Goal: Information Seeking & Learning: Find specific fact

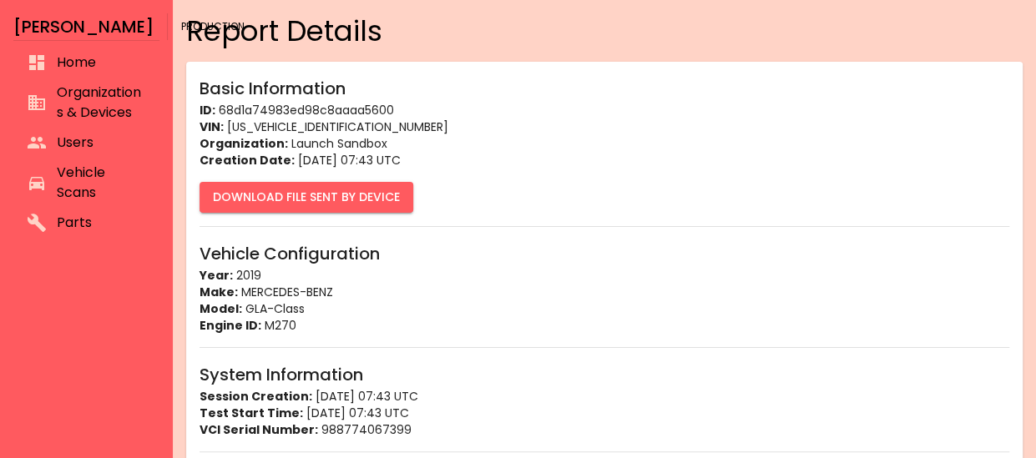
click at [78, 179] on span "Vehicle Scans" at bounding box center [101, 183] width 89 height 40
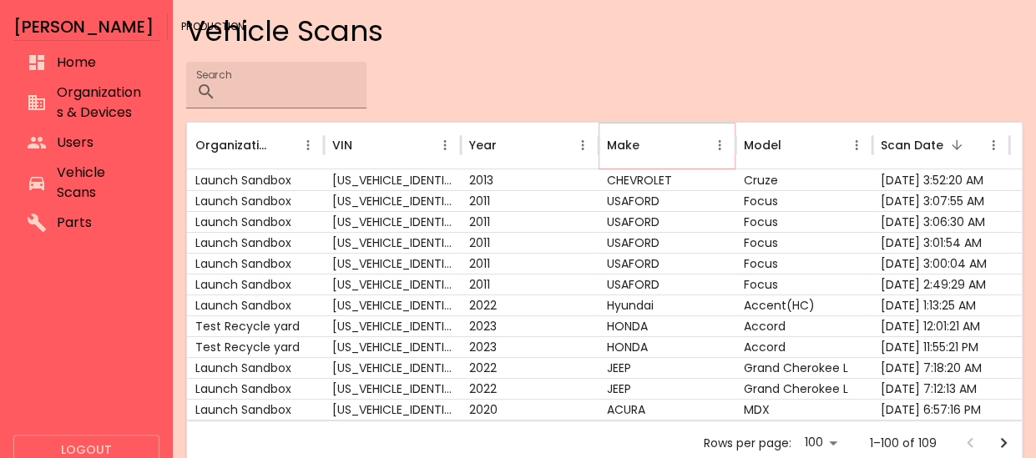
click at [714, 147] on icon "Make column menu" at bounding box center [719, 145] width 15 height 15
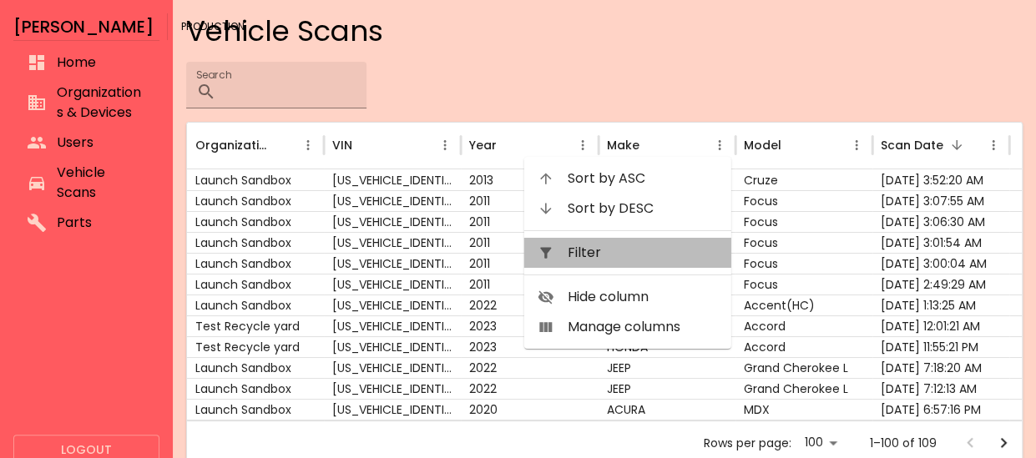
click at [616, 255] on span "Filter" at bounding box center [643, 253] width 150 height 20
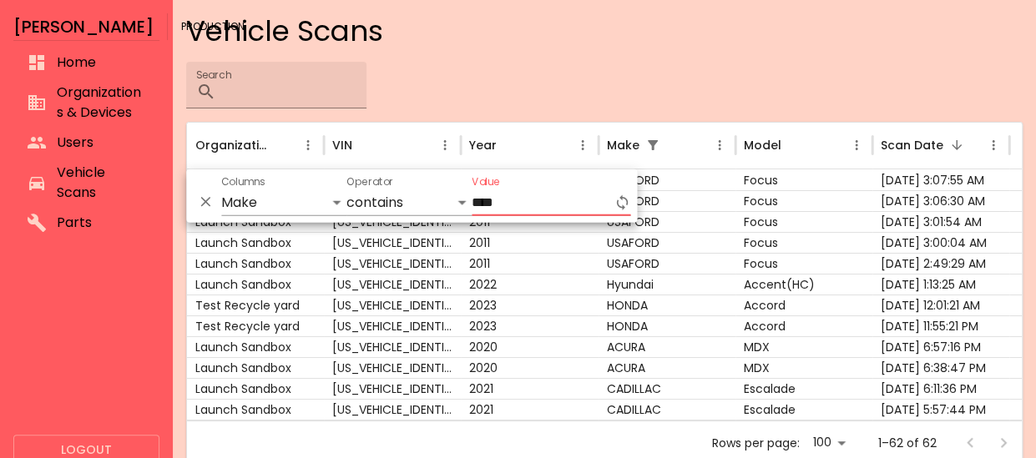
type input "****"
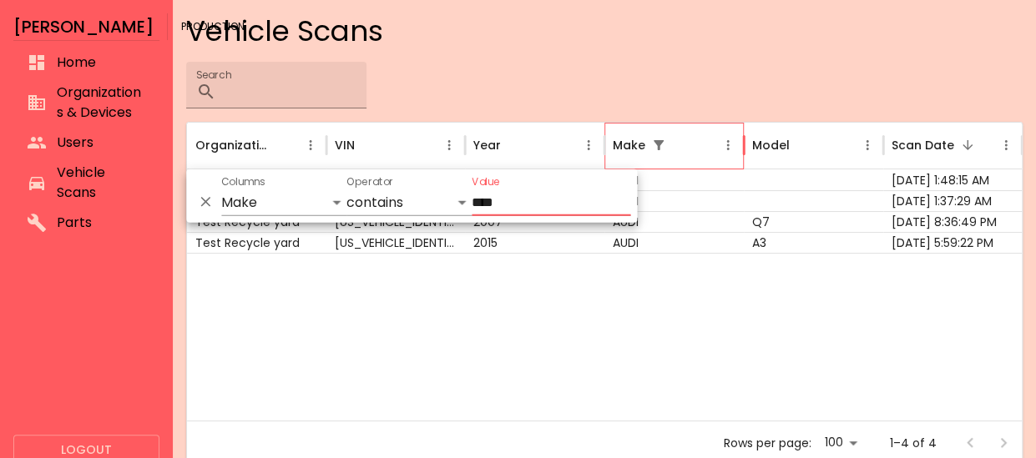
click at [686, 356] on div at bounding box center [604, 337] width 835 height 168
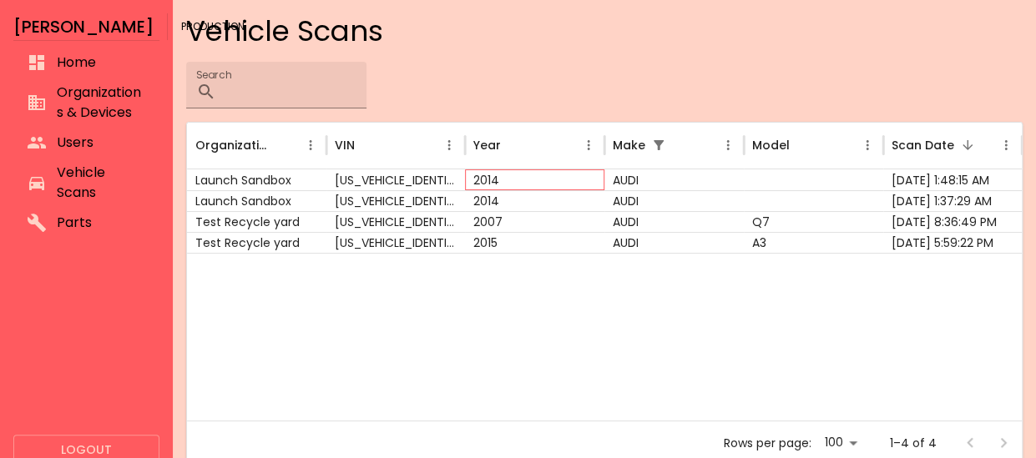
click at [479, 174] on div "2014" at bounding box center [534, 179] width 139 height 21
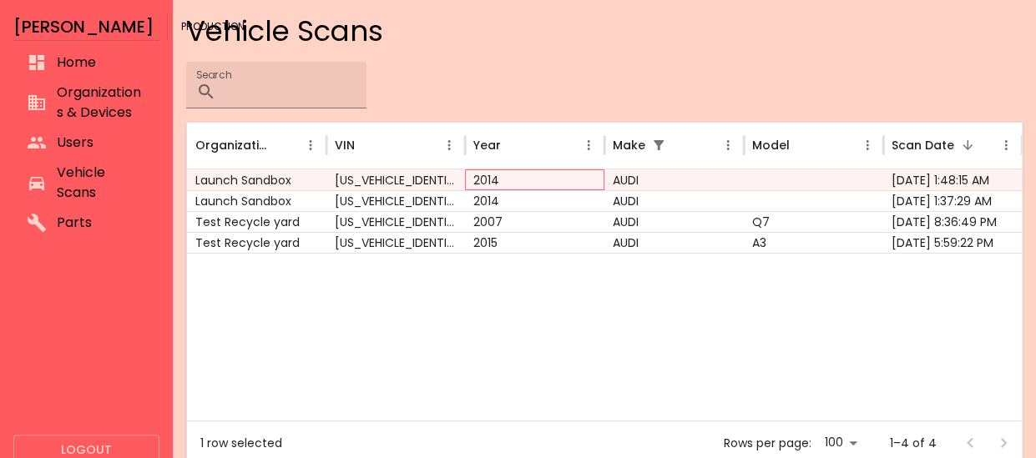
click at [479, 173] on div "2014" at bounding box center [534, 179] width 139 height 21
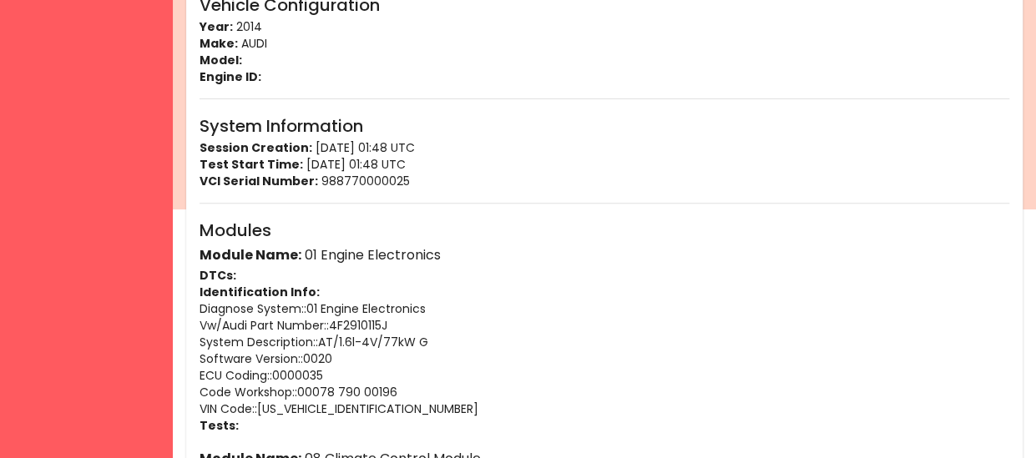
scroll to position [248, 0]
drag, startPoint x: 404, startPoint y: 323, endPoint x: 197, endPoint y: 328, distance: 207.0
copy p "Vw/Audi Part Number: : 4F2910115J"
click at [349, 325] on p "Vw/Audi Part Number: : 4F2910115J" at bounding box center [604, 326] width 810 height 17
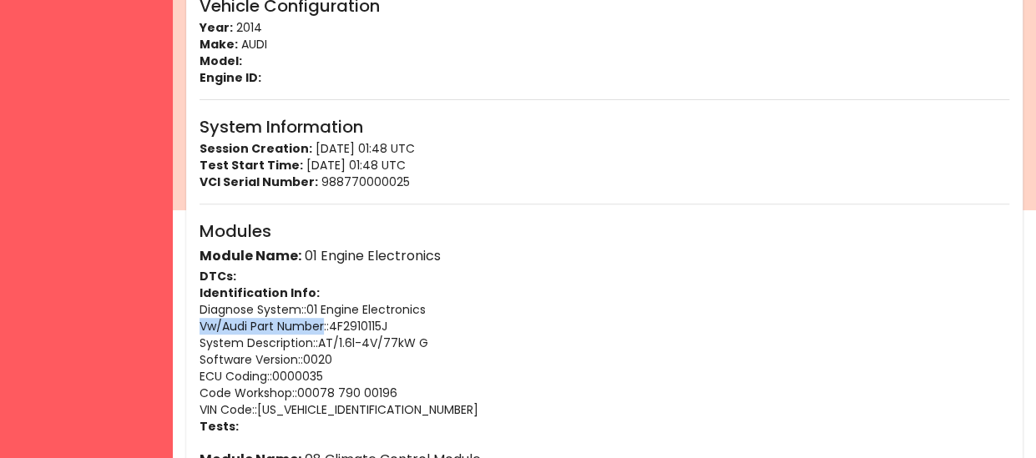
drag, startPoint x: 324, startPoint y: 323, endPoint x: 193, endPoint y: 318, distance: 131.1
copy p "Vw/Audi Part Number"
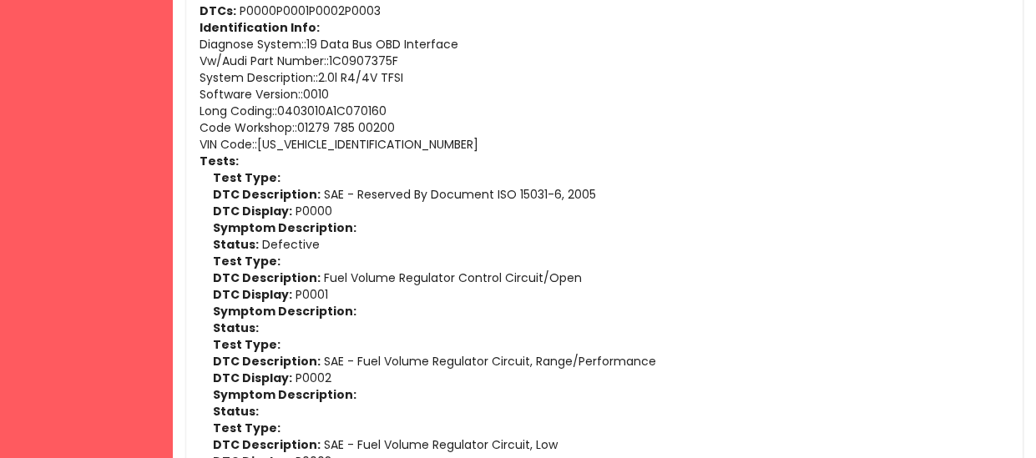
scroll to position [1087, 0]
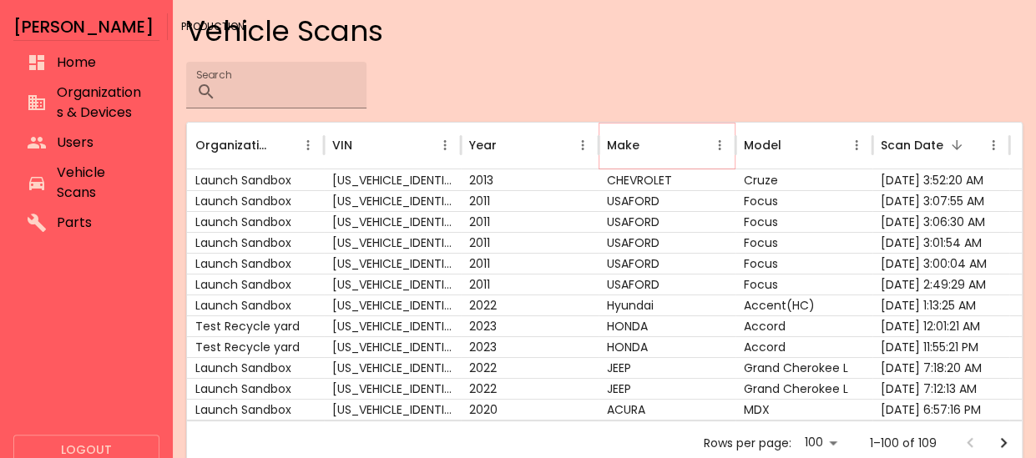
click at [719, 144] on icon "Make column menu" at bounding box center [719, 145] width 3 height 10
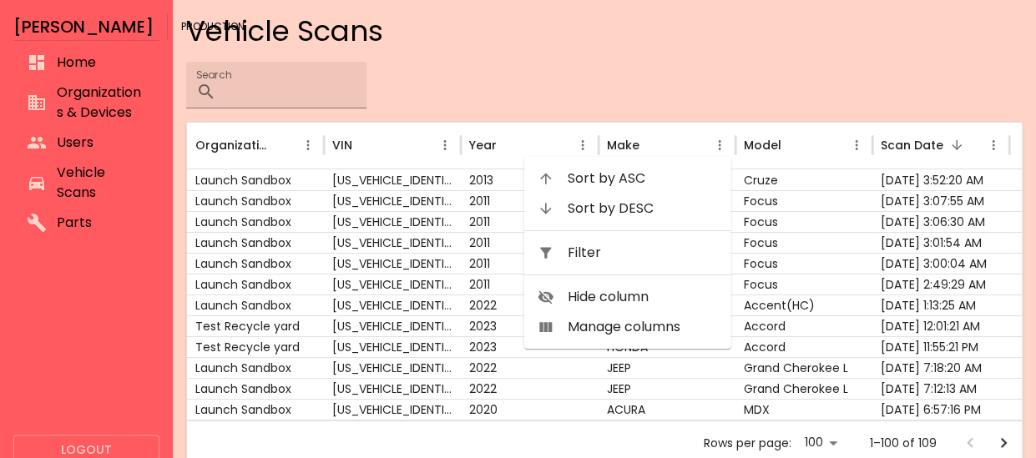
click at [656, 245] on span "Filter" at bounding box center [643, 253] width 150 height 20
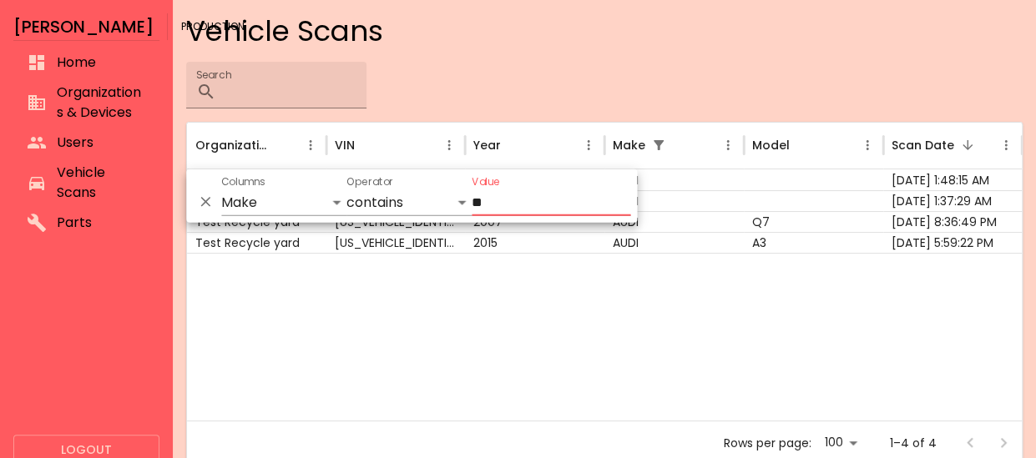
type input "**"
click at [633, 368] on div at bounding box center [604, 337] width 835 height 168
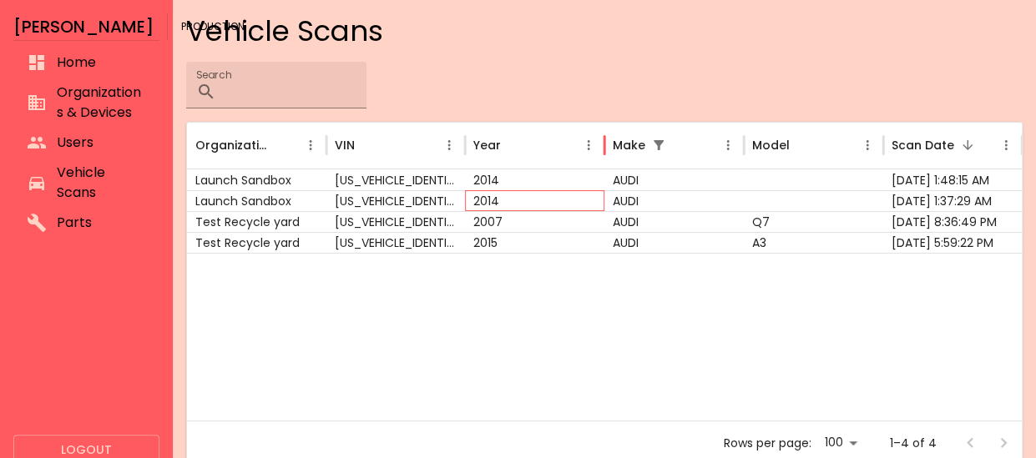
click at [487, 196] on div "2014" at bounding box center [534, 200] width 139 height 21
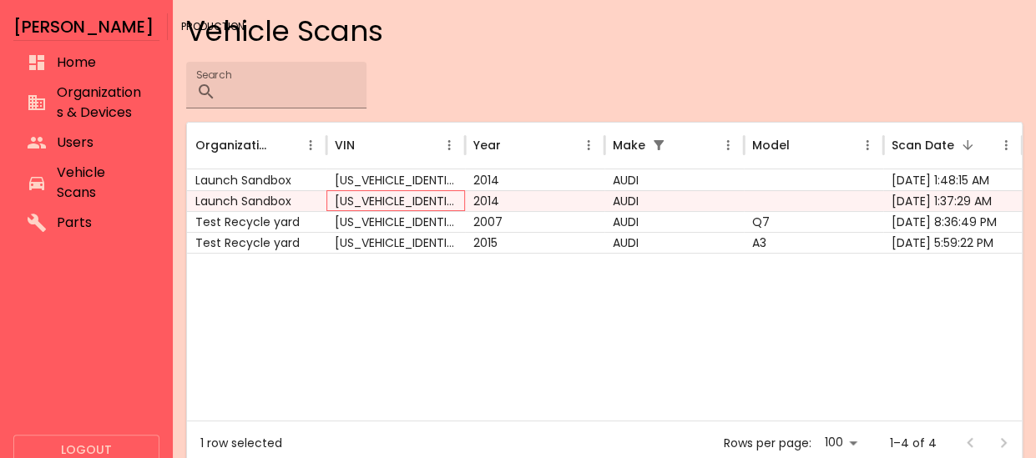
drag, startPoint x: 487, startPoint y: 196, endPoint x: 462, endPoint y: 197, distance: 25.9
click at [462, 197] on div "[US_VEHICLE_IDENTIFICATION_NUMBER]" at bounding box center [395, 200] width 139 height 21
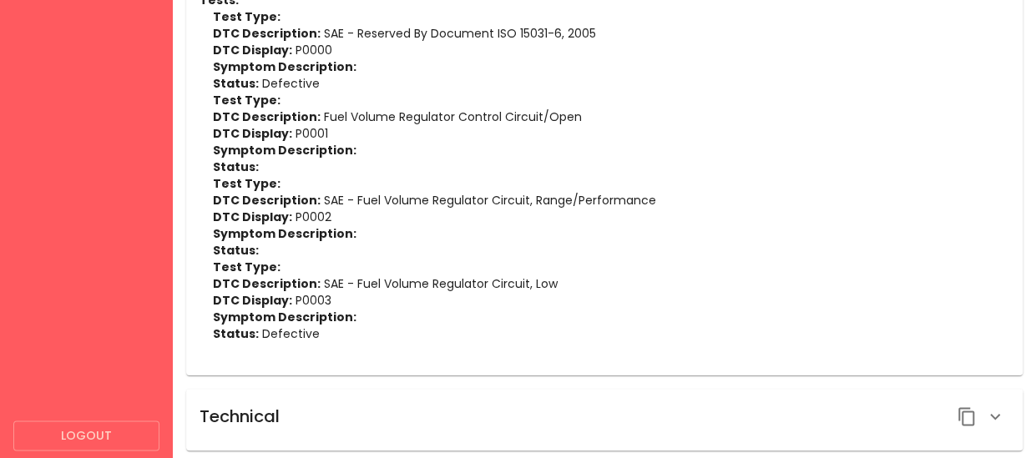
scroll to position [1087, 0]
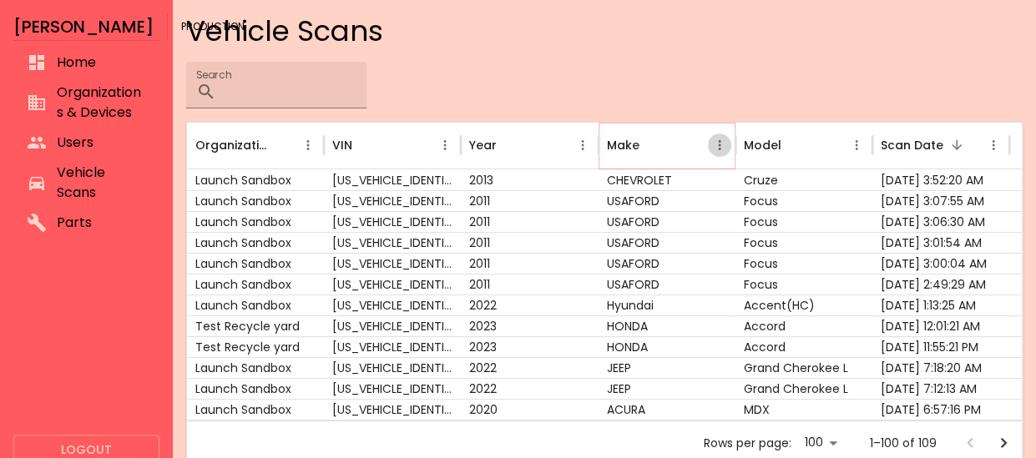
click at [726, 143] on icon "Make column menu" at bounding box center [719, 145] width 15 height 15
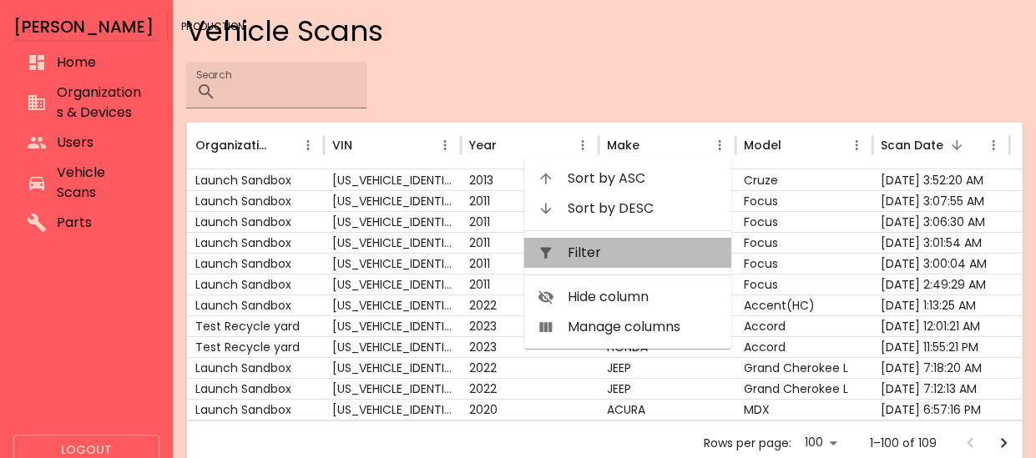
click at [650, 255] on span "Filter" at bounding box center [643, 253] width 150 height 20
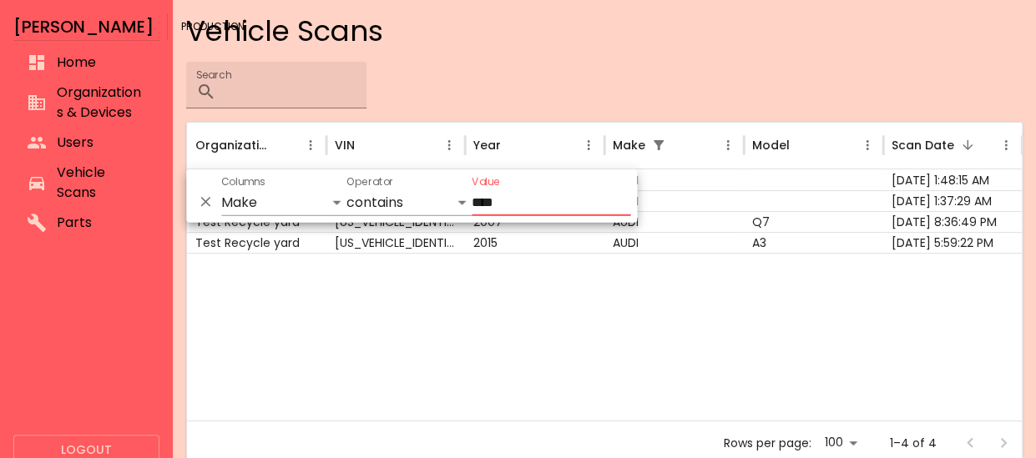
type input "****"
click at [611, 296] on div at bounding box center [604, 337] width 835 height 168
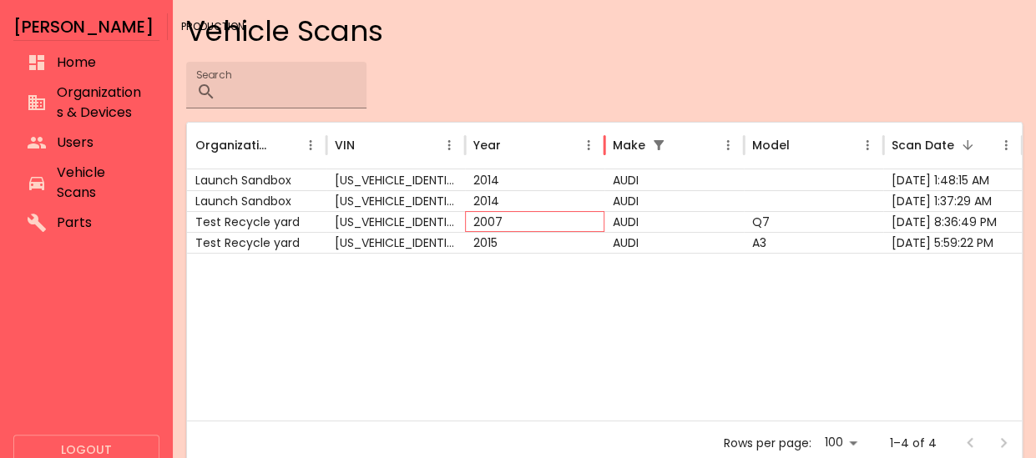
click at [579, 223] on div "2007" at bounding box center [534, 221] width 139 height 21
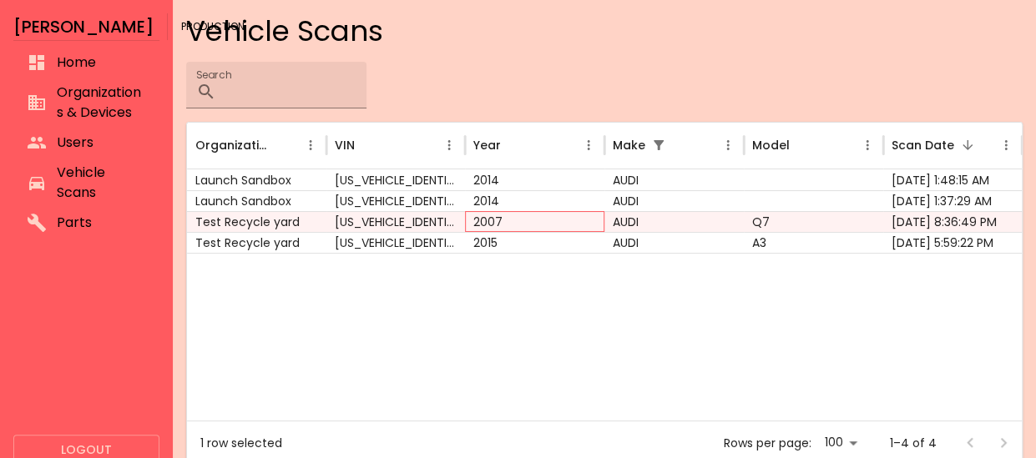
click at [579, 223] on div "2007" at bounding box center [534, 221] width 139 height 21
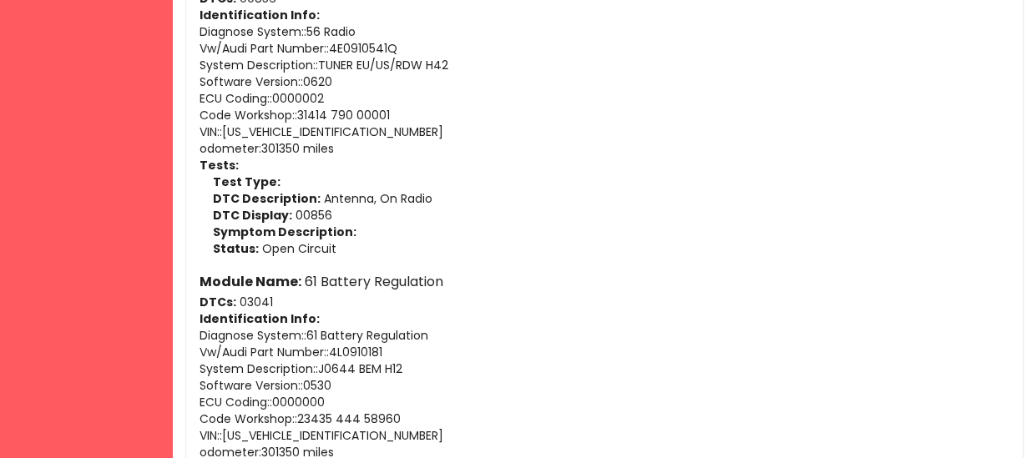
scroll to position [5664, 0]
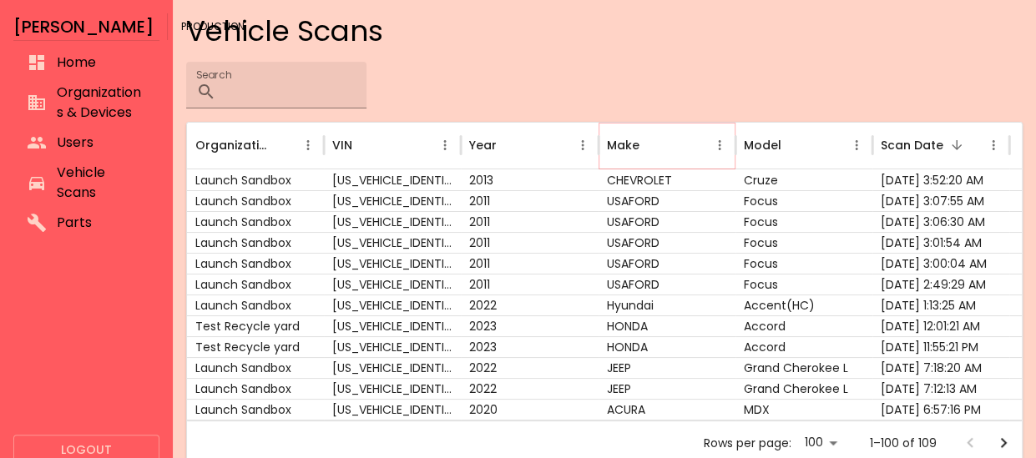
click at [716, 141] on icon "Make column menu" at bounding box center [719, 145] width 15 height 15
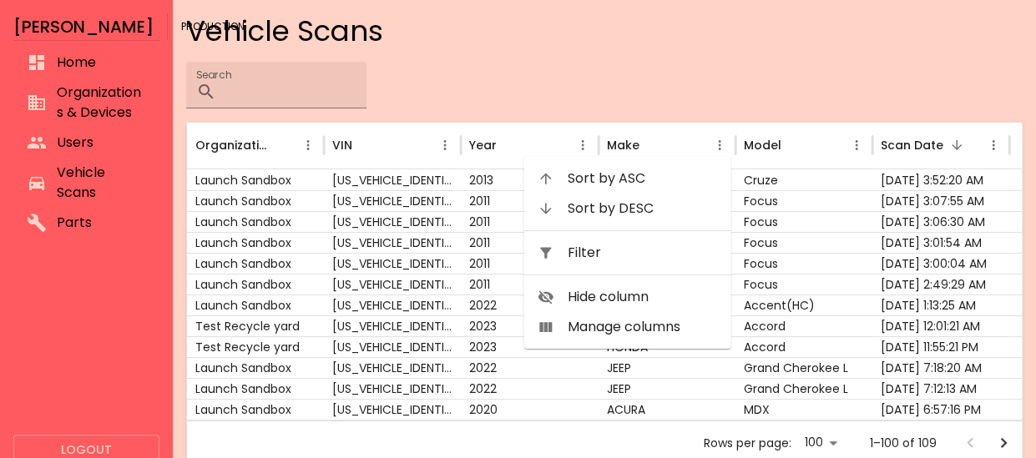
click at [638, 255] on span "Filter" at bounding box center [643, 253] width 150 height 20
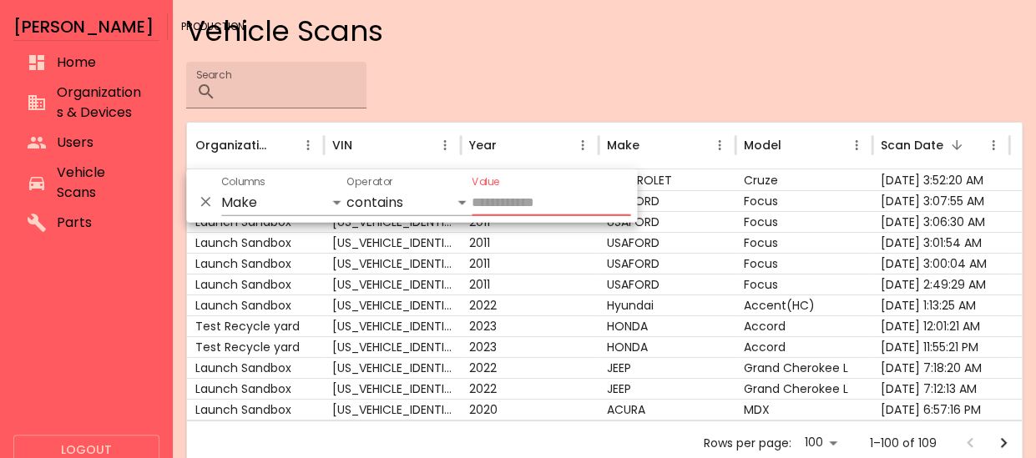
type input "*"
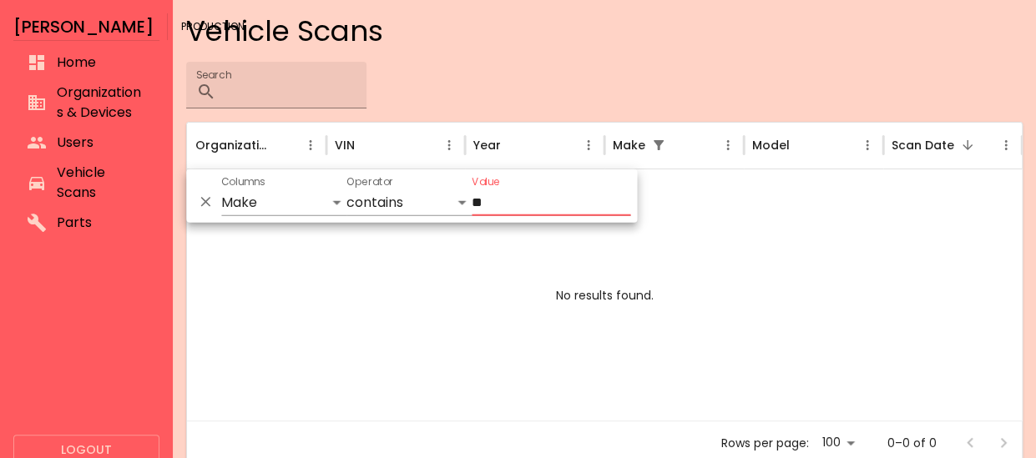
type input "*"
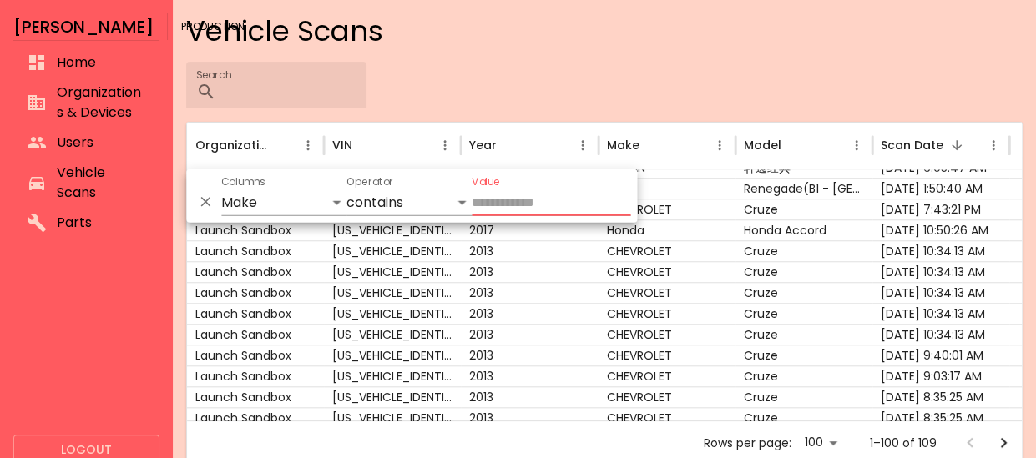
scroll to position [706, 0]
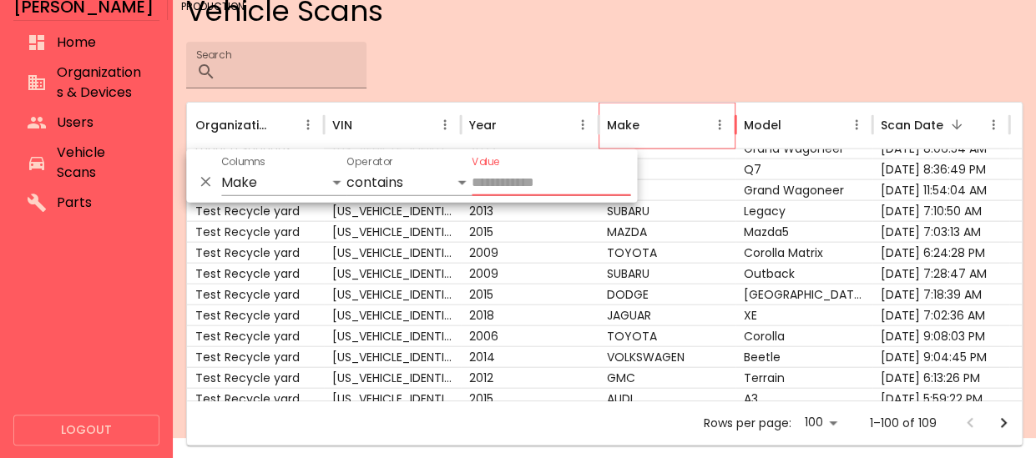
click at [1008, 420] on icon "Go to next page" at bounding box center [1003, 423] width 20 height 20
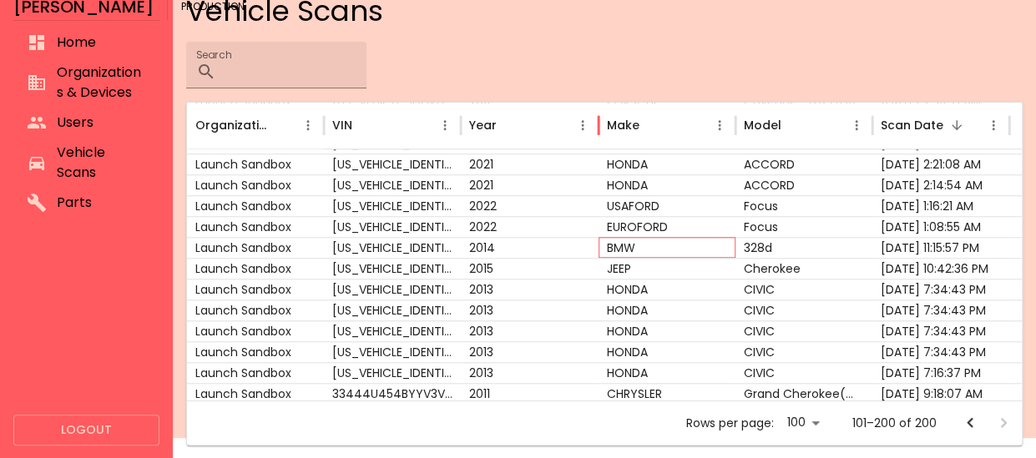
click at [701, 250] on div "BMW" at bounding box center [666, 247] width 137 height 21
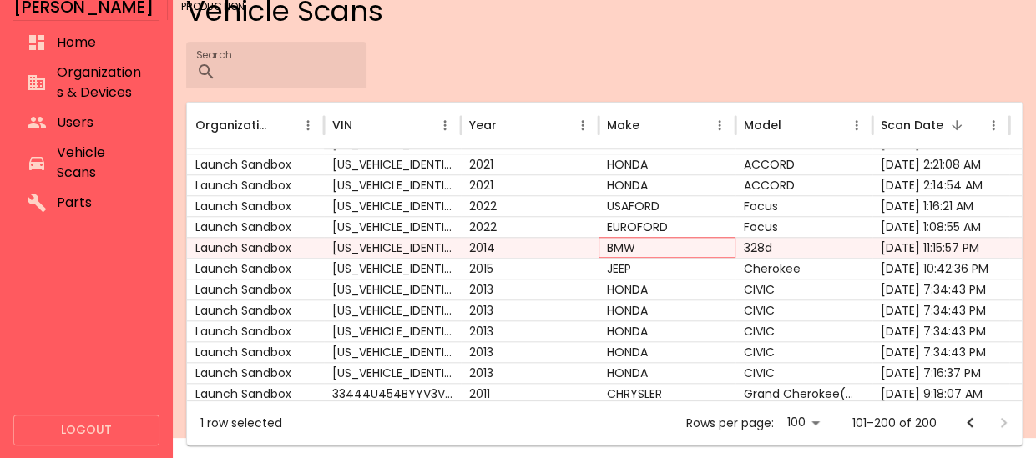
click at [701, 250] on div "BMW" at bounding box center [666, 247] width 137 height 21
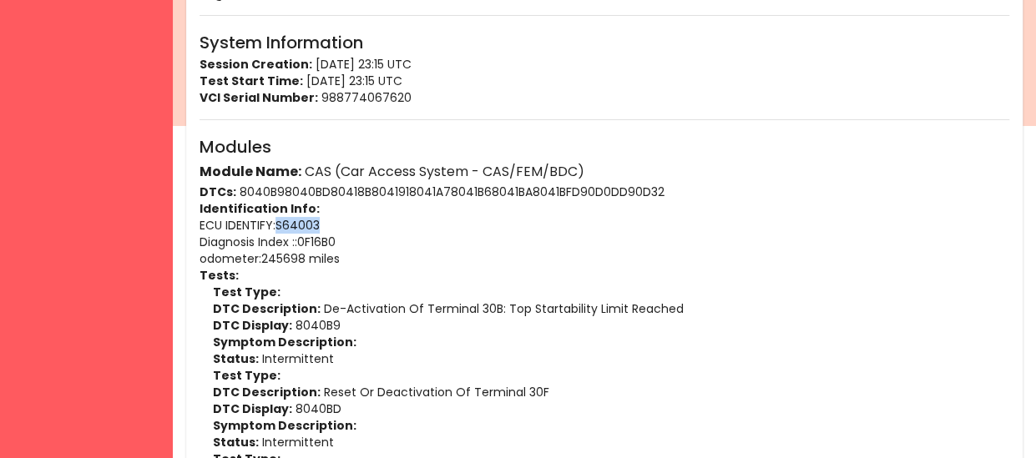
drag, startPoint x: 341, startPoint y: 222, endPoint x: 280, endPoint y: 227, distance: 61.1
click at [280, 227] on p "ECU IDENTIFY : S64003" at bounding box center [604, 225] width 810 height 17
copy p "S64003"
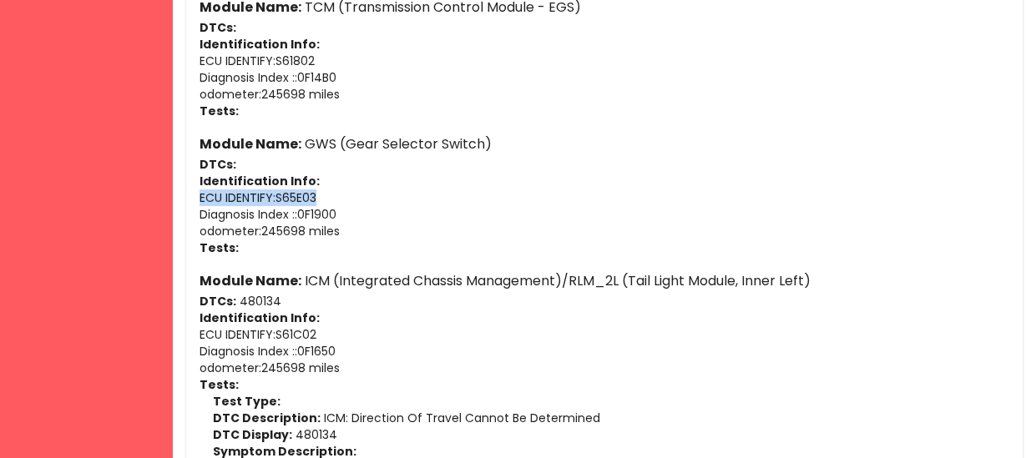
drag, startPoint x: 325, startPoint y: 196, endPoint x: 192, endPoint y: 201, distance: 133.6
copy p "ECU IDENTIFY : S65E03"
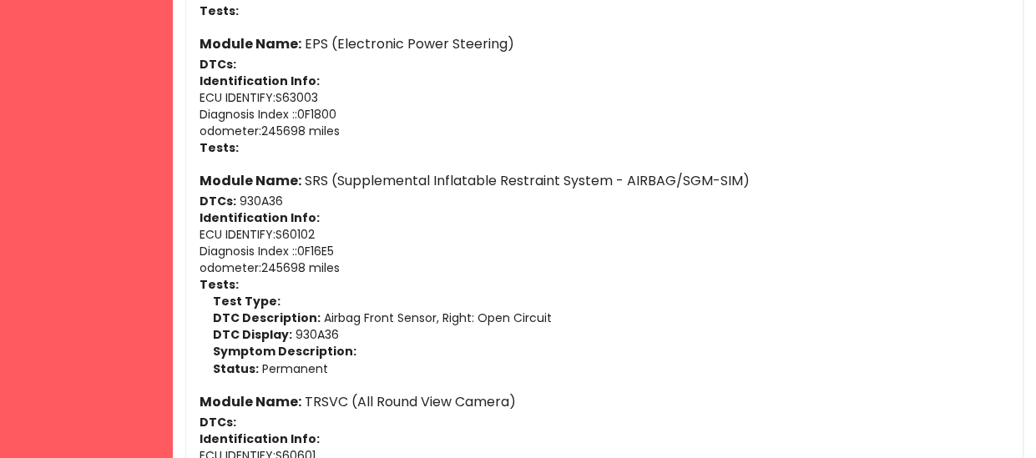
scroll to position [2457, 0]
drag, startPoint x: 335, startPoint y: 230, endPoint x: 177, endPoint y: 241, distance: 158.2
click at [177, 241] on div "Report Details Basic Information ID: 68b77b0a4daa893358365b7d VIN: [US_VEHICLE_…" at bounding box center [604, 344] width 863 height 5602
copy p "ECU IDENTIFY : S60102"
click at [276, 228] on p "ECU IDENTIFY : S60102" at bounding box center [604, 234] width 810 height 17
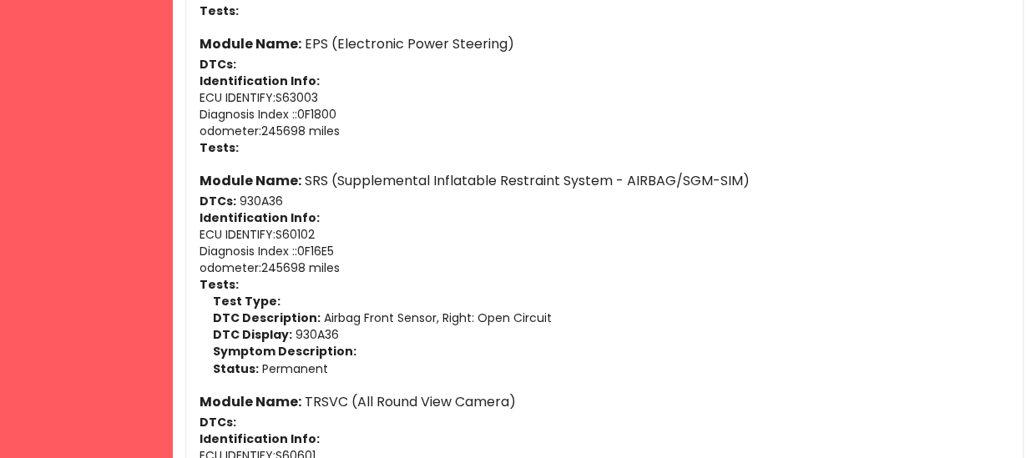
drag, startPoint x: 277, startPoint y: 230, endPoint x: 197, endPoint y: 236, distance: 80.4
click at [197, 236] on div "Basic Information ID: 68b77b0a4daa893358365b7d VIN: [US_VEHICLE_IDENTIFICATION_…" at bounding box center [604, 331] width 836 height 5452
copy p "ECU IDENTIFY :"
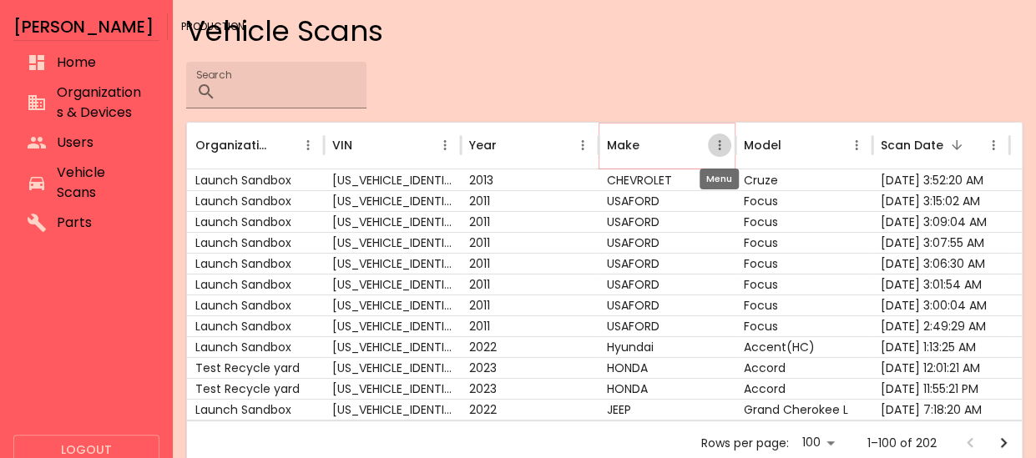
click at [719, 145] on icon "Make column menu" at bounding box center [719, 145] width 3 height 10
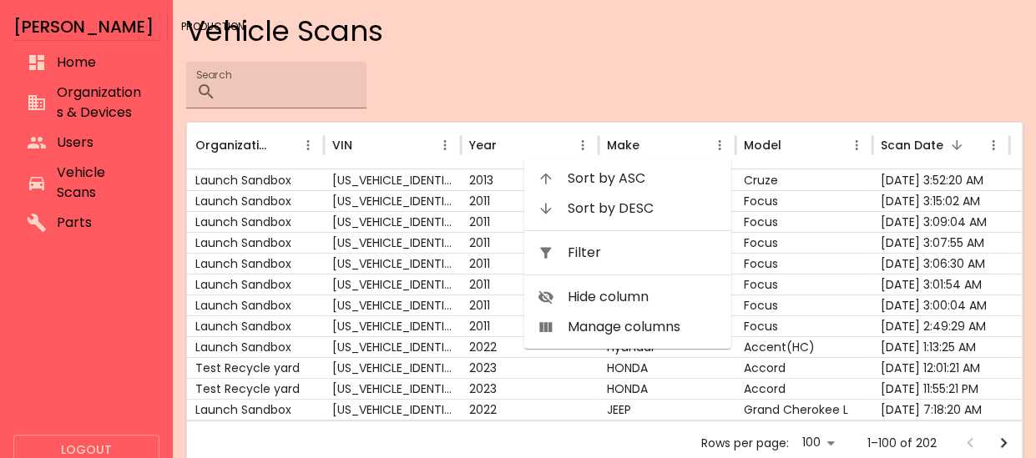
click at [641, 261] on span "Filter" at bounding box center [643, 253] width 150 height 20
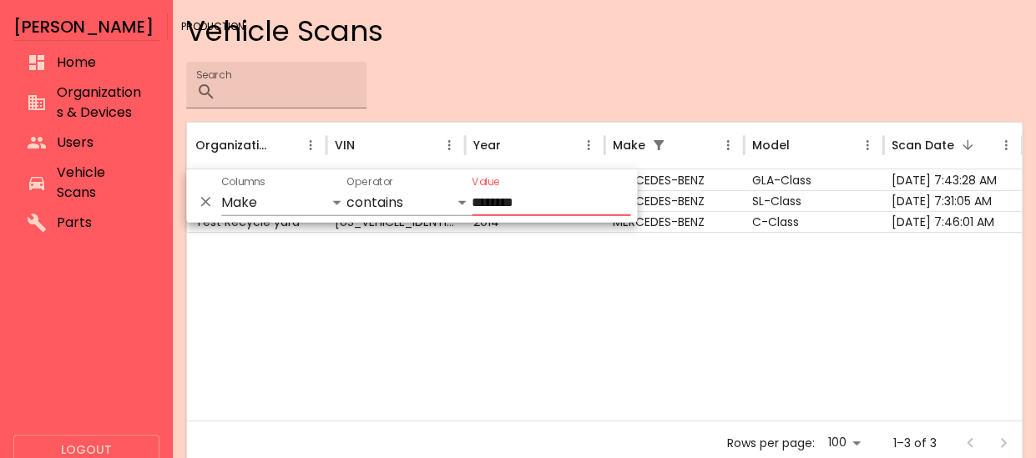
type input "********"
click at [603, 273] on div at bounding box center [604, 326] width 835 height 189
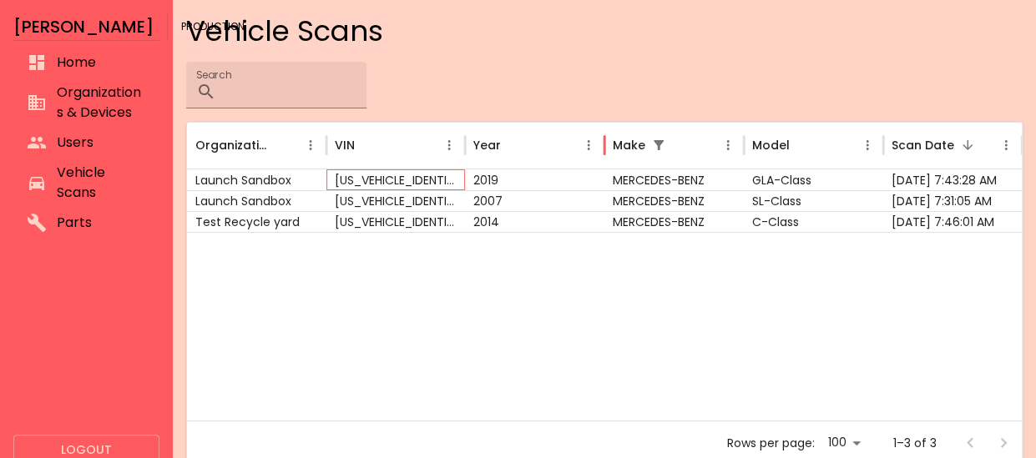
click at [387, 179] on div "[US_VEHICLE_IDENTIFICATION_NUMBER]" at bounding box center [395, 179] width 139 height 21
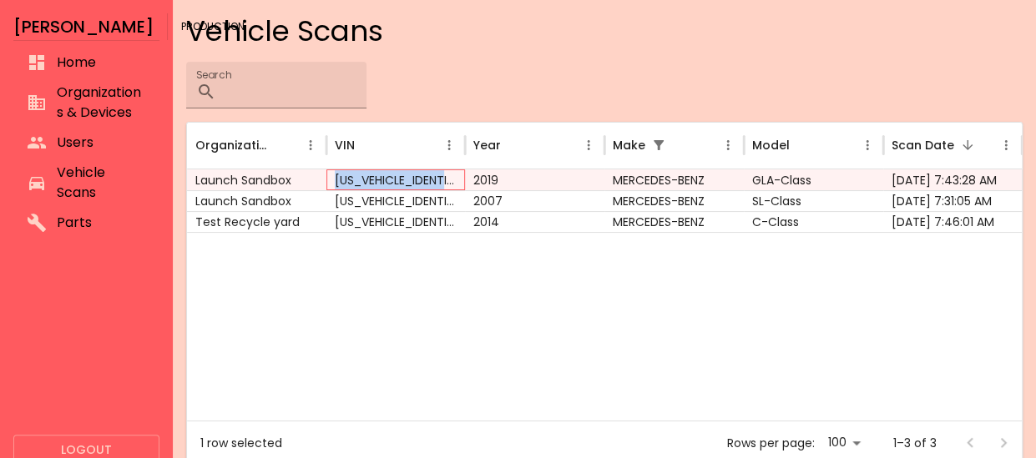
click at [387, 179] on div "[US_VEHICLE_IDENTIFICATION_NUMBER]" at bounding box center [395, 179] width 139 height 21
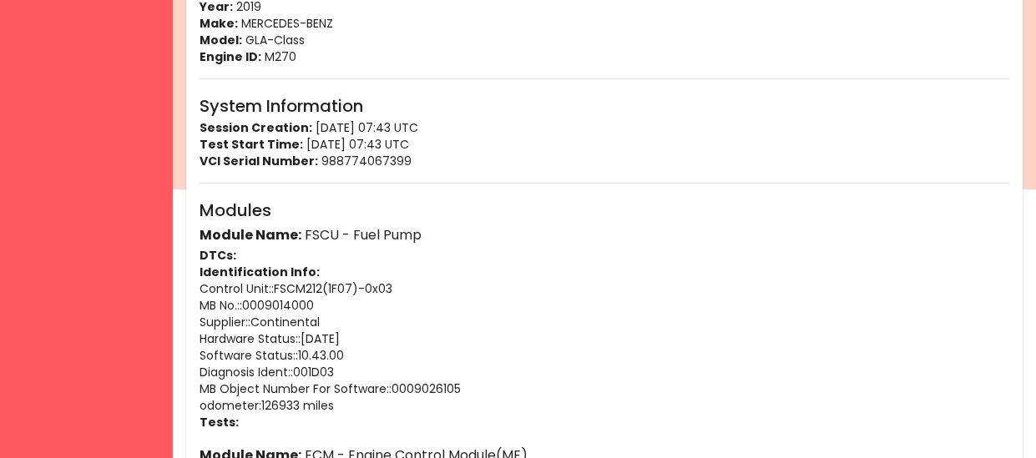
scroll to position [349, 0]
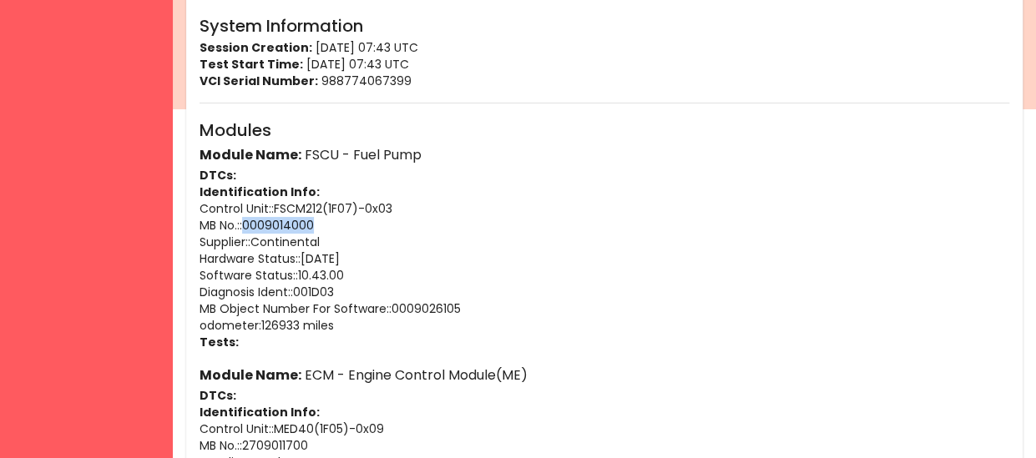
drag, startPoint x: 336, startPoint y: 221, endPoint x: 249, endPoint y: 221, distance: 86.8
click at [249, 221] on p "MB No.: : 0009014000" at bounding box center [604, 225] width 810 height 17
copy p "0009014000"
drag, startPoint x: 234, startPoint y: 222, endPoint x: 190, endPoint y: 221, distance: 43.4
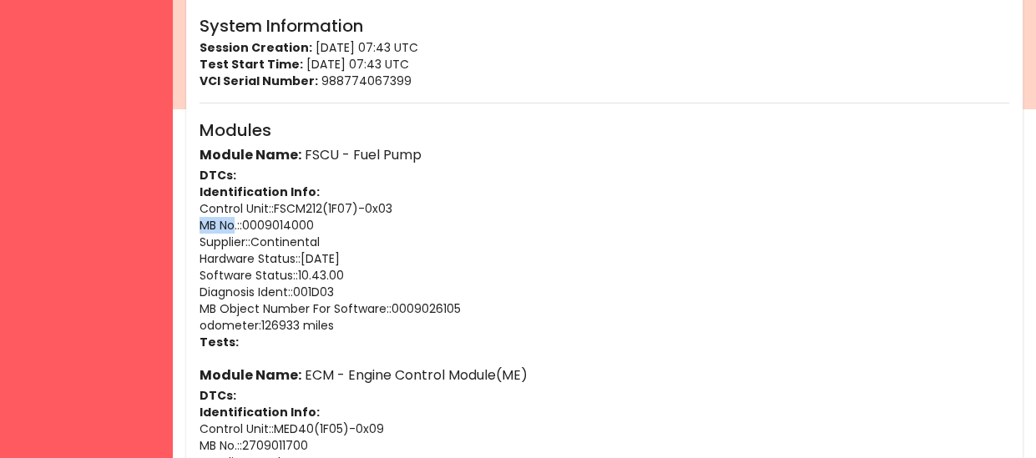
copy p "MB No"
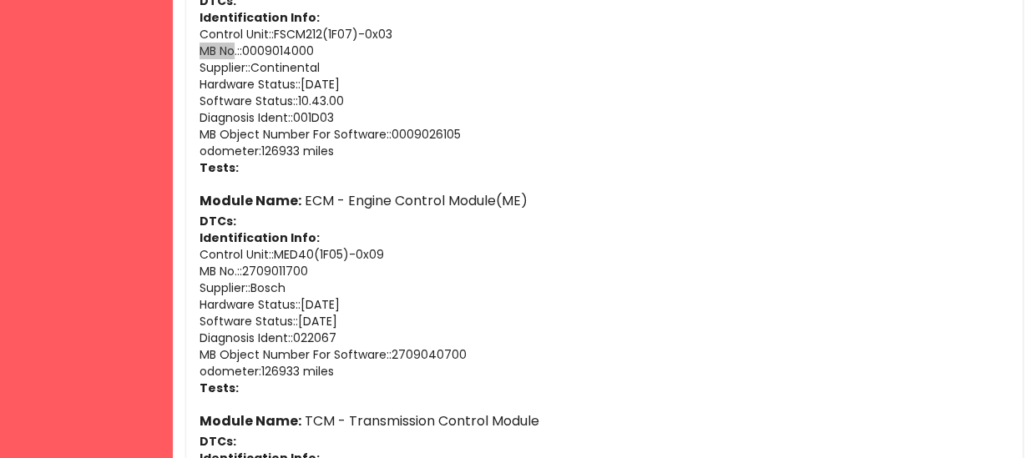
scroll to position [536, 0]
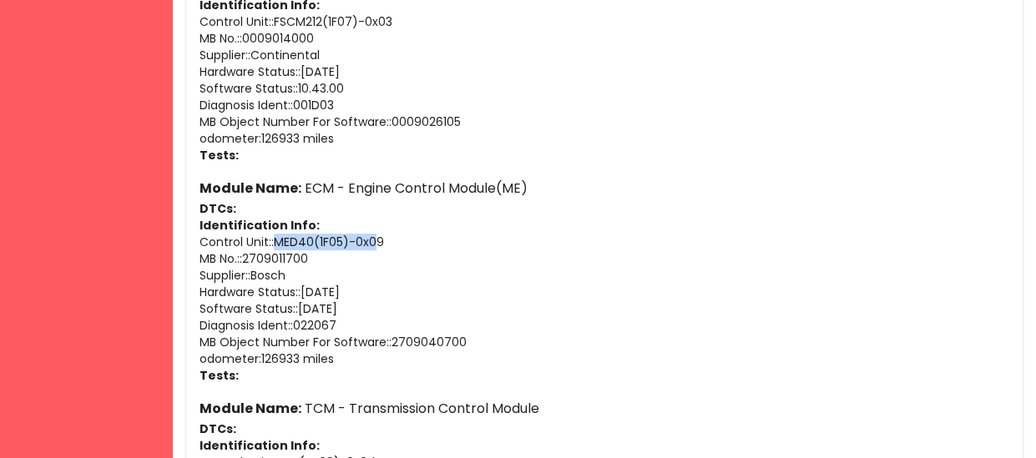
drag, startPoint x: 379, startPoint y: 245, endPoint x: 275, endPoint y: 240, distance: 103.6
click at [275, 240] on p "Control Unit: : MED40(1F05)-0x09" at bounding box center [604, 242] width 810 height 17
copy p "MED40(1F05)-0x0"
drag, startPoint x: 351, startPoint y: 255, endPoint x: 249, endPoint y: 256, distance: 101.8
click at [249, 256] on p "MB No.: : 2709011700" at bounding box center [604, 258] width 810 height 17
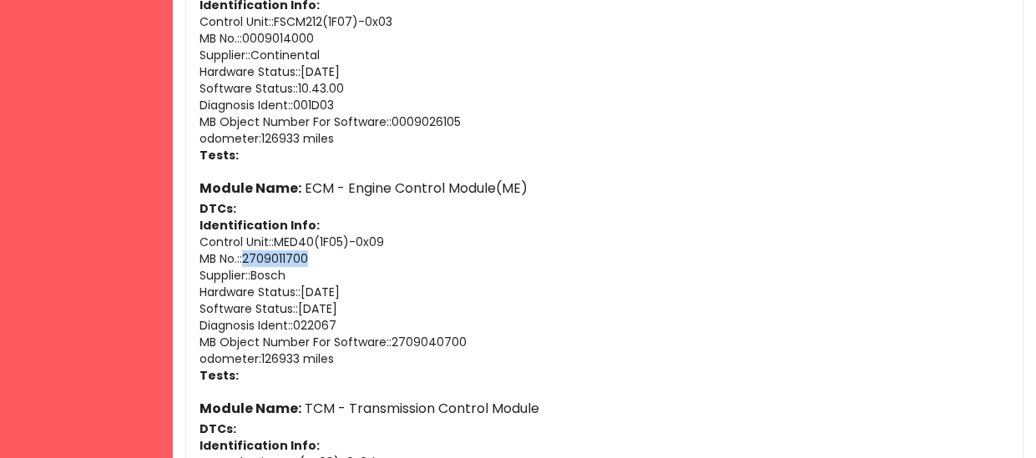
copy p "2709011700"
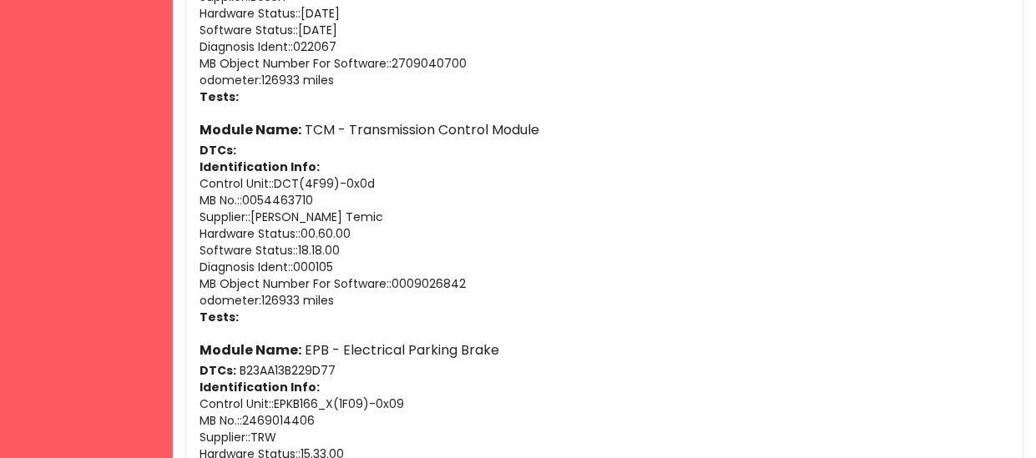
scroll to position [818, 0]
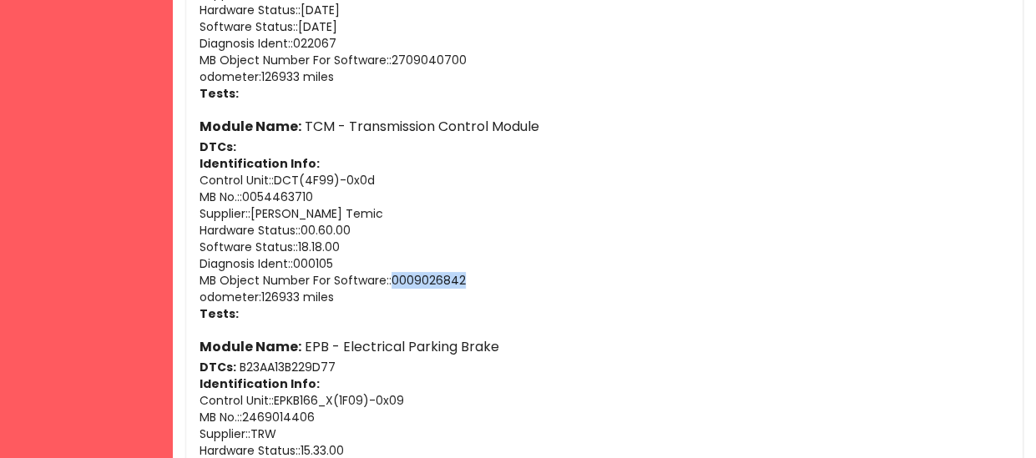
drag, startPoint x: 496, startPoint y: 275, endPoint x: 394, endPoint y: 283, distance: 102.2
click at [394, 283] on p "MB Object Number For Software: : 0009026842" at bounding box center [604, 280] width 810 height 17
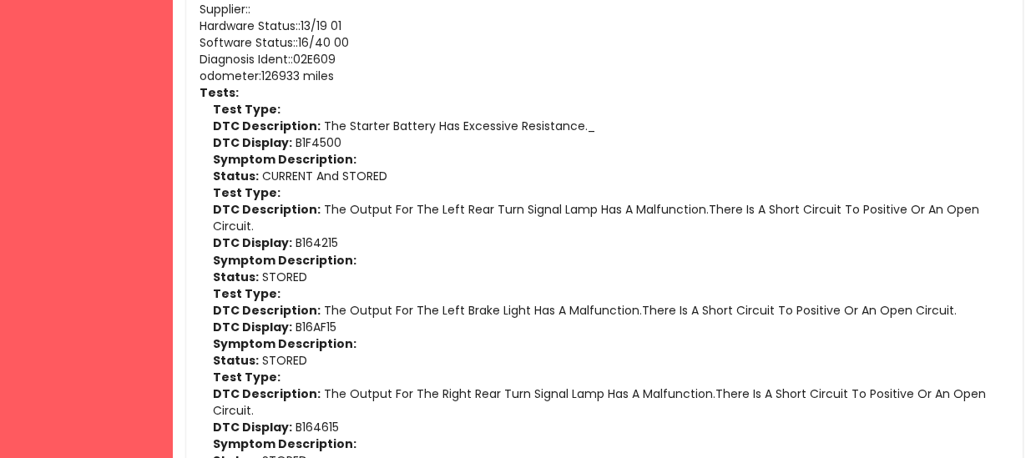
scroll to position [9864, 0]
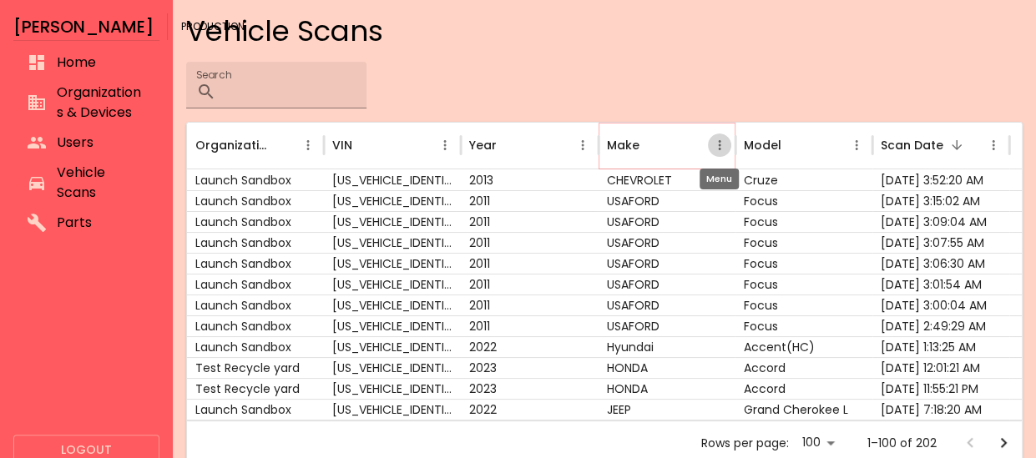
click at [721, 146] on icon "Make column menu" at bounding box center [719, 145] width 15 height 15
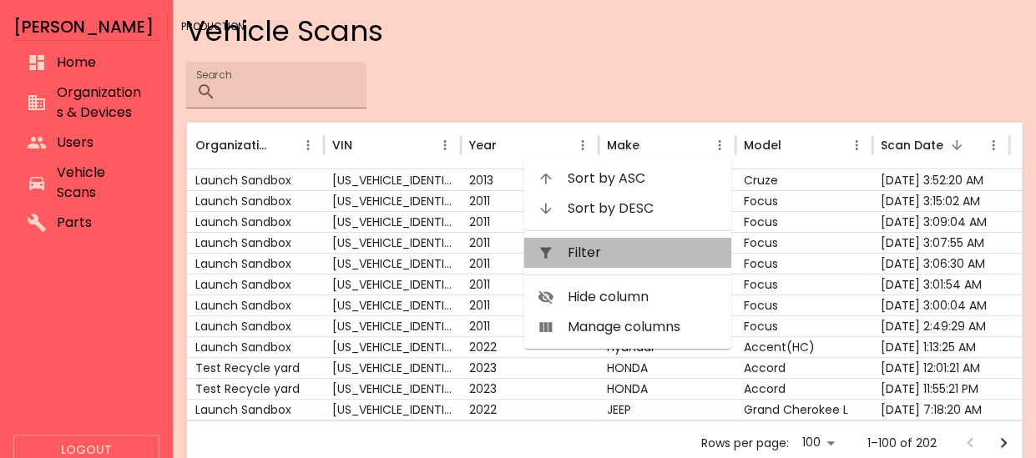
click at [638, 252] on span "Filter" at bounding box center [643, 253] width 150 height 20
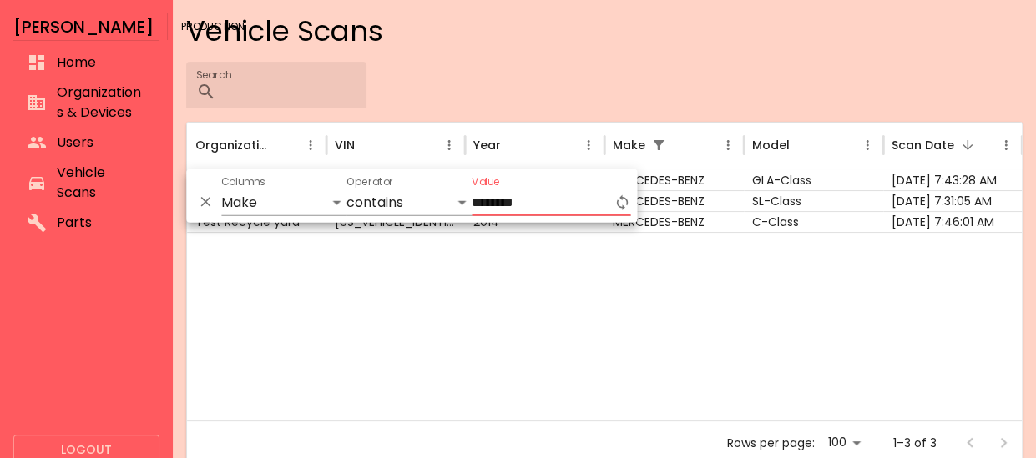
type input "********"
click at [644, 326] on div at bounding box center [604, 326] width 835 height 189
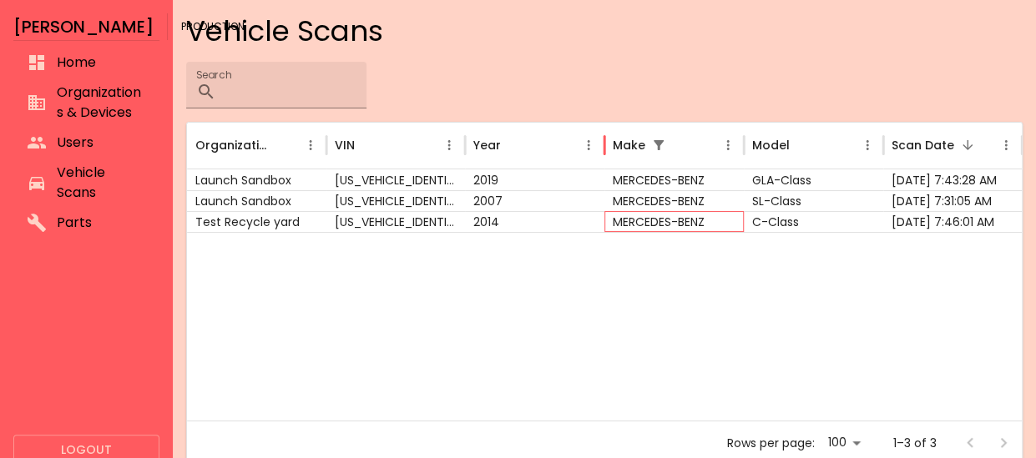
click at [684, 220] on div "MERCEDES-BENZ" at bounding box center [673, 221] width 139 height 21
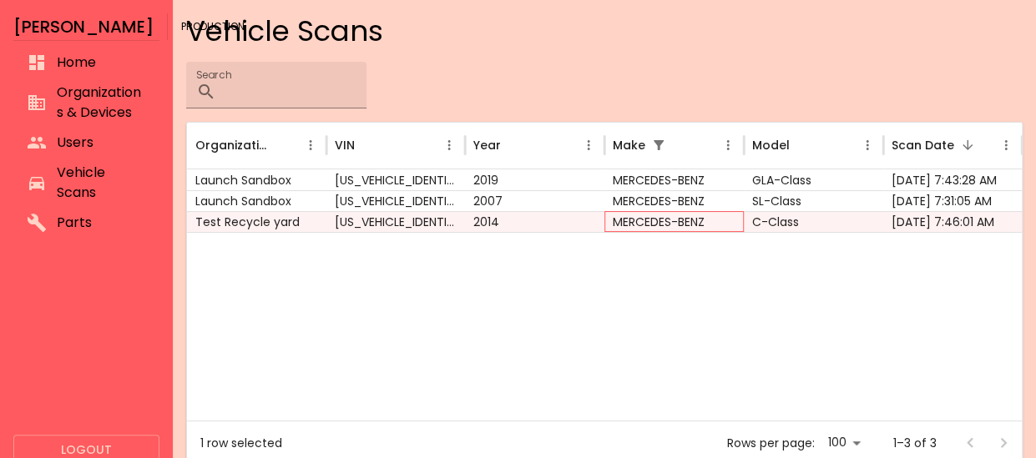
click at [684, 220] on div "MERCEDES-BENZ" at bounding box center [673, 221] width 139 height 21
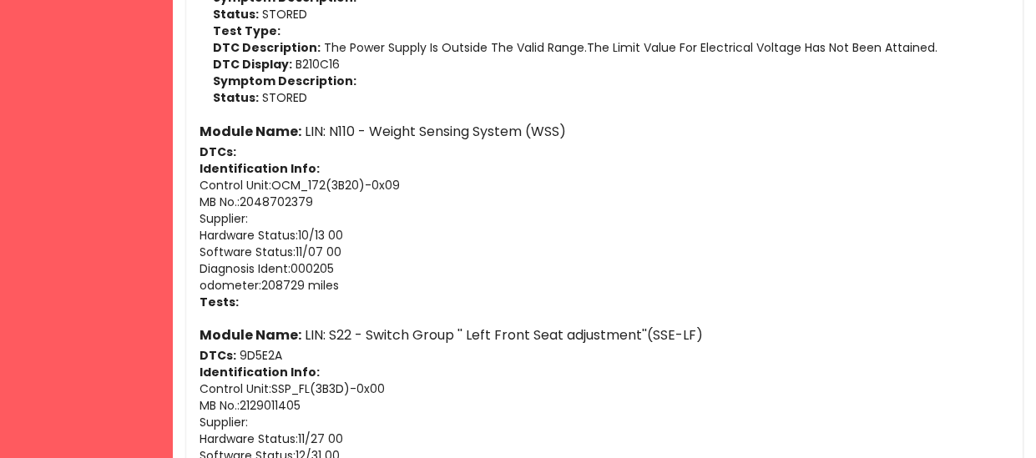
scroll to position [12095, 0]
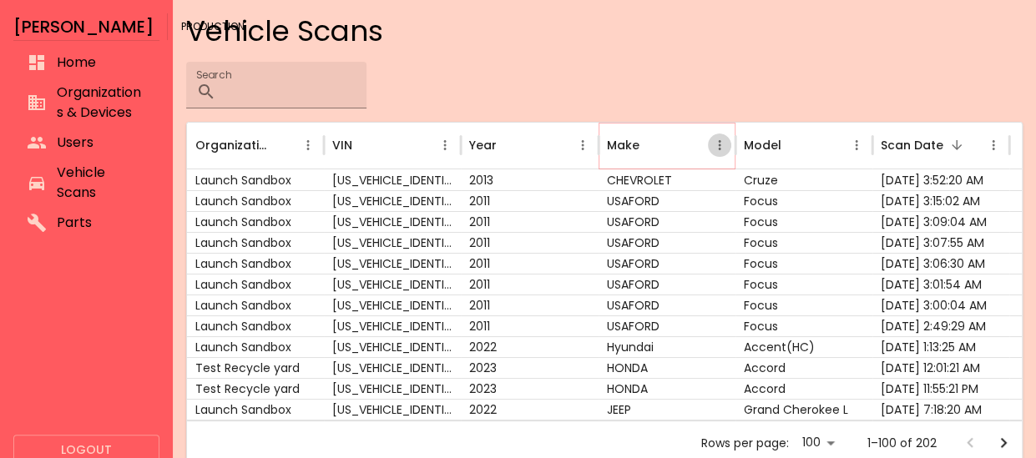
click at [719, 139] on icon "Make column menu" at bounding box center [719, 145] width 15 height 15
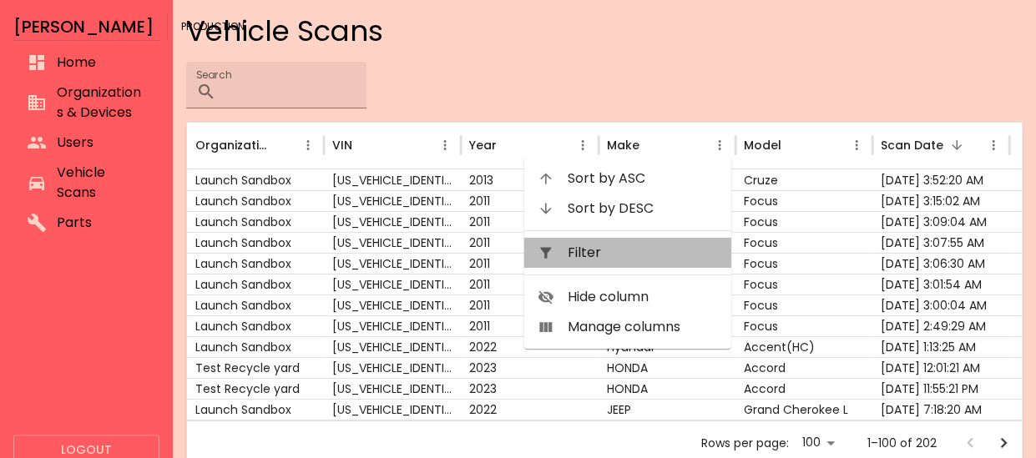
click at [647, 248] on span "Filter" at bounding box center [643, 253] width 150 height 20
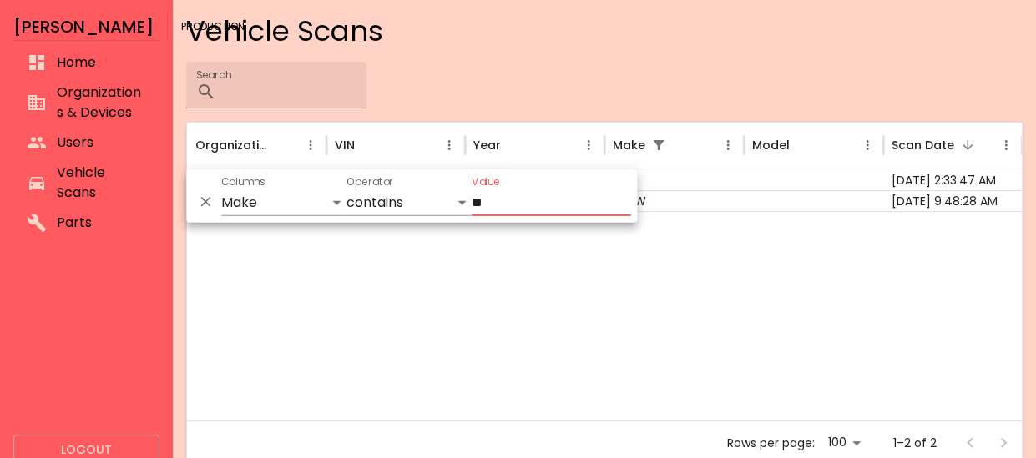
type input "**"
click at [663, 240] on div at bounding box center [604, 315] width 835 height 209
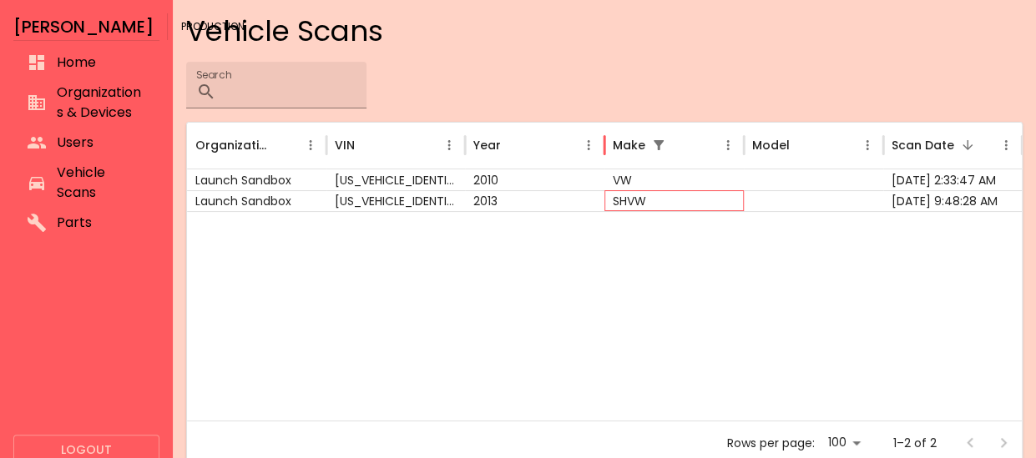
click at [653, 197] on div "SHVW" at bounding box center [673, 200] width 139 height 21
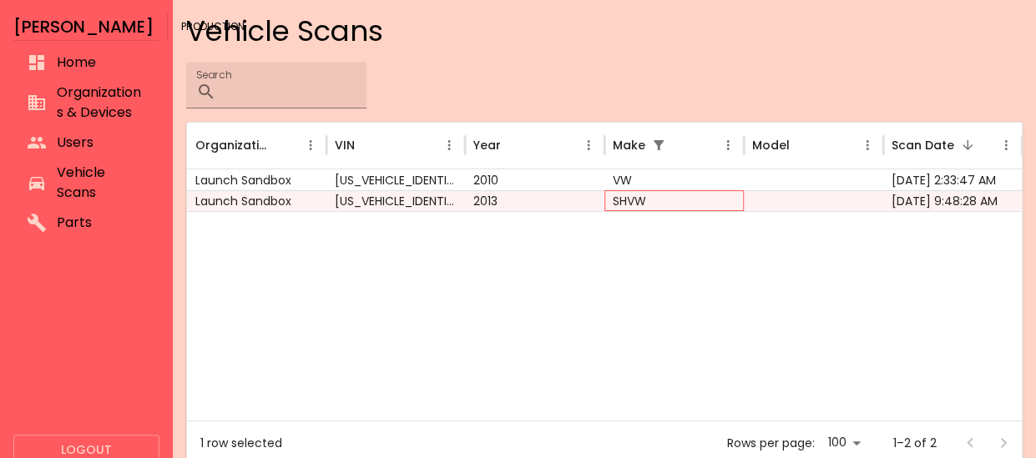
click at [653, 197] on div "SHVW" at bounding box center [673, 200] width 139 height 21
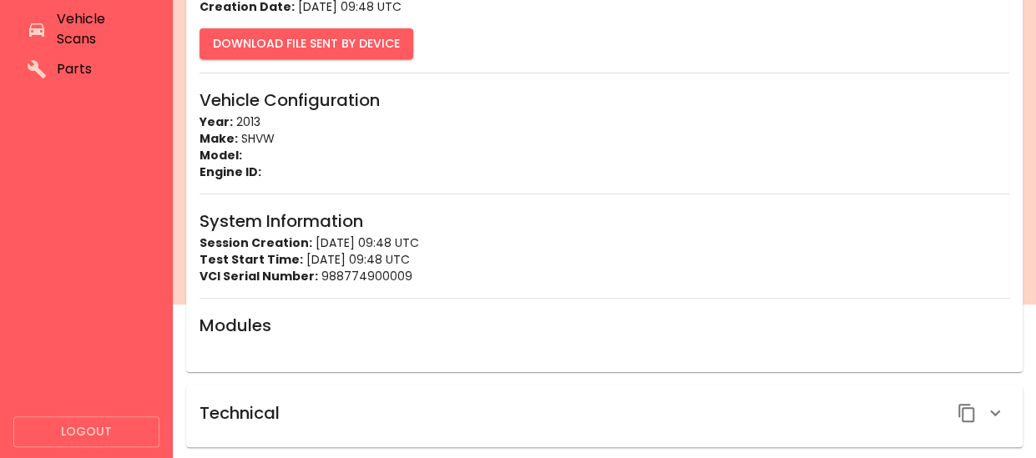
scroll to position [154, 0]
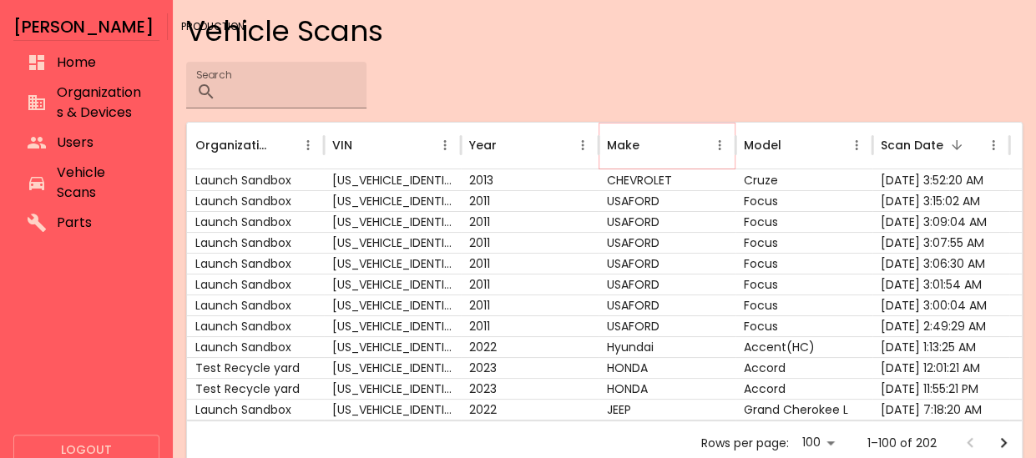
click at [716, 144] on icon "Make column menu" at bounding box center [719, 145] width 15 height 15
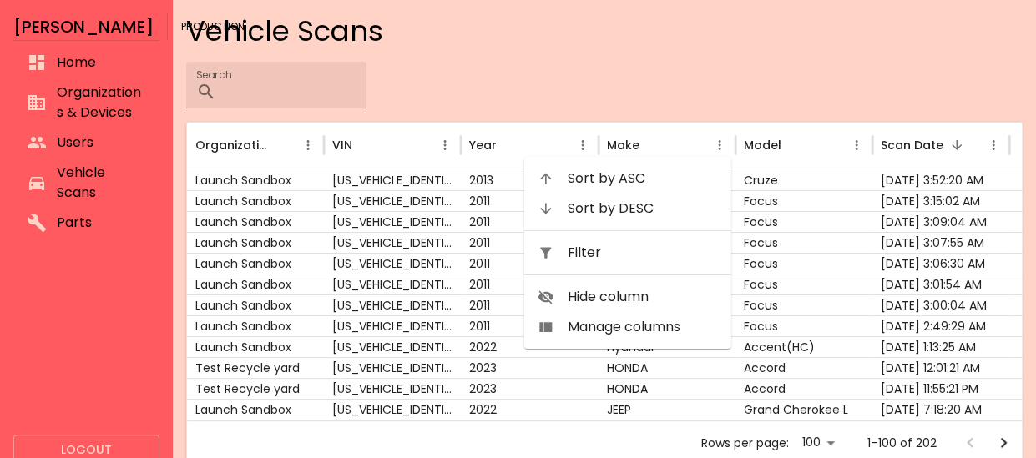
click at [674, 255] on span "Filter" at bounding box center [643, 253] width 150 height 20
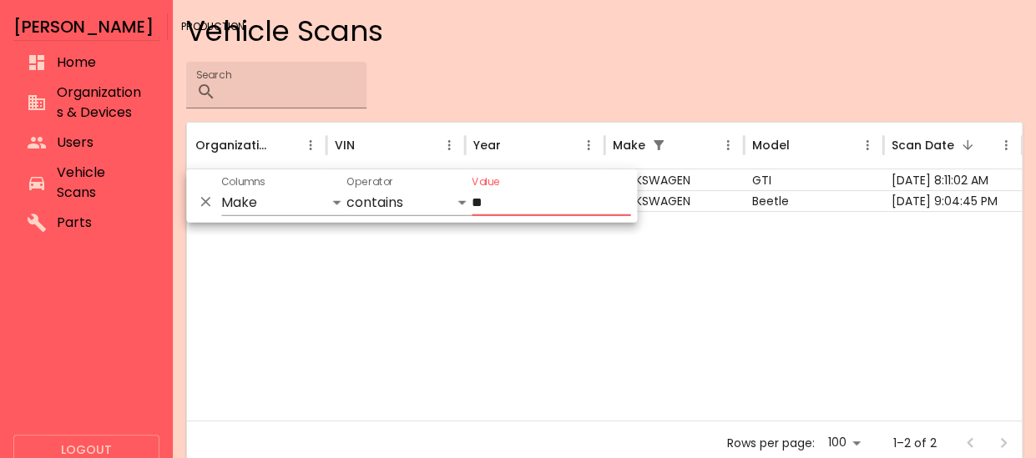
type input "**"
click at [715, 221] on div at bounding box center [604, 315] width 835 height 209
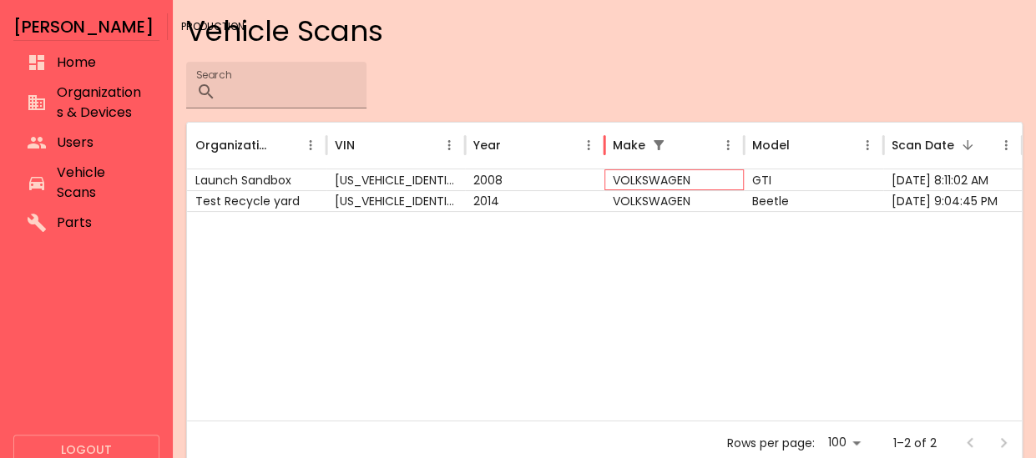
click at [653, 176] on div "VOLKSWAGEN" at bounding box center [673, 179] width 139 height 21
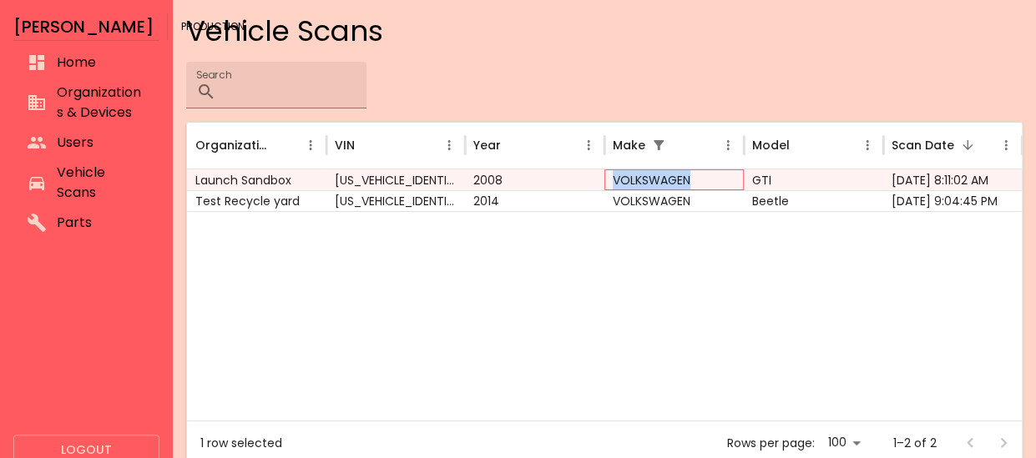
click at [653, 176] on div "VOLKSWAGEN" at bounding box center [673, 179] width 139 height 21
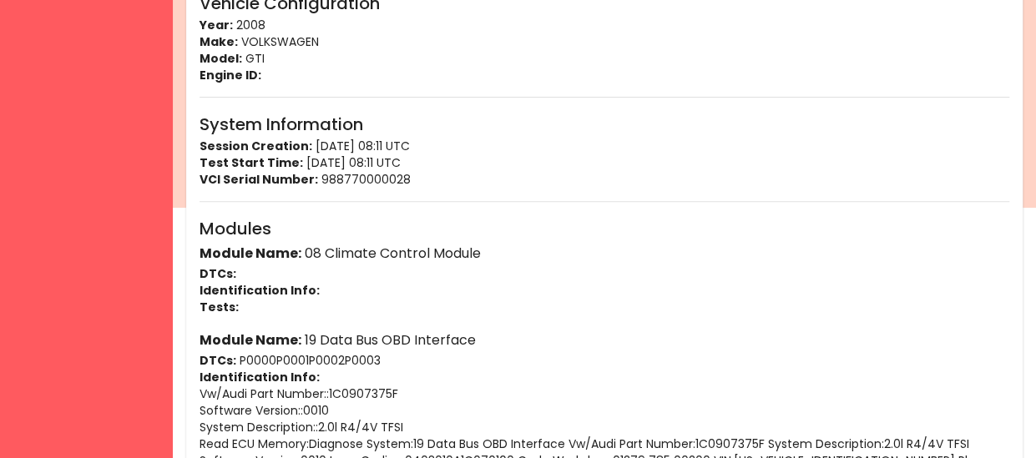
scroll to position [339, 0]
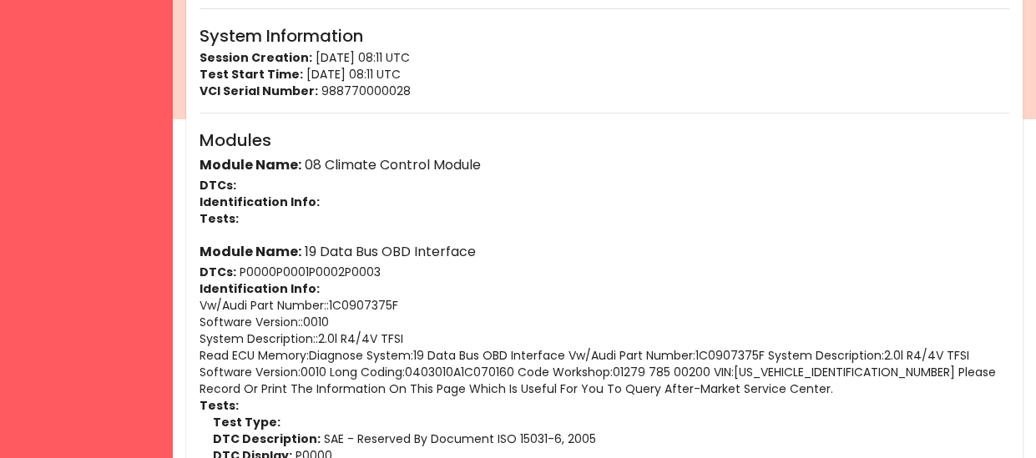
click at [328, 304] on p "Vw/Audi Part Number: : 1C0907375F" at bounding box center [604, 305] width 810 height 17
drag, startPoint x: 325, startPoint y: 304, endPoint x: 190, endPoint y: 303, distance: 135.2
click at [190, 303] on div "Basic Information ID: 68c91f0dd90de7987abc0bda VIN: [US_VEHICLE_IDENTIFICATION_…" at bounding box center [604, 252] width 836 height 1058
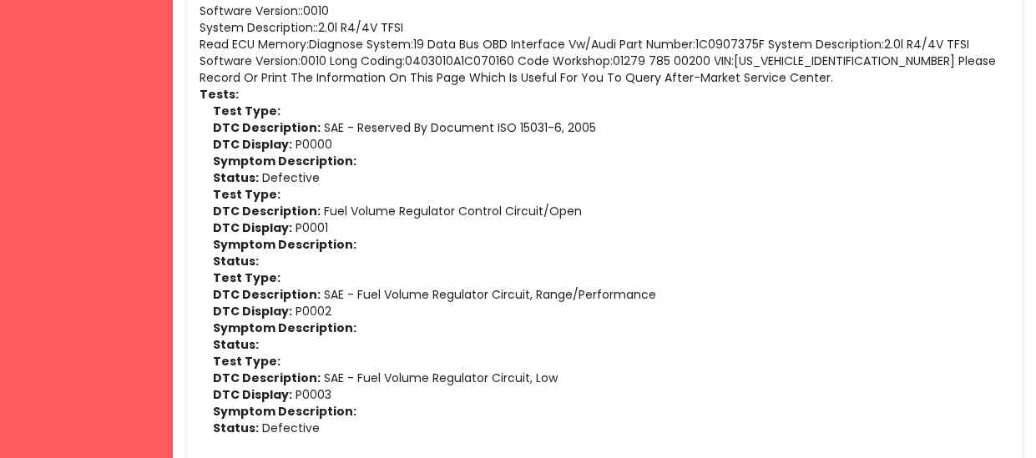
scroll to position [749, 0]
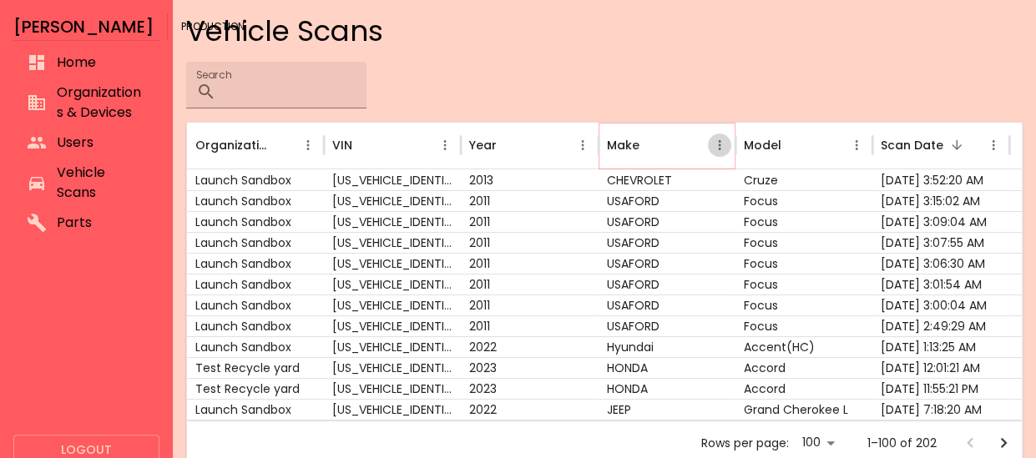
click at [718, 144] on icon "Make column menu" at bounding box center [719, 145] width 15 height 15
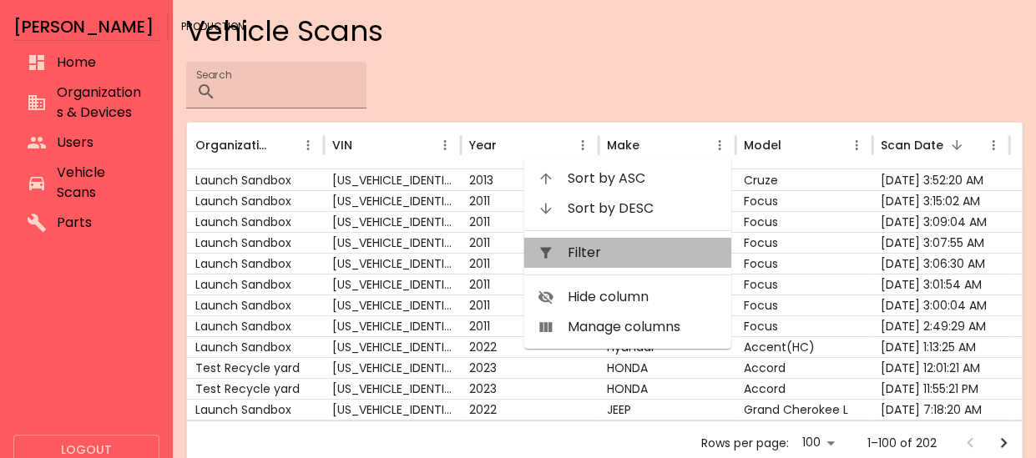
click at [624, 255] on span "Filter" at bounding box center [643, 253] width 150 height 20
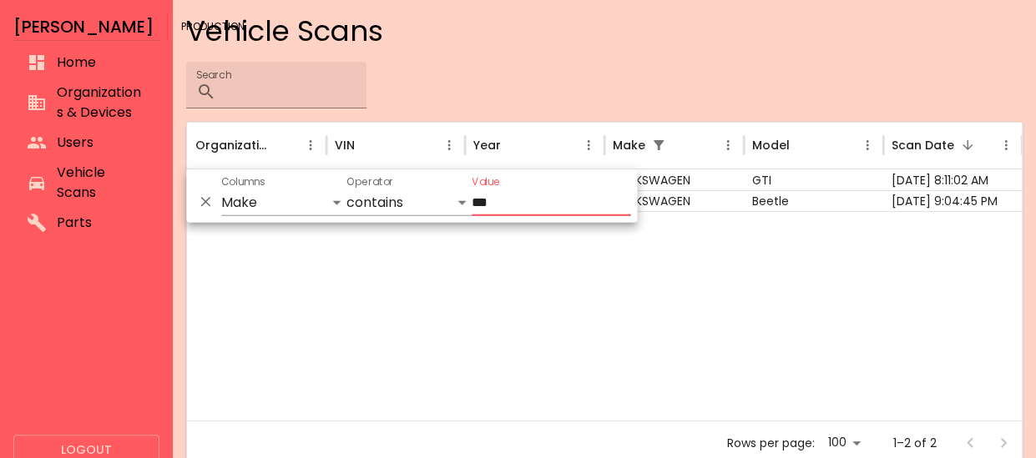
type input "***"
click at [629, 256] on div at bounding box center [604, 315] width 835 height 209
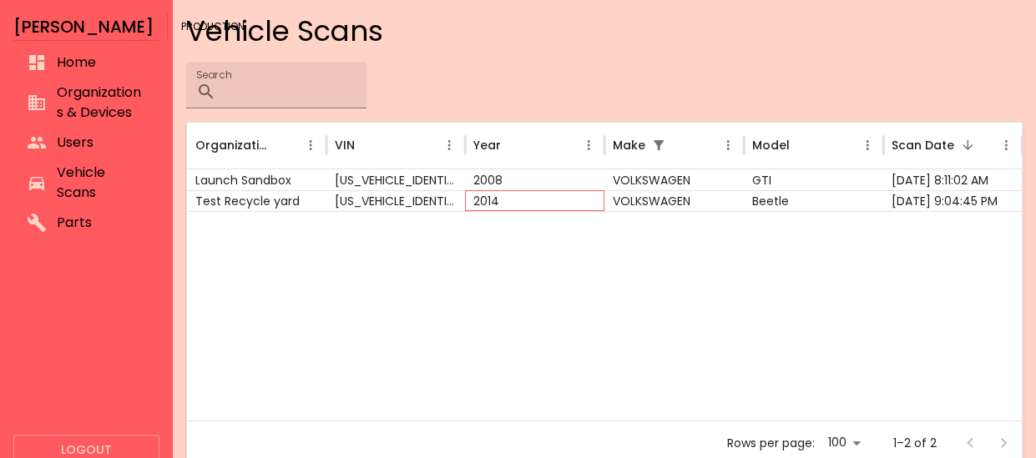
click at [581, 199] on div "2014" at bounding box center [534, 200] width 139 height 21
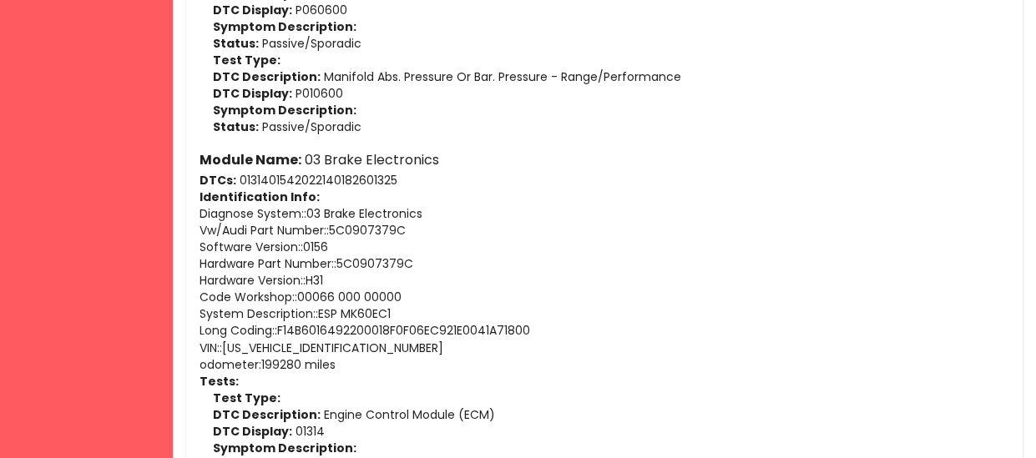
scroll to position [1836, 0]
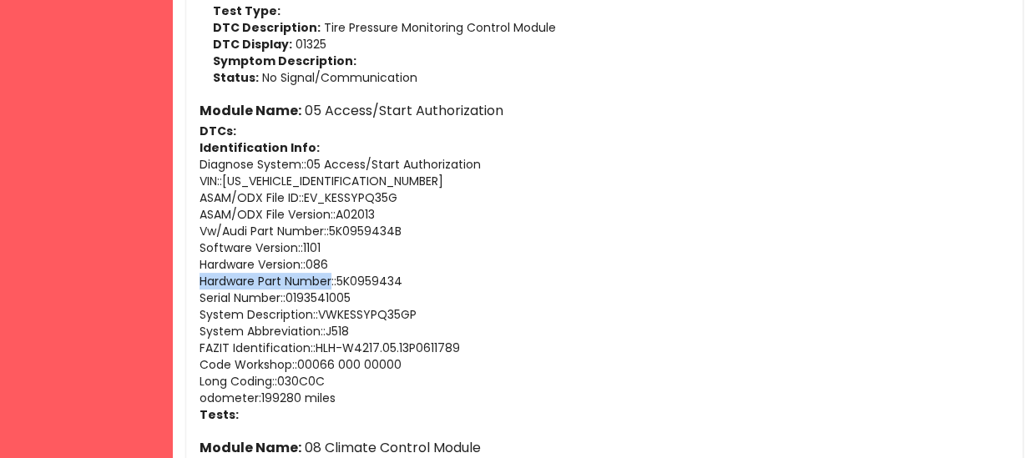
drag, startPoint x: 334, startPoint y: 276, endPoint x: 185, endPoint y: 279, distance: 148.6
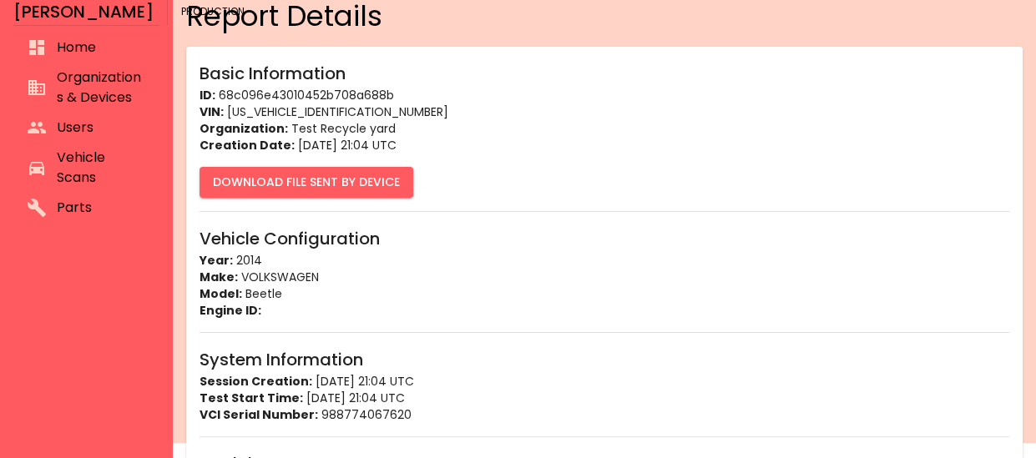
scroll to position [14, 0]
click at [123, 174] on span "Vehicle Scans" at bounding box center [101, 169] width 89 height 40
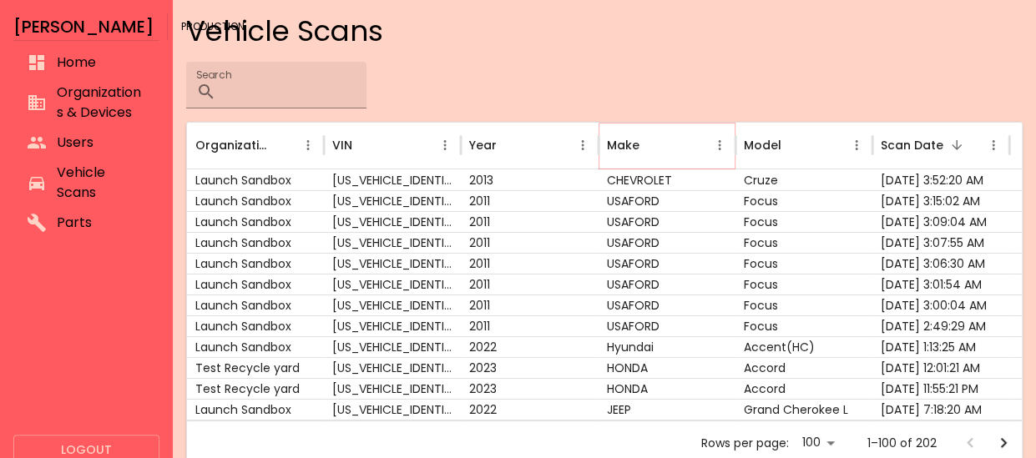
click at [722, 148] on icon "Make column menu" at bounding box center [719, 145] width 15 height 15
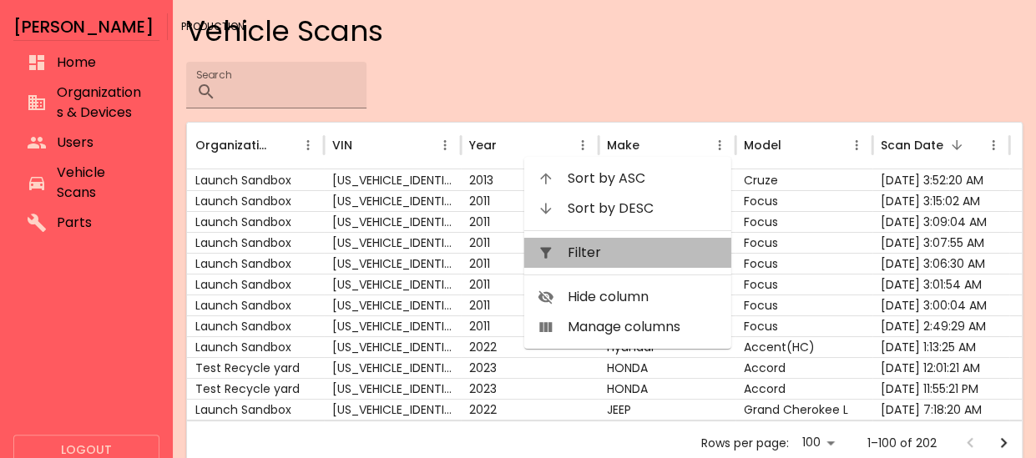
click at [643, 260] on span "Filter" at bounding box center [643, 253] width 150 height 20
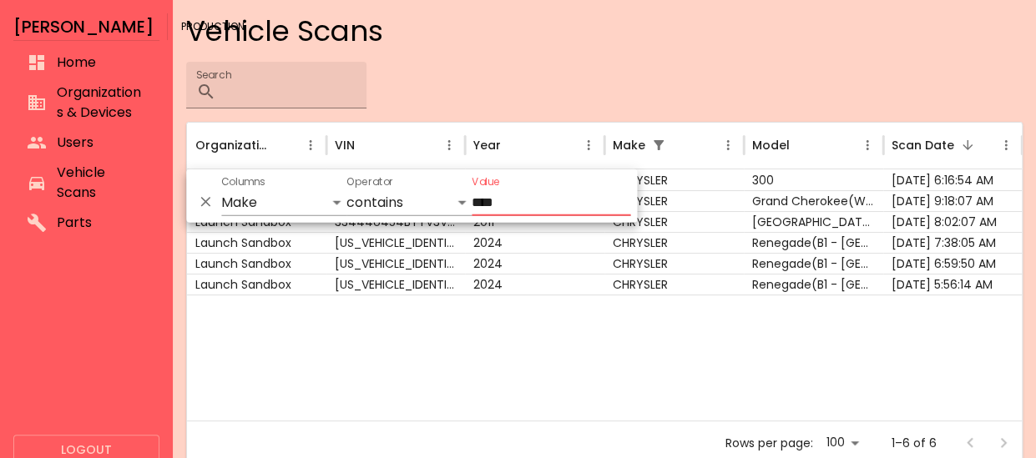
type input "****"
click at [646, 363] on div at bounding box center [604, 358] width 835 height 126
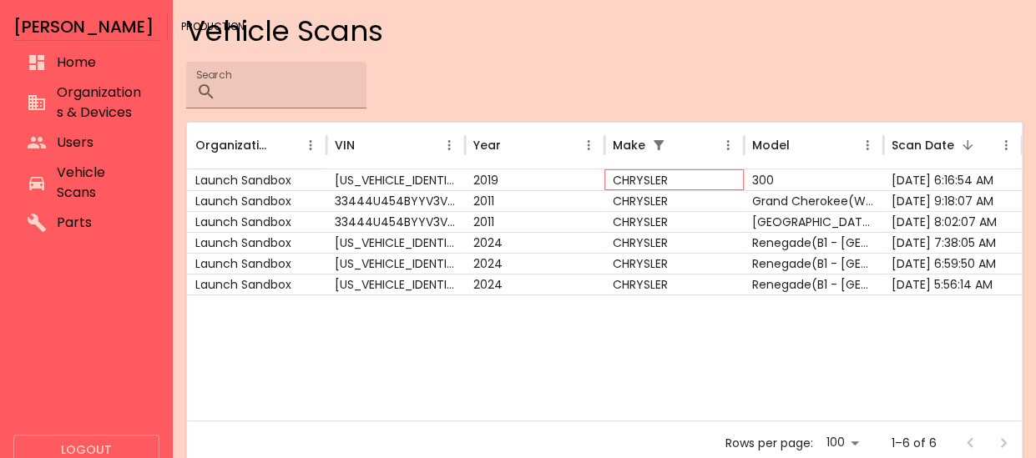
click at [635, 181] on div "CHRYSLER" at bounding box center [673, 179] width 139 height 21
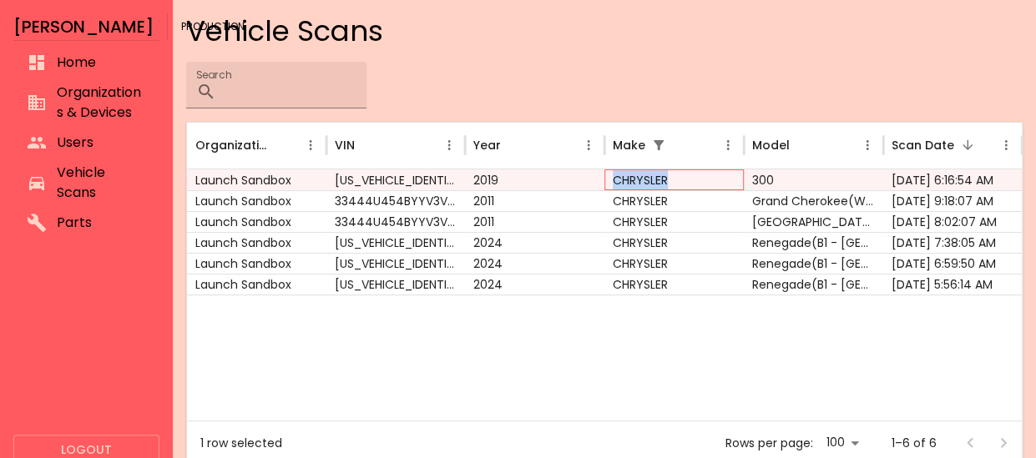
click at [635, 181] on div "CHRYSLER" at bounding box center [673, 179] width 139 height 21
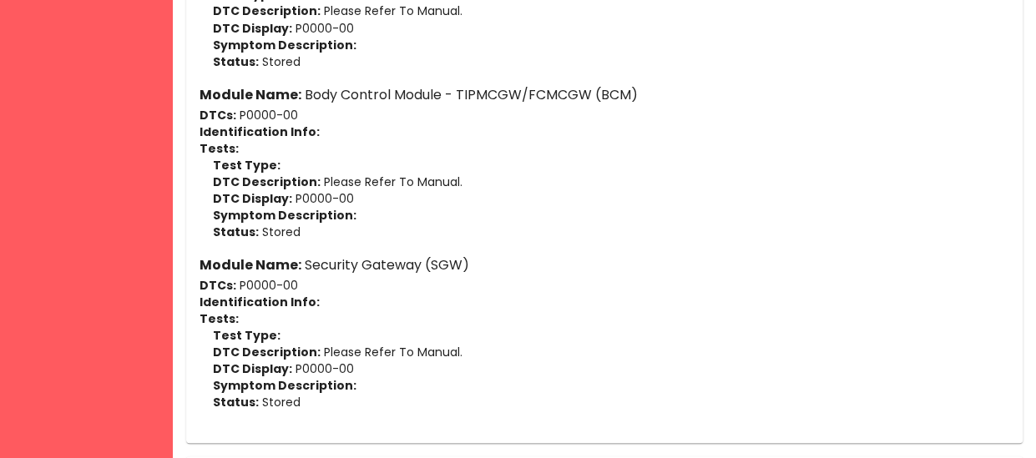
scroll to position [1529, 0]
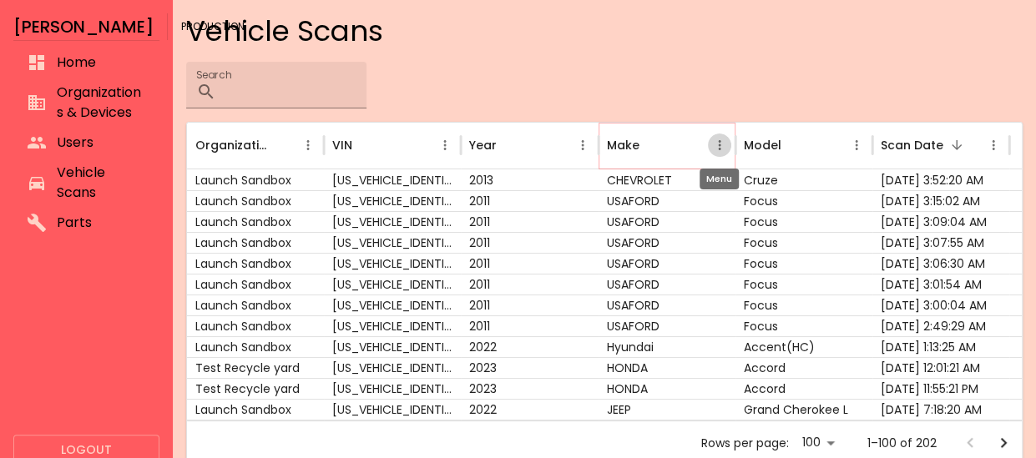
click at [724, 144] on icon "Make column menu" at bounding box center [719, 145] width 15 height 15
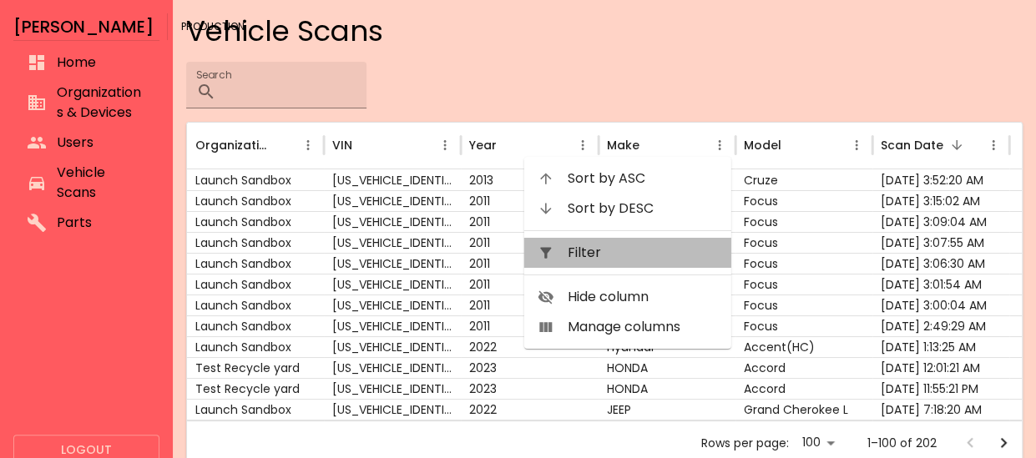
click at [636, 251] on span "Filter" at bounding box center [643, 253] width 150 height 20
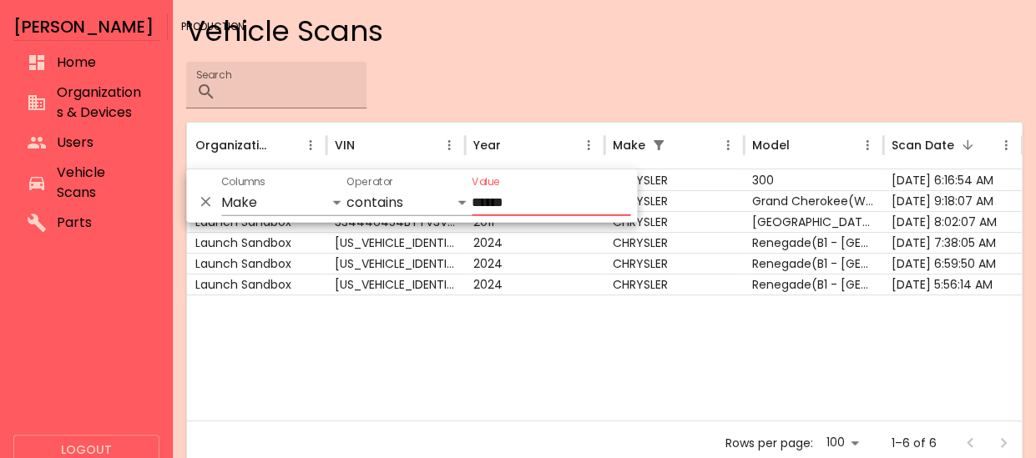
type input "******"
click at [661, 385] on div at bounding box center [604, 358] width 835 height 126
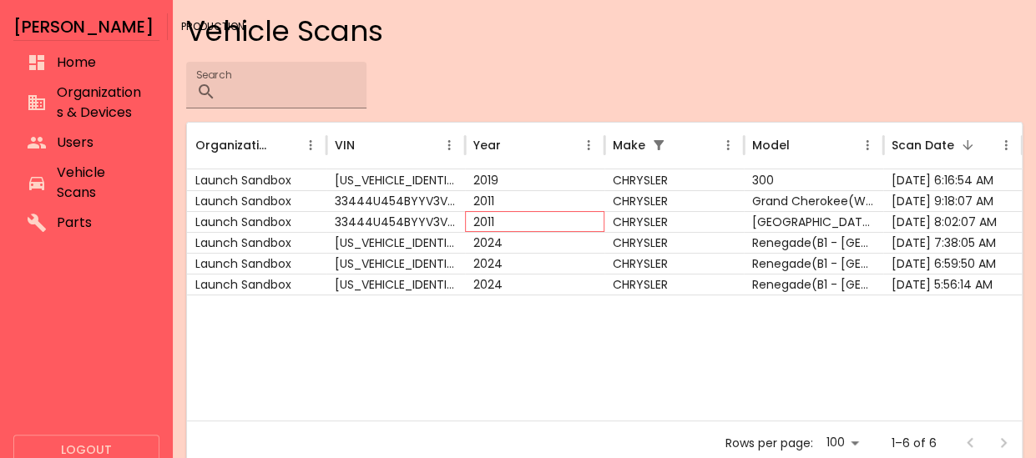
click at [575, 225] on div "2011" at bounding box center [534, 221] width 139 height 21
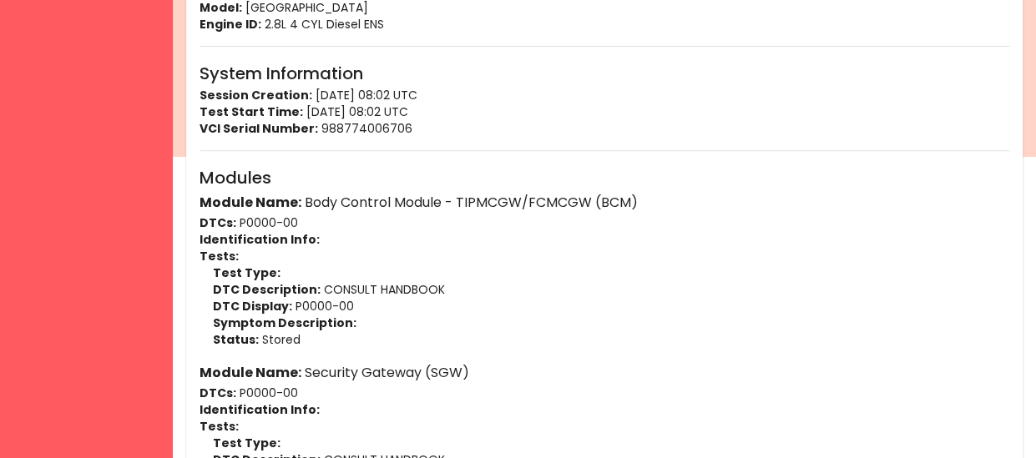
scroll to position [482, 0]
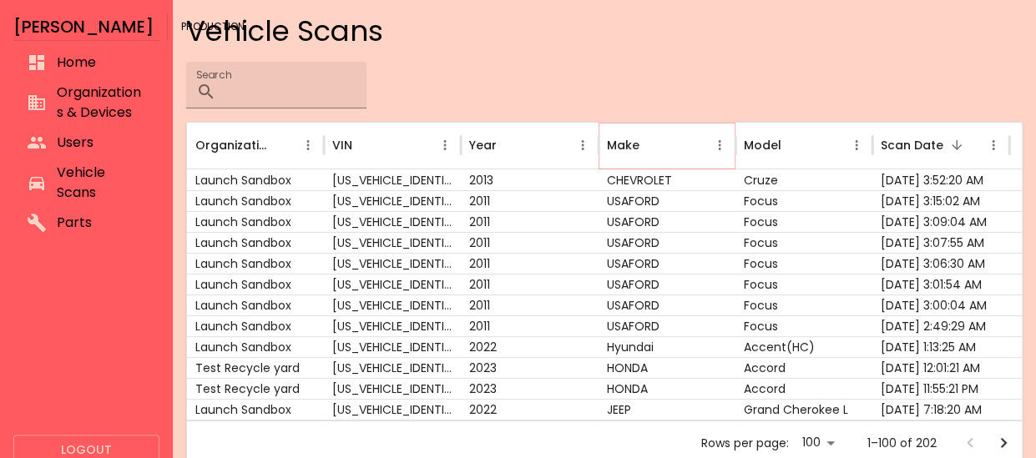
click at [721, 142] on icon "Make column menu" at bounding box center [719, 145] width 15 height 15
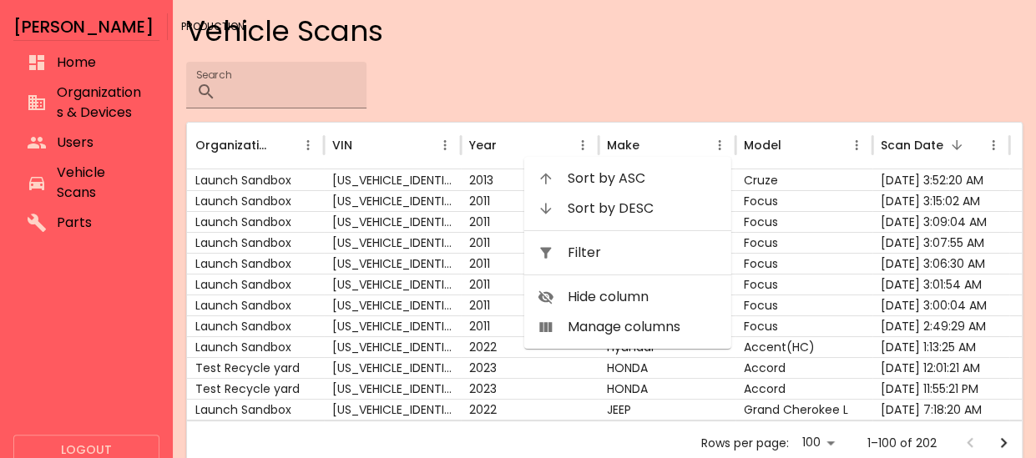
click at [664, 248] on span "Filter" at bounding box center [643, 253] width 150 height 20
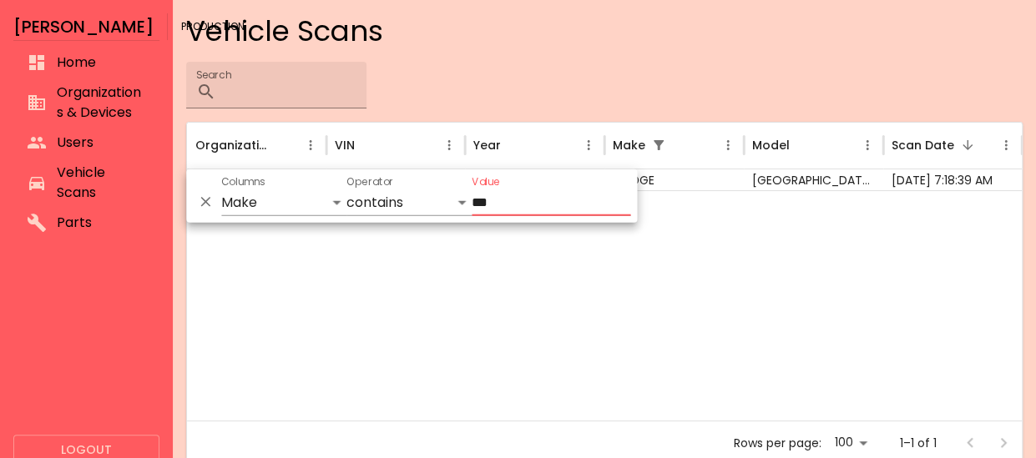
type input "***"
click at [664, 248] on div at bounding box center [604, 305] width 835 height 230
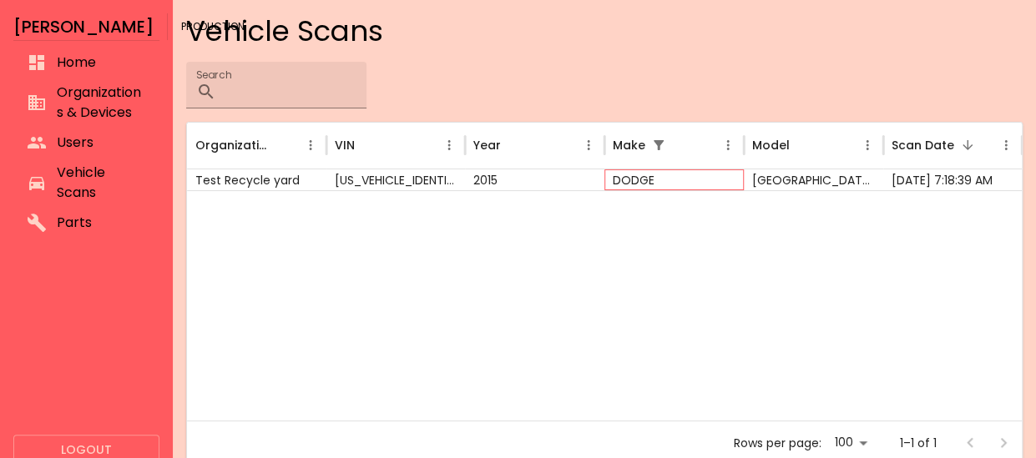
click at [669, 172] on div "DODGE" at bounding box center [673, 179] width 139 height 21
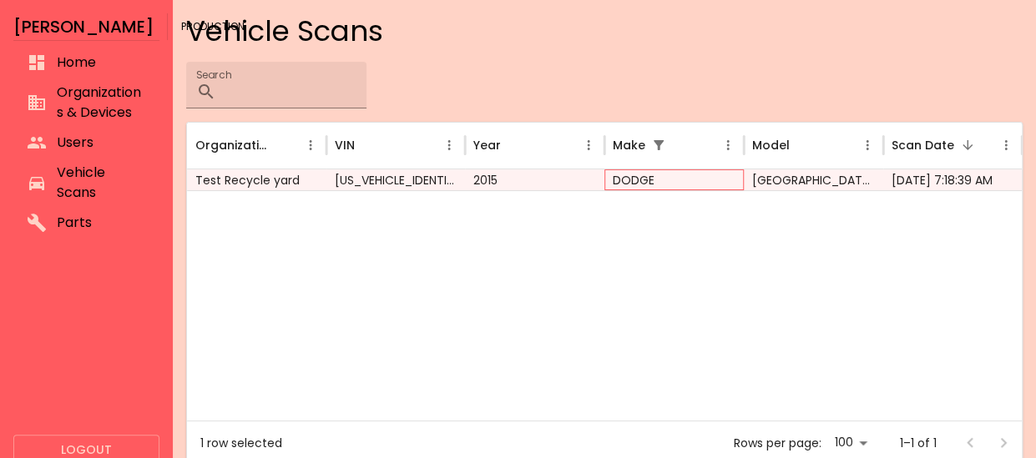
click at [669, 172] on div "DODGE" at bounding box center [673, 179] width 139 height 21
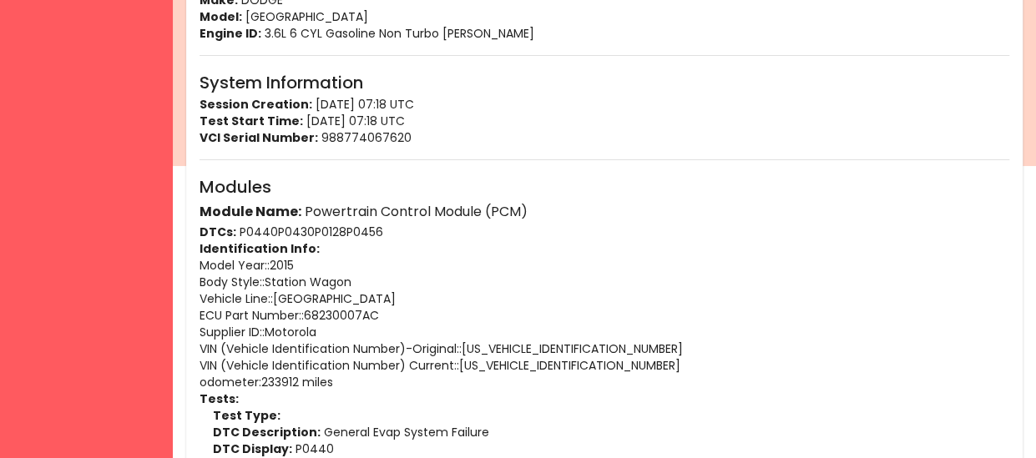
scroll to position [293, 0]
drag, startPoint x: 299, startPoint y: 311, endPoint x: 199, endPoint y: 311, distance: 100.2
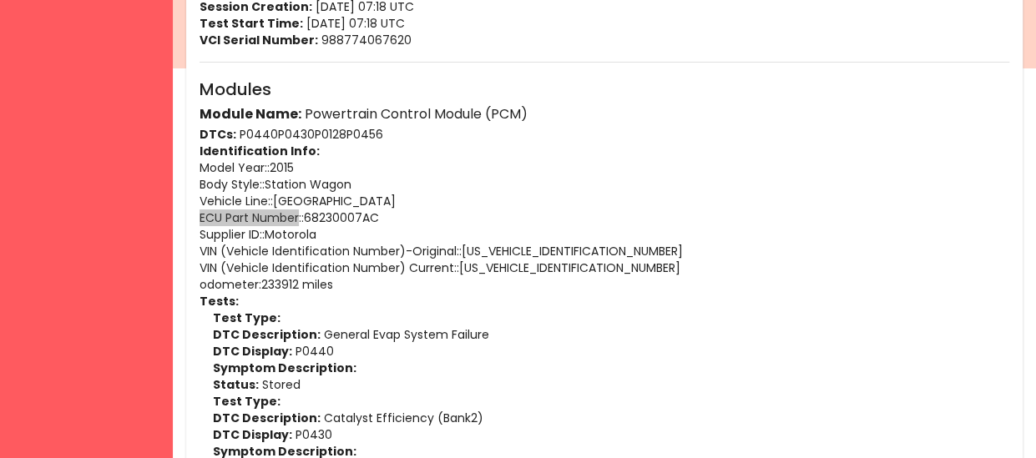
scroll to position [532, 0]
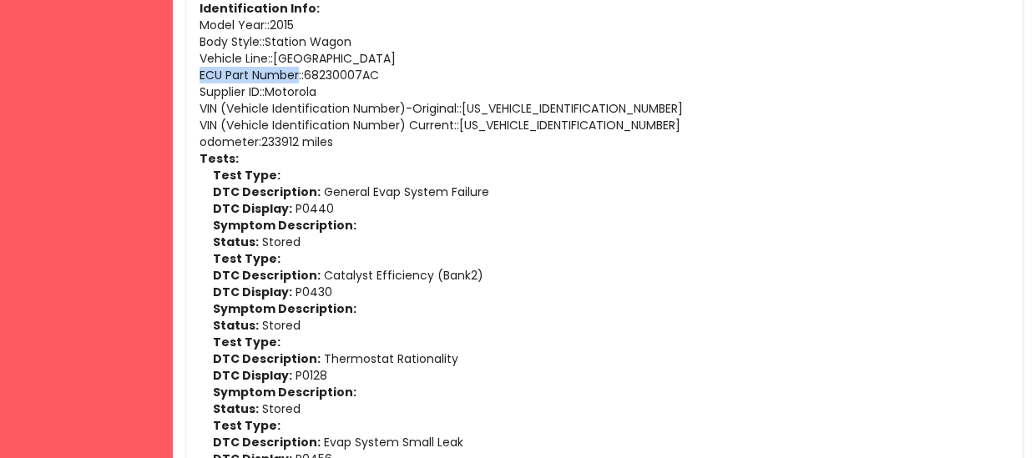
click at [455, 70] on p "ECU Part Number: : 68230007AC" at bounding box center [604, 75] width 810 height 17
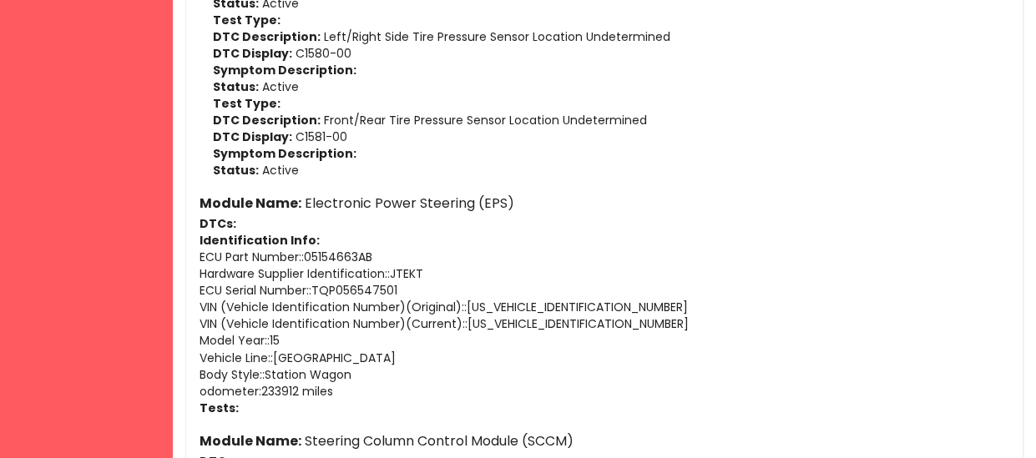
scroll to position [3502, 0]
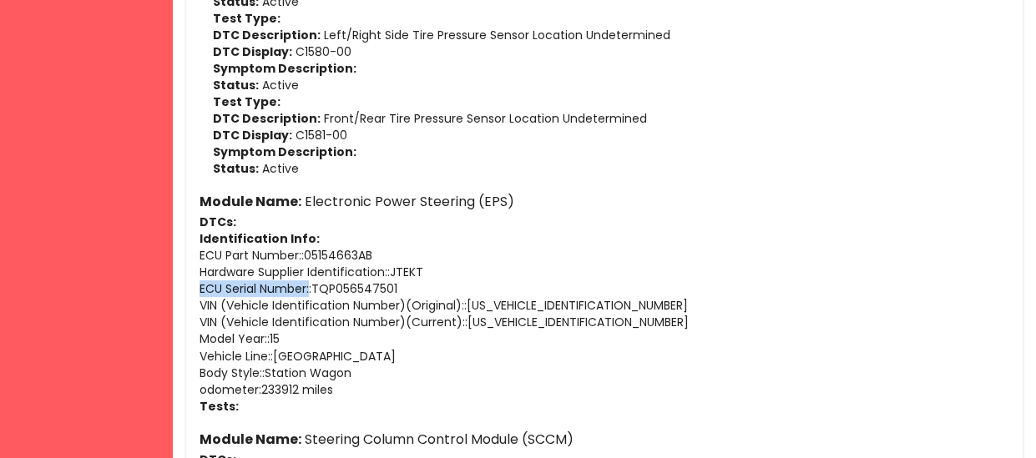
drag, startPoint x: 309, startPoint y: 285, endPoint x: 181, endPoint y: 290, distance: 127.8
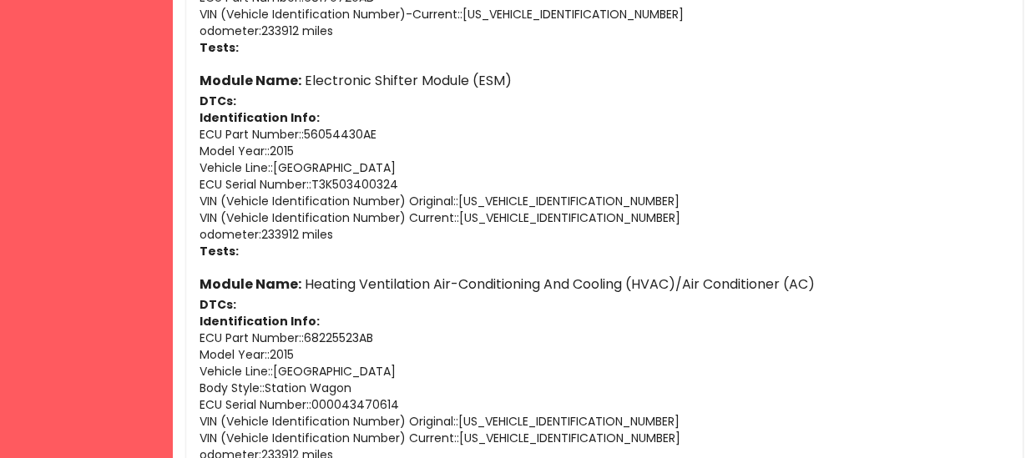
scroll to position [4028, 0]
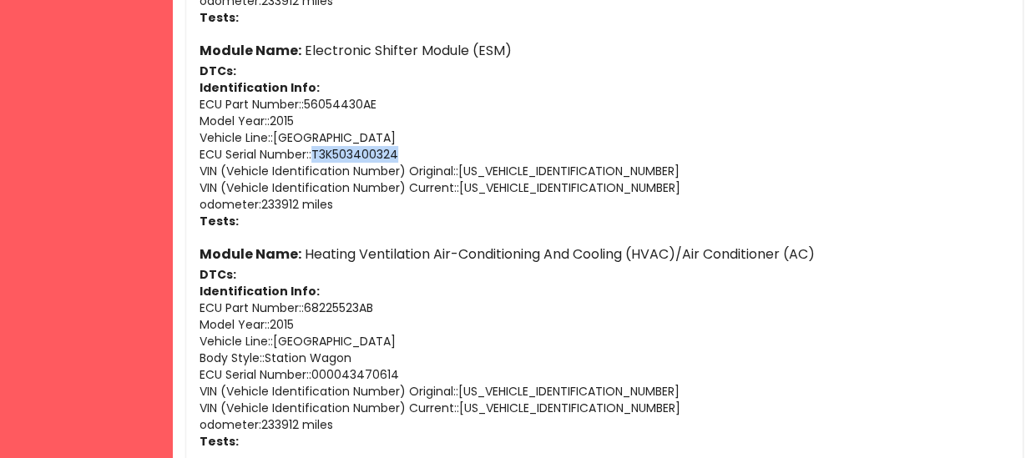
drag, startPoint x: 412, startPoint y: 146, endPoint x: 315, endPoint y: 156, distance: 98.2
click at [315, 156] on p "ECU Serial Number: : T3K503400324" at bounding box center [604, 154] width 810 height 17
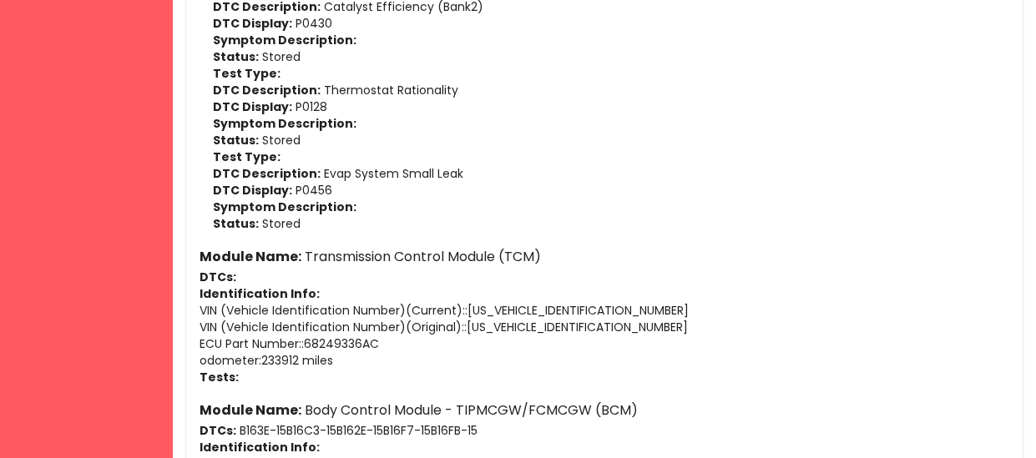
scroll to position [800, 0]
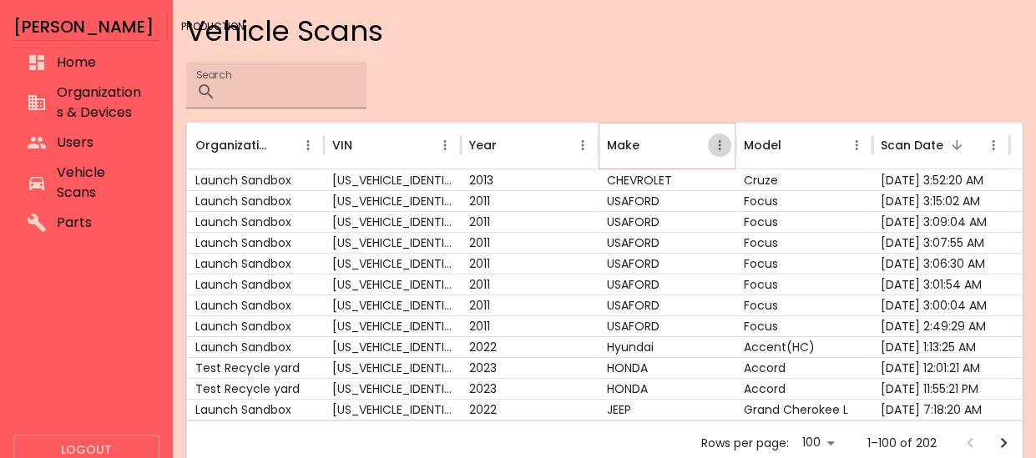
click at [715, 143] on icon "Make column menu" at bounding box center [719, 145] width 15 height 15
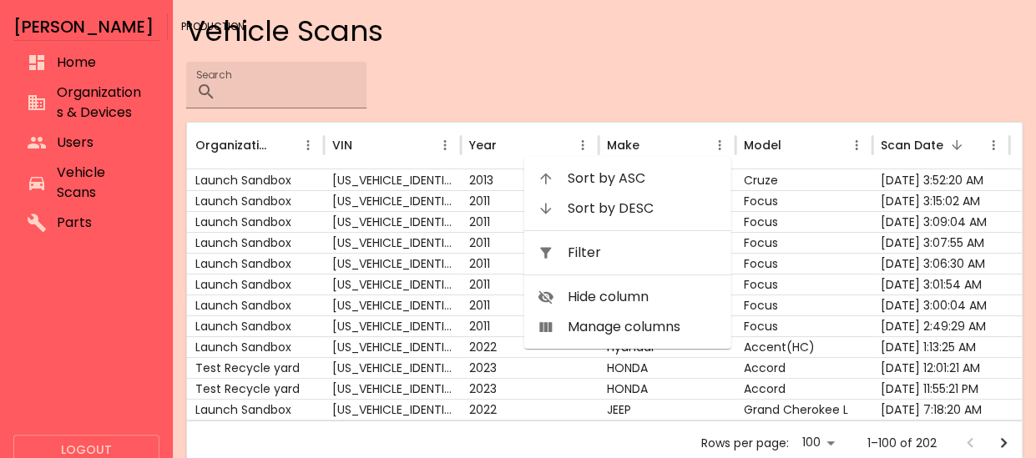
click at [618, 249] on span "Filter" at bounding box center [643, 253] width 150 height 20
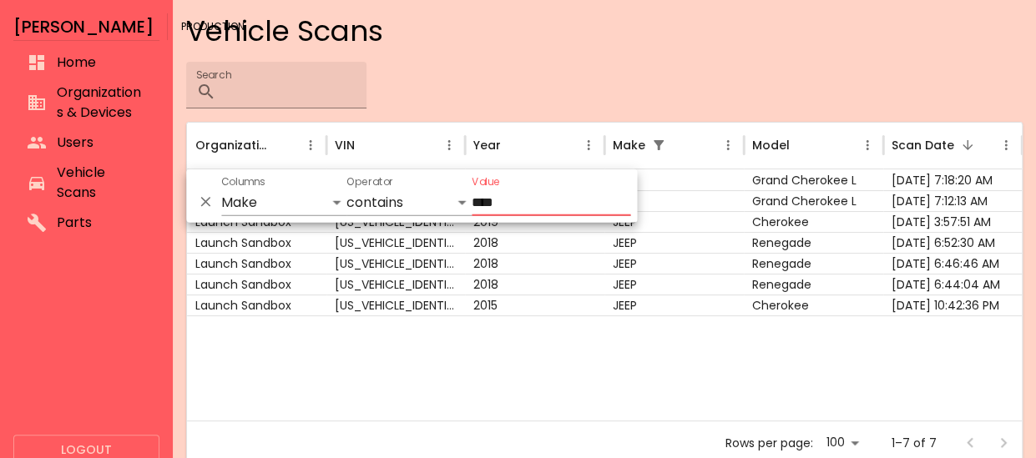
type input "****"
click at [496, 340] on div at bounding box center [604, 367] width 835 height 105
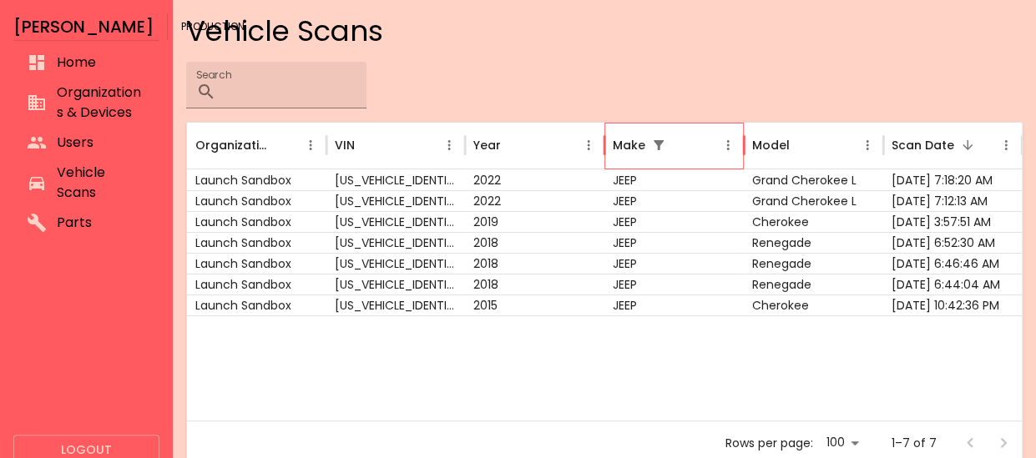
scroll to position [20, 0]
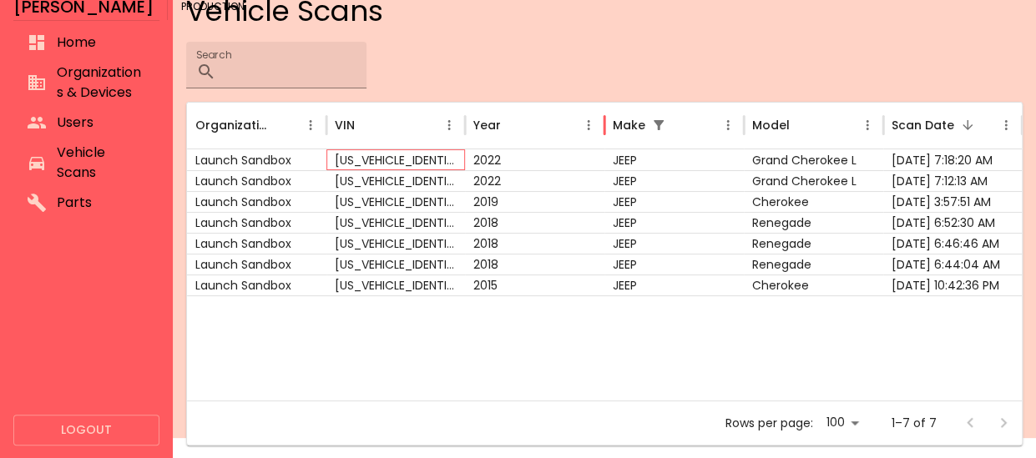
click at [461, 154] on div "[US_VEHICLE_IDENTIFICATION_NUMBER]" at bounding box center [395, 159] width 139 height 21
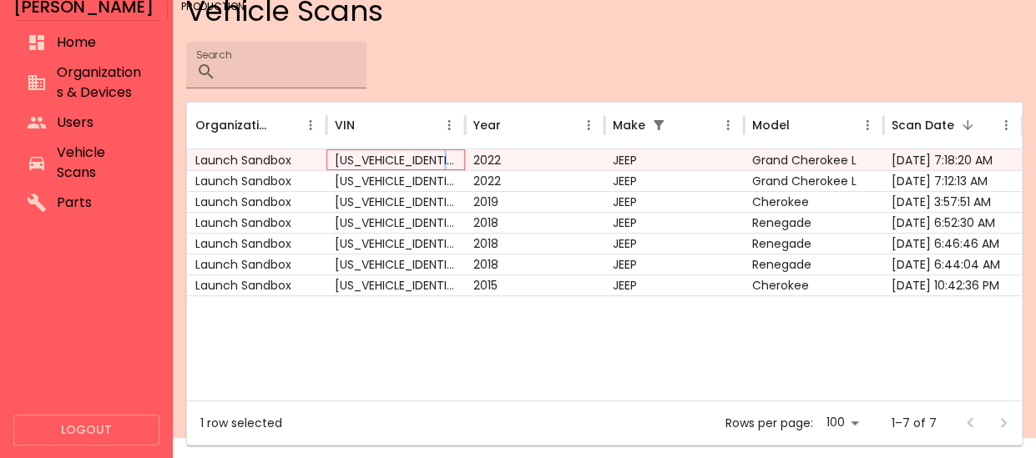
click at [461, 154] on div "[US_VEHICLE_IDENTIFICATION_NUMBER]" at bounding box center [395, 159] width 139 height 21
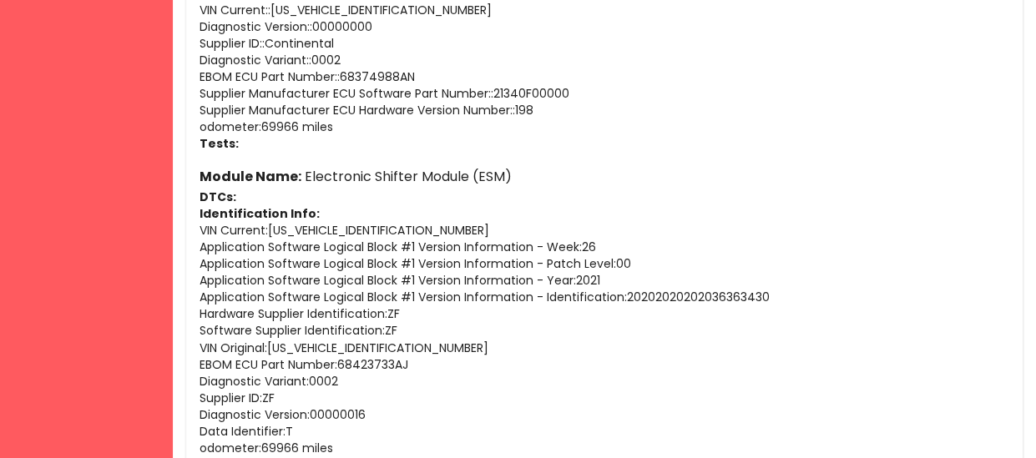
scroll to position [1187, 0]
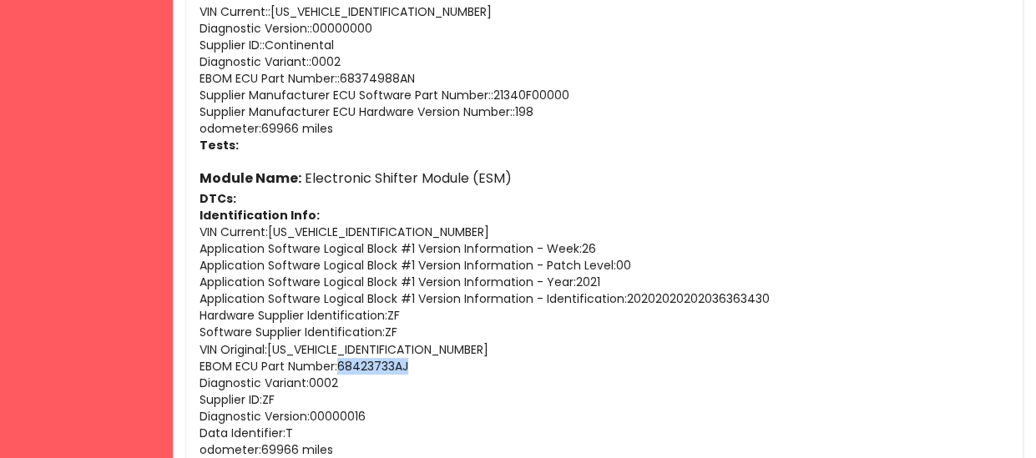
drag, startPoint x: 423, startPoint y: 366, endPoint x: 342, endPoint y: 368, distance: 81.0
click at [342, 368] on p "EBOM ECU Part Number : 68423733AJ" at bounding box center [604, 366] width 810 height 17
drag, startPoint x: 331, startPoint y: 362, endPoint x: 194, endPoint y: 356, distance: 137.8
click at [202, 360] on p "EBOM ECU Part Number : 68423733AJ" at bounding box center [604, 366] width 810 height 17
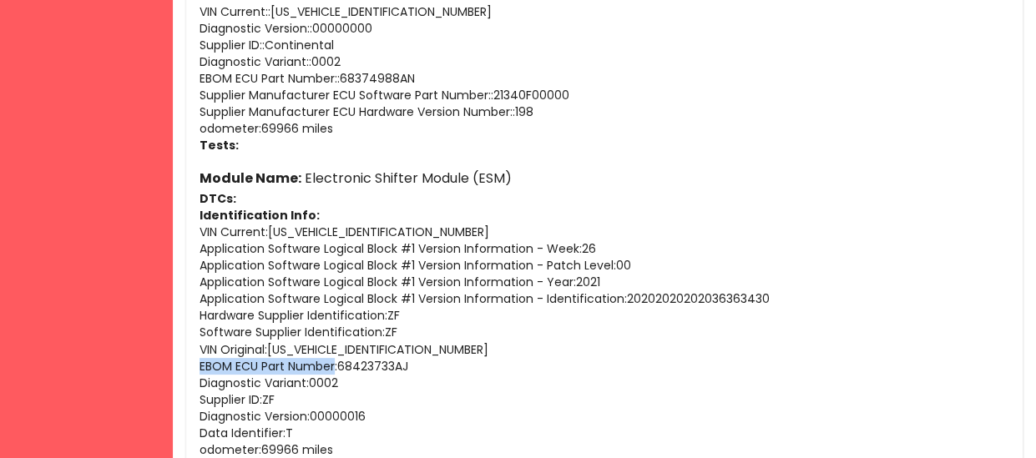
drag, startPoint x: 199, startPoint y: 363, endPoint x: 335, endPoint y: 363, distance: 136.0
click at [335, 363] on p "EBOM ECU Part Number : 68423733AJ" at bounding box center [604, 366] width 810 height 17
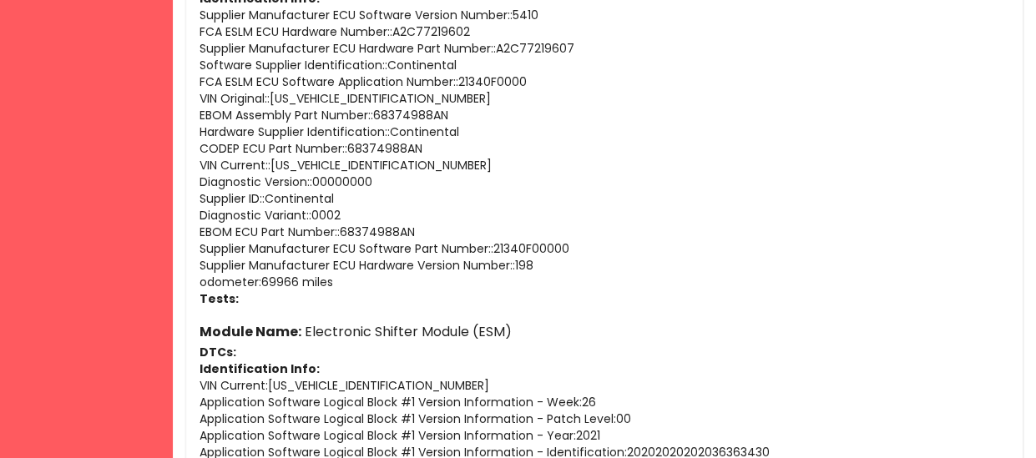
scroll to position [1028, 0]
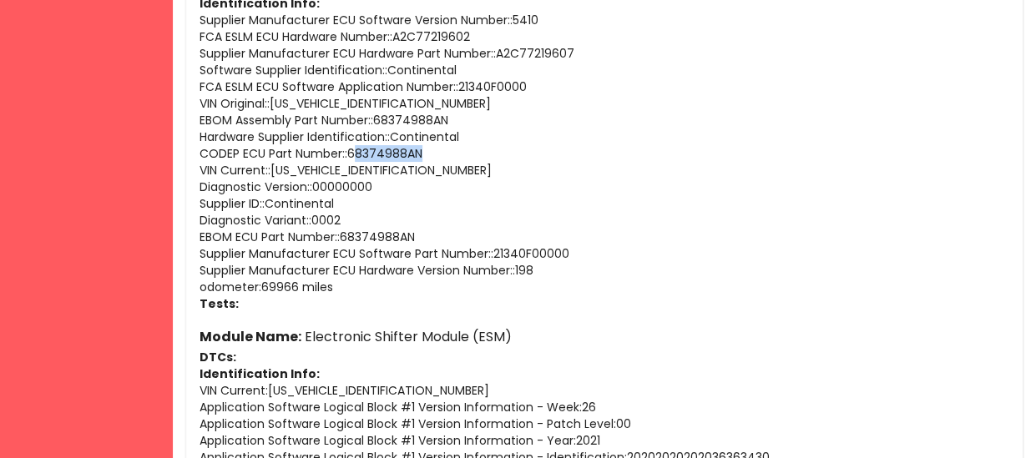
drag, startPoint x: 435, startPoint y: 144, endPoint x: 357, endPoint y: 149, distance: 77.7
click at [357, 149] on p "CODEP ECU Part Number: : 68374988AN" at bounding box center [604, 153] width 810 height 17
click at [351, 147] on p "CODEP ECU Part Number: : 68374988AN" at bounding box center [604, 153] width 810 height 17
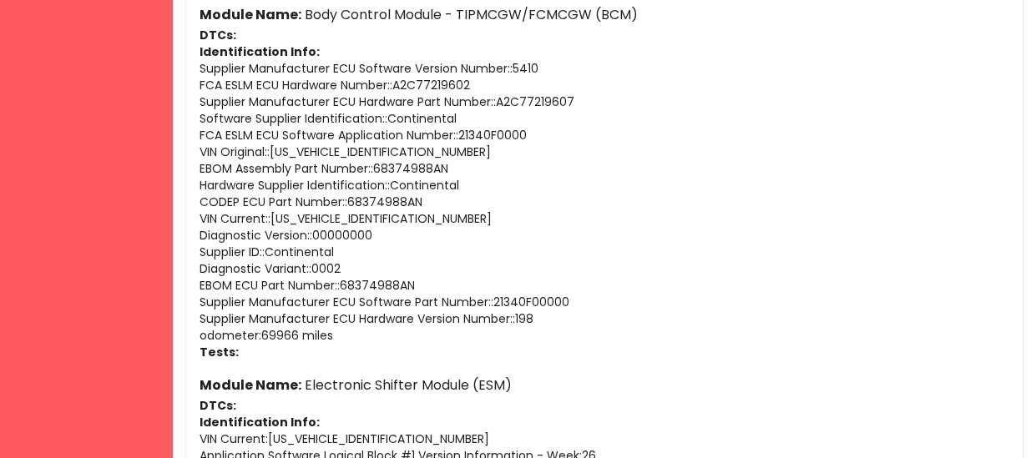
scroll to position [975, 0]
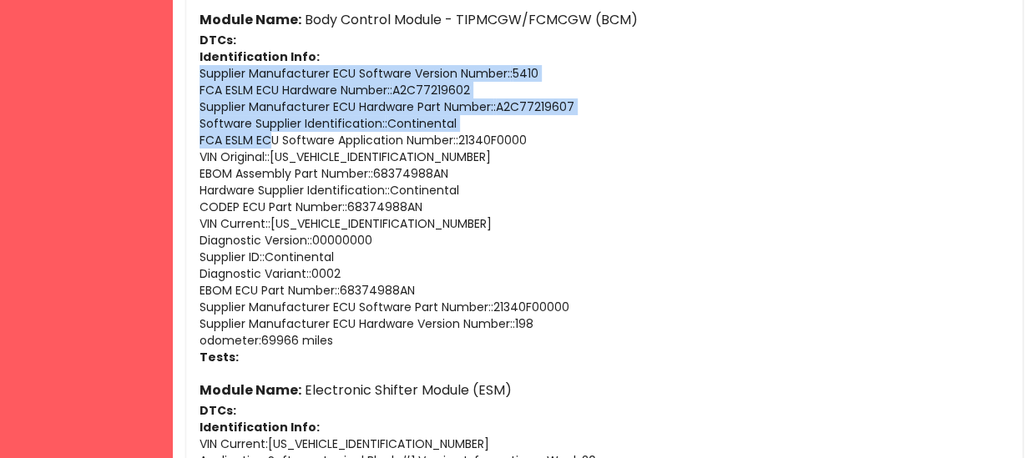
drag, startPoint x: 200, startPoint y: 70, endPoint x: 268, endPoint y: 134, distance: 92.7
click at [268, 134] on div "Module Name: Body Control Module - TIPMCGW/FCMCGW (BCM) DTCs: Identification In…" at bounding box center [604, 186] width 810 height 357
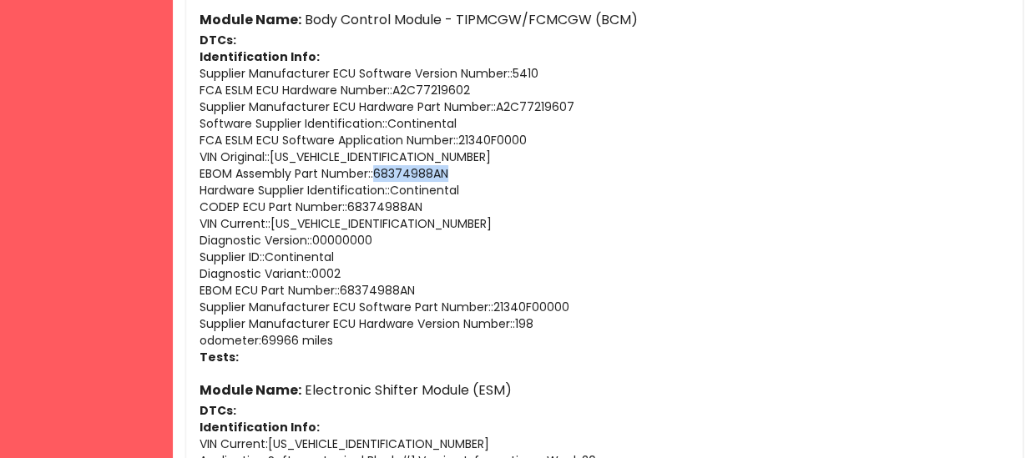
drag, startPoint x: 468, startPoint y: 169, endPoint x: 378, endPoint y: 165, distance: 90.2
click at [378, 165] on p "EBOM Assembly Part Number: : 68374988AN" at bounding box center [604, 173] width 810 height 17
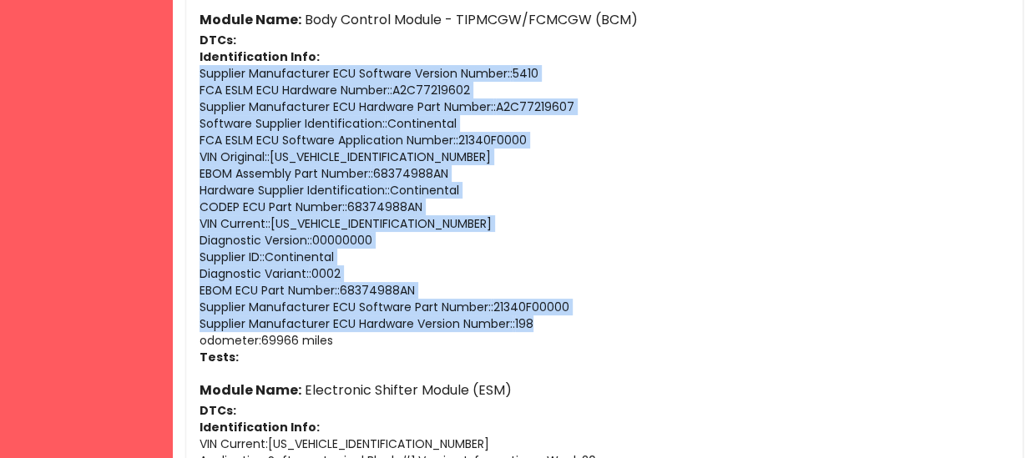
drag, startPoint x: 565, startPoint y: 325, endPoint x: 194, endPoint y: 73, distance: 447.7
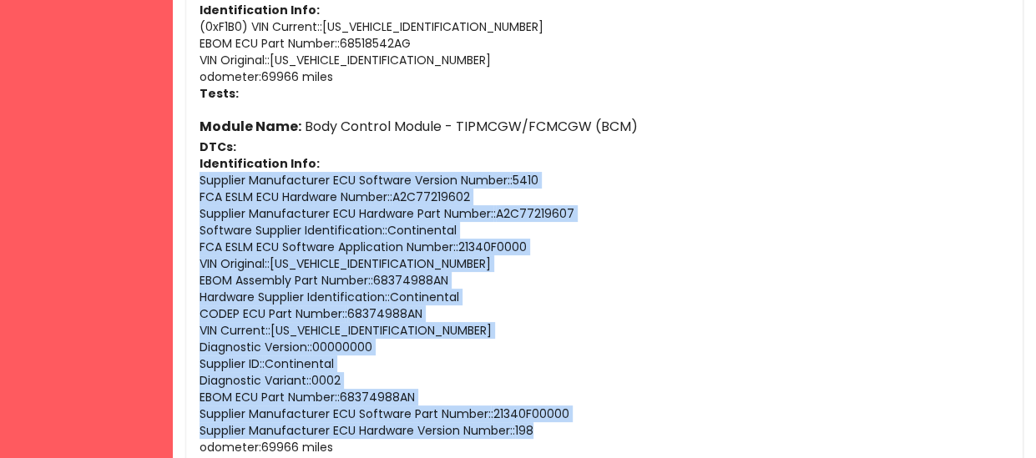
scroll to position [868, 0]
click at [344, 239] on p "FCA ESLM ECU Software Application Number: : 21340F0000" at bounding box center [604, 247] width 810 height 17
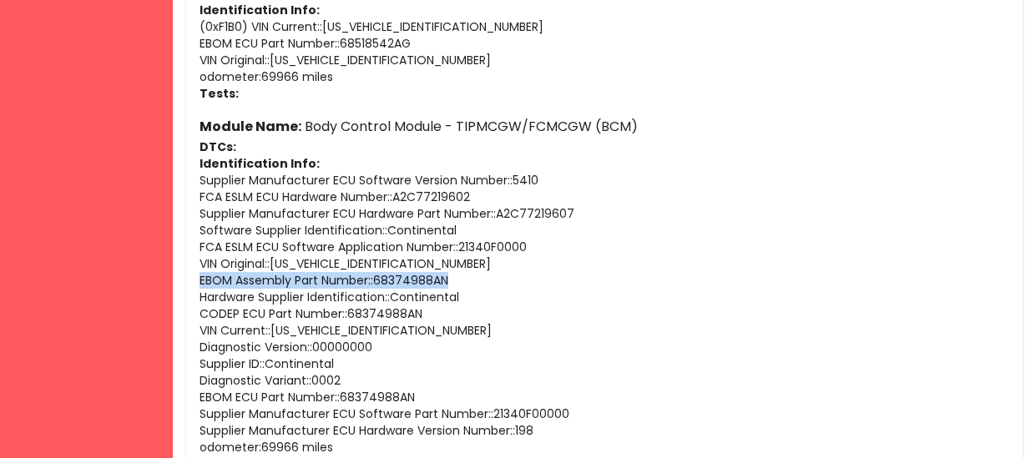
drag, startPoint x: 457, startPoint y: 277, endPoint x: 194, endPoint y: 281, distance: 262.9
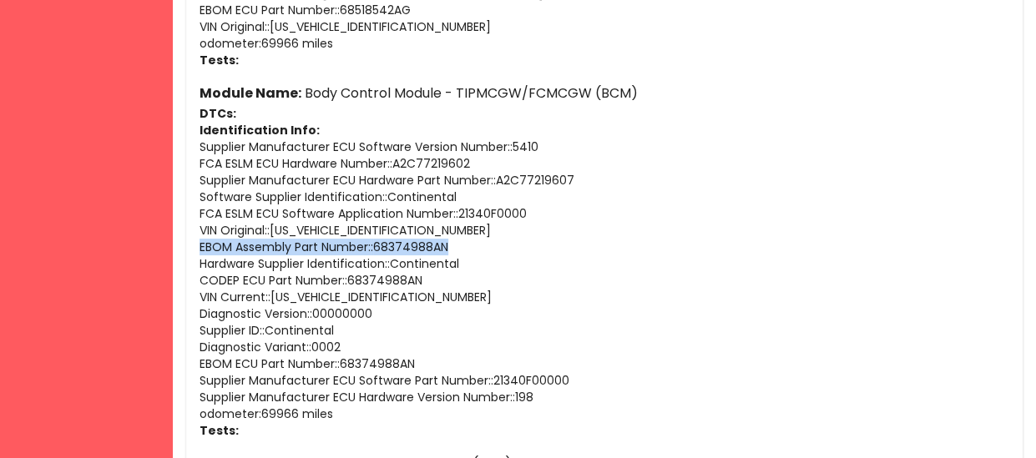
scroll to position [901, 0]
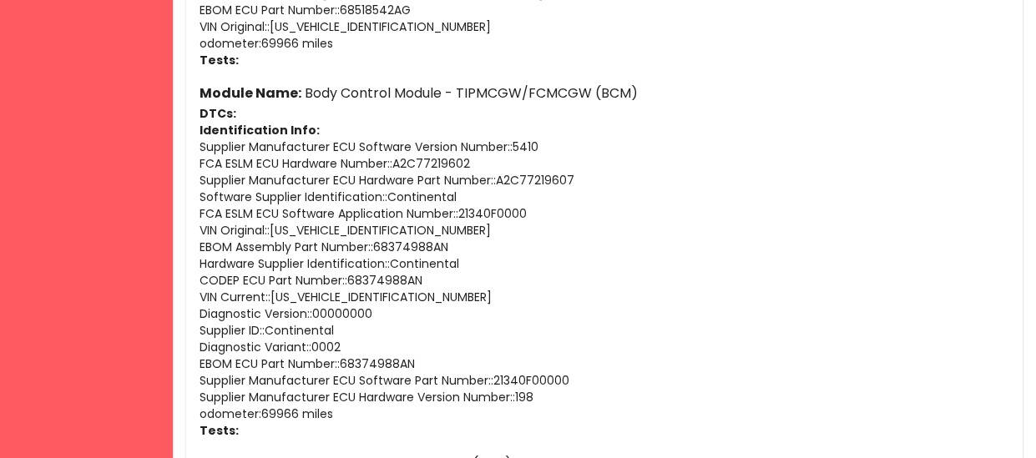
click at [248, 231] on p "VIN Original: : [US_VEHICLE_IDENTIFICATION_NUMBER]" at bounding box center [604, 230] width 810 height 17
drag, startPoint x: 369, startPoint y: 245, endPoint x: 199, endPoint y: 245, distance: 170.3
click at [308, 257] on p "Hardware Supplier Identification: : Continental" at bounding box center [604, 263] width 810 height 17
drag, startPoint x: 341, startPoint y: 276, endPoint x: 195, endPoint y: 277, distance: 145.2
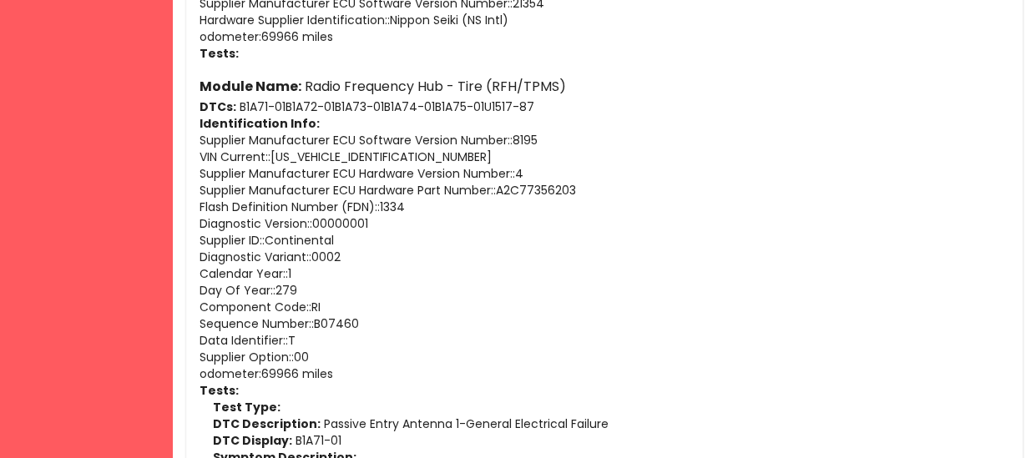
scroll to position [1986, 0]
drag, startPoint x: 499, startPoint y: 187, endPoint x: 190, endPoint y: 189, distance: 308.8
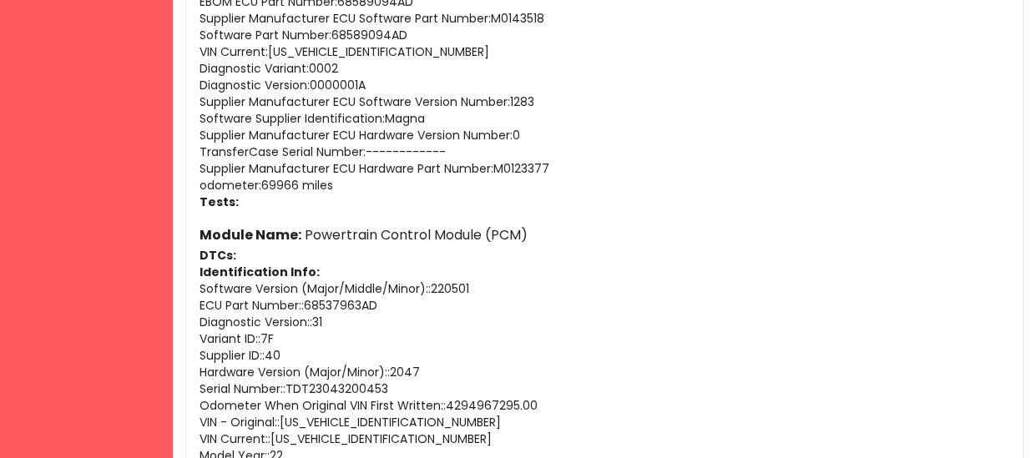
scroll to position [3304, 0]
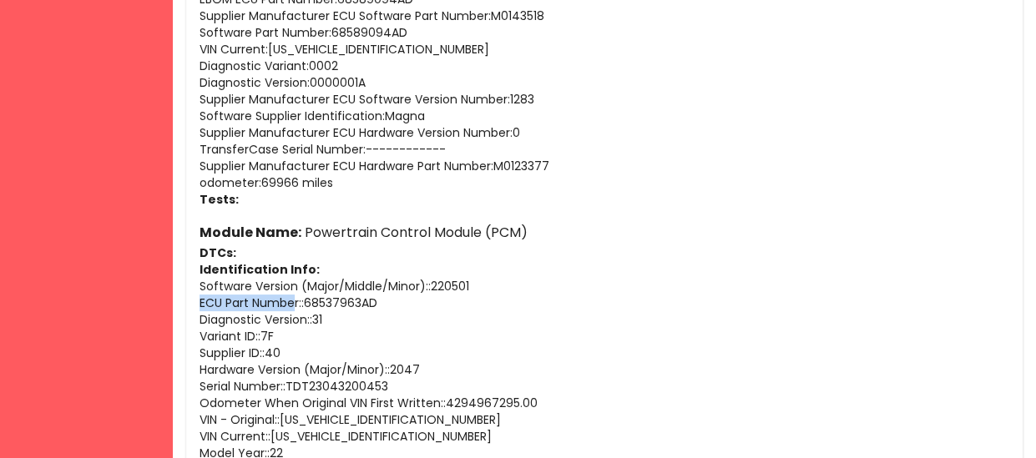
drag, startPoint x: 295, startPoint y: 302, endPoint x: 191, endPoint y: 298, distance: 104.4
drag, startPoint x: 197, startPoint y: 300, endPoint x: 299, endPoint y: 306, distance: 102.0
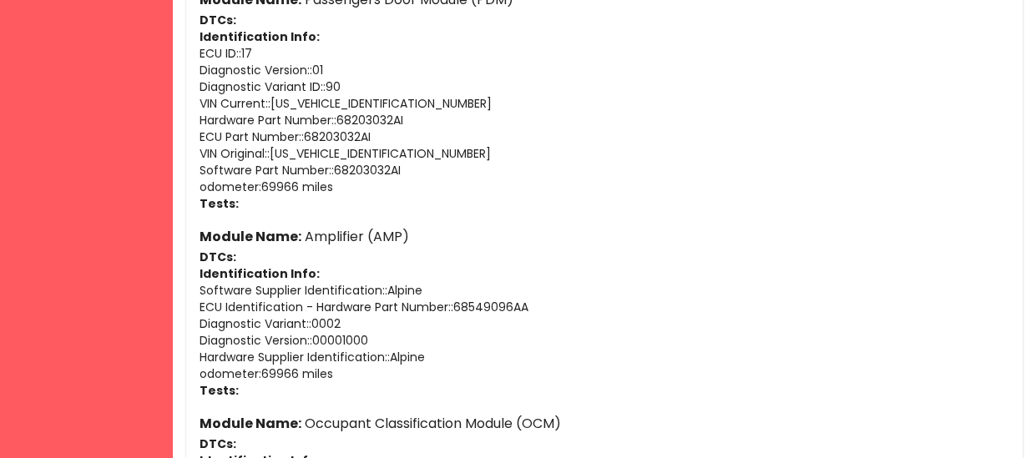
scroll to position [4569, 0]
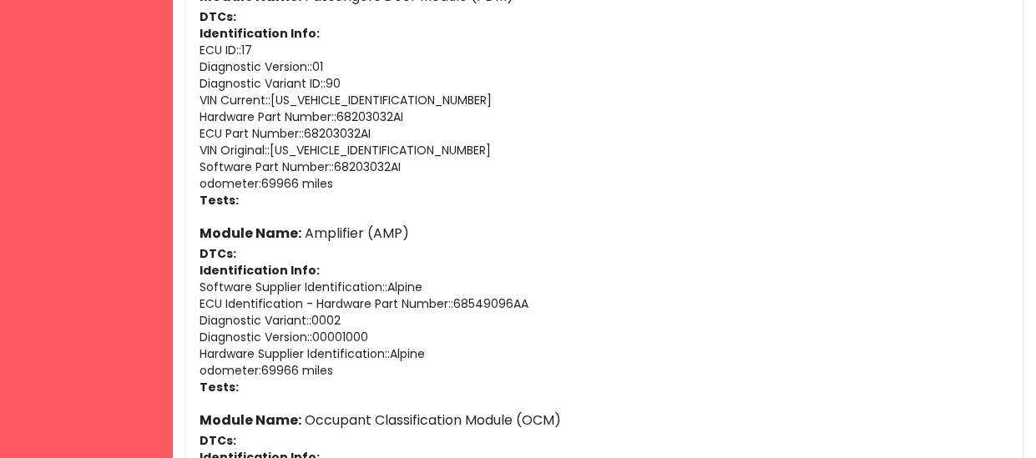
drag, startPoint x: 584, startPoint y: 310, endPoint x: 457, endPoint y: 301, distance: 127.2
click at [457, 301] on div "Module Name: Amplifier (AMP) DTCs: Identification Info: Software Supplier Ident…" at bounding box center [604, 309] width 810 height 174
click at [457, 301] on p "ECU Identification - Hardware Part Number: : 68549096AA" at bounding box center [604, 303] width 810 height 17
click at [458, 299] on p "ECU Identification - Hardware Part Number: : 68549096AA" at bounding box center [604, 303] width 810 height 17
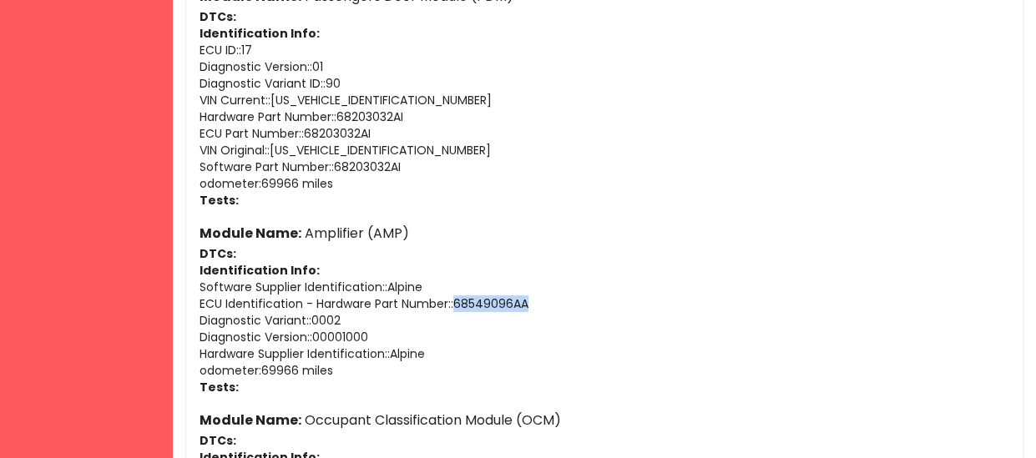
drag, startPoint x: 457, startPoint y: 298, endPoint x: 548, endPoint y: 301, distance: 91.9
click at [548, 301] on p "ECU Identification - Hardware Part Number: : 68549096AA" at bounding box center [604, 303] width 810 height 17
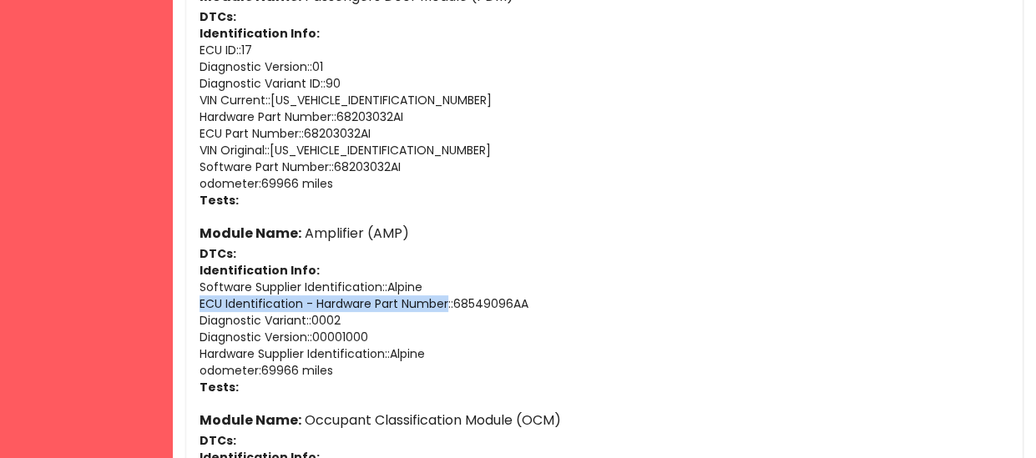
drag, startPoint x: 447, startPoint y: 300, endPoint x: 194, endPoint y: 300, distance: 253.7
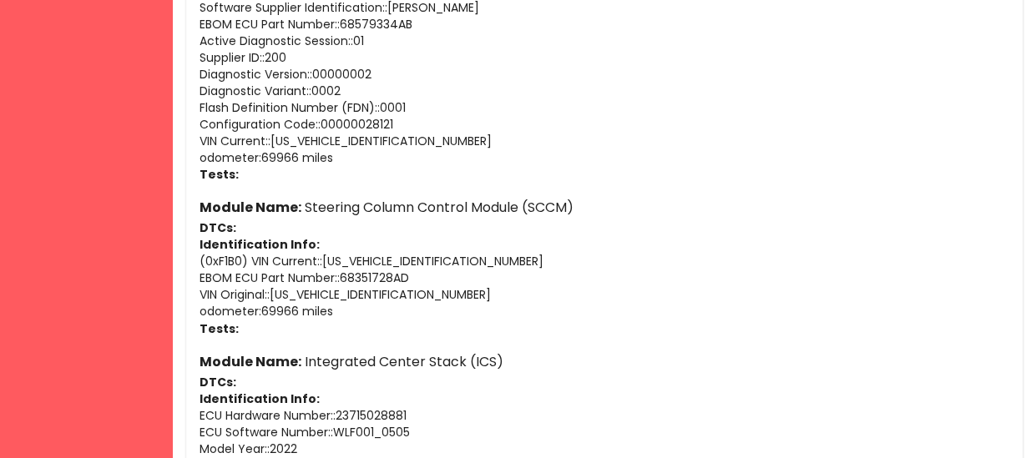
scroll to position [6194, 0]
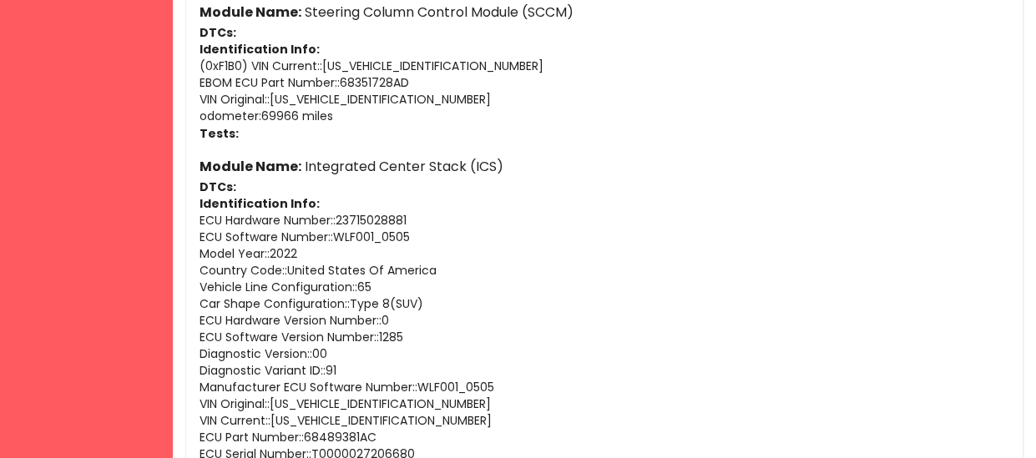
click at [330, 218] on p "ECU Hardware Number: : 23715028881" at bounding box center [604, 220] width 810 height 17
drag, startPoint x: 334, startPoint y: 215, endPoint x: 189, endPoint y: 209, distance: 145.3
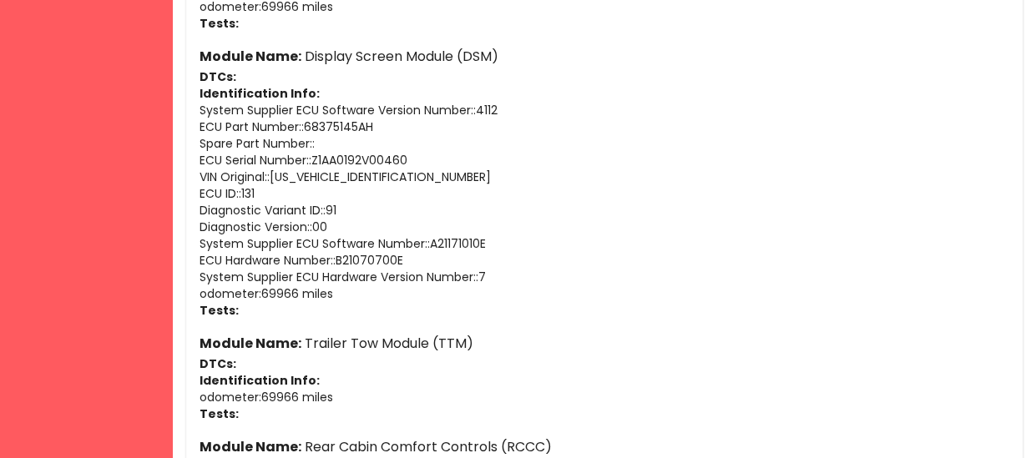
scroll to position [6656, 0]
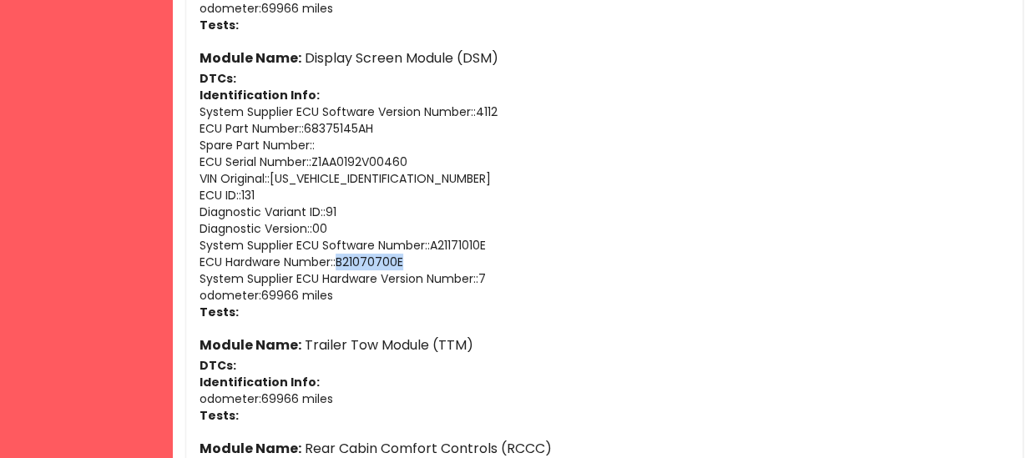
drag, startPoint x: 417, startPoint y: 261, endPoint x: 339, endPoint y: 263, distance: 78.5
click at [339, 263] on p "ECU Hardware Number: : B21070700E" at bounding box center [604, 262] width 810 height 17
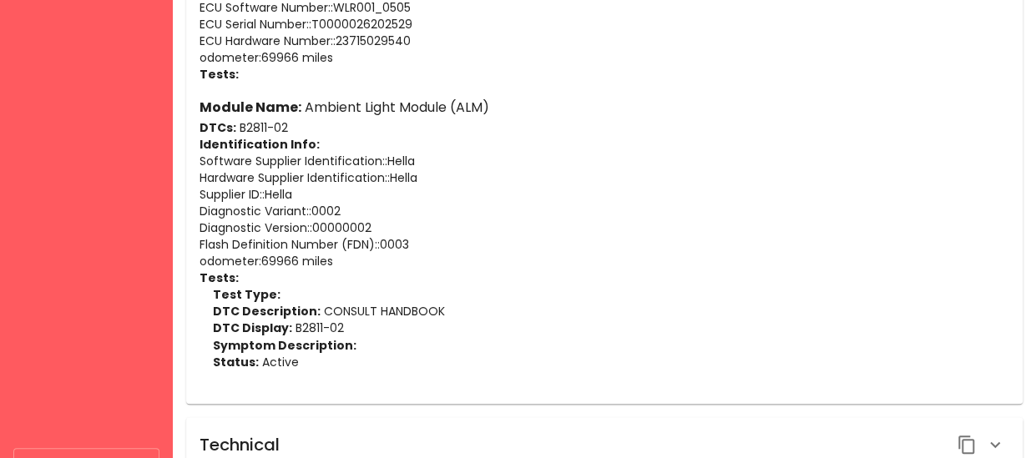
scroll to position [7265, 0]
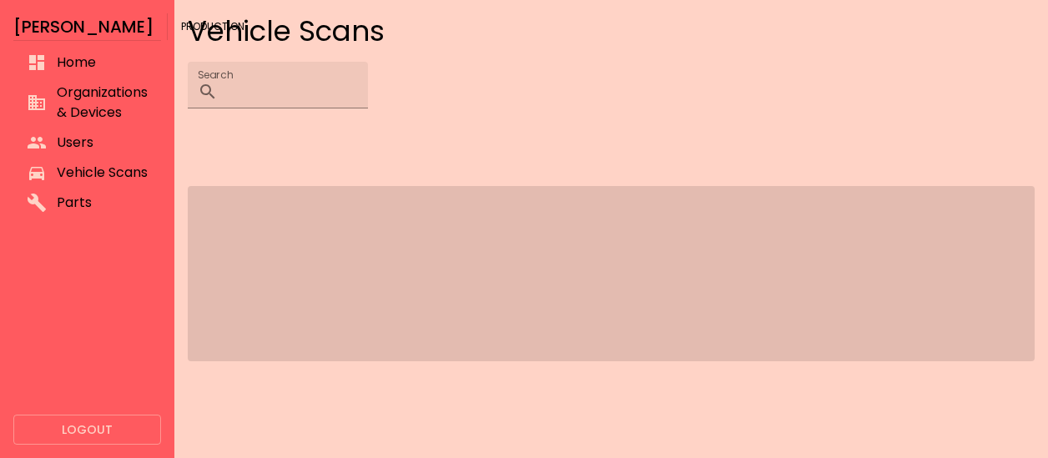
click at [655, 209] on span at bounding box center [611, 273] width 847 height 175
click at [98, 180] on span "Vehicle Scans" at bounding box center [102, 173] width 91 height 20
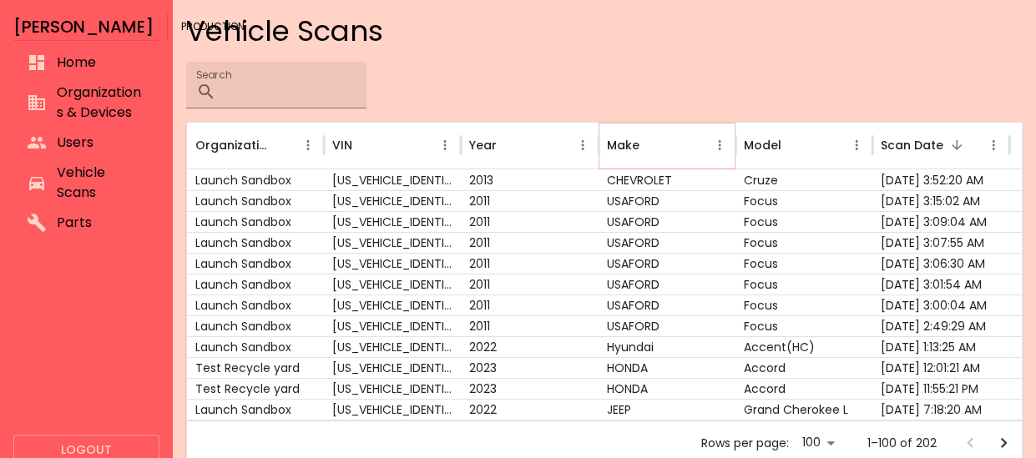
click at [726, 148] on button "Make column menu" at bounding box center [719, 145] width 23 height 23
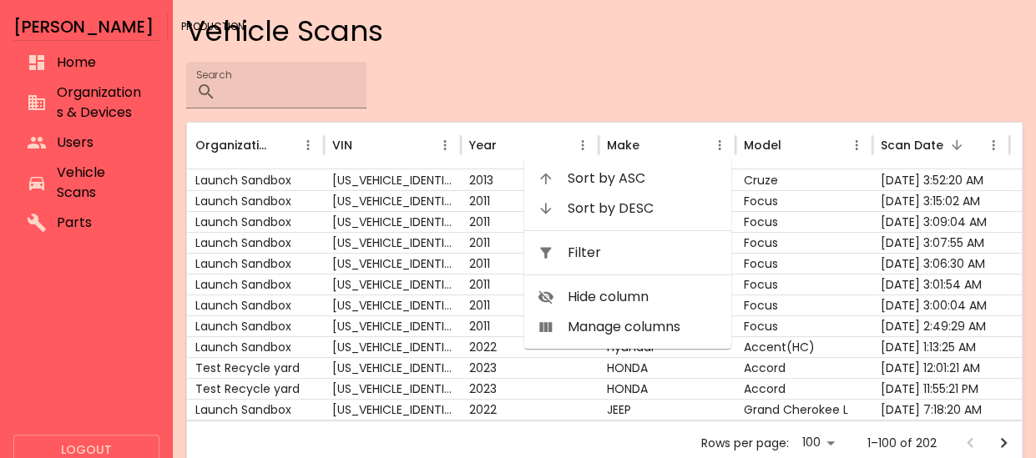
click at [648, 241] on li "Filter" at bounding box center [627, 253] width 207 height 30
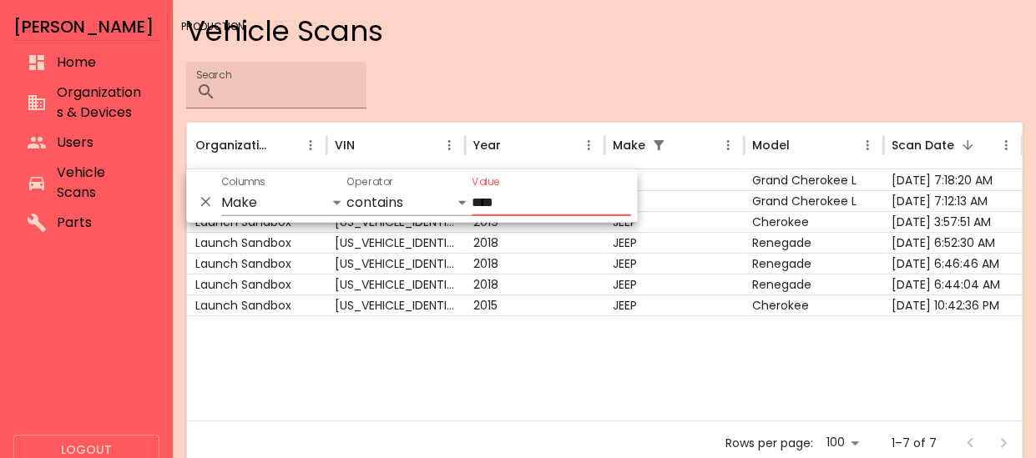
type input "****"
click at [631, 330] on div at bounding box center [604, 367] width 835 height 105
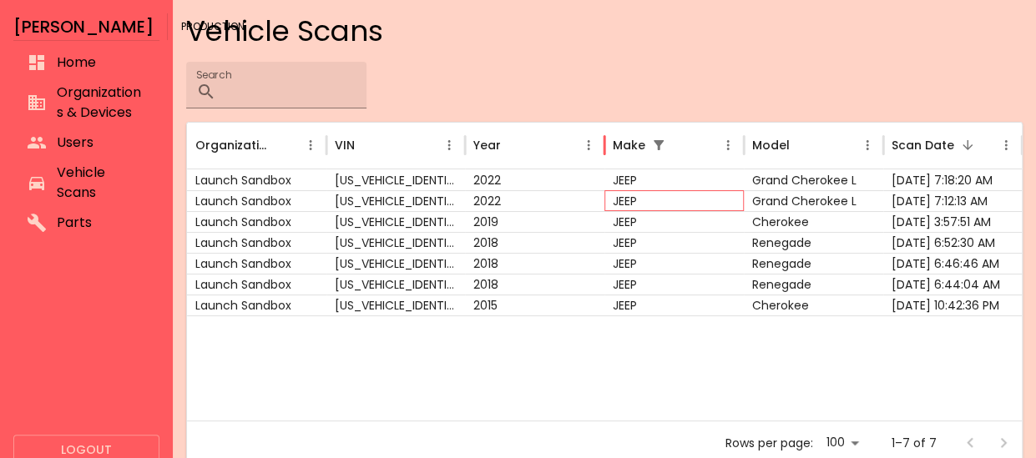
click at [678, 204] on div "JEEP" at bounding box center [673, 200] width 139 height 21
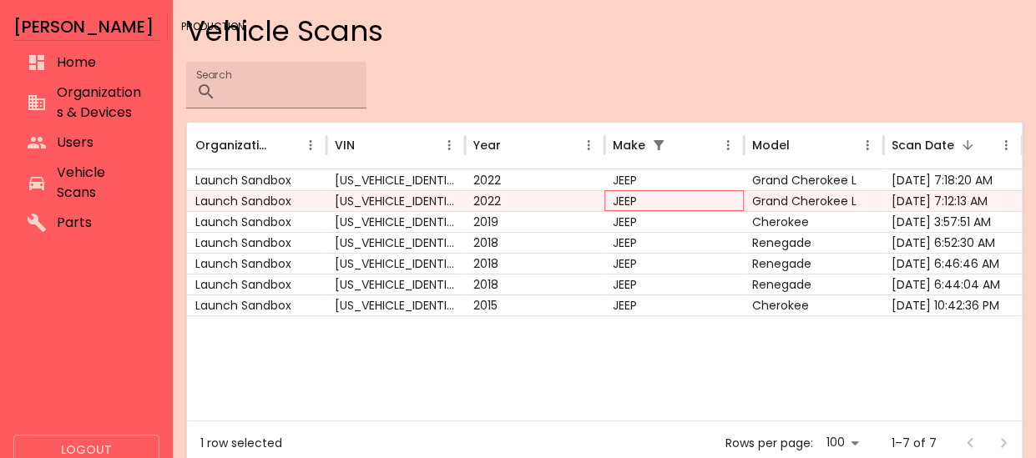
click at [678, 204] on div "JEEP" at bounding box center [673, 200] width 139 height 21
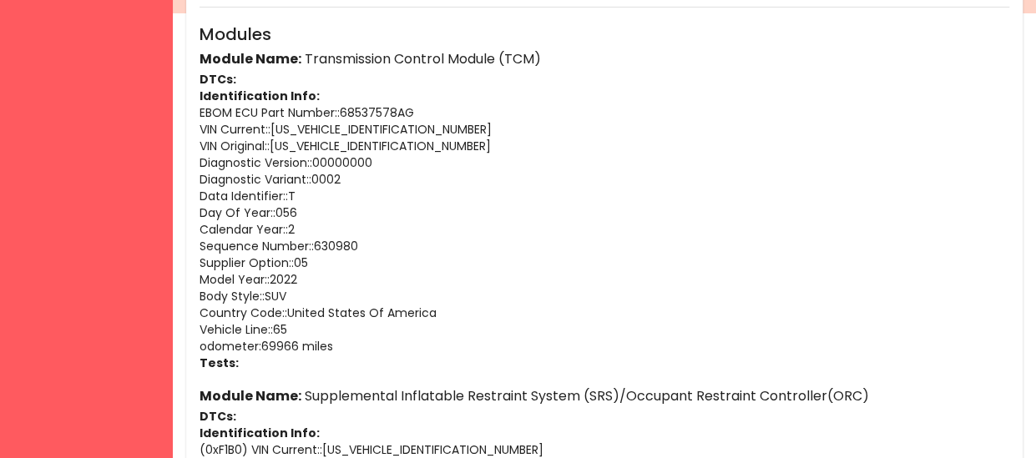
scroll to position [574, 0]
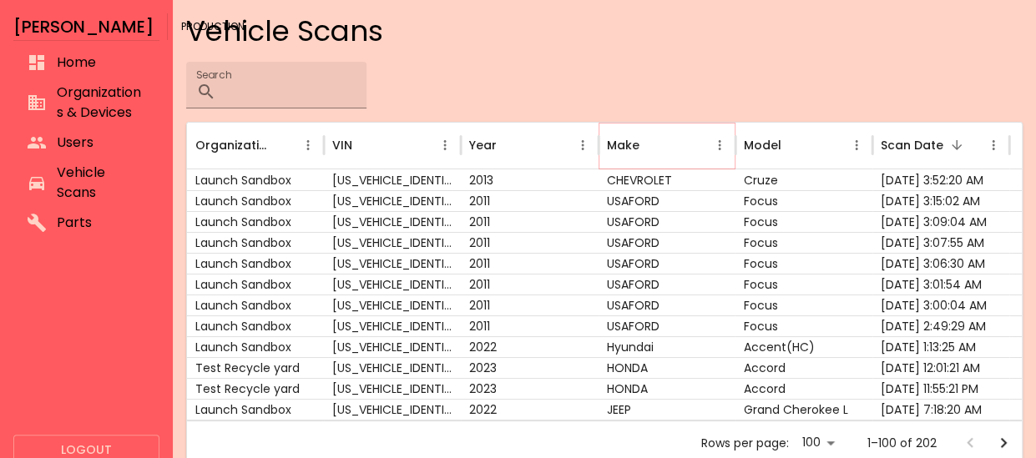
click at [723, 141] on icon "Make column menu" at bounding box center [719, 145] width 15 height 15
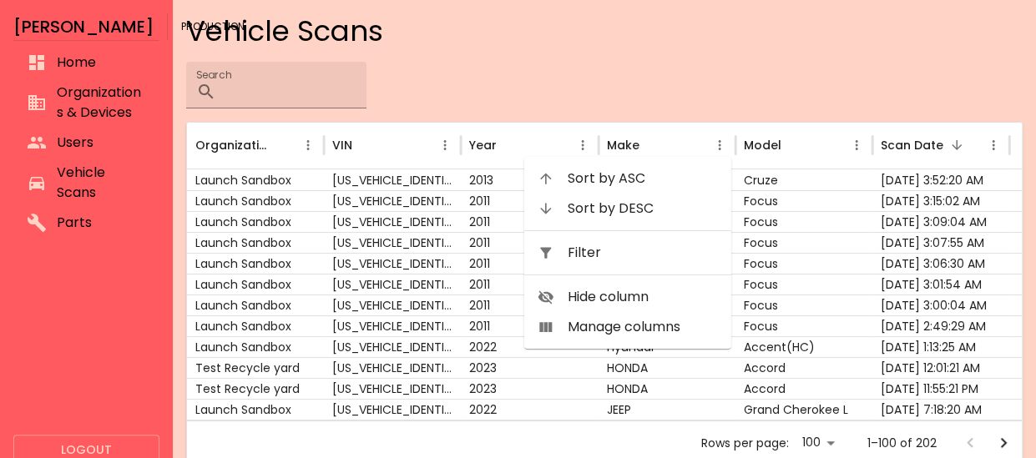
click at [632, 260] on span "Filter" at bounding box center [643, 253] width 150 height 20
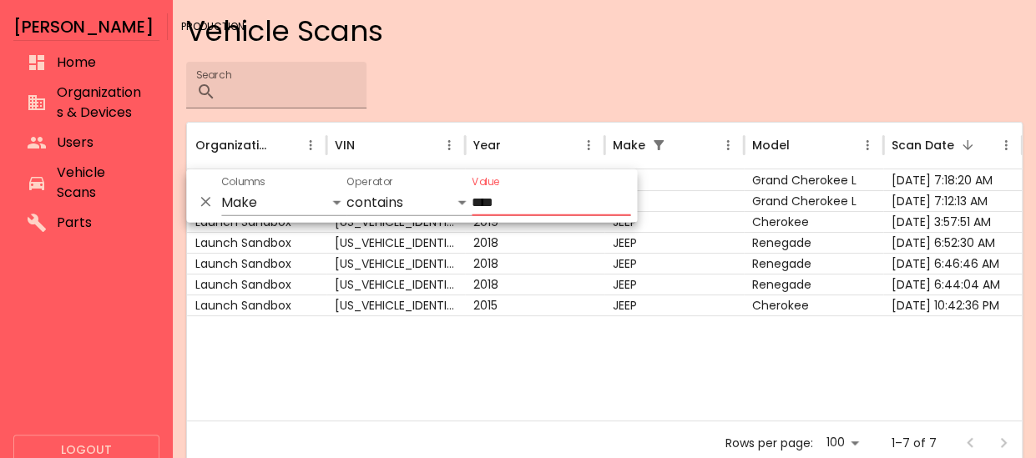
type input "****"
click at [579, 331] on div at bounding box center [604, 367] width 835 height 105
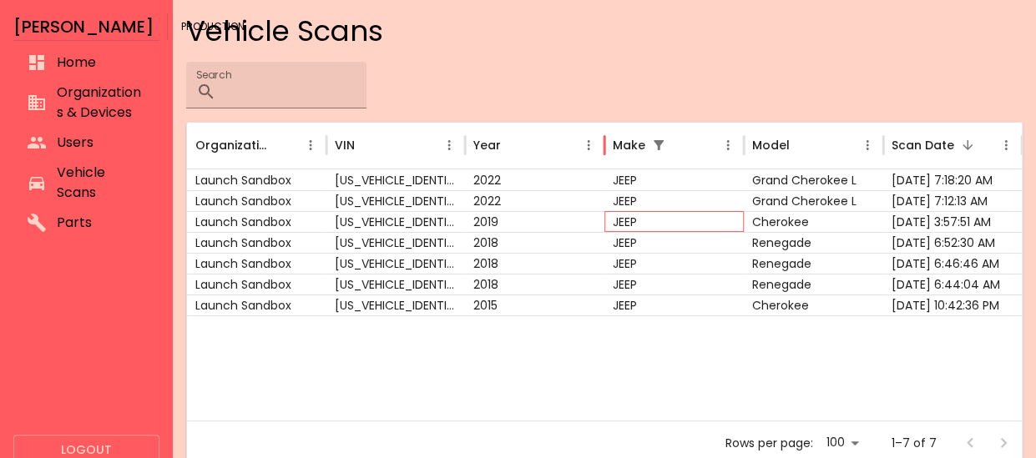
click at [638, 225] on div "JEEP" at bounding box center [673, 221] width 139 height 21
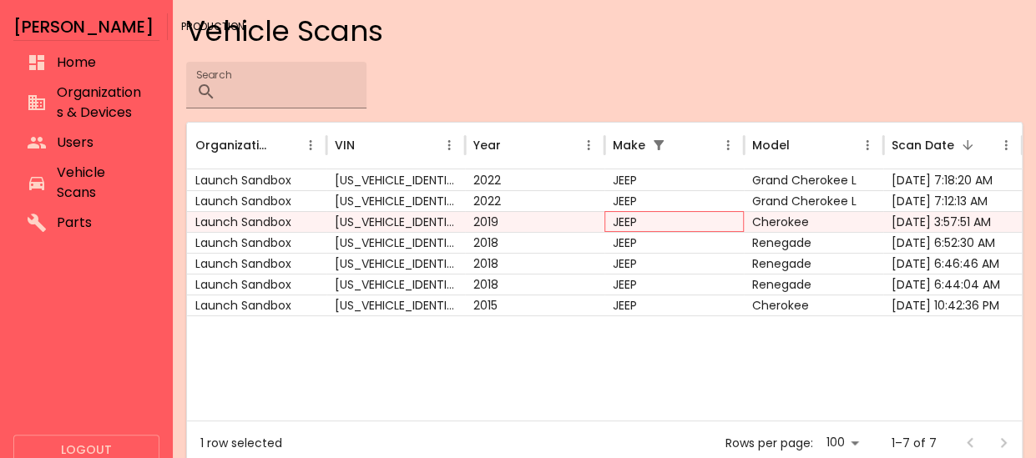
click at [638, 225] on div "JEEP" at bounding box center [673, 221] width 139 height 21
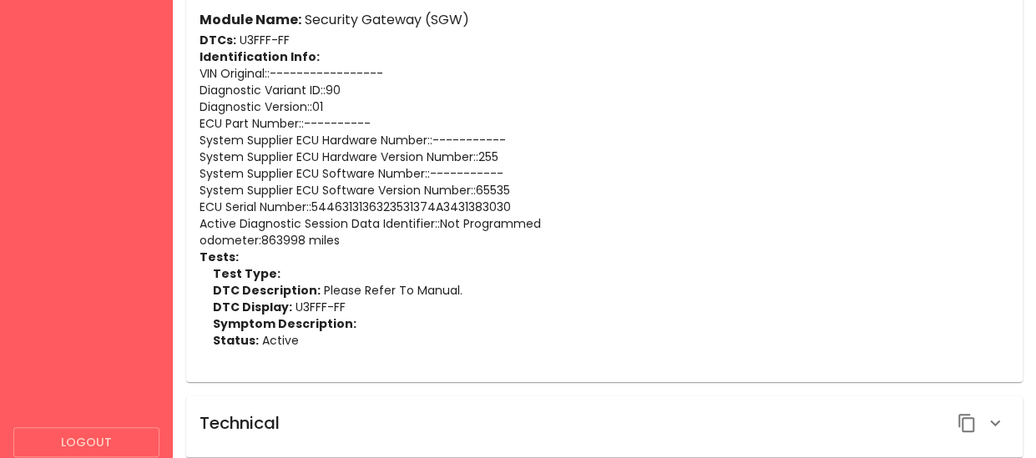
scroll to position [3922, 0]
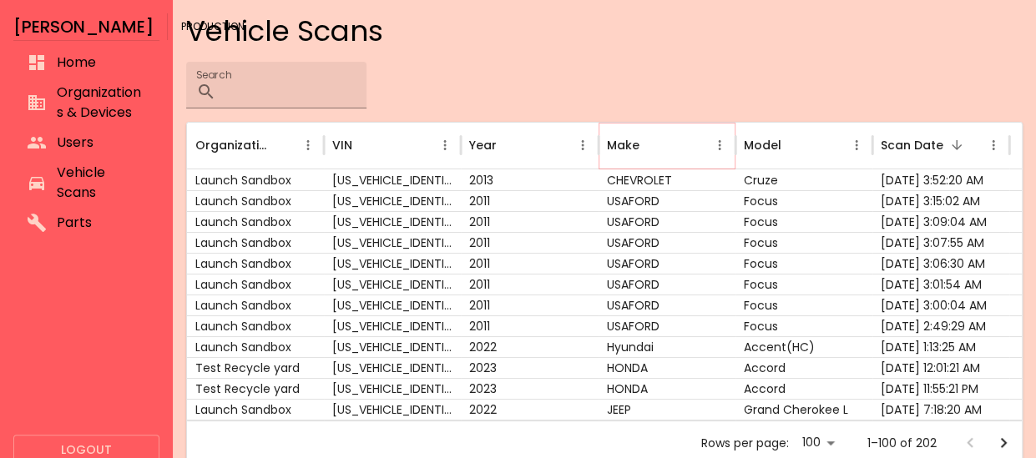
click at [719, 143] on icon "Make column menu" at bounding box center [719, 145] width 3 height 10
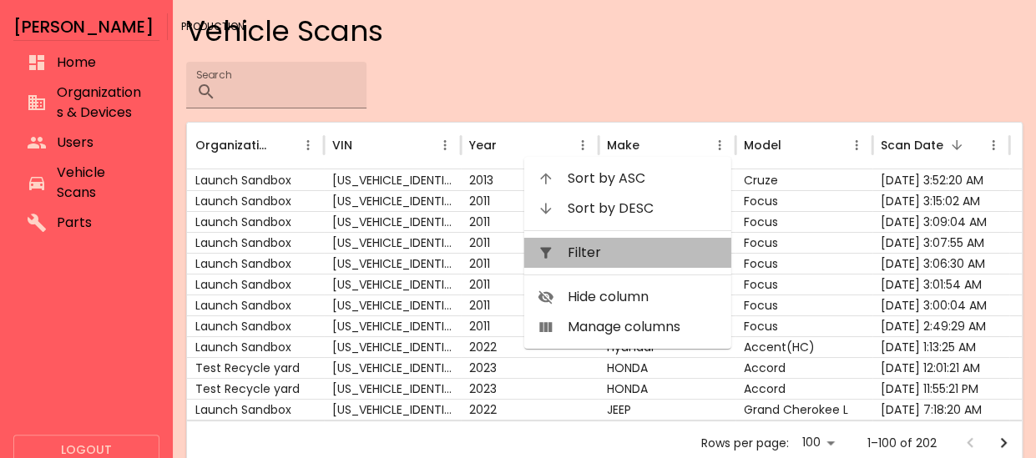
click at [638, 265] on li "Filter" at bounding box center [627, 253] width 207 height 30
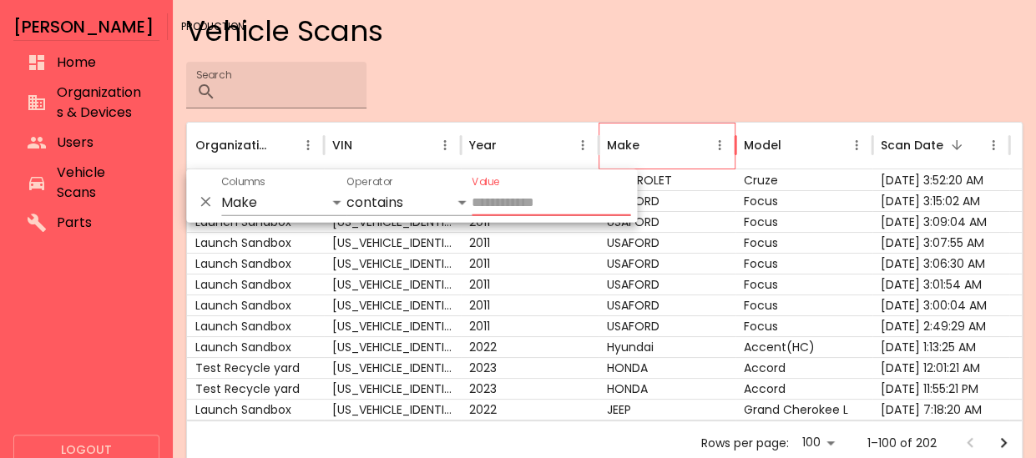
click at [723, 115] on div "Vehicle Scans Search ​ Organization VIN Year Make Model Scan Date Launch Sandbo…" at bounding box center [604, 239] width 836 height 452
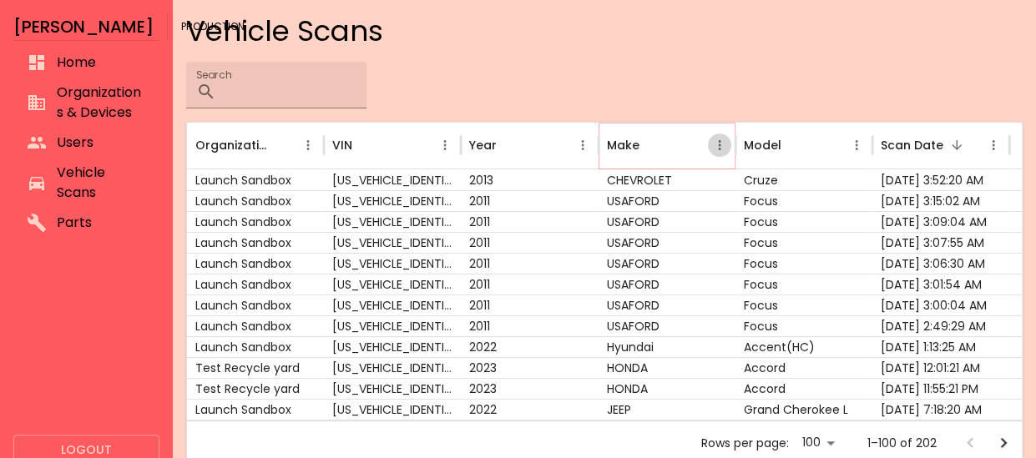
click at [718, 146] on icon "Make column menu" at bounding box center [719, 145] width 15 height 15
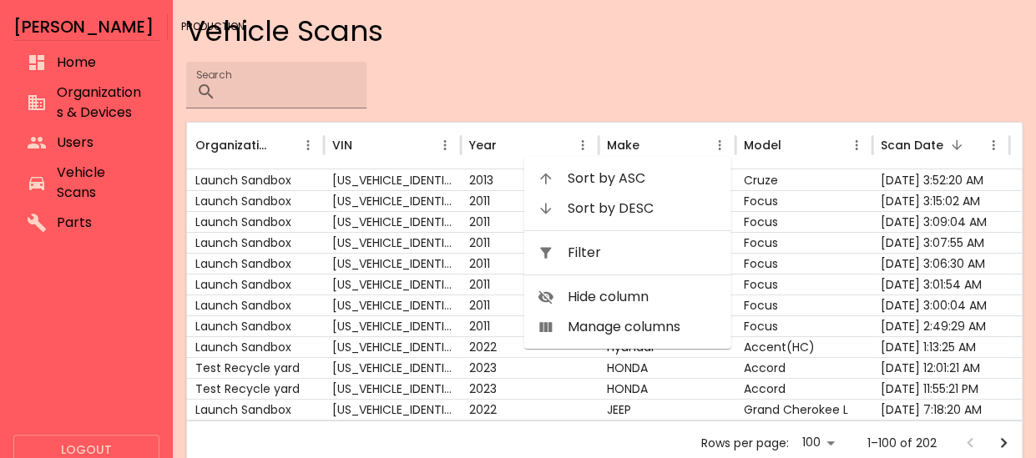
click at [610, 256] on span "Filter" at bounding box center [643, 253] width 150 height 20
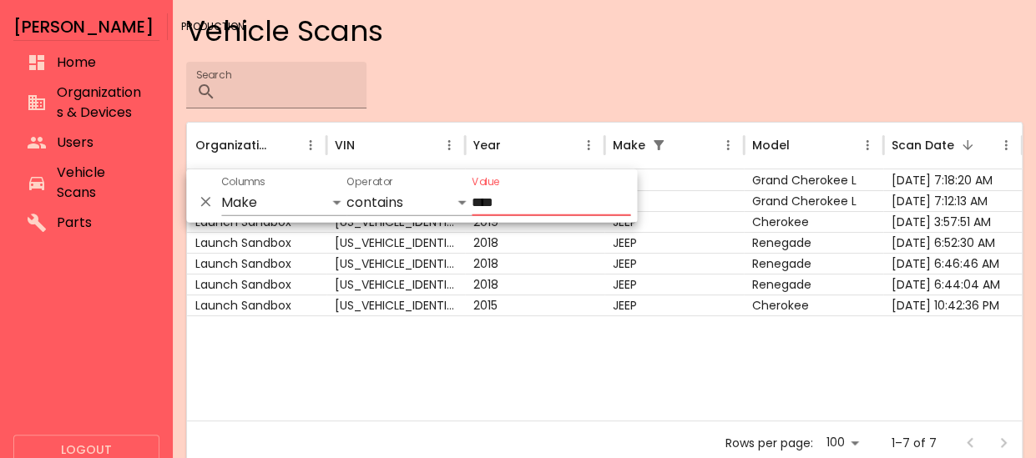
type input "****"
click at [609, 370] on div at bounding box center [604, 367] width 835 height 105
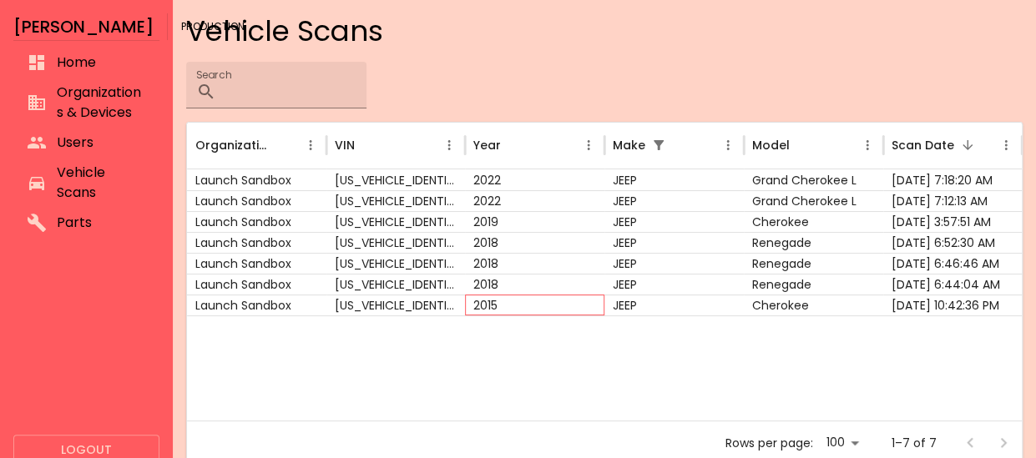
drag, startPoint x: 629, startPoint y: 303, endPoint x: 580, endPoint y: 298, distance: 49.5
click at [580, 298] on div "2015" at bounding box center [534, 305] width 139 height 21
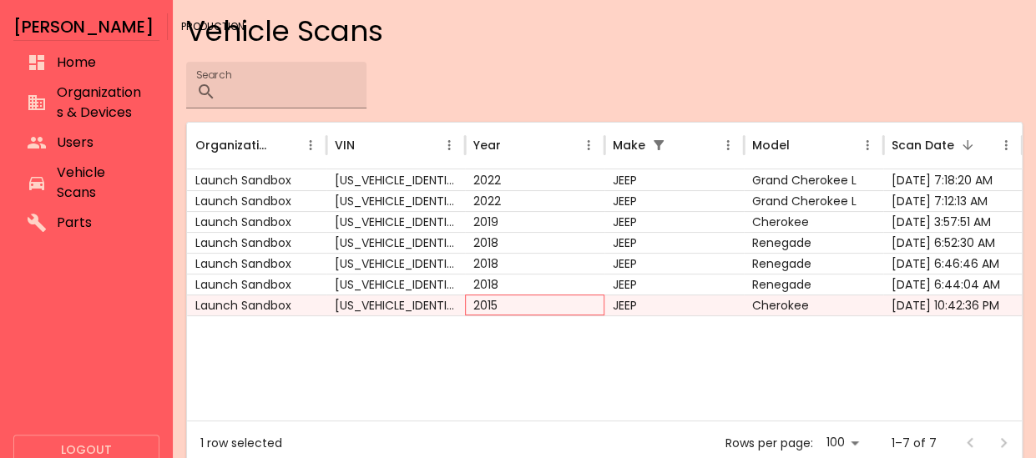
click at [580, 298] on div "2015" at bounding box center [534, 305] width 139 height 21
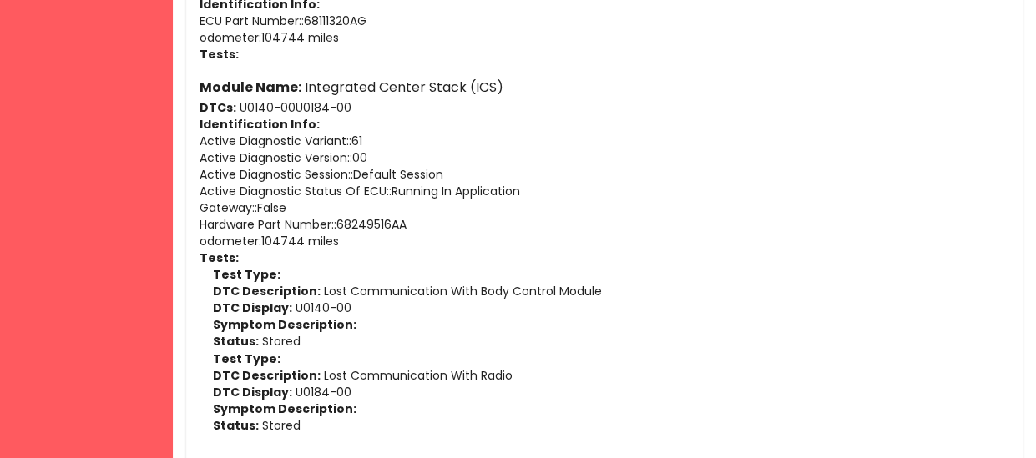
scroll to position [4994, 0]
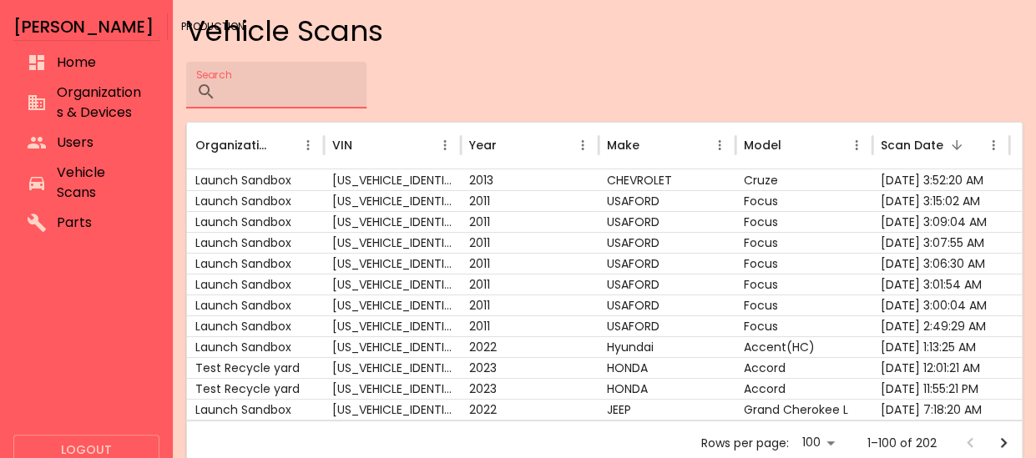
click at [366, 91] on input "Search" at bounding box center [295, 85] width 144 height 47
click at [718, 143] on icon "Make column menu" at bounding box center [719, 145] width 15 height 15
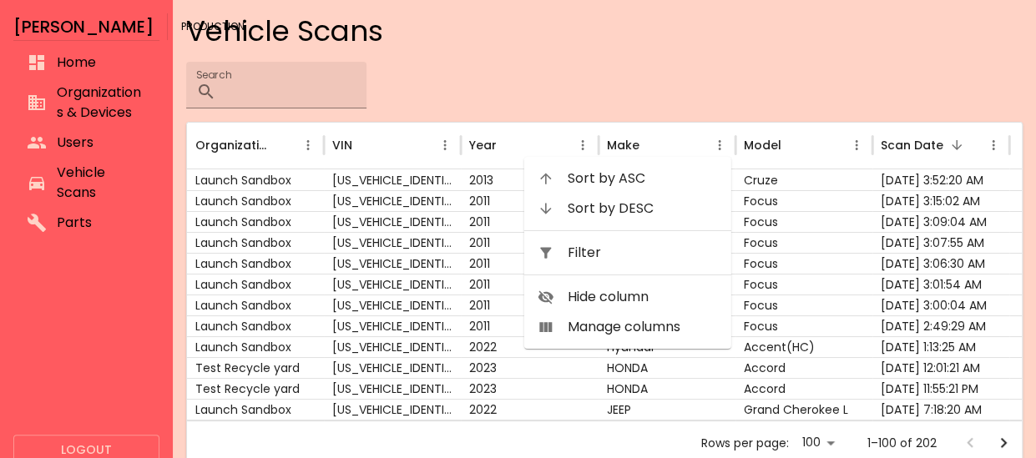
click at [647, 258] on span "Filter" at bounding box center [643, 253] width 150 height 20
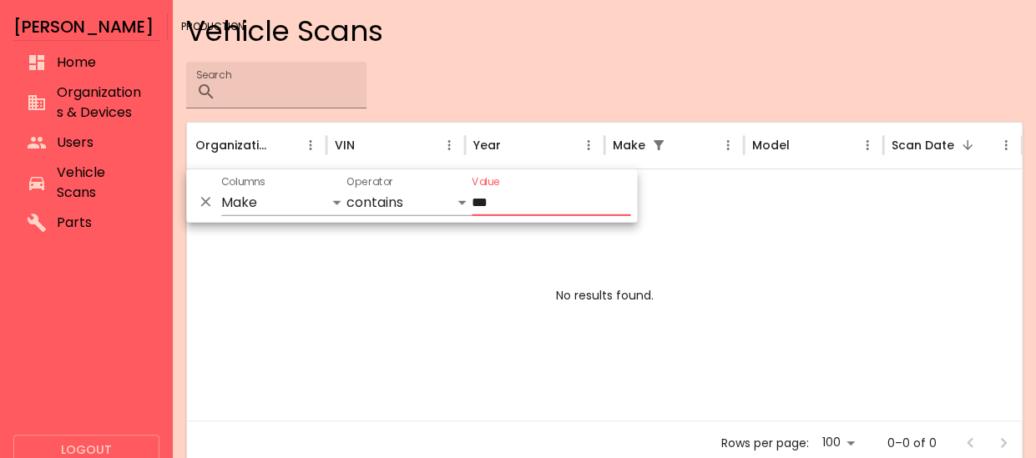
type input "***"
click at [554, 260] on div "No results found." at bounding box center [604, 295] width 835 height 252
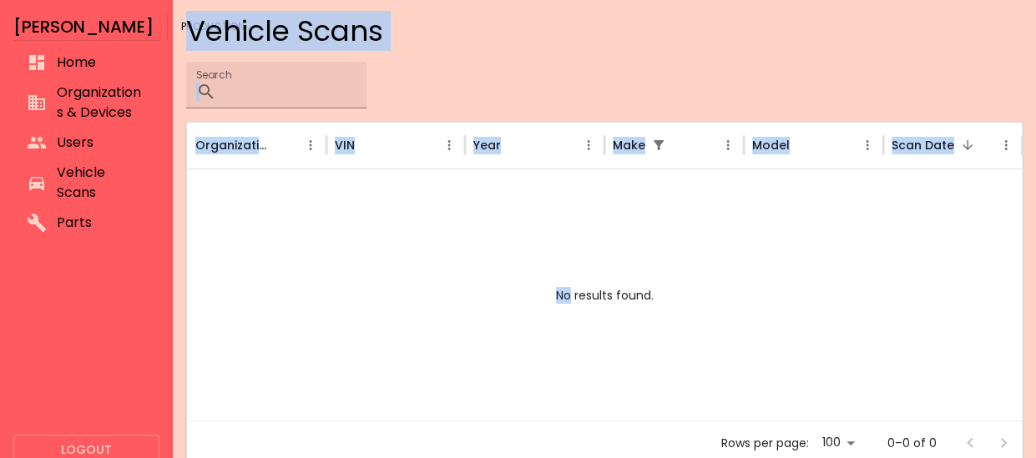
drag, startPoint x: 554, startPoint y: 260, endPoint x: -179, endPoint y: 235, distance: 733.2
click at [0, 235] on html "[PERSON_NAME] Production Home Organizations & Devices Users Vehicle Scans Parts…" at bounding box center [518, 229] width 1036 height 458
click at [81, 144] on span "Users" at bounding box center [101, 143] width 89 height 20
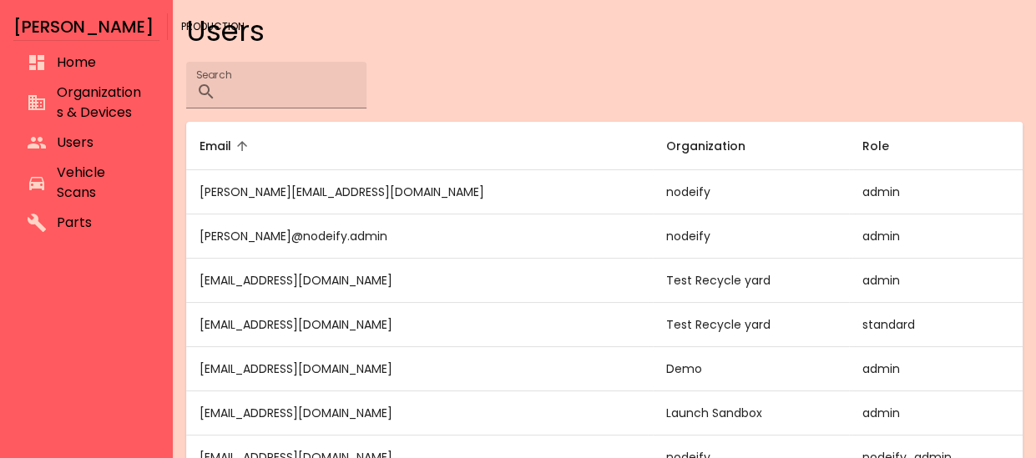
click at [80, 176] on span "Vehicle Scans" at bounding box center [101, 183] width 89 height 40
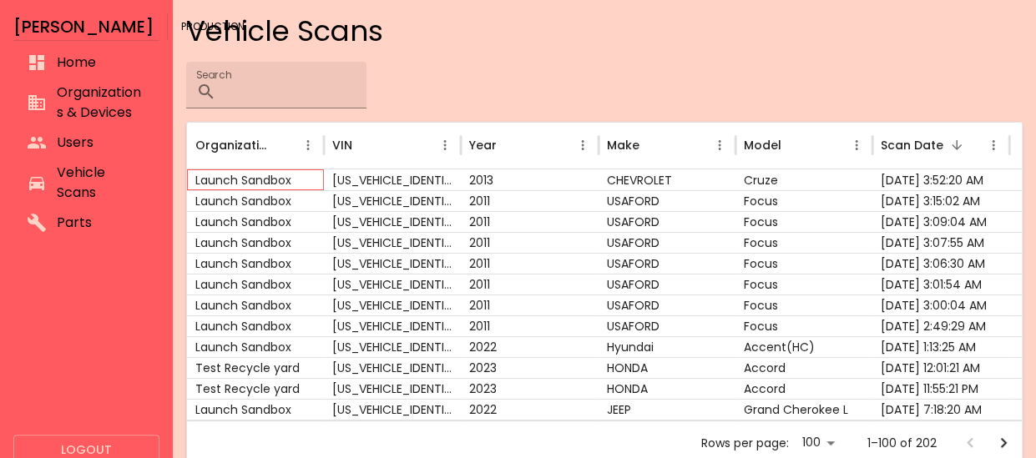
click at [305, 171] on div "Launch Sandbox" at bounding box center [255, 179] width 137 height 21
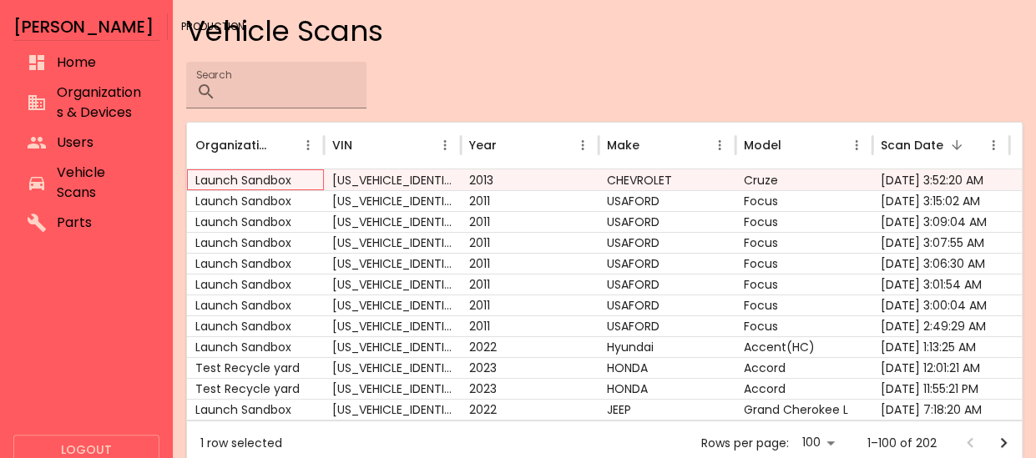
click at [305, 171] on div "Launch Sandbox" at bounding box center [255, 179] width 137 height 21
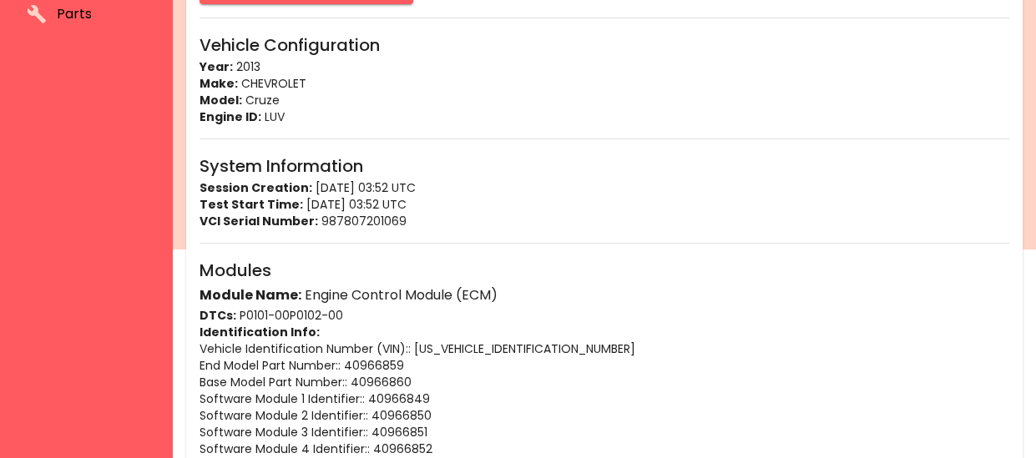
scroll to position [285, 0]
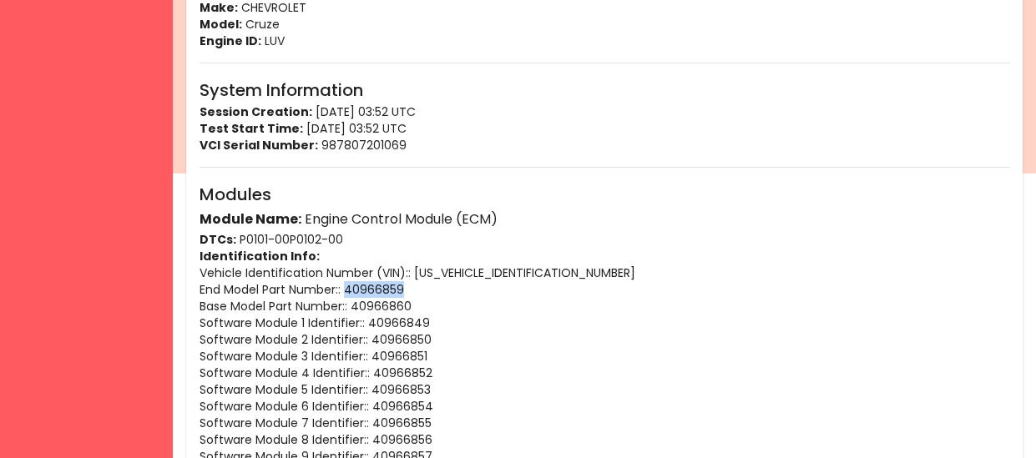
drag, startPoint x: 420, startPoint y: 287, endPoint x: 347, endPoint y: 290, distance: 72.7
click at [347, 290] on p "End Model Part Number : : 40966859" at bounding box center [604, 289] width 810 height 17
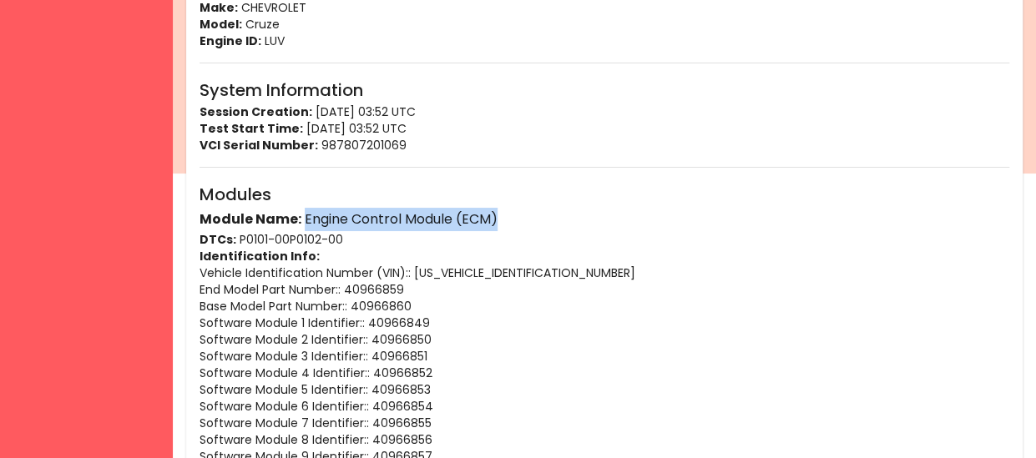
drag, startPoint x: 526, startPoint y: 220, endPoint x: 302, endPoint y: 213, distance: 223.8
click at [302, 213] on h6 "Module Name: Engine Control Module (ECM)" at bounding box center [604, 219] width 810 height 23
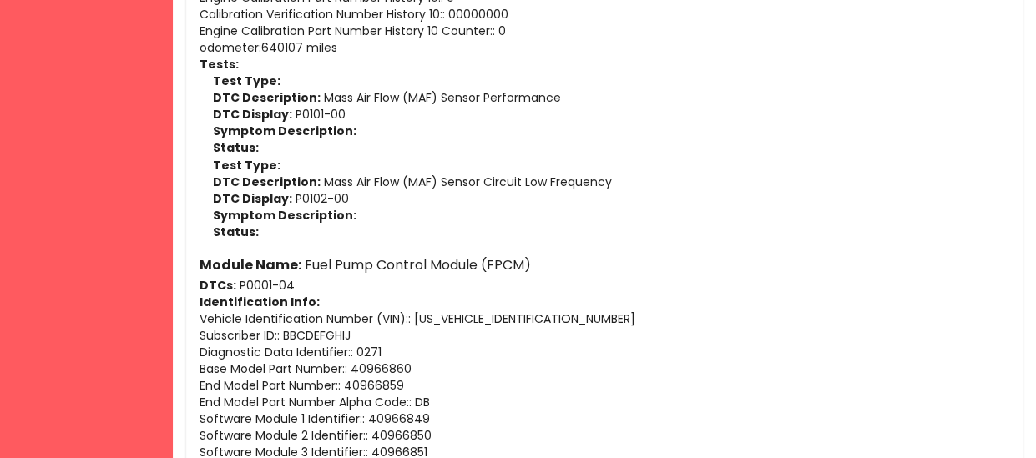
scroll to position [1263, 0]
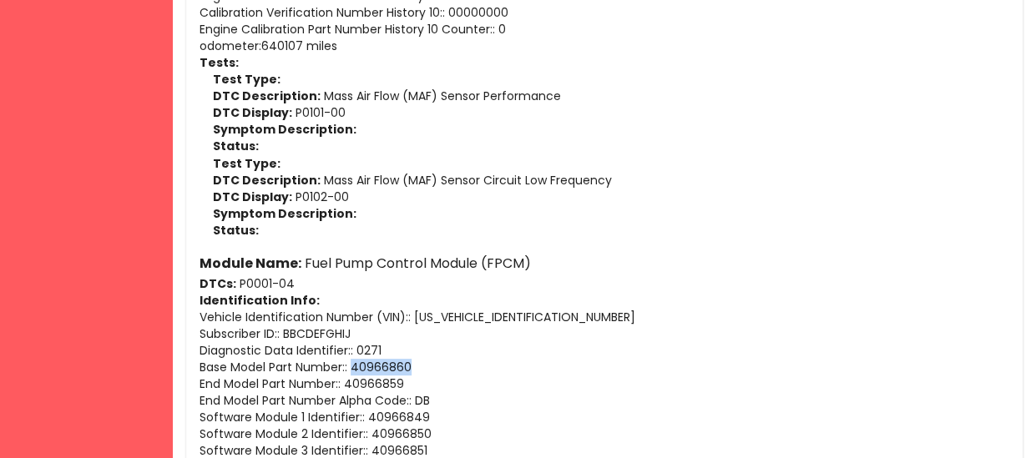
drag, startPoint x: 419, startPoint y: 365, endPoint x: 355, endPoint y: 370, distance: 64.5
click at [355, 370] on p "Base Model Part Number : : 40966860" at bounding box center [604, 367] width 810 height 17
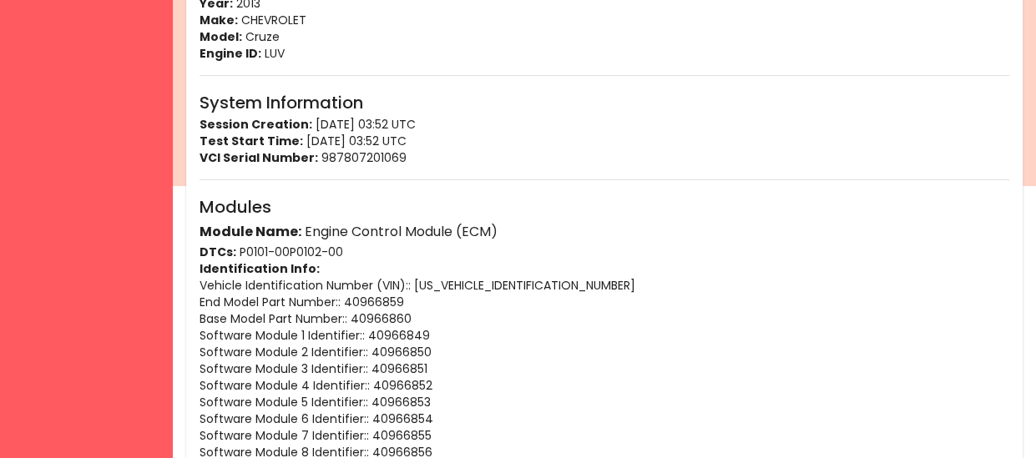
scroll to position [271, 0]
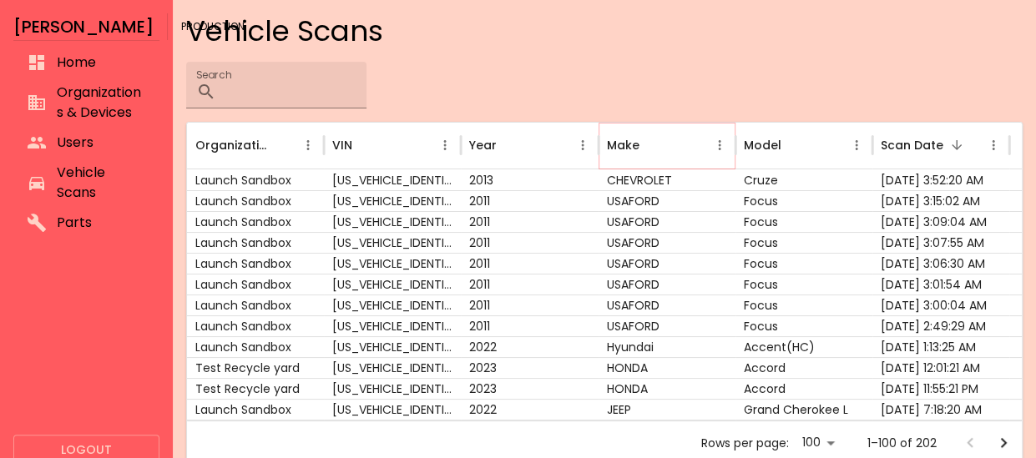
click at [719, 145] on icon "Make column menu" at bounding box center [719, 145] width 3 height 10
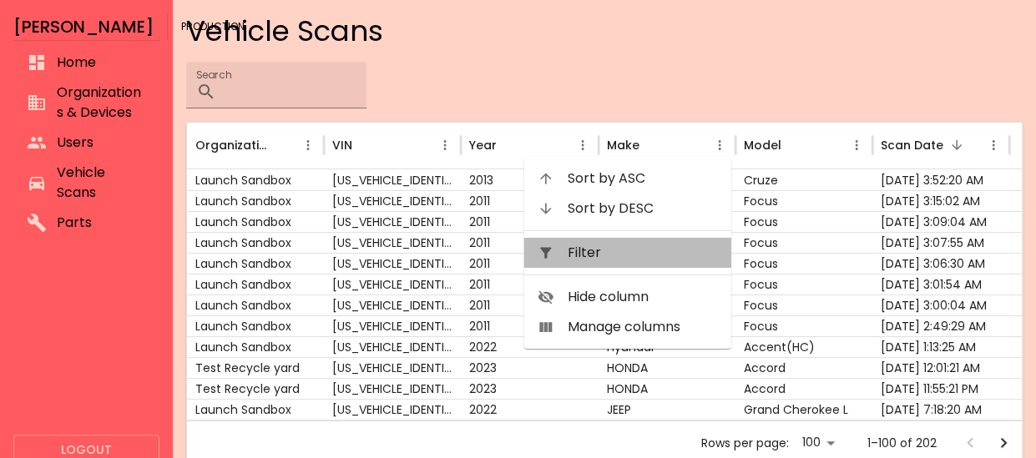
click at [658, 245] on span "Filter" at bounding box center [643, 253] width 150 height 20
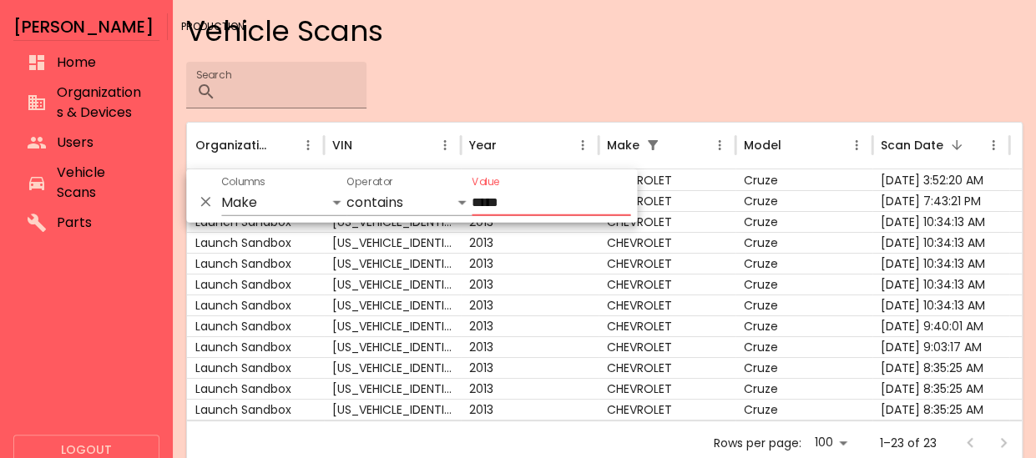
type input "*****"
click at [587, 86] on div "Search ​" at bounding box center [604, 85] width 836 height 47
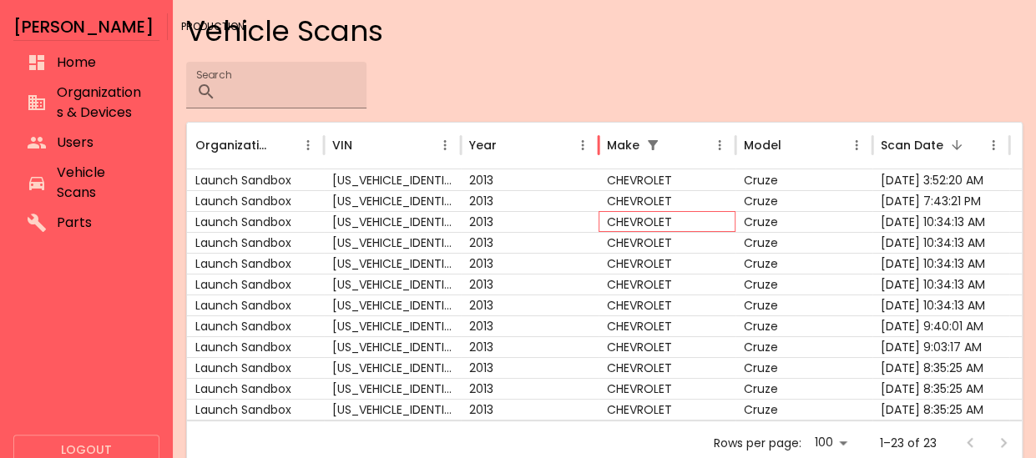
click at [631, 220] on div "CHEVROLET" at bounding box center [666, 221] width 137 height 21
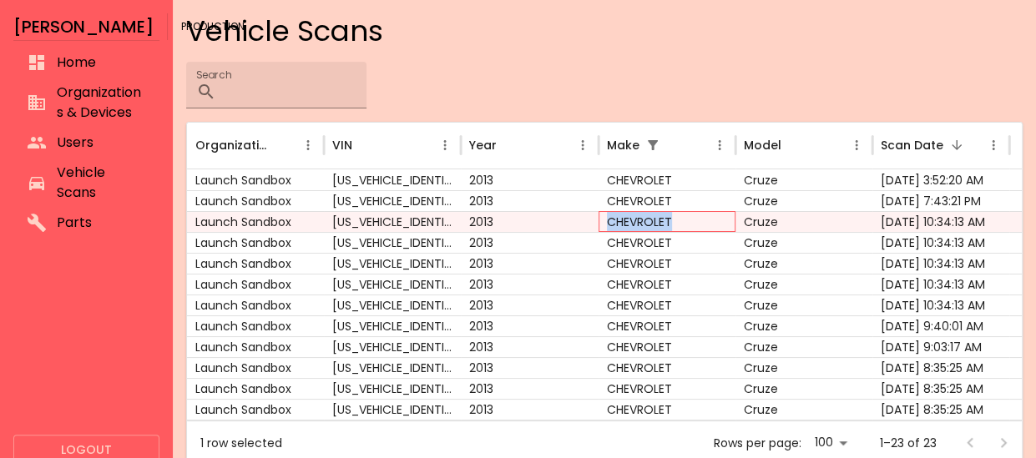
click at [631, 220] on div "CHEVROLET" at bounding box center [666, 221] width 137 height 21
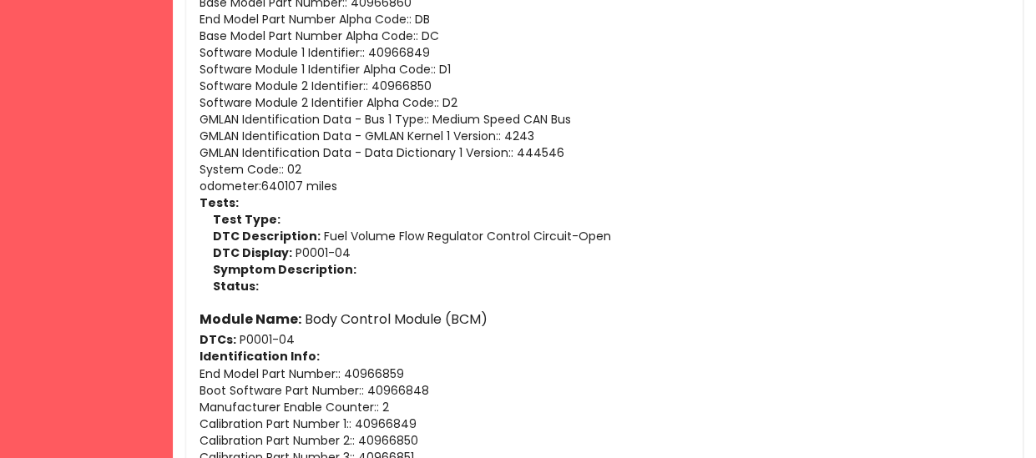
scroll to position [3427, 0]
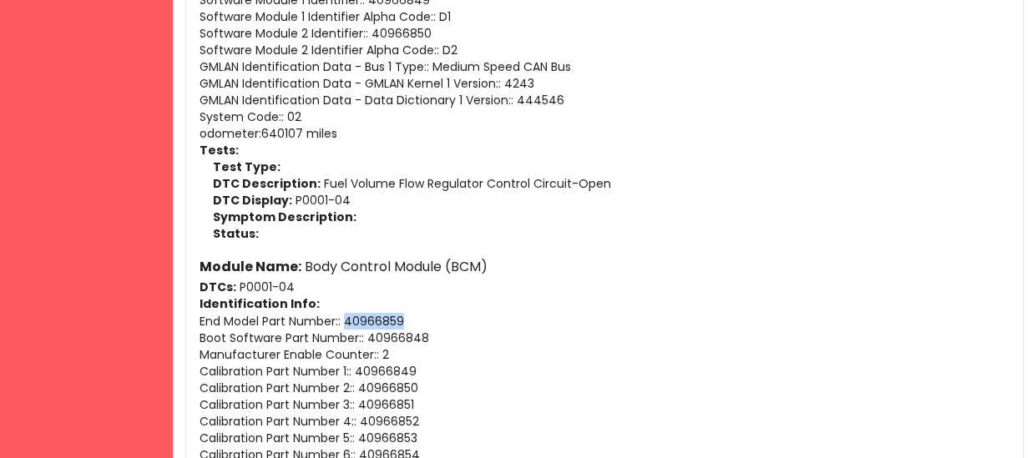
drag, startPoint x: 414, startPoint y: 311, endPoint x: 347, endPoint y: 321, distance: 67.5
click at [347, 321] on p "End Model Part Number : : 40966859" at bounding box center [604, 321] width 810 height 17
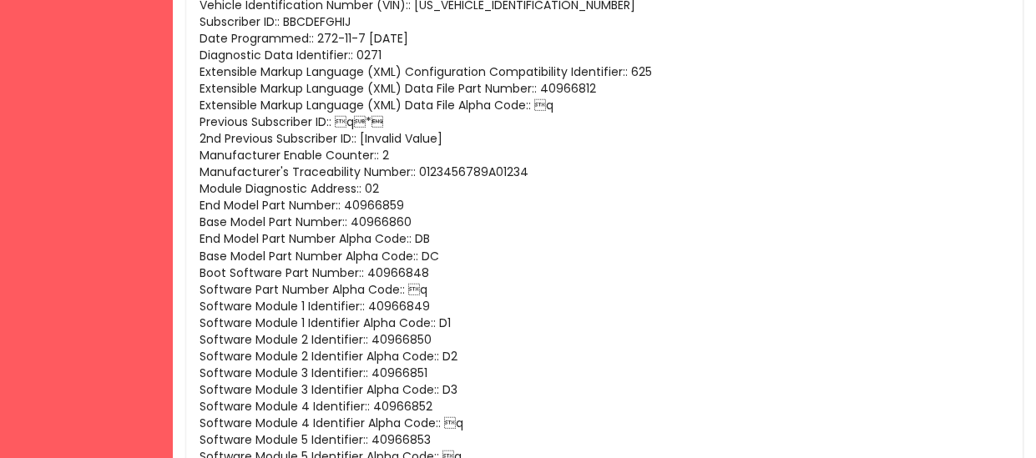
scroll to position [2487, 0]
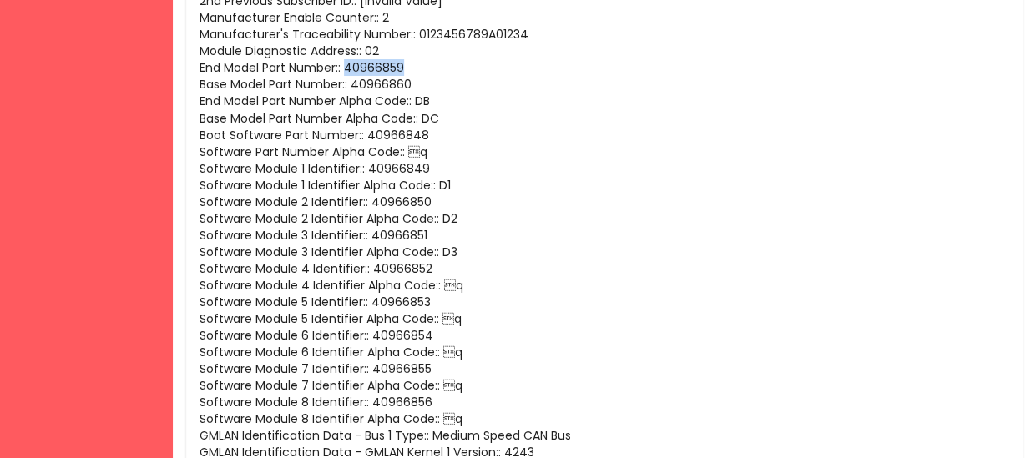
drag, startPoint x: 422, startPoint y: 67, endPoint x: 348, endPoint y: 67, distance: 74.3
click at [348, 67] on p "End Model Part Number : : 40966859" at bounding box center [604, 67] width 810 height 17
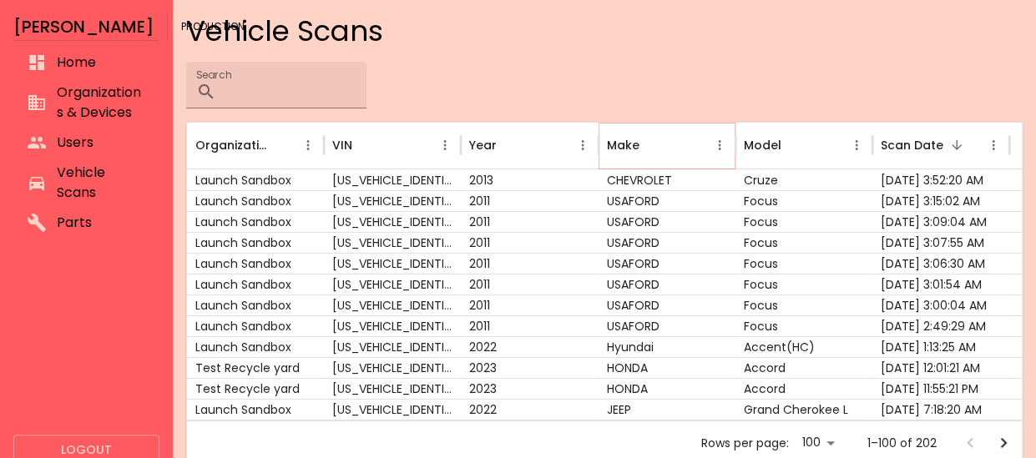
click at [718, 141] on icon "Make column menu" at bounding box center [719, 145] width 3 height 10
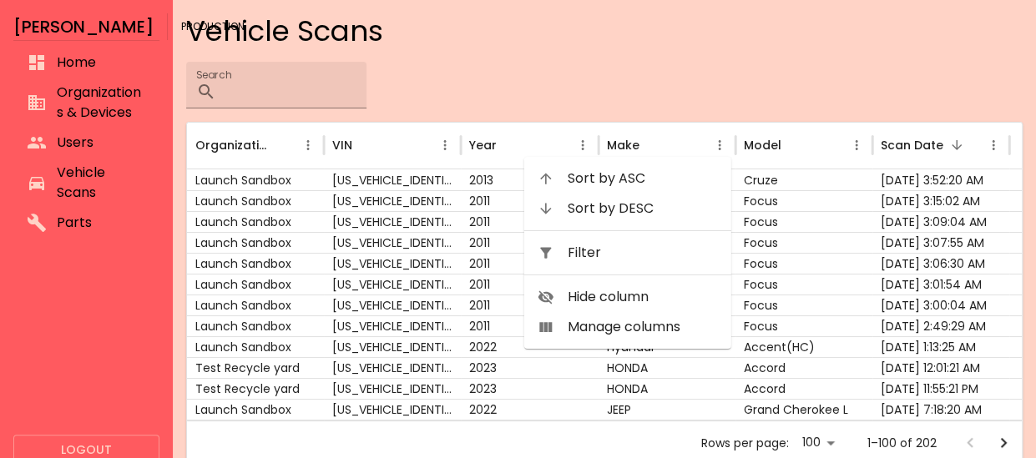
click at [647, 253] on span "Filter" at bounding box center [643, 253] width 150 height 20
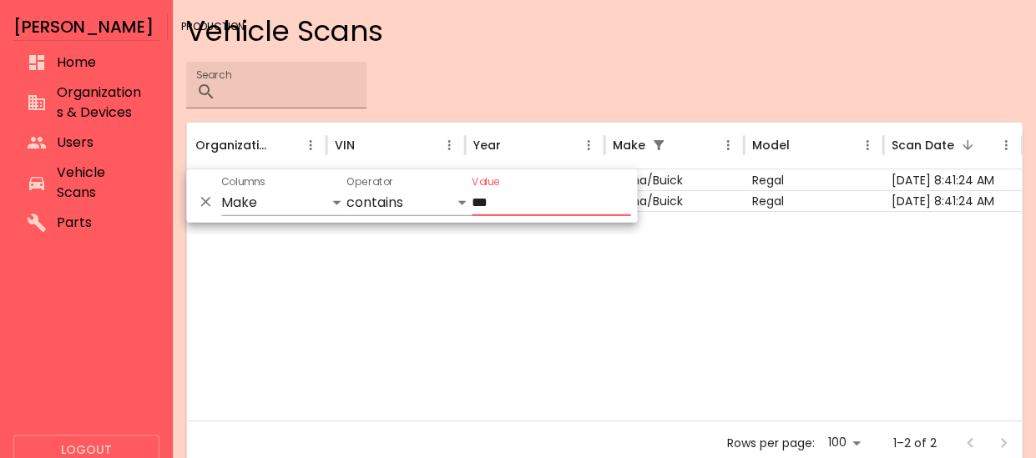
type input "***"
click at [647, 253] on div at bounding box center [604, 315] width 835 height 209
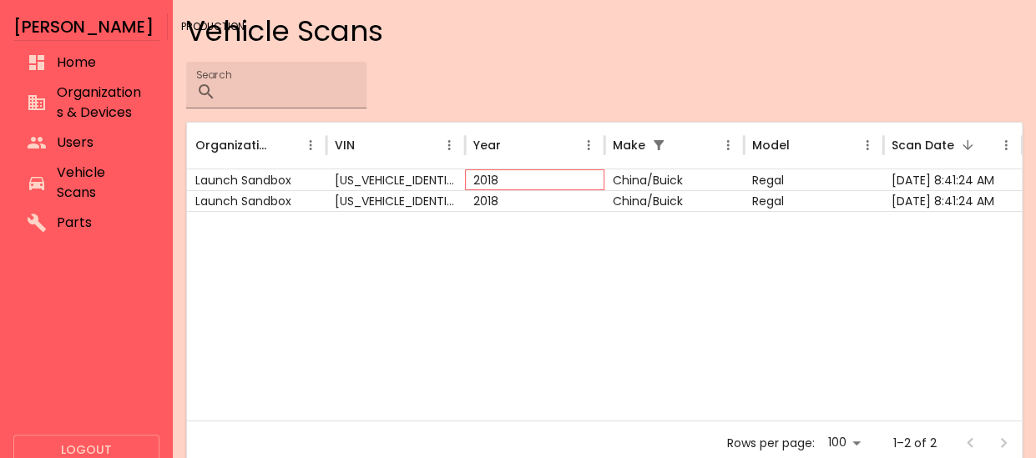
click at [566, 181] on div "2018" at bounding box center [534, 179] width 139 height 21
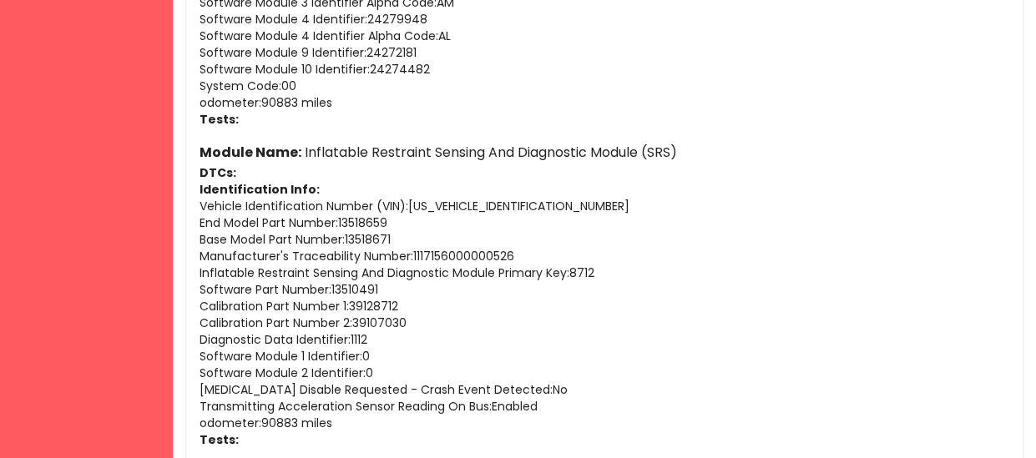
scroll to position [1572, 0]
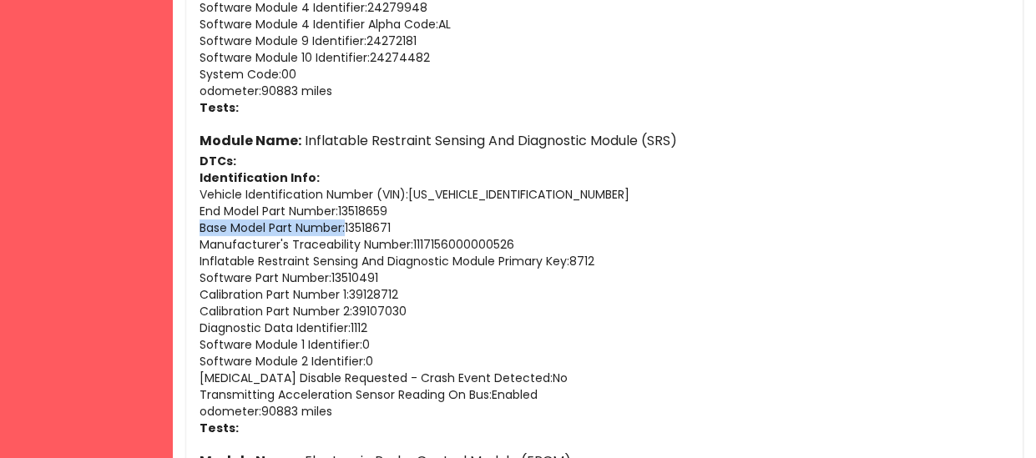
drag, startPoint x: 200, startPoint y: 225, endPoint x: 344, endPoint y: 220, distance: 143.6
click at [344, 220] on p "Base Model Part Number : 13518671" at bounding box center [604, 228] width 810 height 17
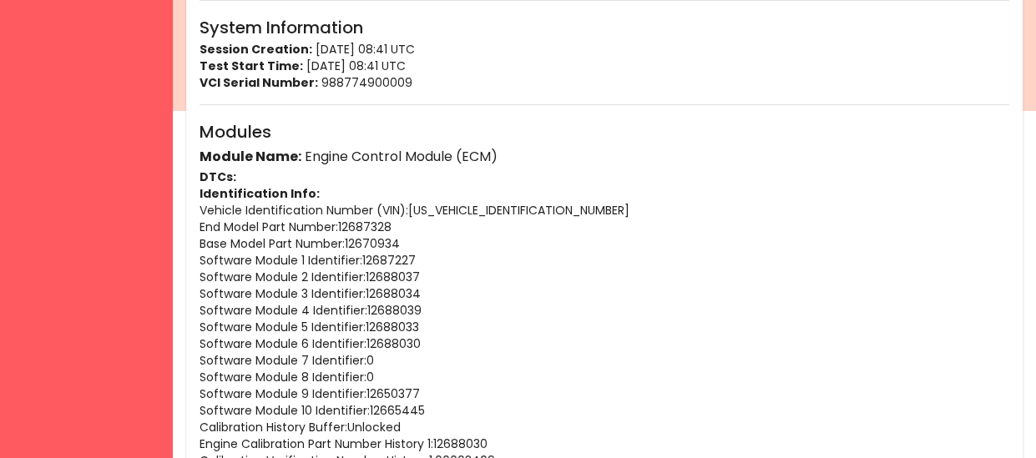
scroll to position [297, 0]
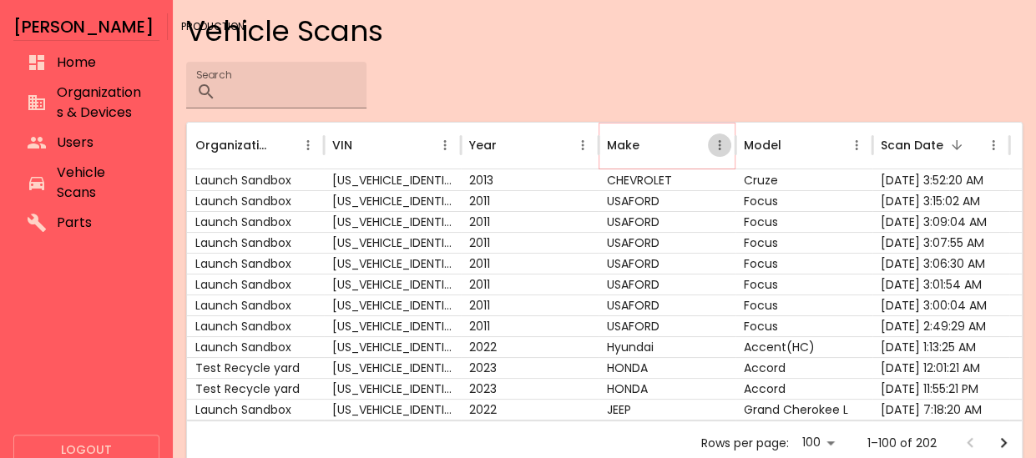
click at [723, 149] on icon "Make column menu" at bounding box center [719, 145] width 15 height 15
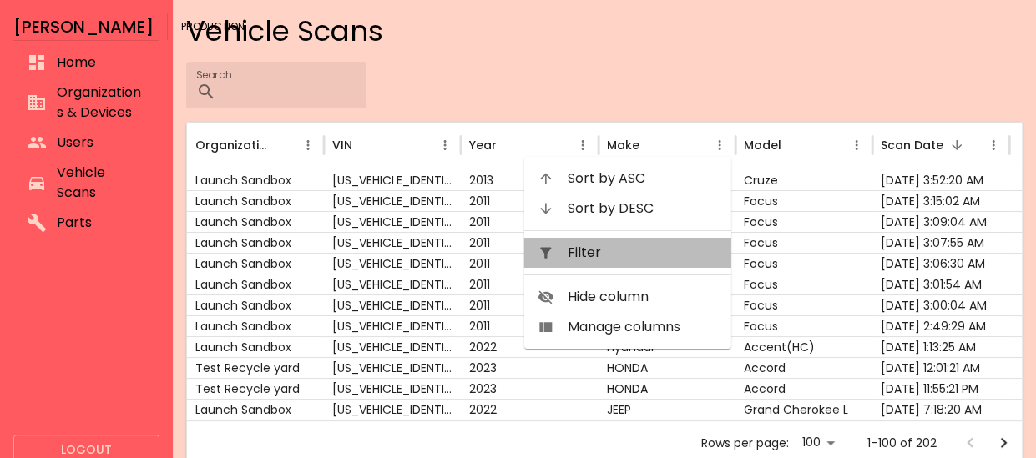
click at [664, 260] on span "Filter" at bounding box center [643, 253] width 150 height 20
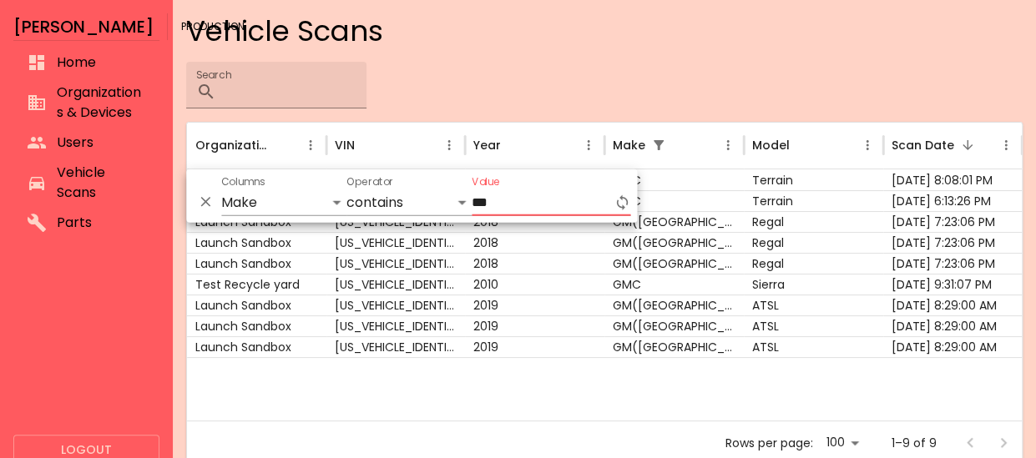
type input "***"
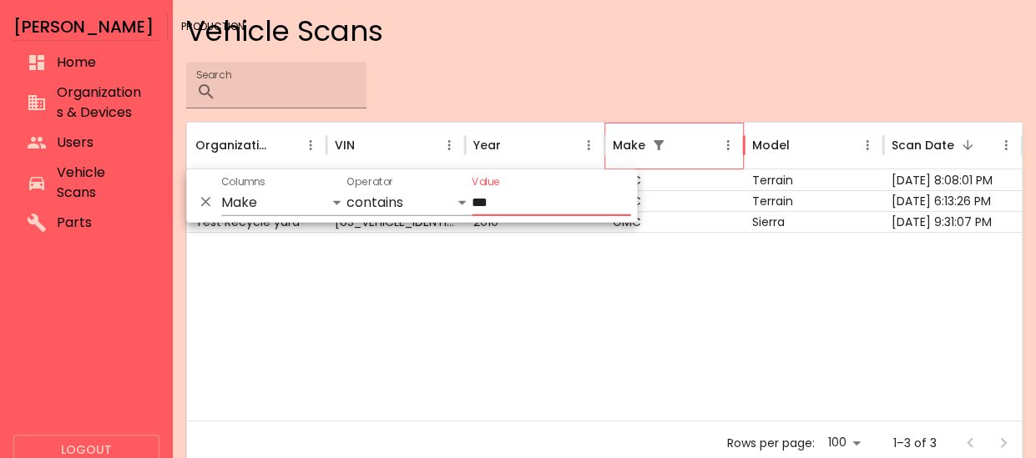
click at [659, 280] on div at bounding box center [604, 326] width 835 height 189
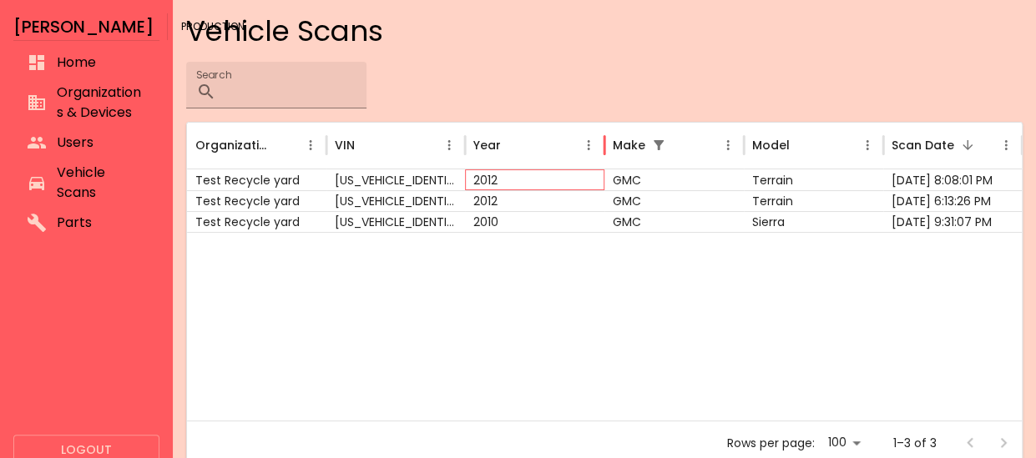
click at [569, 174] on div "2012" at bounding box center [534, 179] width 139 height 21
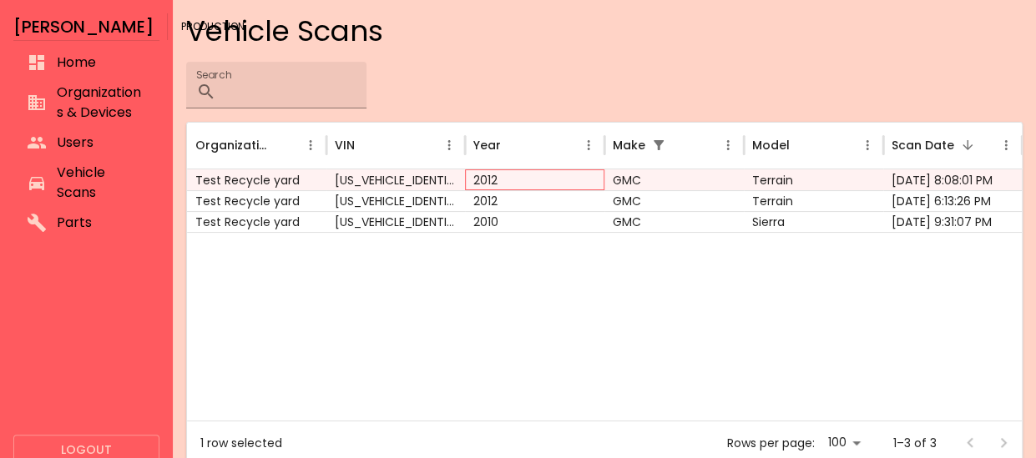
click at [569, 174] on div "2012" at bounding box center [534, 179] width 139 height 21
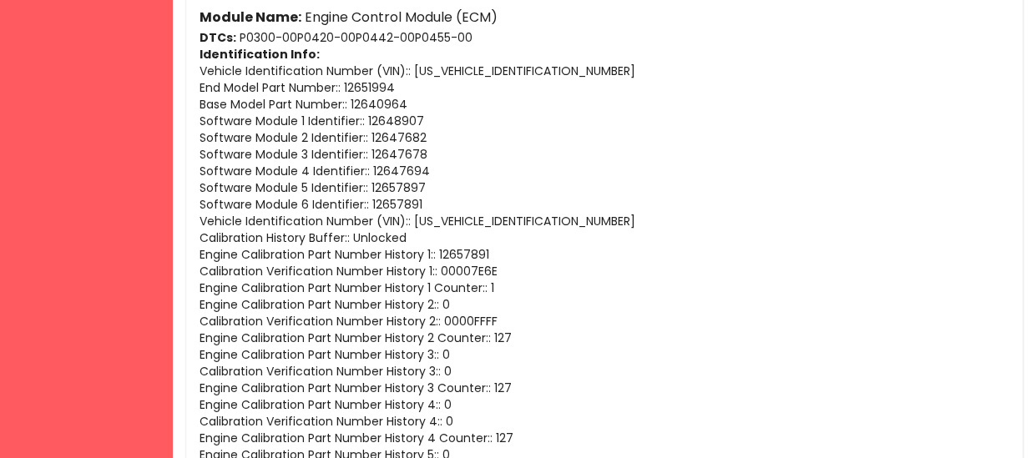
scroll to position [487, 0]
drag, startPoint x: 404, startPoint y: 82, endPoint x: 349, endPoint y: 86, distance: 55.2
click at [349, 86] on p "End Model Part Number : : 12651994" at bounding box center [604, 86] width 810 height 17
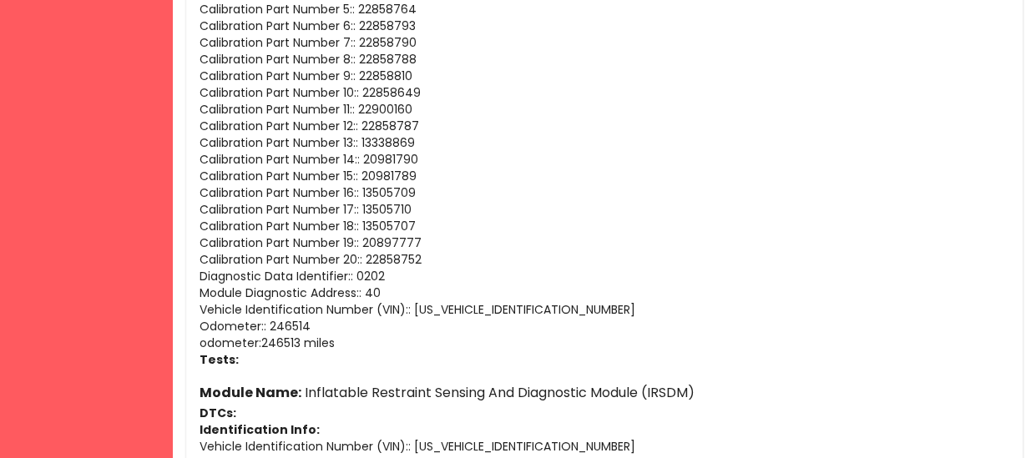
scroll to position [4261, 0]
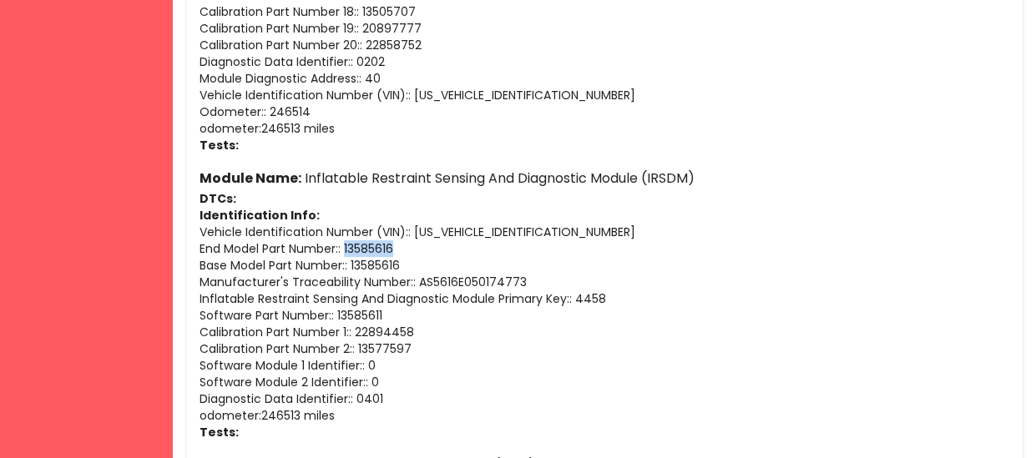
drag, startPoint x: 404, startPoint y: 245, endPoint x: 347, endPoint y: 250, distance: 57.0
click at [347, 250] on p "End Model Part Number : : 13585616" at bounding box center [604, 248] width 810 height 17
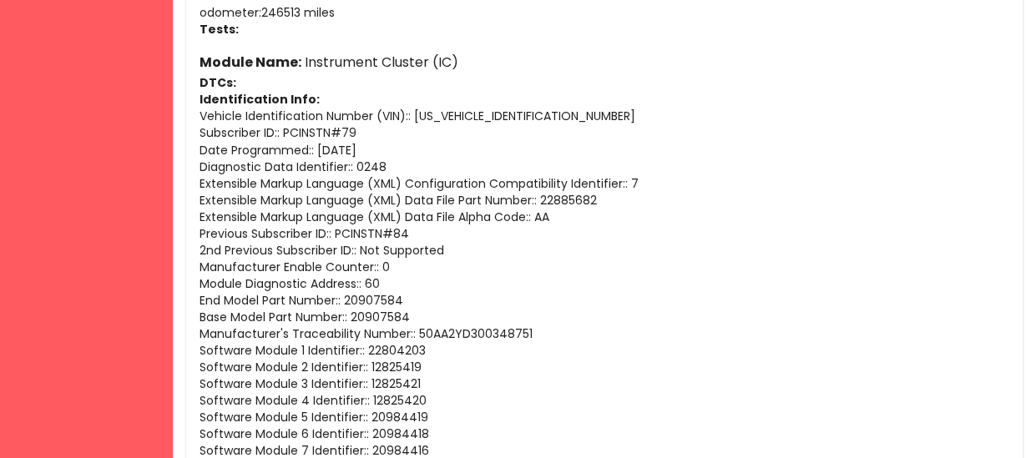
scroll to position [4852, 0]
drag, startPoint x: 406, startPoint y: 293, endPoint x: 347, endPoint y: 297, distance: 58.6
click at [347, 297] on p "End Model Part Number : : 20907584" at bounding box center [604, 299] width 810 height 17
click at [435, 295] on p "End Model Part Number : : 20907584" at bounding box center [604, 299] width 810 height 17
drag, startPoint x: 421, startPoint y: 298, endPoint x: 349, endPoint y: 300, distance: 72.6
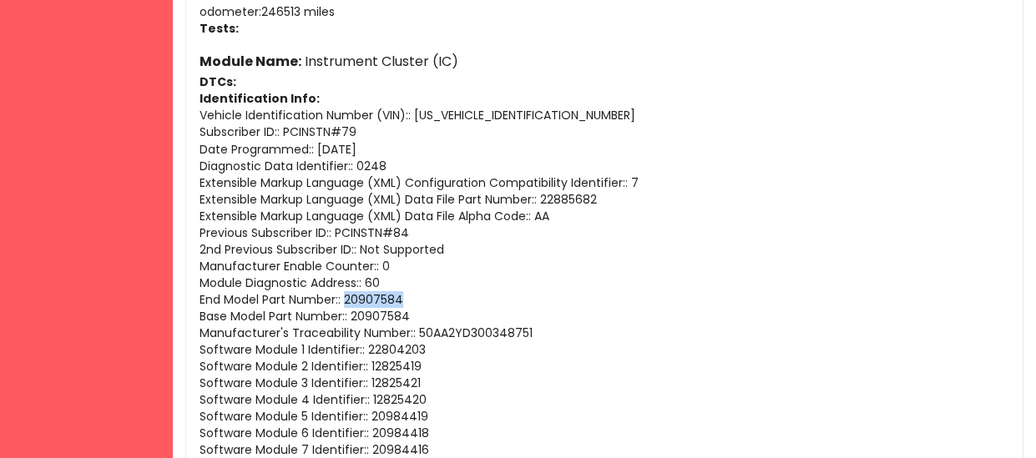
click at [349, 300] on p "End Model Part Number : : 20907584" at bounding box center [604, 299] width 810 height 17
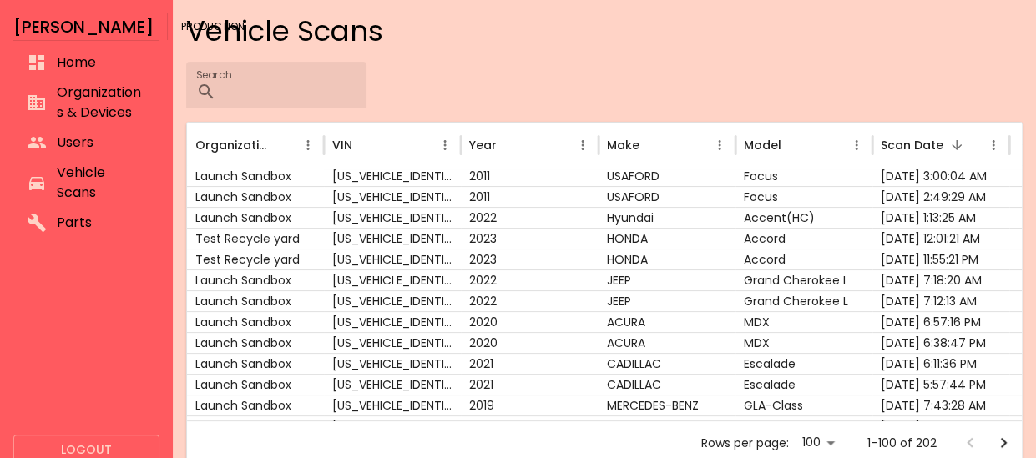
scroll to position [112, 0]
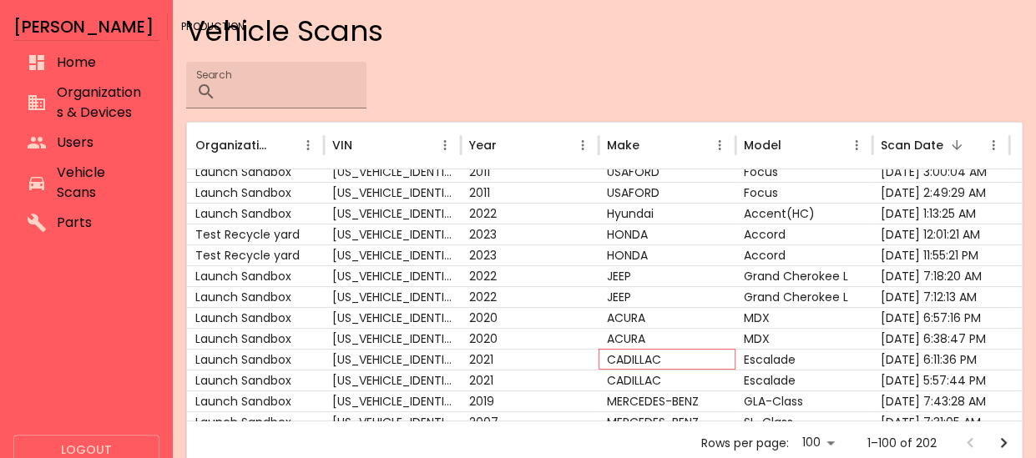
click at [613, 361] on div "CADILLAC" at bounding box center [666, 359] width 137 height 21
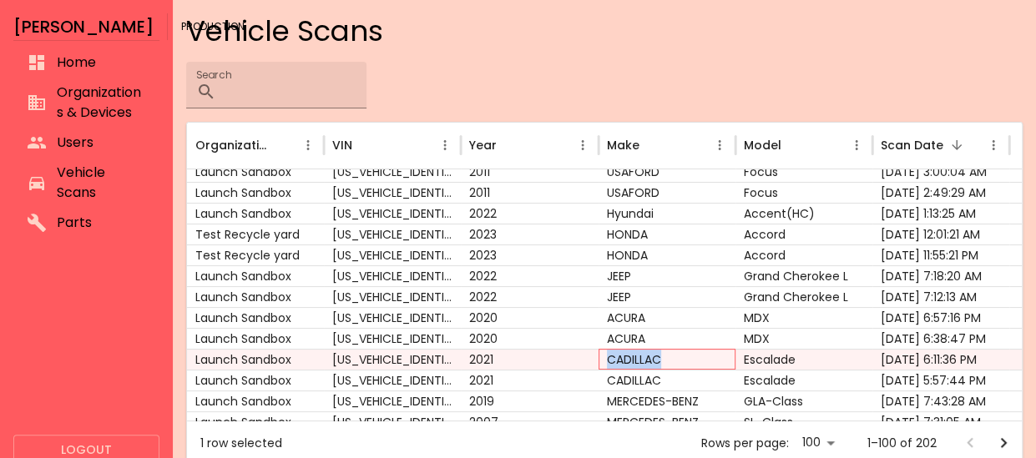
click at [613, 361] on div "CADILLAC" at bounding box center [666, 359] width 137 height 21
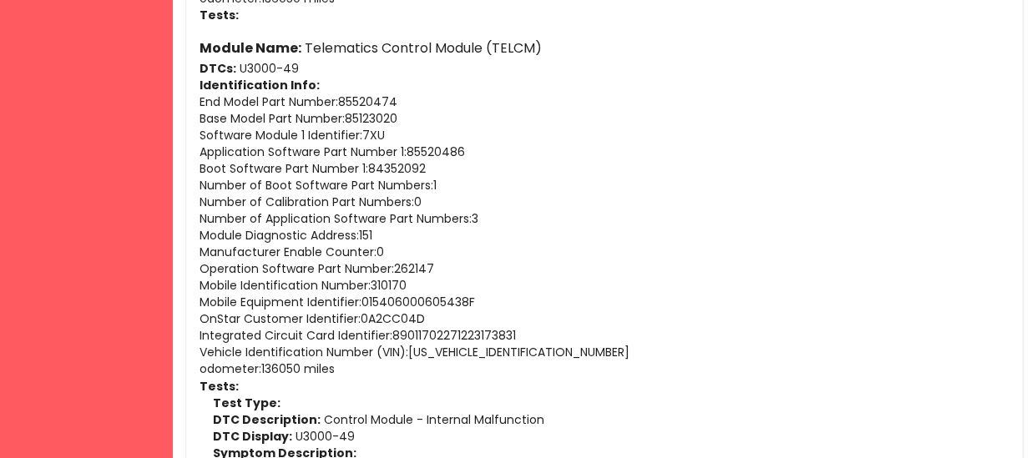
scroll to position [4615, 0]
click at [282, 237] on p "Module Diagnostic Address : 151" at bounding box center [604, 234] width 810 height 17
drag, startPoint x: 392, startPoint y: 96, endPoint x: 344, endPoint y: 99, distance: 48.5
click at [344, 99] on p "End Model Part Number : 85520474" at bounding box center [604, 101] width 810 height 17
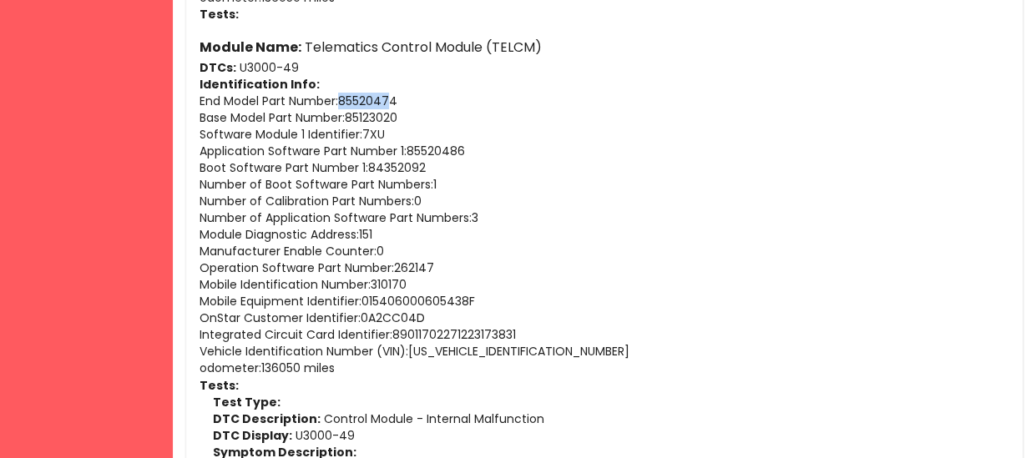
click at [344, 99] on p "End Model Part Number : 85520474" at bounding box center [604, 101] width 810 height 17
click at [341, 98] on p "End Model Part Number : 85520474" at bounding box center [604, 101] width 810 height 17
click at [421, 98] on p "End Model Part Number : 85520474" at bounding box center [604, 101] width 810 height 17
drag, startPoint x: 414, startPoint y: 99, endPoint x: 343, endPoint y: 96, distance: 71.0
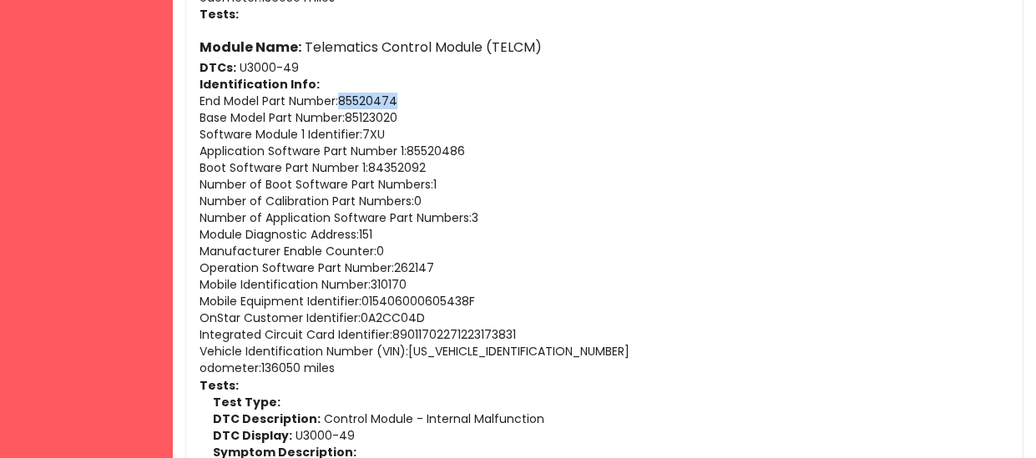
click at [343, 96] on p "End Model Part Number : 85520474" at bounding box center [604, 101] width 810 height 17
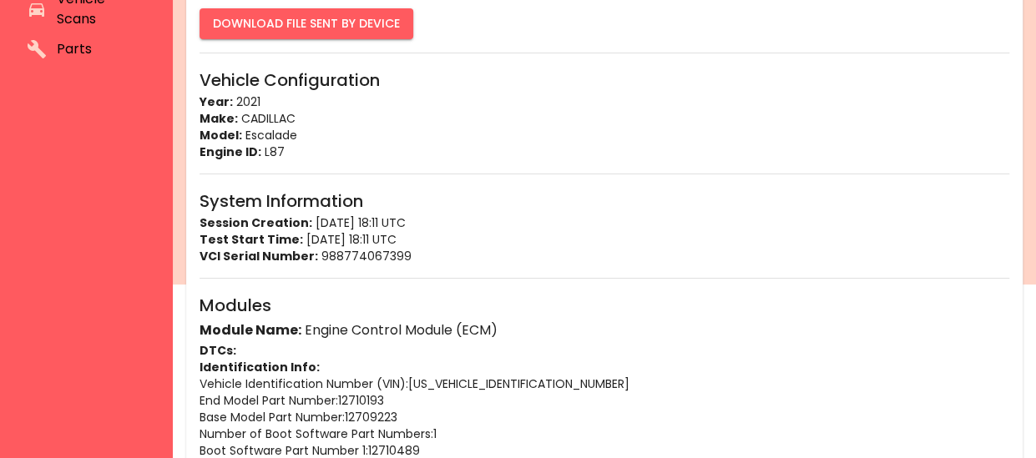
scroll to position [0, 0]
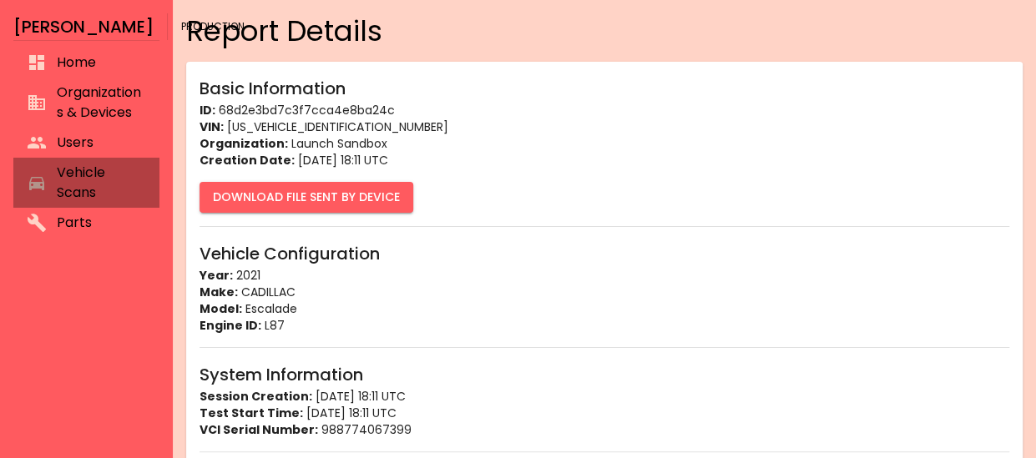
click at [100, 178] on span "Vehicle Scans" at bounding box center [101, 183] width 89 height 40
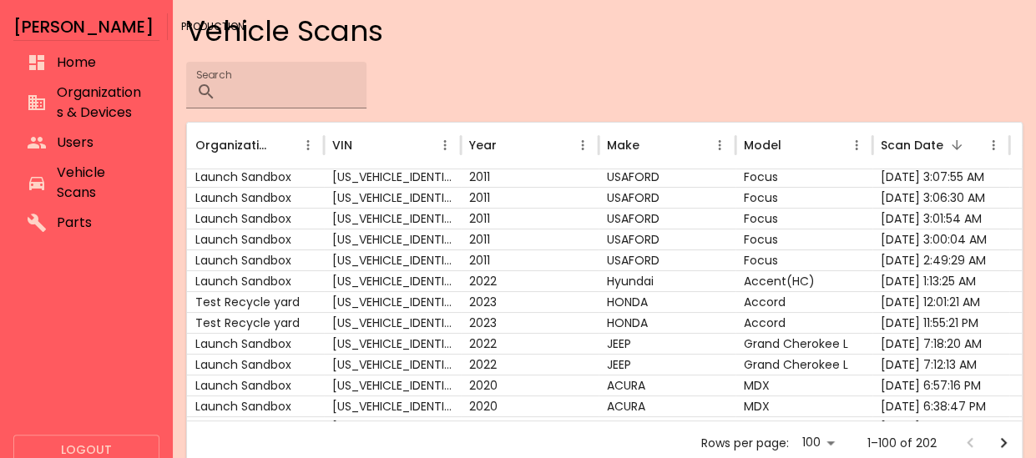
scroll to position [56, 0]
click at [699, 321] on div "HONDA" at bounding box center [666, 321] width 137 height 21
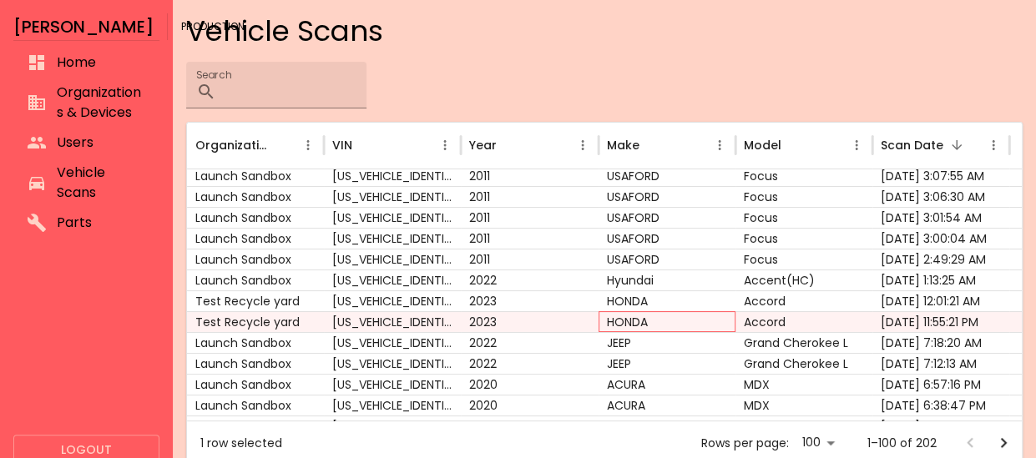
click at [699, 321] on div "HONDA" at bounding box center [666, 321] width 137 height 21
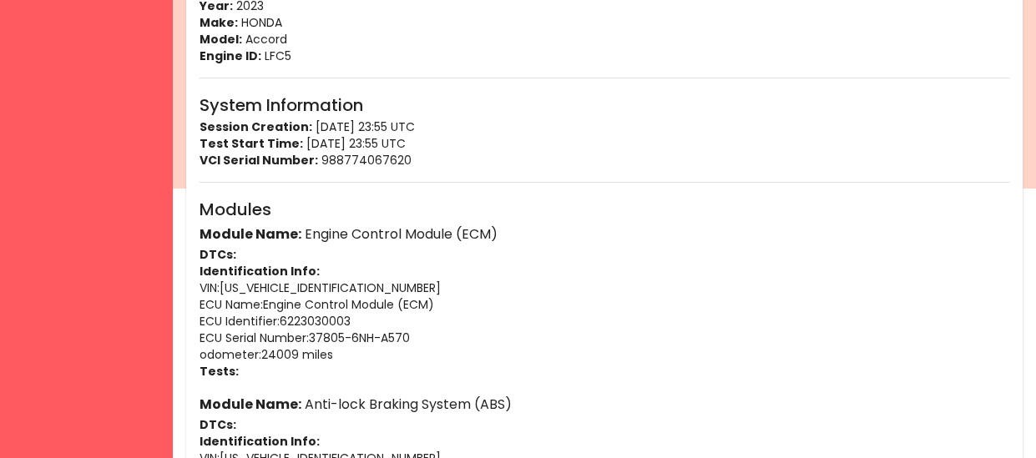
scroll to position [286, 0]
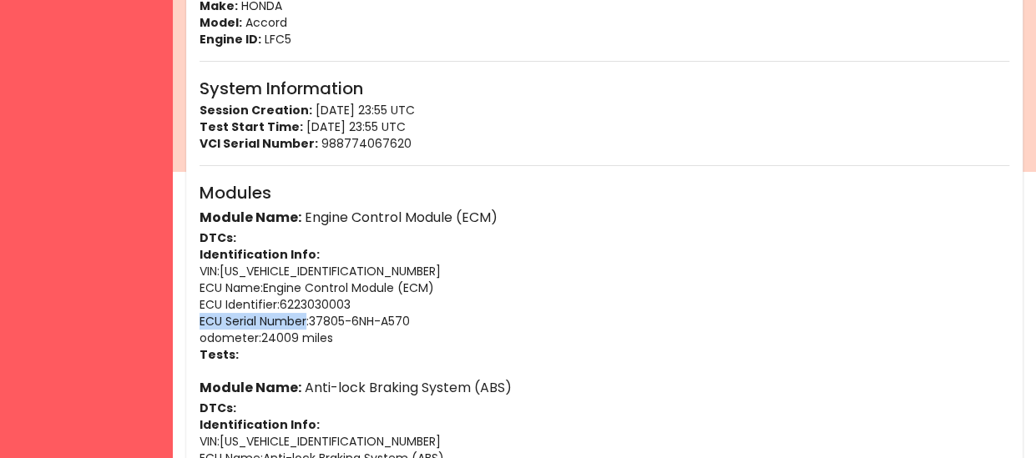
drag, startPoint x: 307, startPoint y: 318, endPoint x: 199, endPoint y: 320, distance: 107.7
click at [199, 320] on p "ECU Serial Number : 37805-6NH-A570" at bounding box center [604, 321] width 810 height 17
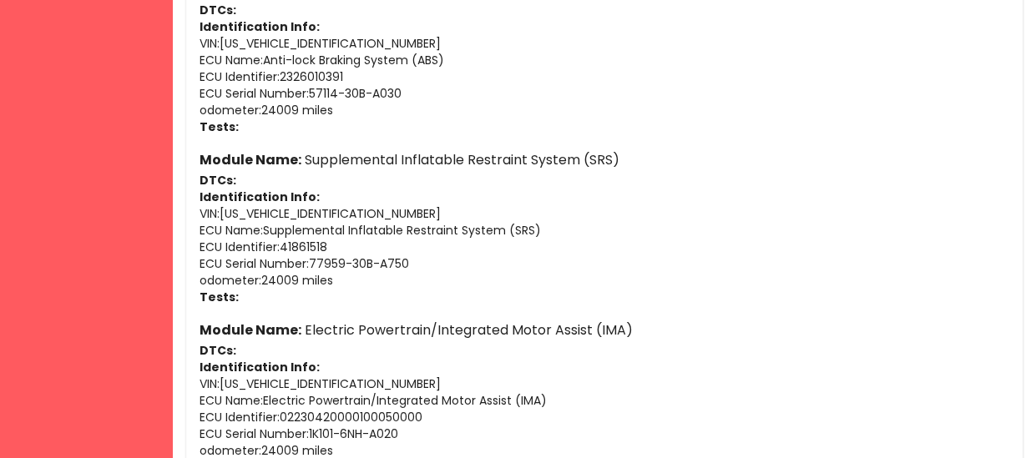
scroll to position [690, 0]
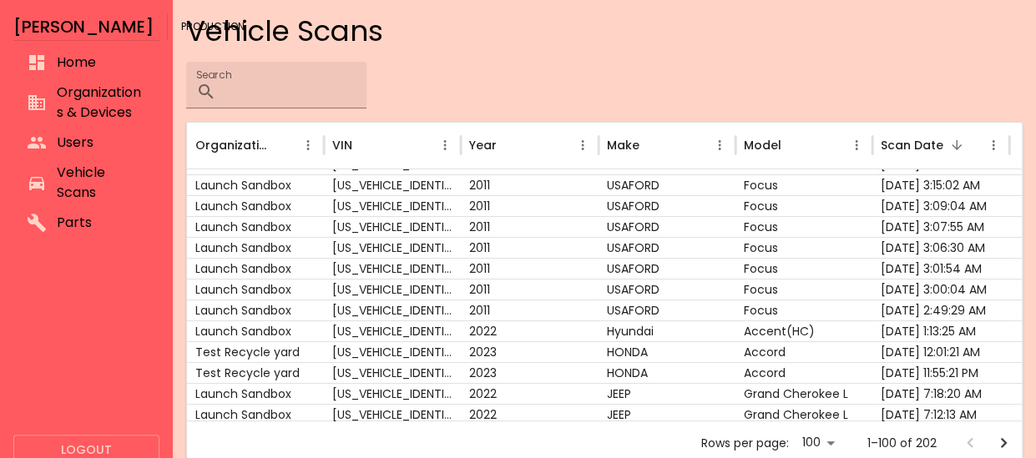
scroll to position [13, 0]
click at [481, 346] on div "2023" at bounding box center [529, 351] width 137 height 21
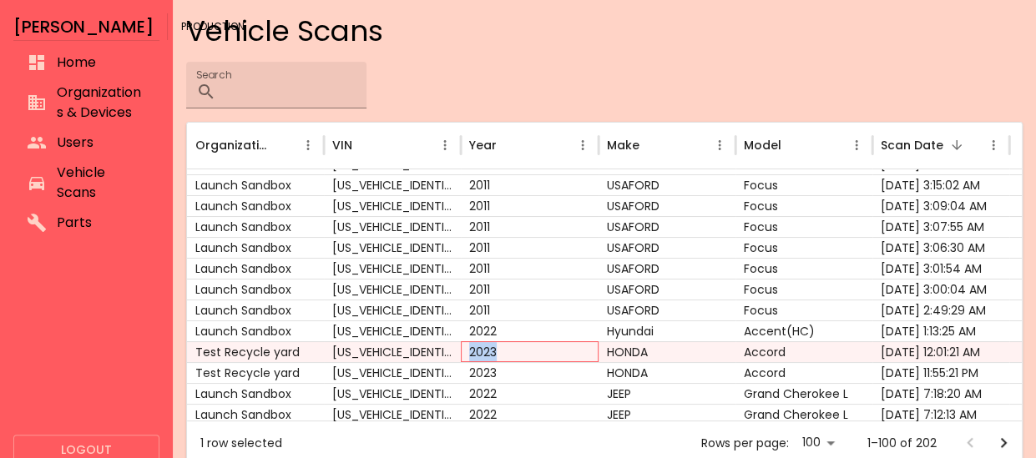
click at [481, 346] on div "2023" at bounding box center [529, 351] width 137 height 21
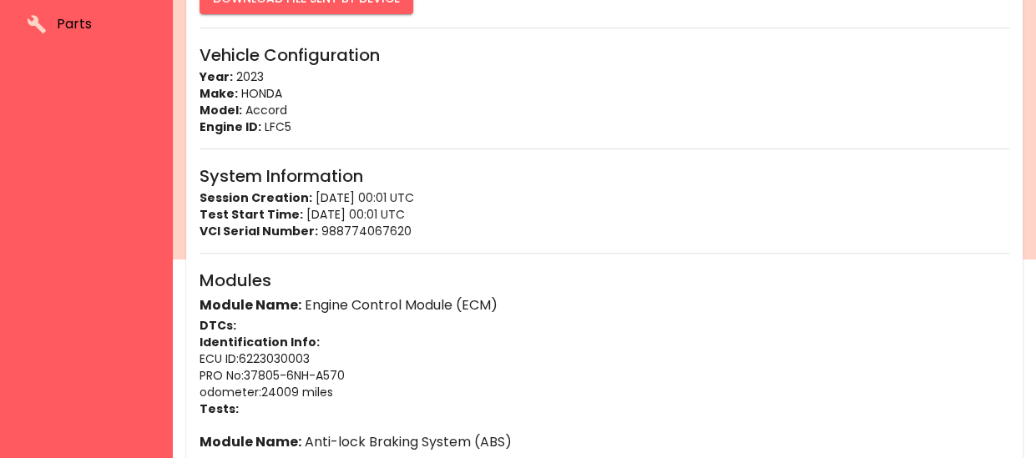
scroll to position [199, 0]
drag, startPoint x: 200, startPoint y: 375, endPoint x: 239, endPoint y: 376, distance: 38.4
click at [239, 376] on p "PRO No : 37805-6NH-A570" at bounding box center [604, 374] width 810 height 17
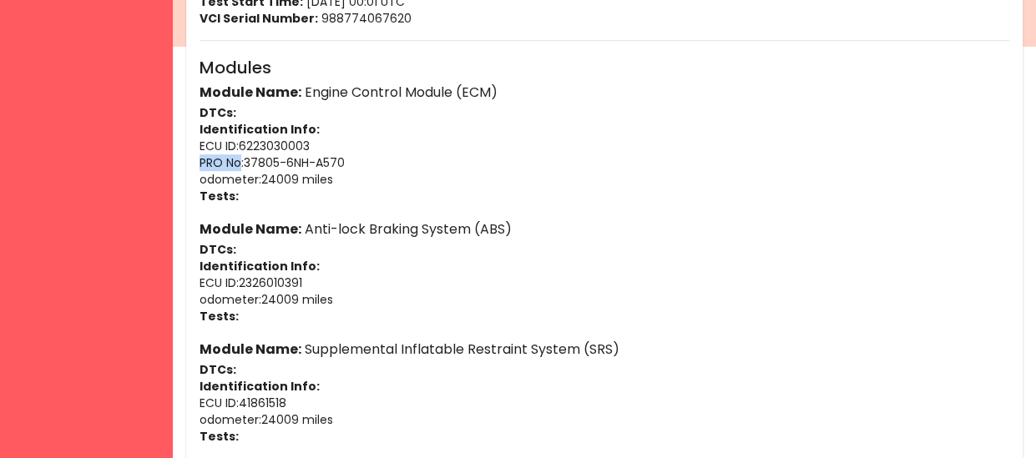
scroll to position [375, 0]
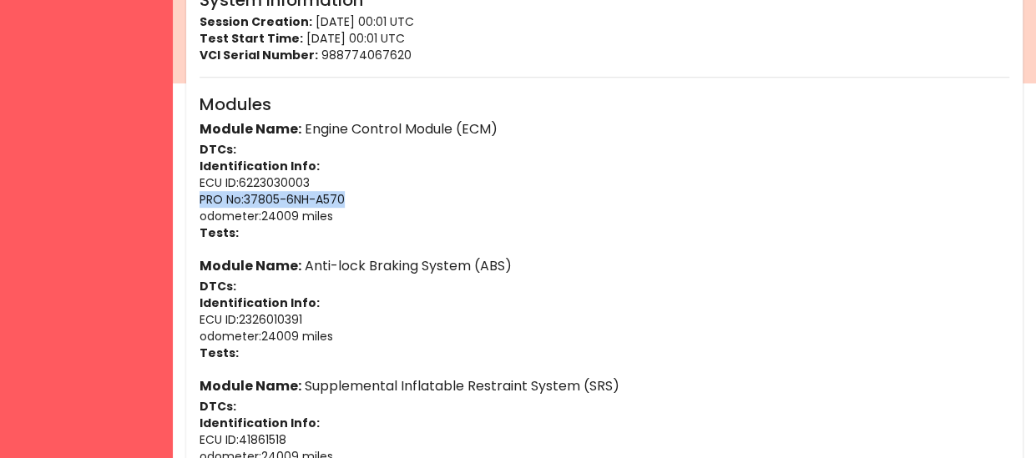
drag, startPoint x: 374, startPoint y: 198, endPoint x: 190, endPoint y: 200, distance: 183.6
click at [328, 174] on p "ECU ID : 6223030003" at bounding box center [604, 182] width 810 height 17
drag, startPoint x: 357, startPoint y: 194, endPoint x: 244, endPoint y: 202, distance: 113.8
click at [244, 202] on p "PRO No : 37805-6NH-A570" at bounding box center [604, 199] width 810 height 17
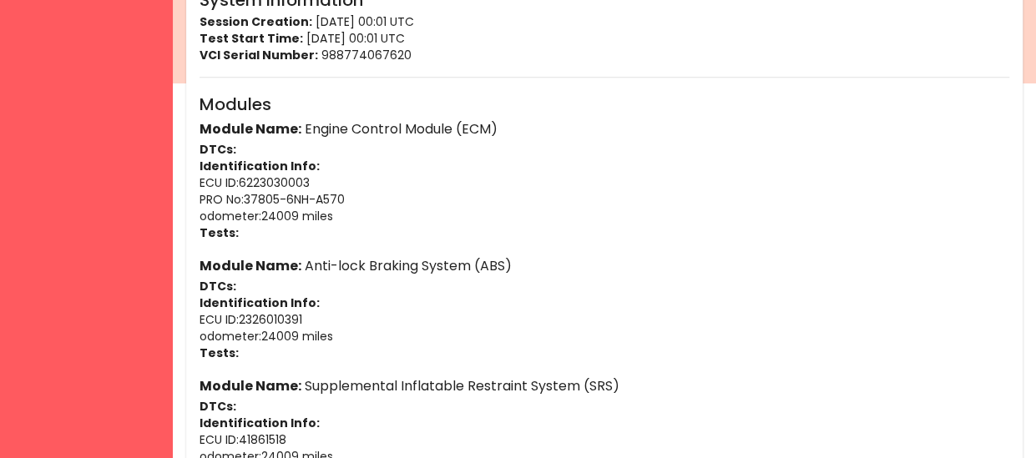
click at [355, 174] on p "ECU ID : 6223030003" at bounding box center [604, 182] width 810 height 17
drag, startPoint x: 346, startPoint y: 189, endPoint x: 250, endPoint y: 196, distance: 96.2
click at [250, 196] on p "PRO No : 37805-6NH-A570" at bounding box center [604, 199] width 810 height 17
drag, startPoint x: 318, startPoint y: 183, endPoint x: 245, endPoint y: 188, distance: 73.6
click at [245, 188] on p "ECU ID : 6223030003" at bounding box center [604, 182] width 810 height 17
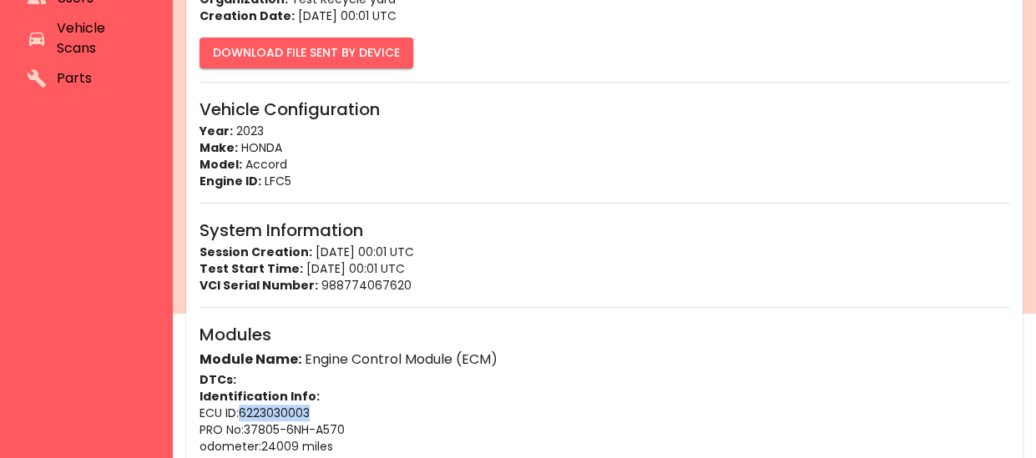
scroll to position [0, 0]
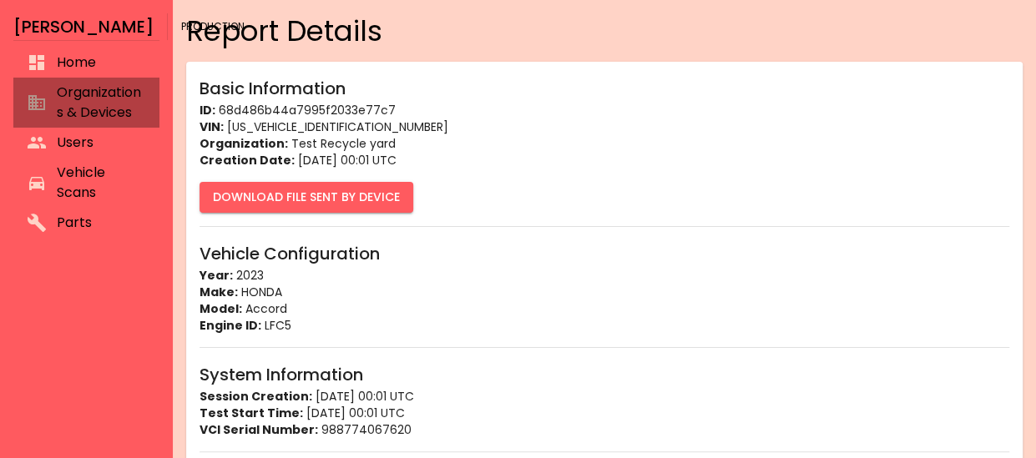
click at [109, 83] on span "Organizations & Devices" at bounding box center [101, 103] width 89 height 40
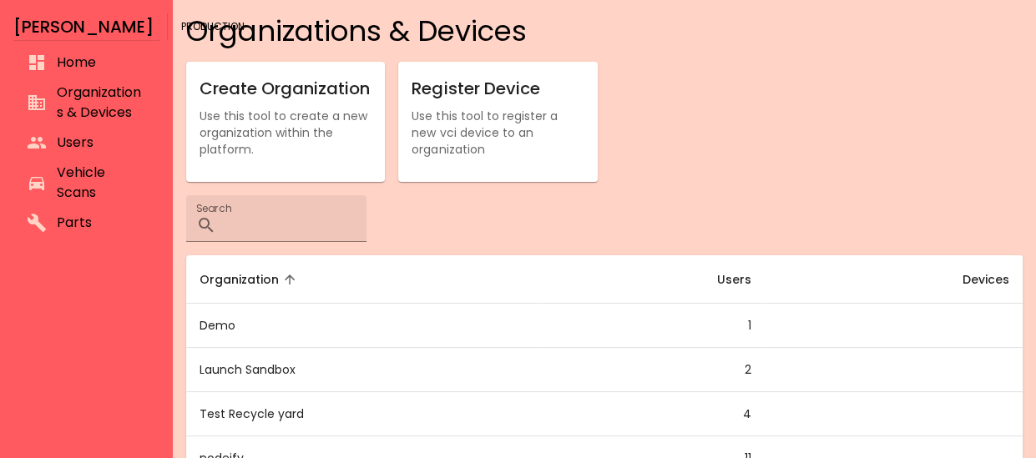
click at [115, 183] on span "Vehicle Scans" at bounding box center [101, 183] width 89 height 40
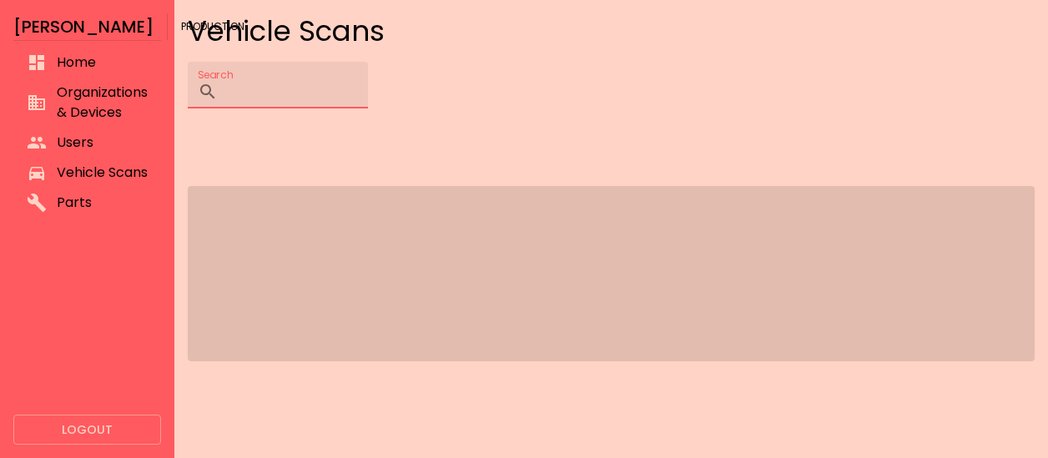
click at [310, 75] on input "Search" at bounding box center [297, 85] width 144 height 47
type input "*"
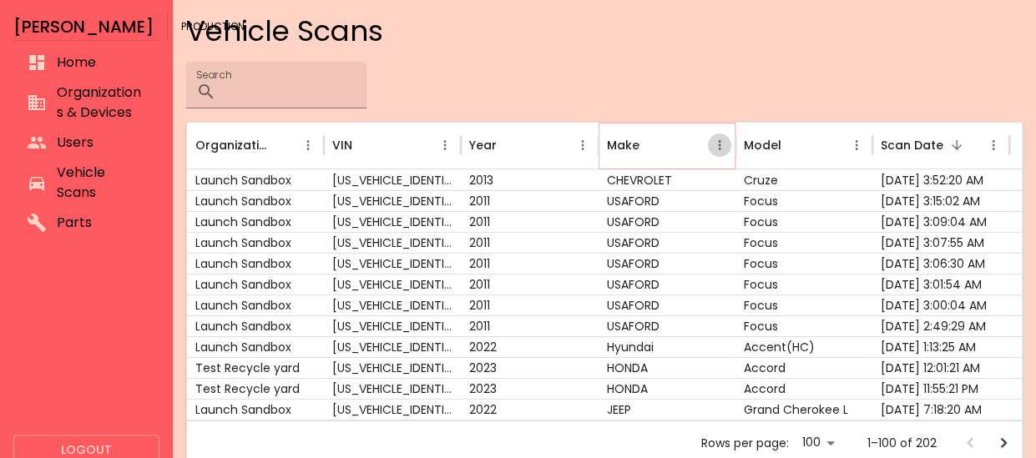
click at [718, 148] on icon "Make column menu" at bounding box center [719, 145] width 15 height 15
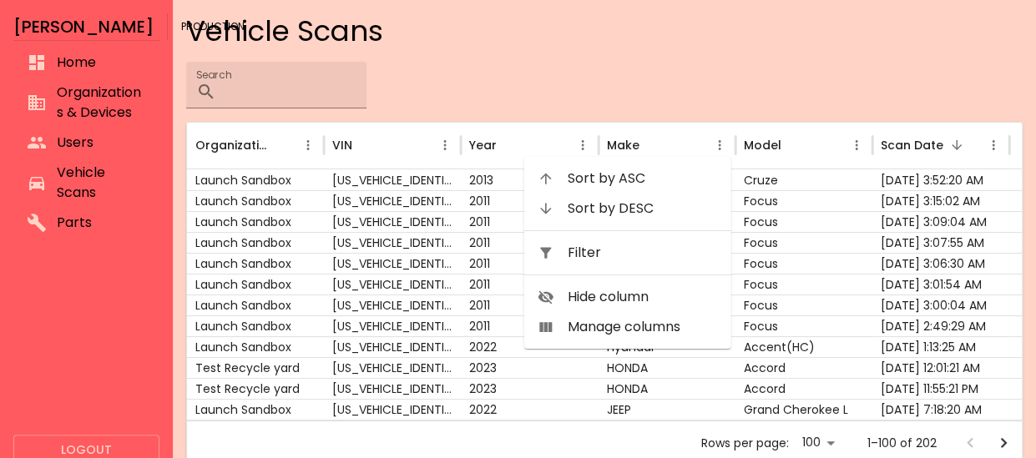
click at [644, 256] on span "Filter" at bounding box center [643, 253] width 150 height 20
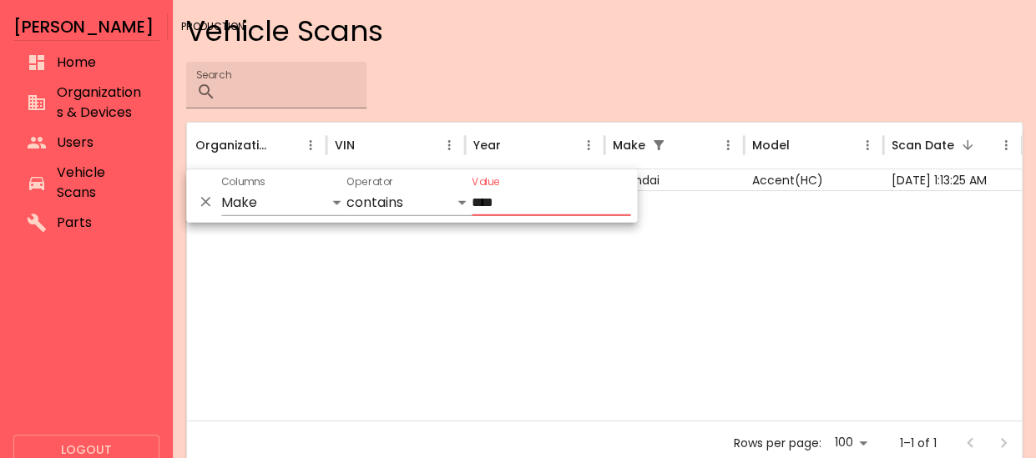
type input "****"
click at [644, 256] on div at bounding box center [604, 305] width 835 height 230
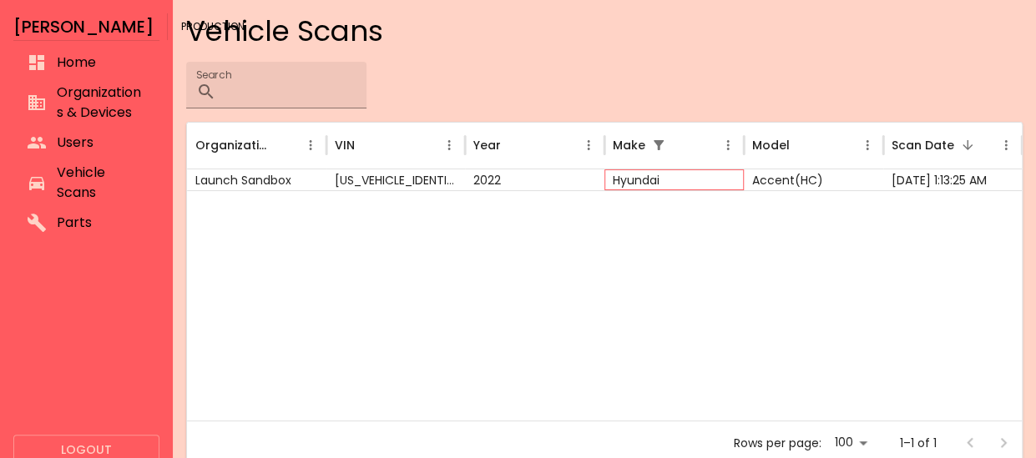
click at [650, 176] on div "Hyundai" at bounding box center [673, 179] width 139 height 21
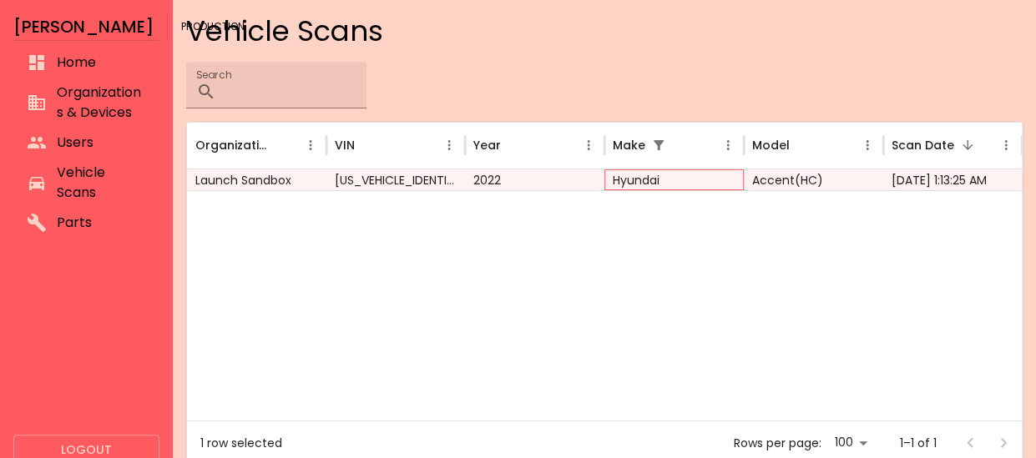
click at [650, 176] on div "Hyundai" at bounding box center [673, 179] width 139 height 21
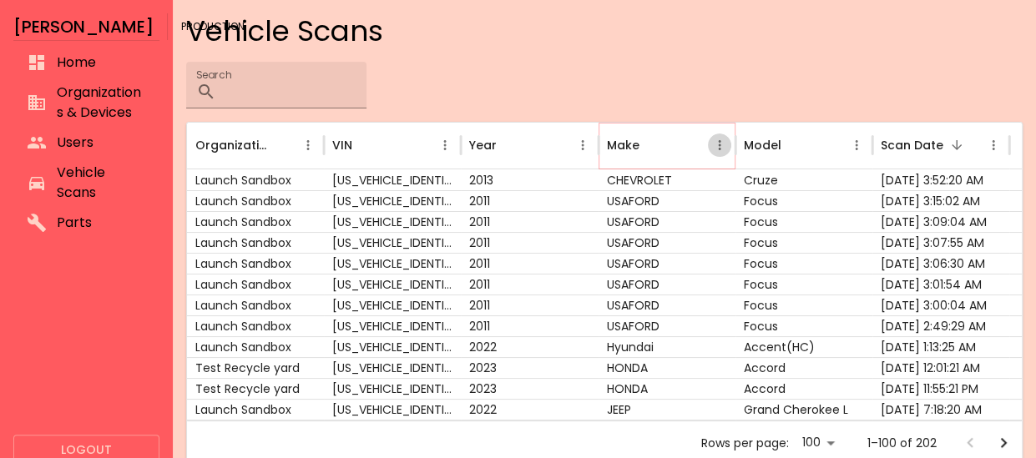
click at [724, 148] on icon "Make column menu" at bounding box center [719, 145] width 15 height 15
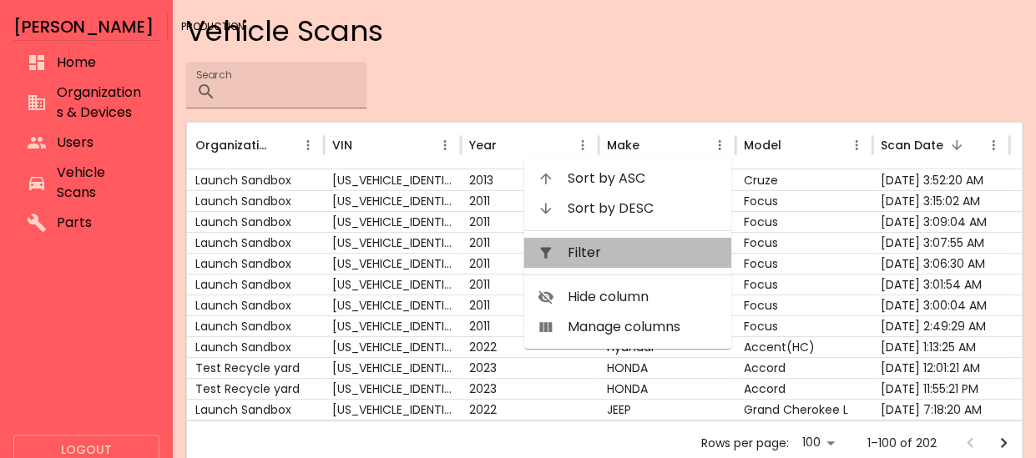
click at [595, 248] on span "Filter" at bounding box center [643, 253] width 150 height 20
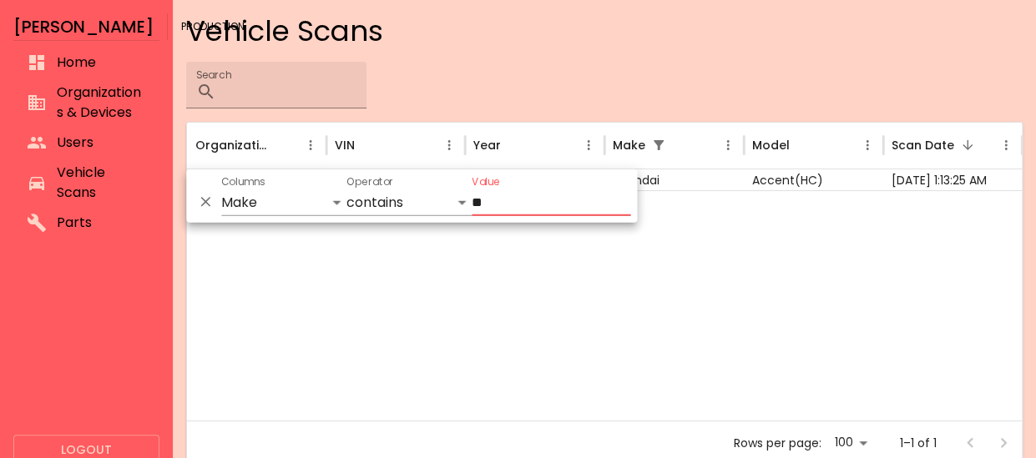
type input "*"
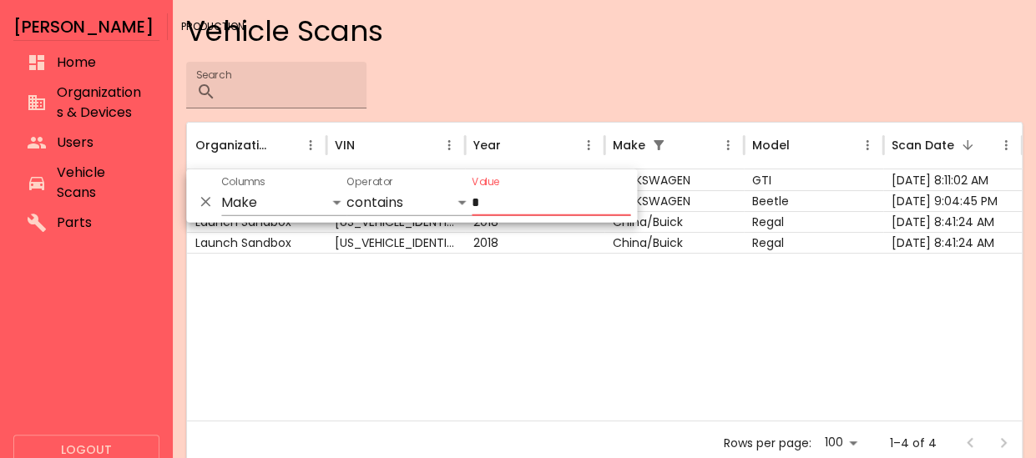
type input "*"
click at [553, 286] on div at bounding box center [604, 337] width 835 height 168
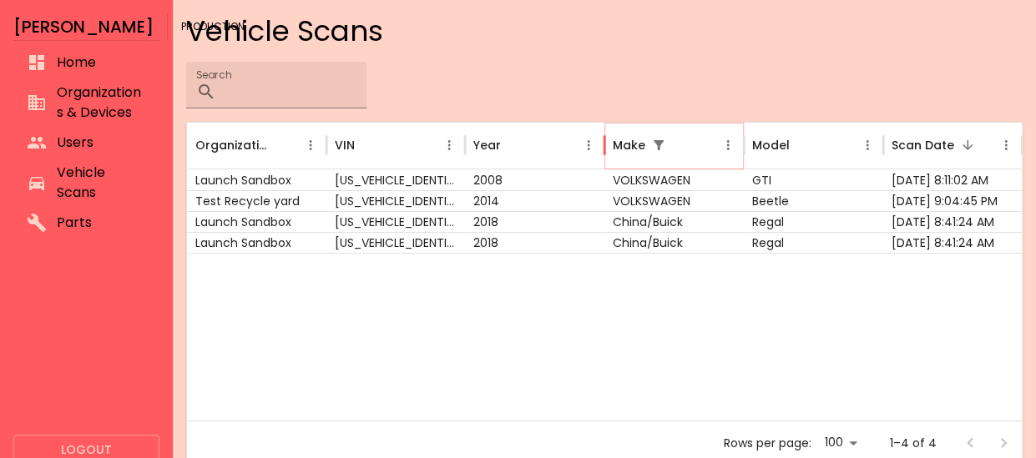
click at [664, 143] on icon "Show filters" at bounding box center [658, 145] width 15 height 15
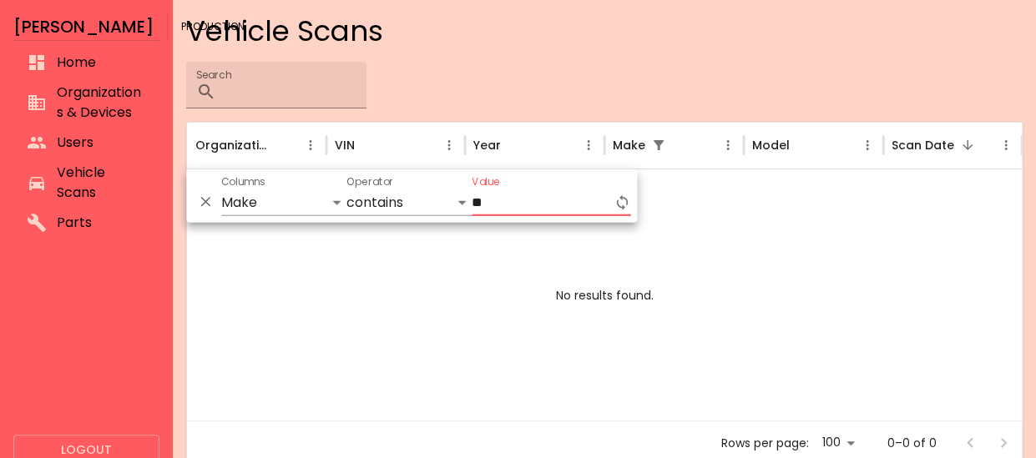
type input "*"
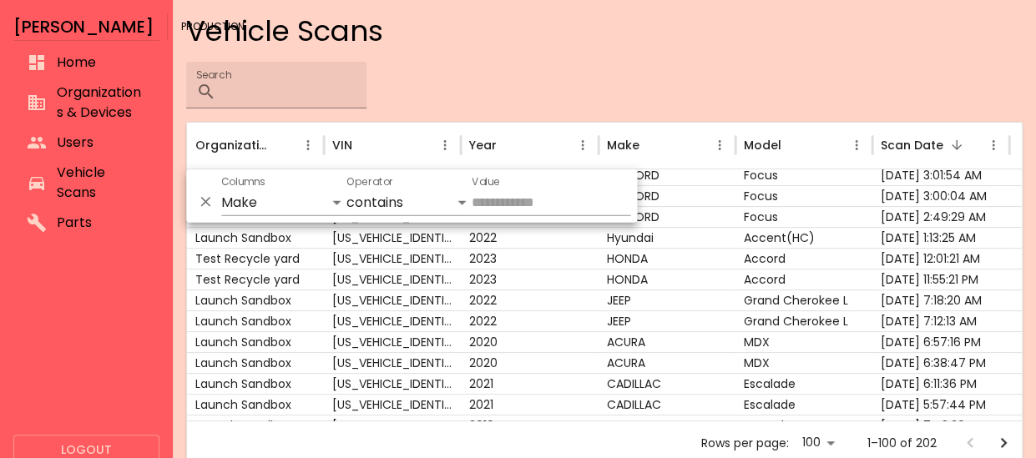
click at [558, 92] on div "Search ​" at bounding box center [604, 85] width 836 height 47
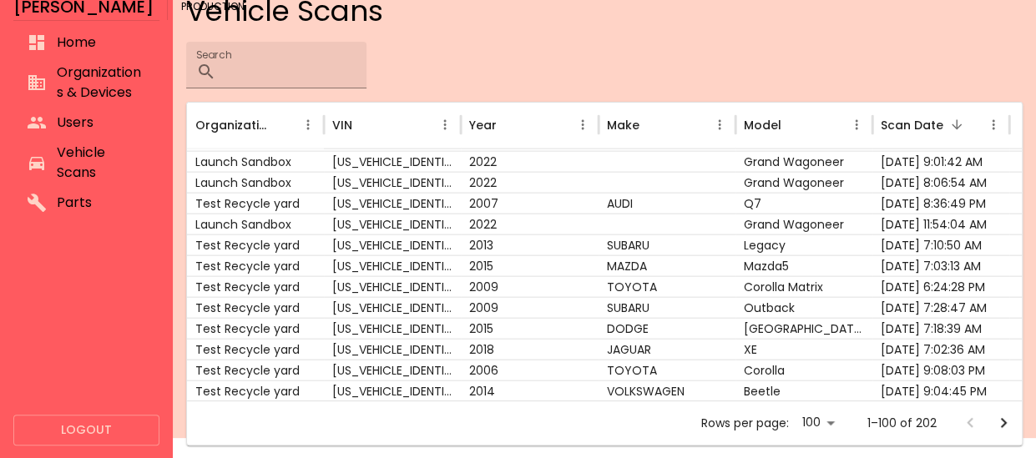
click at [1002, 418] on icon "Go to next page" at bounding box center [1003, 423] width 20 height 20
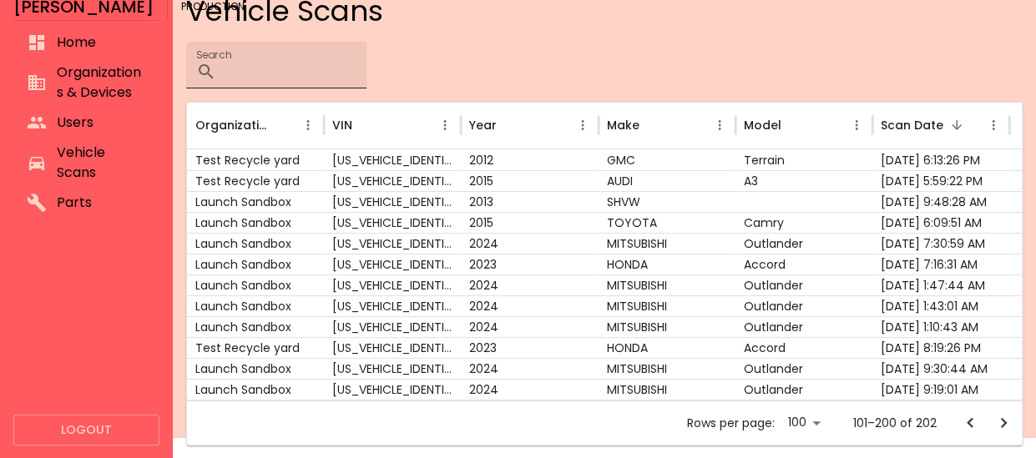
click at [366, 78] on input "Search" at bounding box center [295, 65] width 144 height 47
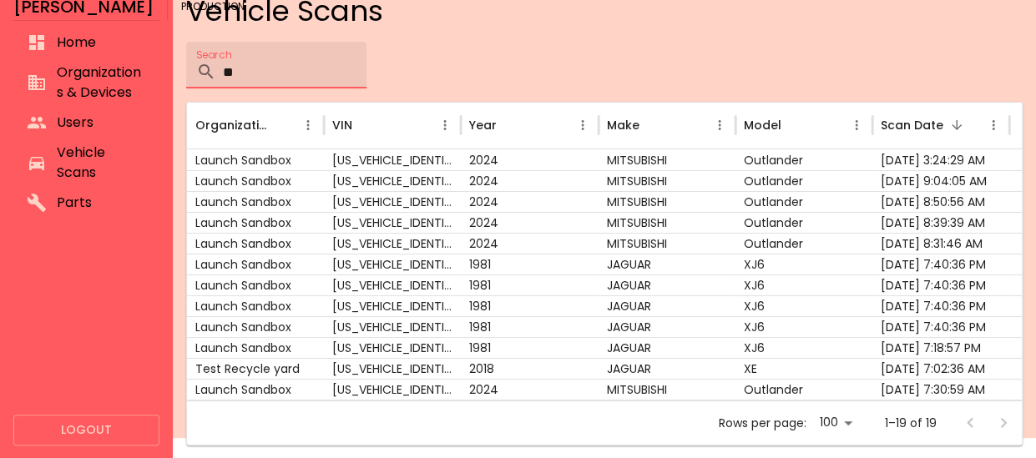
type input "**"
click at [676, 365] on div "JAGUAR" at bounding box center [666, 368] width 137 height 21
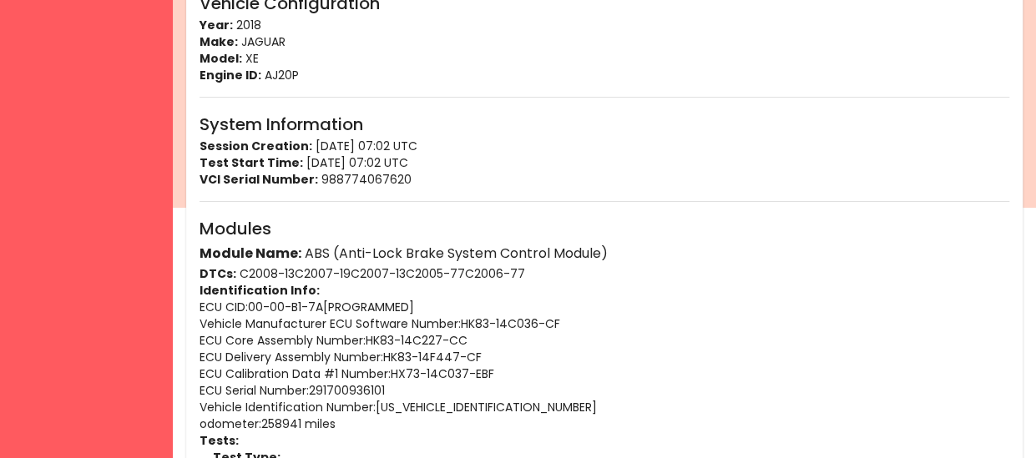
scroll to position [319, 0]
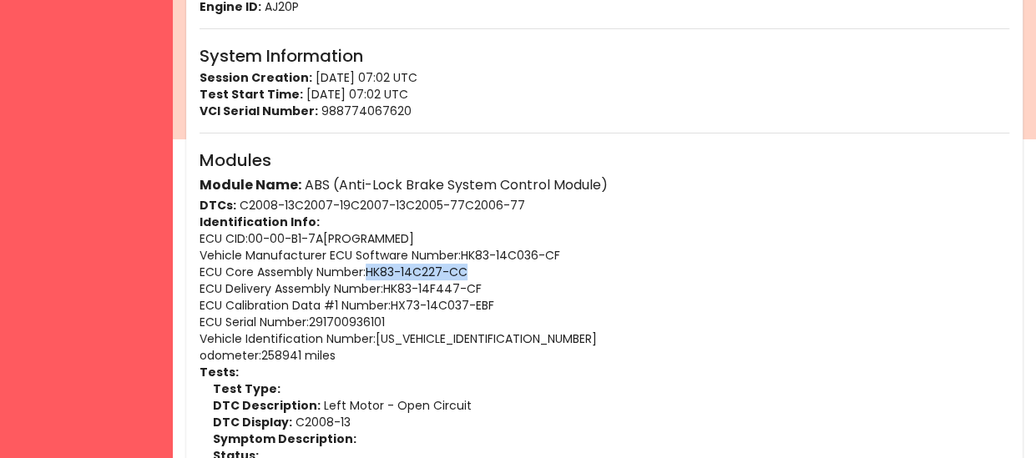
drag, startPoint x: 487, startPoint y: 267, endPoint x: 369, endPoint y: 275, distance: 118.8
click at [369, 275] on p "ECU Core Assembly Number : HK83-14C227-CC" at bounding box center [604, 272] width 810 height 17
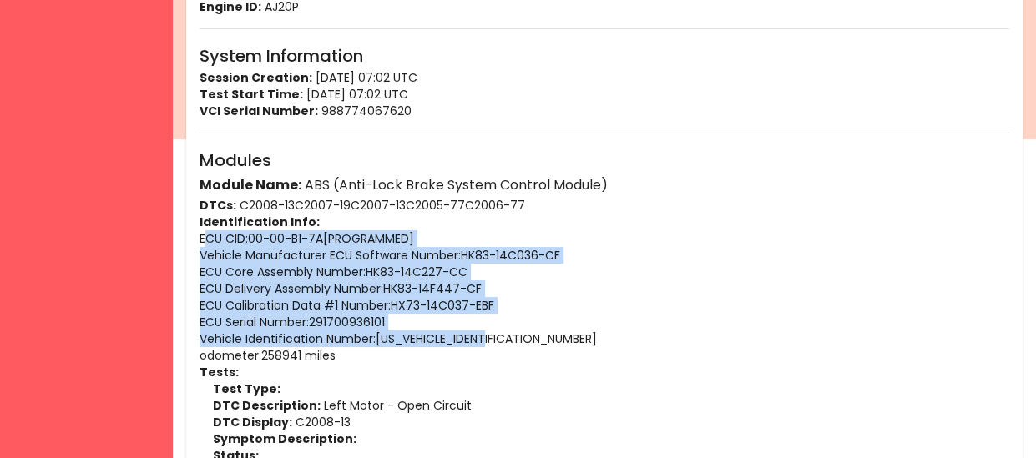
drag, startPoint x: 203, startPoint y: 230, endPoint x: 514, endPoint y: 331, distance: 327.5
click at [362, 261] on p "Vehicle Manufacturer ECU Software Number : HK83-14C036-CF" at bounding box center [604, 255] width 810 height 17
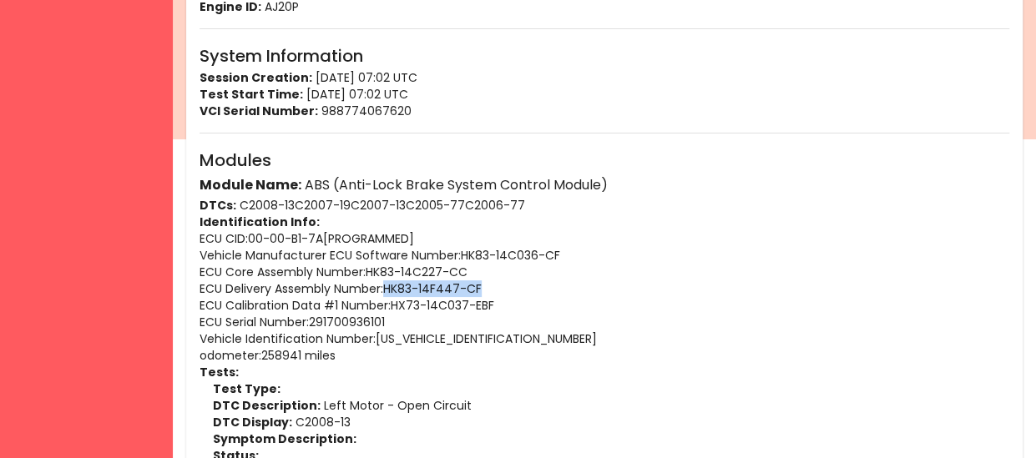
drag, startPoint x: 521, startPoint y: 285, endPoint x: 388, endPoint y: 288, distance: 132.7
click at [388, 288] on p "ECU Delivery Assembly Number : HK83-14F447-CF" at bounding box center [604, 288] width 810 height 17
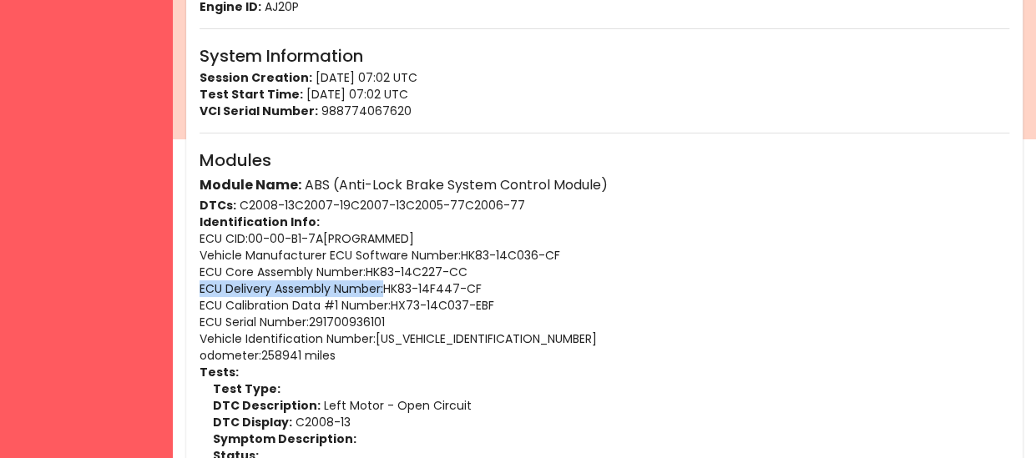
drag, startPoint x: 383, startPoint y: 288, endPoint x: 197, endPoint y: 290, distance: 186.1
click at [385, 284] on p "ECU Delivery Assembly Number : HK83-14F447-CF" at bounding box center [604, 288] width 810 height 17
drag, startPoint x: 385, startPoint y: 284, endPoint x: 187, endPoint y: 279, distance: 197.9
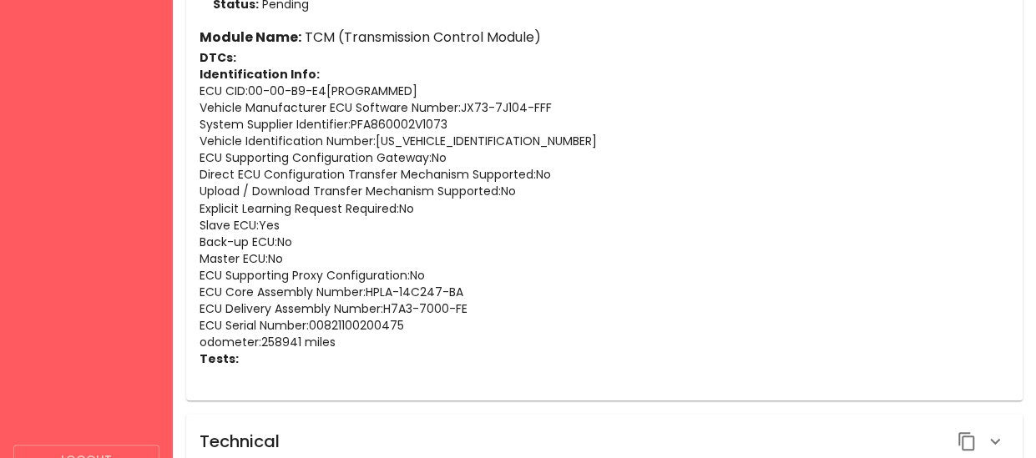
scroll to position [8505, 0]
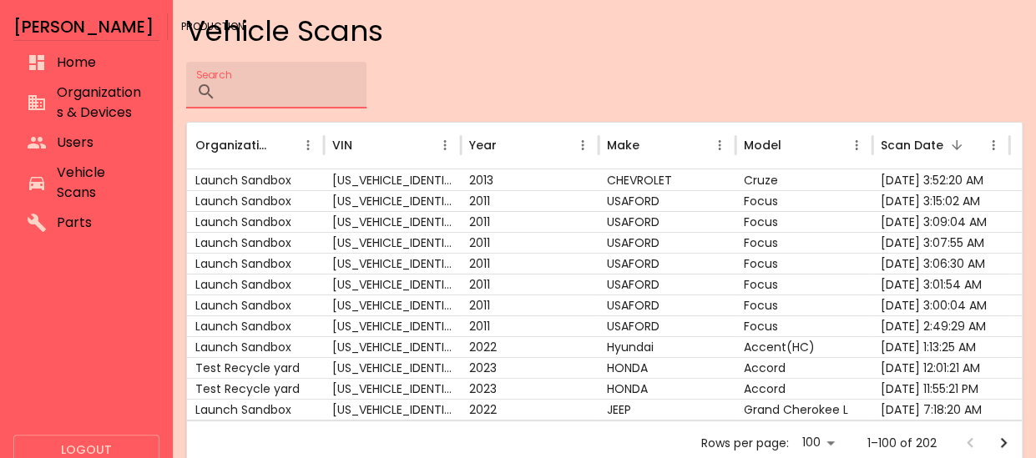
click at [314, 72] on input "Search" at bounding box center [295, 85] width 144 height 47
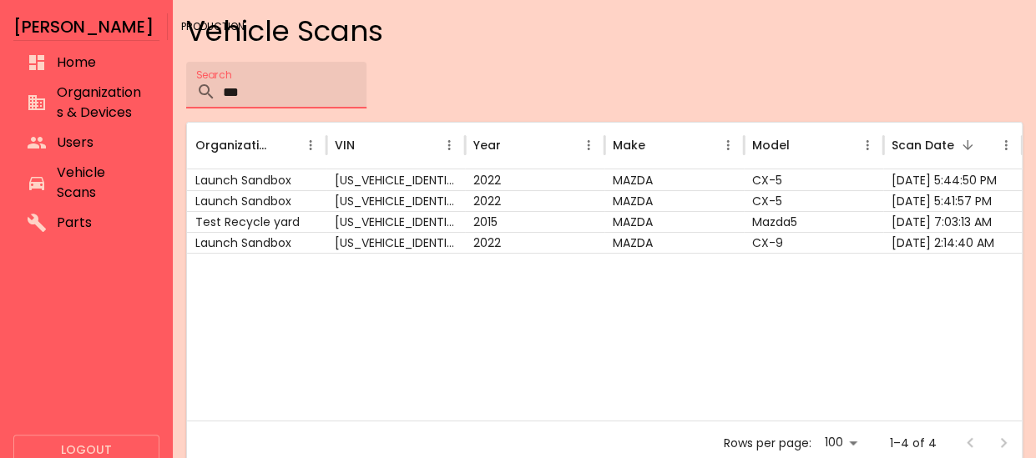
type input "***"
click at [417, 223] on div "[US_VEHICLE_IDENTIFICATION_NUMBER]" at bounding box center [395, 221] width 139 height 21
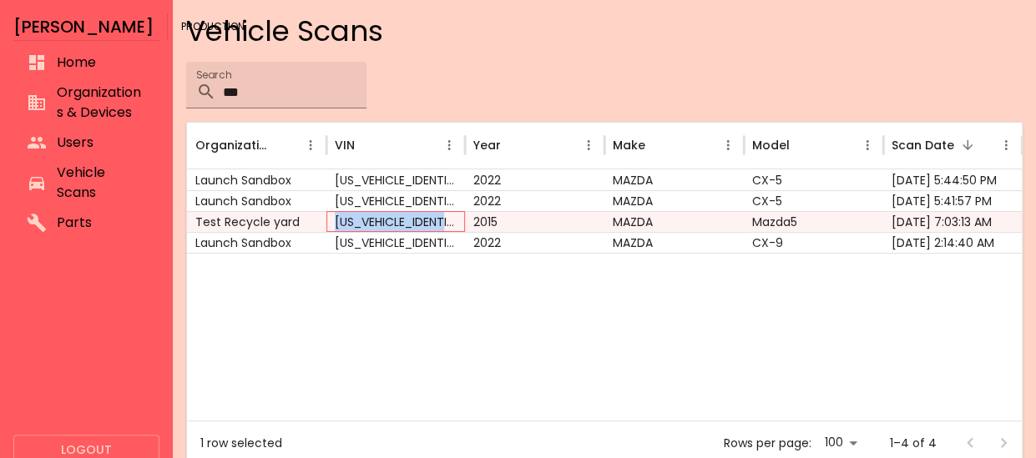
click at [417, 223] on div "[US_VEHICLE_IDENTIFICATION_NUMBER]" at bounding box center [395, 221] width 139 height 21
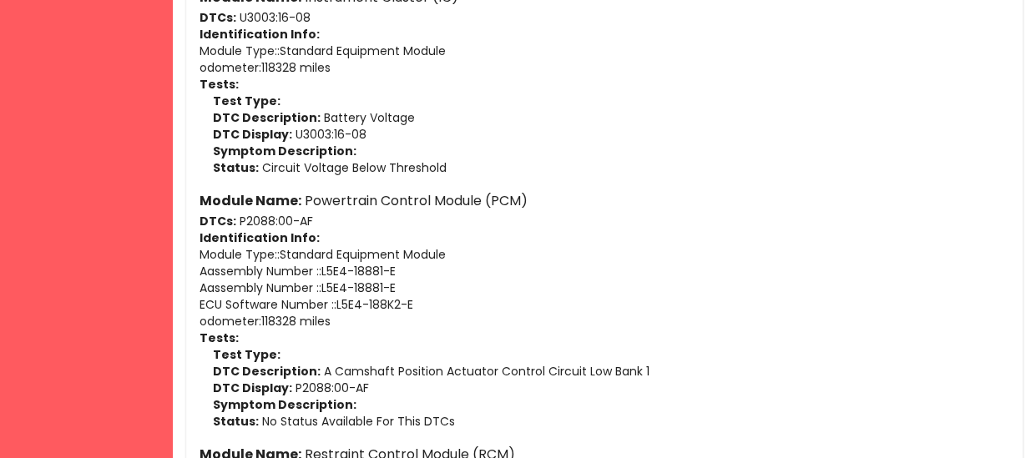
scroll to position [628, 0]
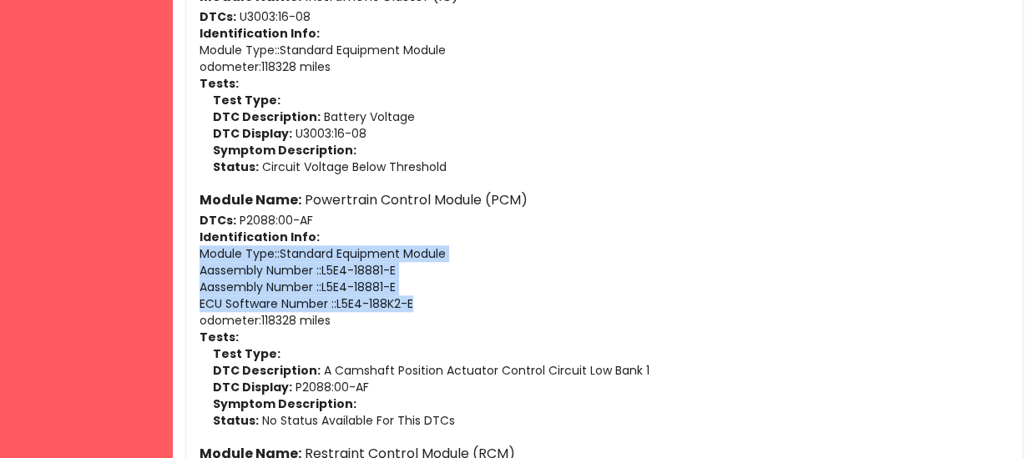
drag, startPoint x: 429, startPoint y: 298, endPoint x: 184, endPoint y: 253, distance: 249.5
click at [184, 253] on div "Report Details Basic Information ID: 68c1cbc3f1bd7ded75e35019 VIN: [US_VEHICLE_…" at bounding box center [604, 420] width 863 height 2097
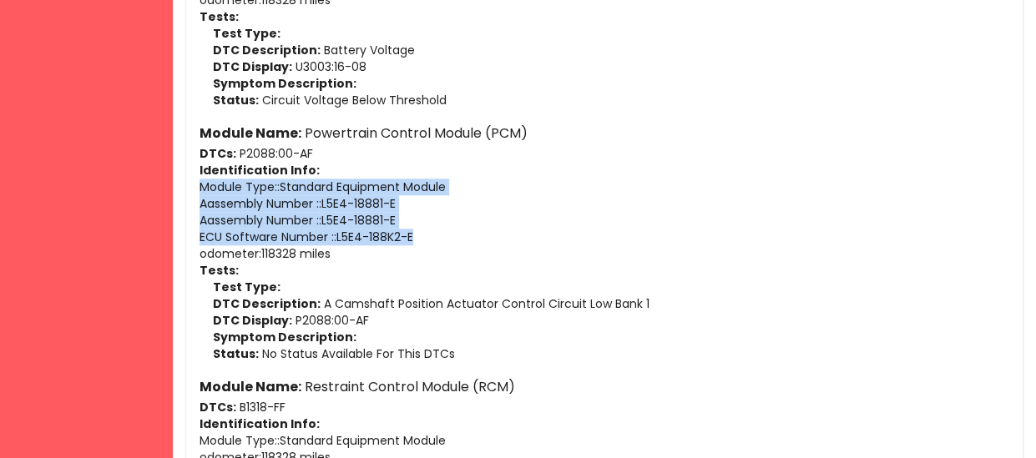
scroll to position [694, 0]
click at [294, 216] on p "Aassembly Number : : L5E4-18881-E" at bounding box center [604, 221] width 810 height 17
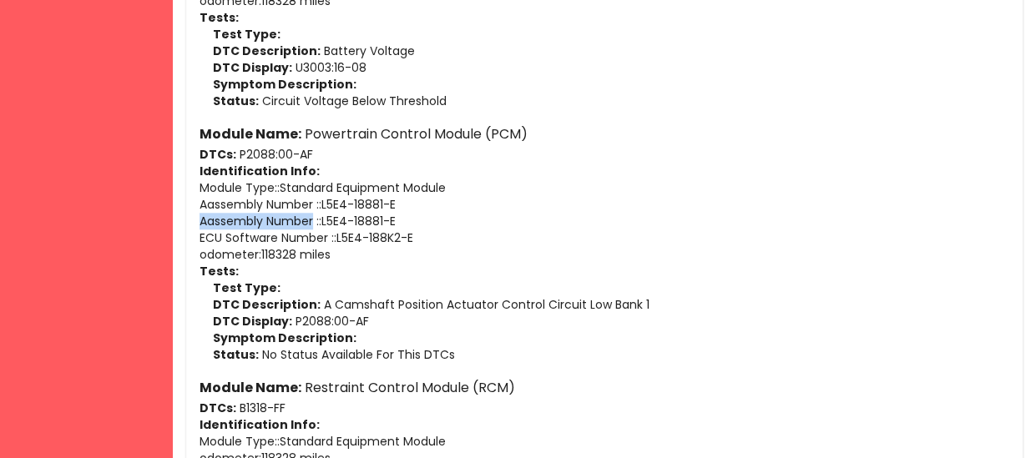
drag, startPoint x: 314, startPoint y: 220, endPoint x: 185, endPoint y: 226, distance: 128.7
click at [186, 226] on div "Basic Information ID: 68c1cbc3f1bd7ded75e35019 VIN: [US_VEHICLE_IDENTIFICATION_…" at bounding box center [604, 341] width 836 height 1947
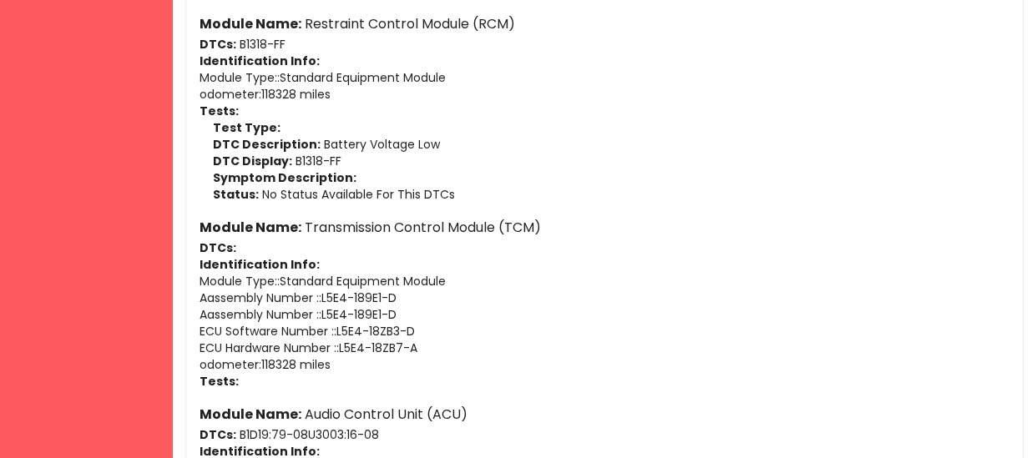
scroll to position [1059, 0]
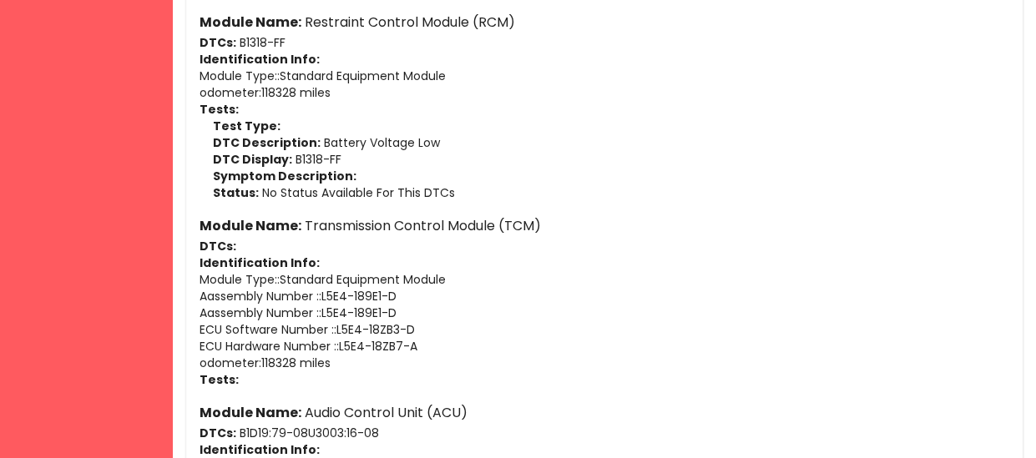
click at [429, 346] on p "ECU Hardware Number : : L5E4-18ZB7-A" at bounding box center [604, 346] width 810 height 17
drag, startPoint x: 334, startPoint y: 345, endPoint x: 195, endPoint y: 341, distance: 138.6
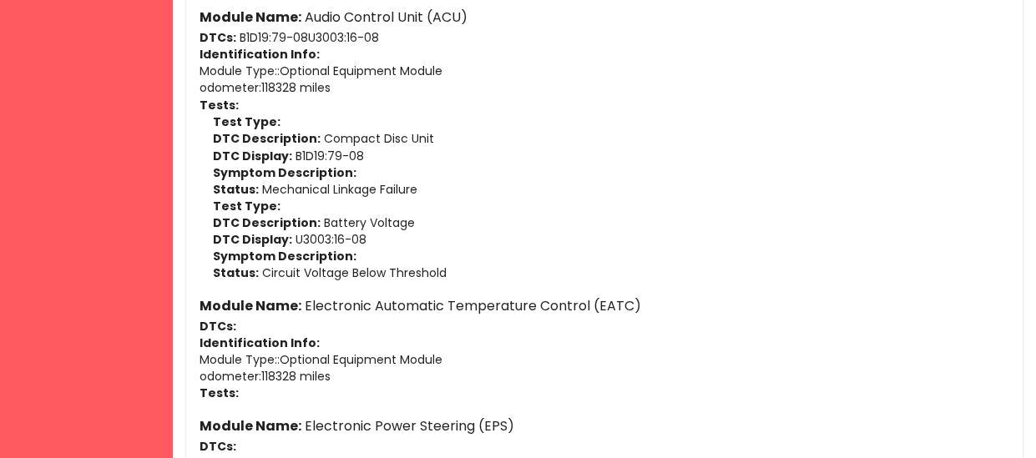
scroll to position [1458, 0]
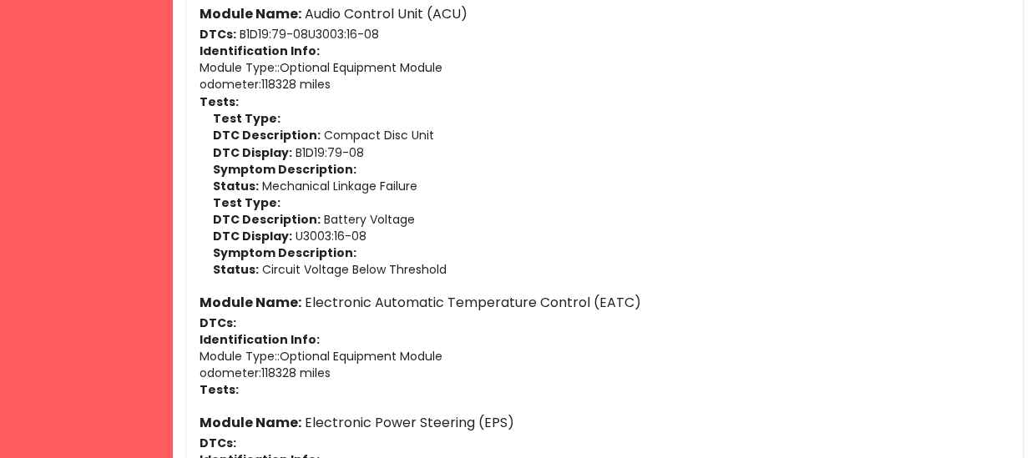
click at [342, 134] on p "DTC Description: Compact Disc Unit" at bounding box center [611, 134] width 796 height 17
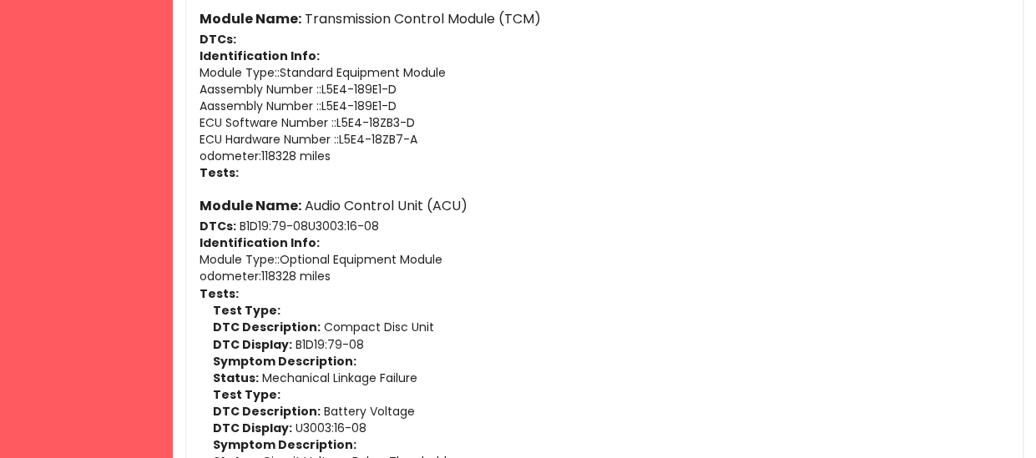
scroll to position [1264, 0]
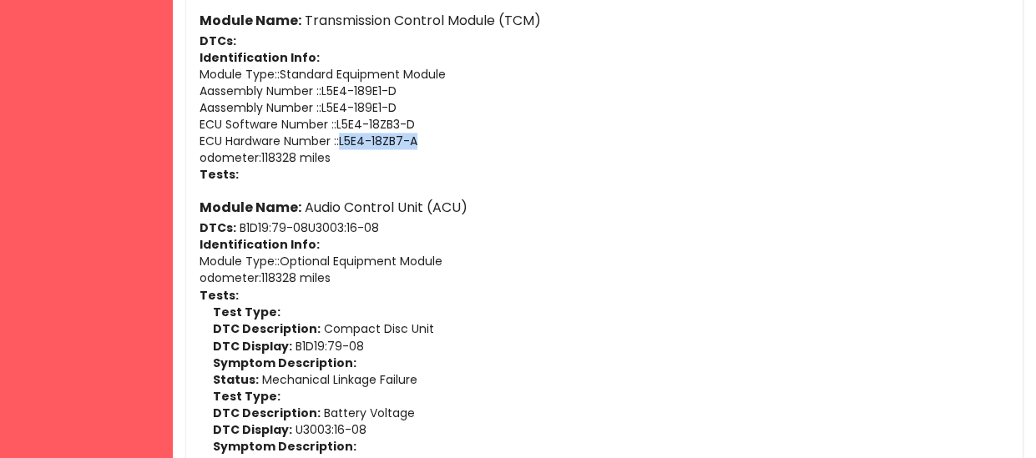
drag, startPoint x: 426, startPoint y: 135, endPoint x: 344, endPoint y: 139, distance: 81.9
click at [344, 139] on p "ECU Hardware Number : : L5E4-18ZB7-A" at bounding box center [604, 141] width 810 height 17
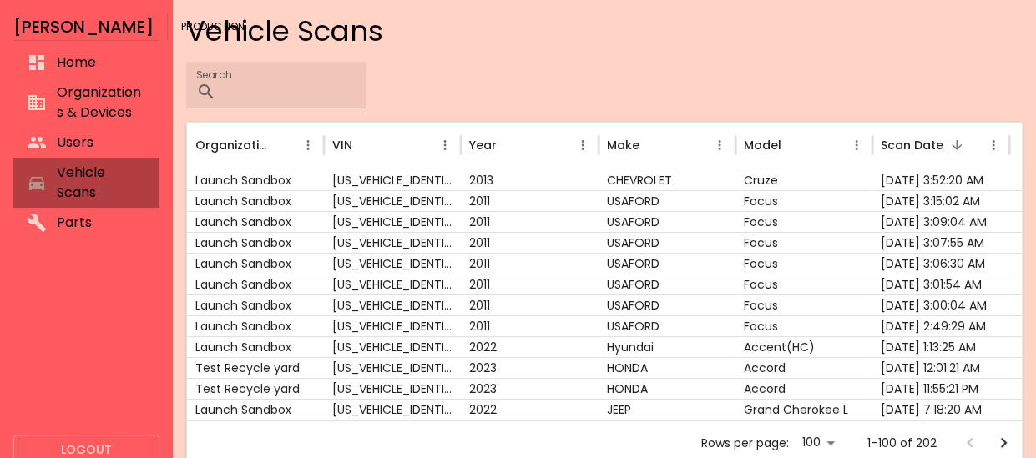
click at [93, 176] on span "Vehicle Scans" at bounding box center [101, 183] width 89 height 40
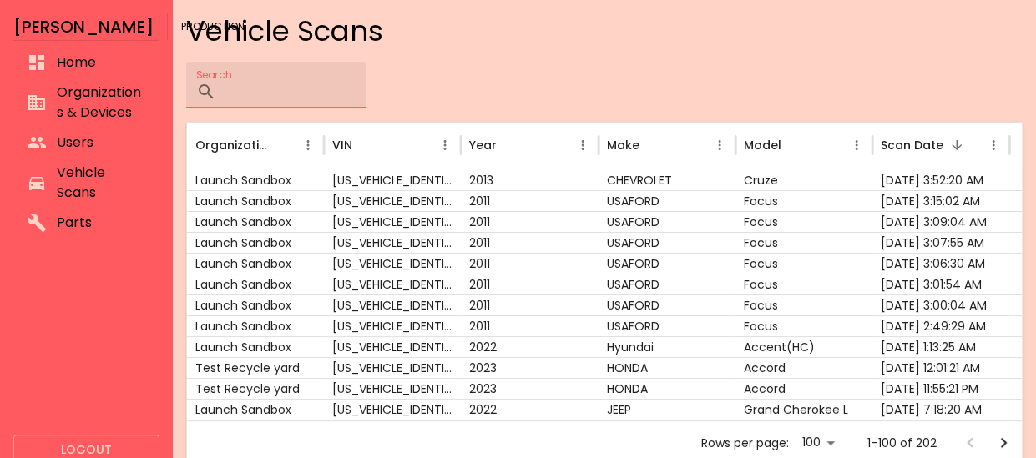
click at [320, 98] on input "Search" at bounding box center [295, 85] width 144 height 47
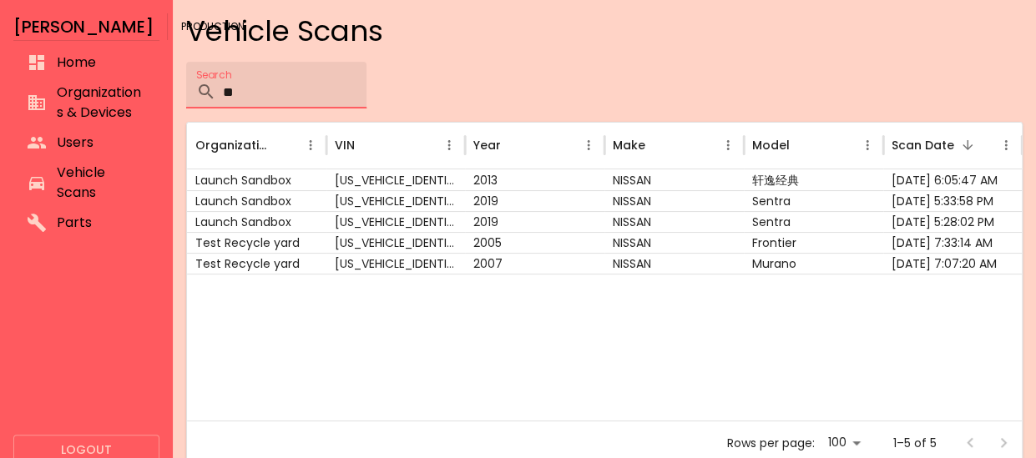
type input "*"
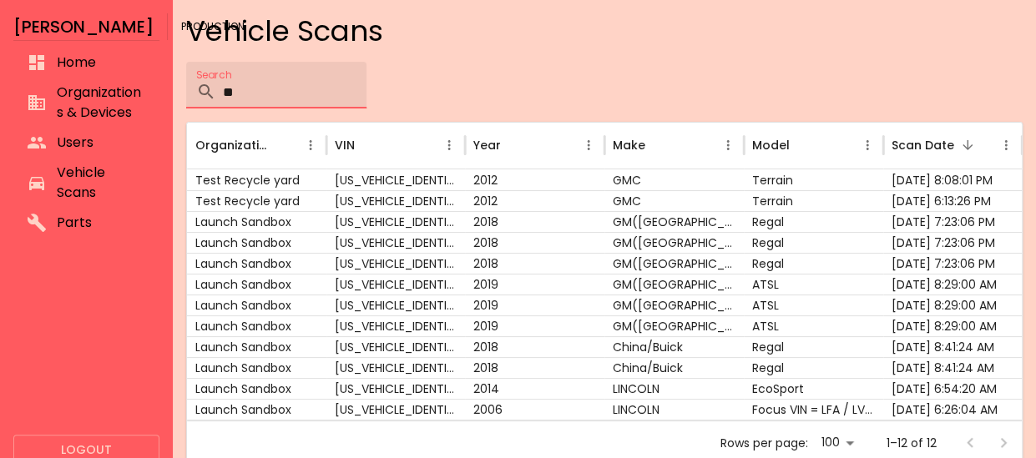
type input "*"
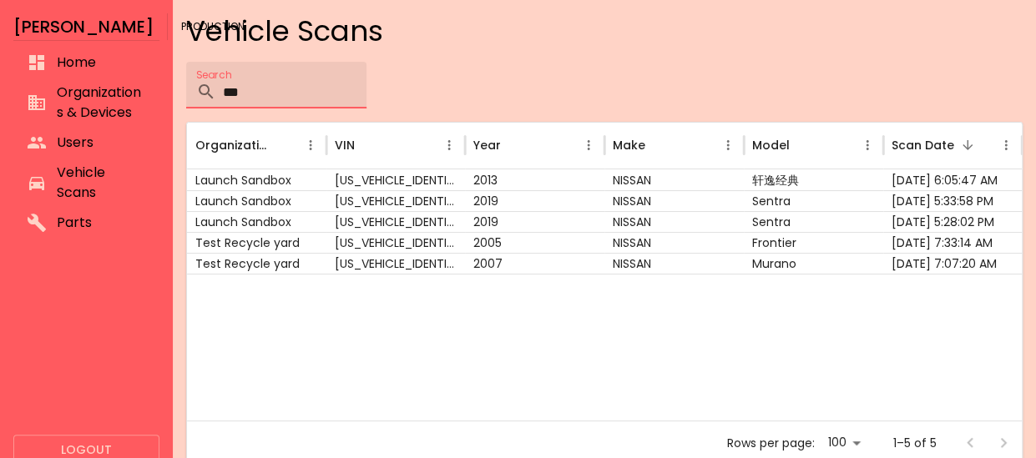
type input "***"
click at [320, 240] on div "Test Recycle yard" at bounding box center [256, 242] width 139 height 21
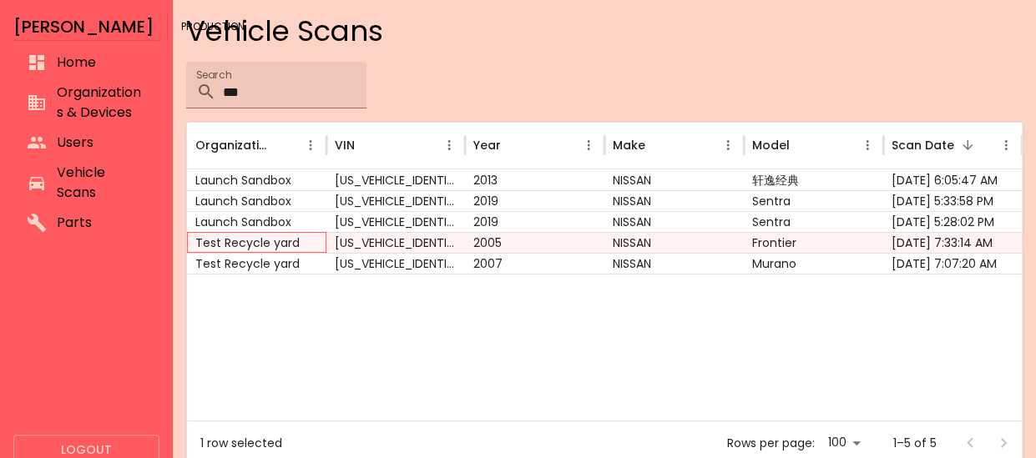
click at [320, 240] on div "Test Recycle yard" at bounding box center [256, 242] width 139 height 21
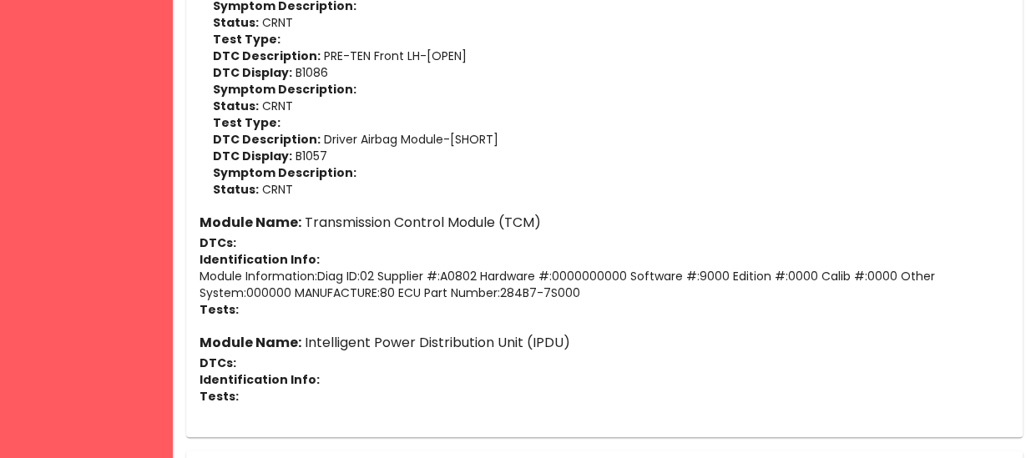
scroll to position [1614, 0]
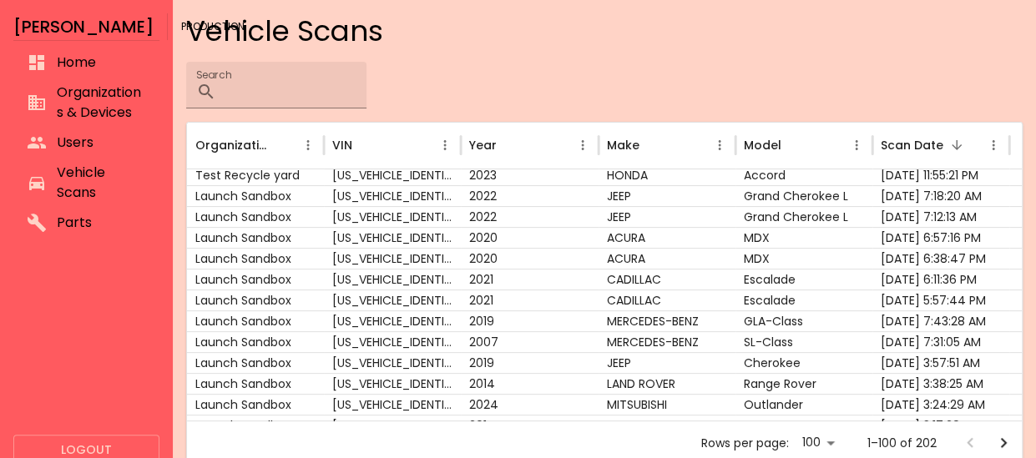
scroll to position [184, 0]
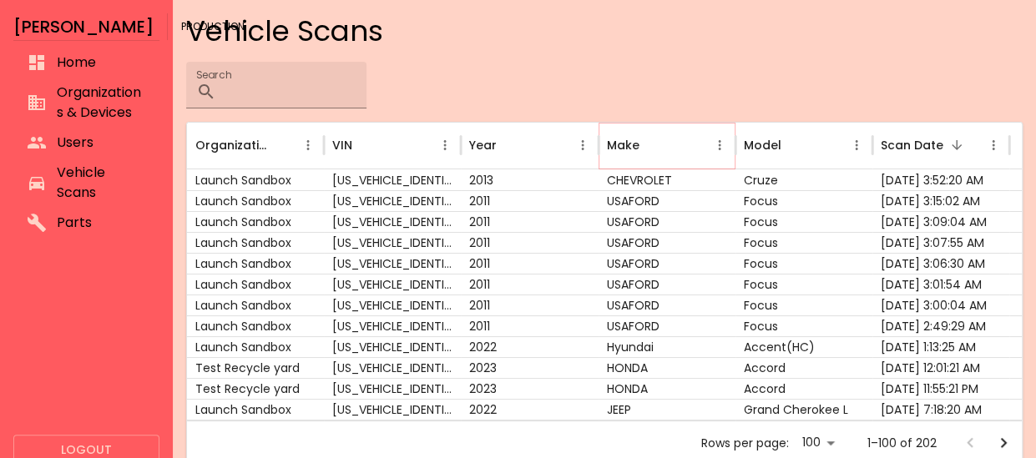
click at [724, 144] on icon "Make column menu" at bounding box center [719, 145] width 15 height 15
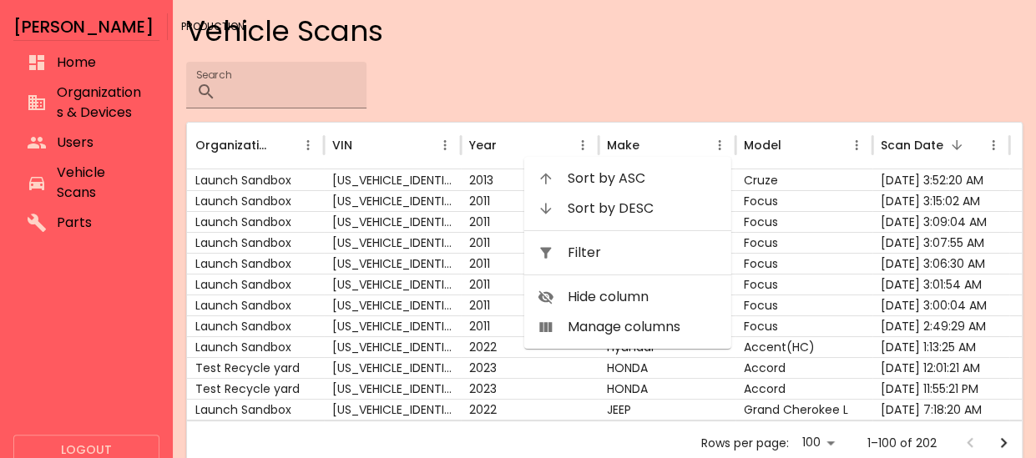
click at [623, 258] on span "Filter" at bounding box center [643, 253] width 150 height 20
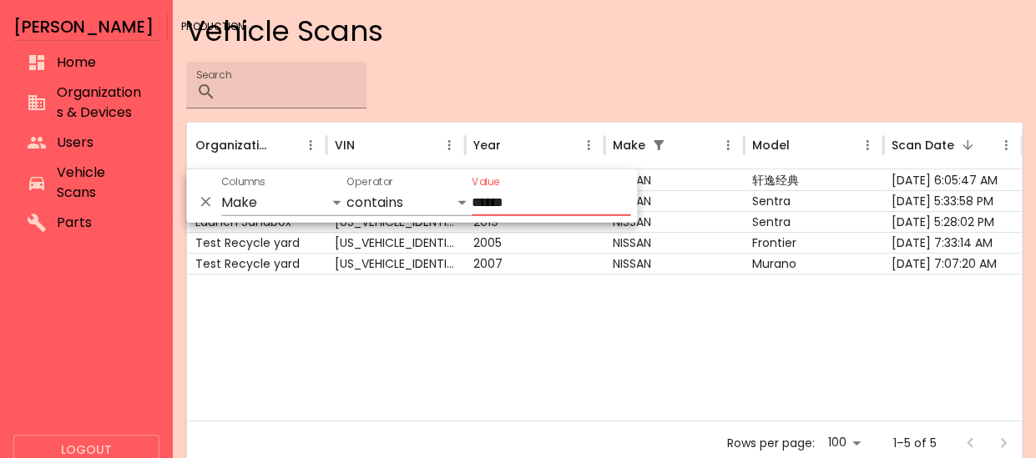
type input "******"
click at [628, 306] on div at bounding box center [604, 347] width 835 height 147
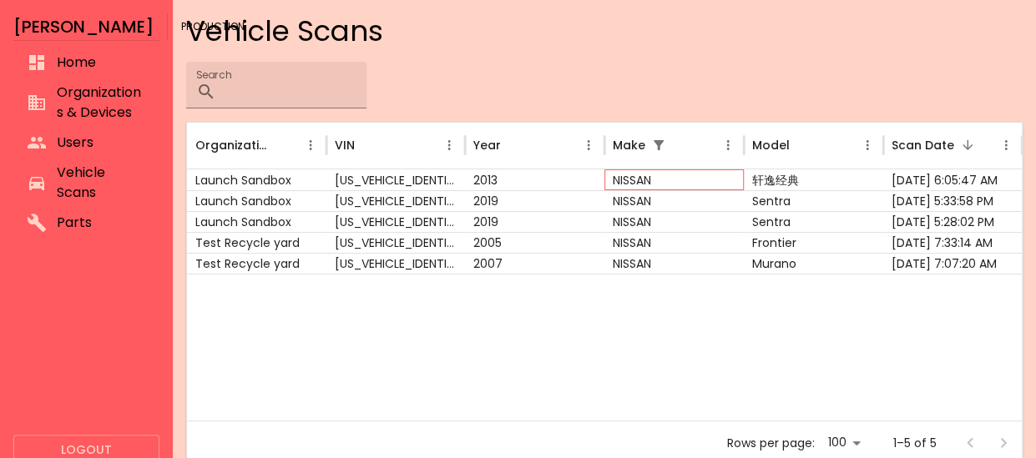
click at [696, 174] on div "NISSAN" at bounding box center [673, 179] width 139 height 21
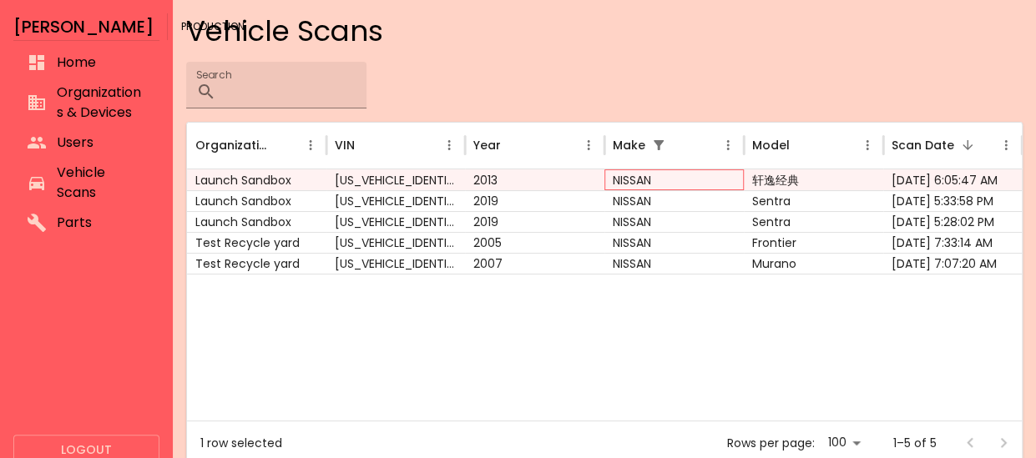
click at [696, 174] on div "NISSAN" at bounding box center [673, 179] width 139 height 21
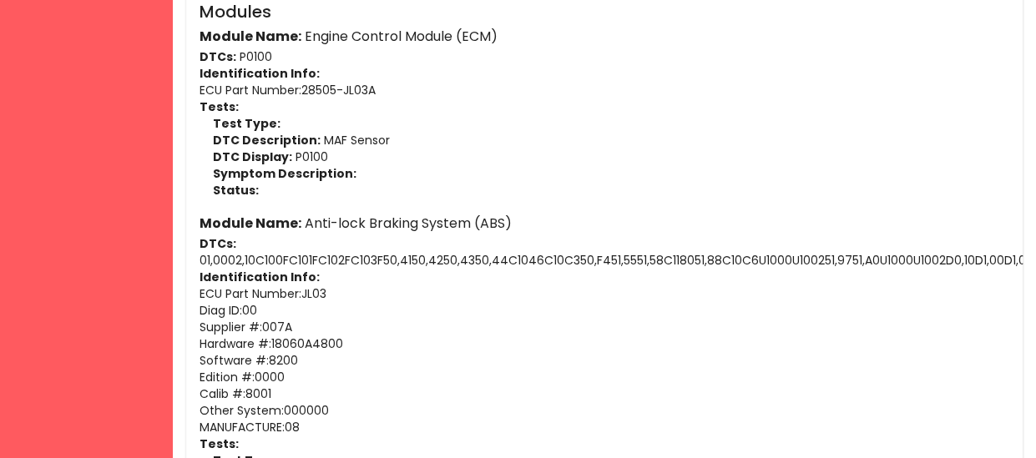
scroll to position [469, 0]
click at [295, 85] on p "ECU Part Number : 28505-JL03A" at bounding box center [604, 88] width 810 height 17
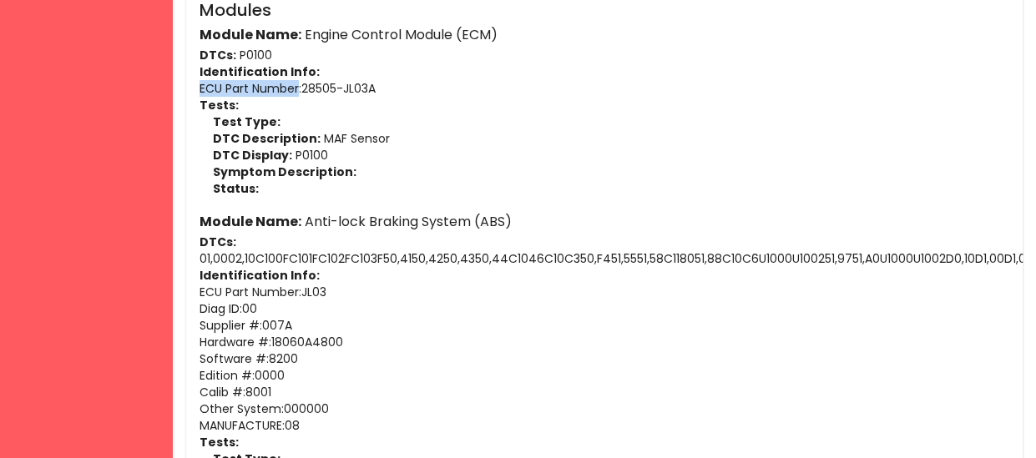
drag, startPoint x: 200, startPoint y: 88, endPoint x: 297, endPoint y: 90, distance: 96.8
click at [297, 90] on p "ECU Part Number : 28505-JL03A" at bounding box center [604, 88] width 810 height 17
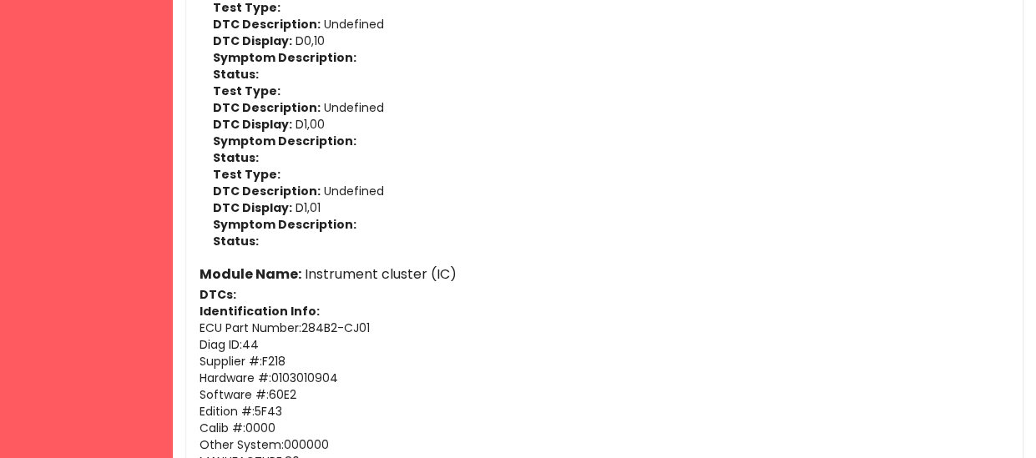
scroll to position [2929, 0]
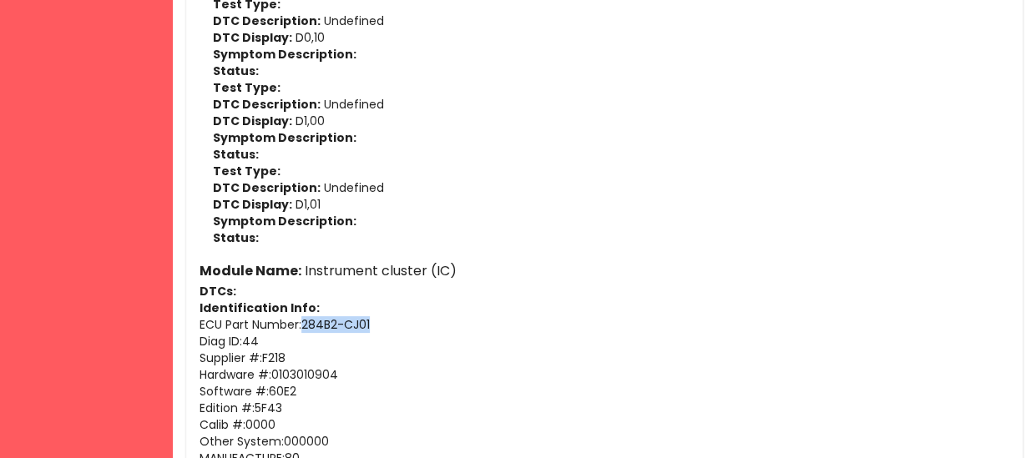
drag, startPoint x: 374, startPoint y: 324, endPoint x: 307, endPoint y: 326, distance: 66.8
click at [307, 326] on p "ECU Part Number : 284B2-CJ01" at bounding box center [604, 324] width 810 height 17
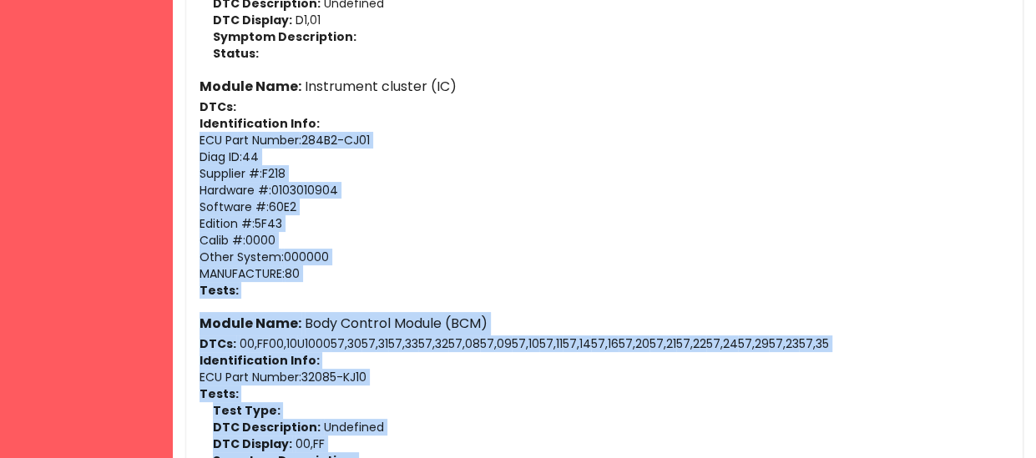
scroll to position [3137, 0]
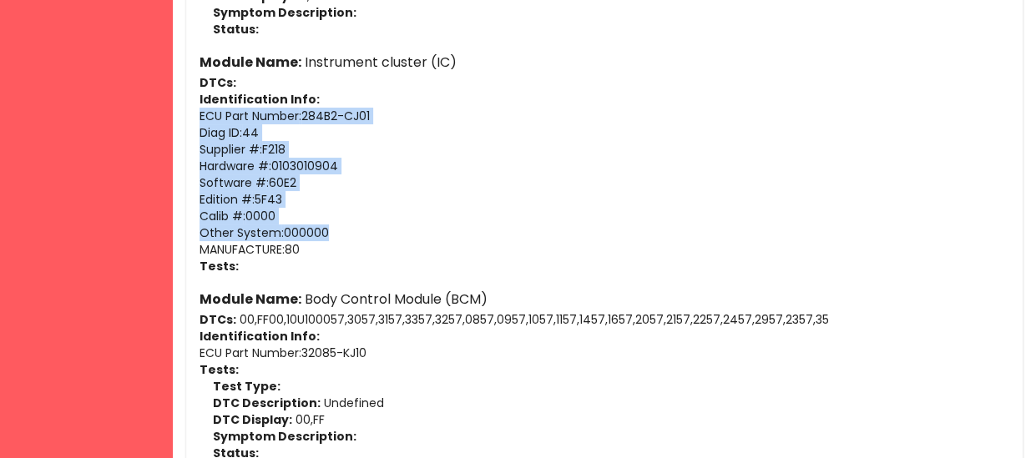
drag, startPoint x: 202, startPoint y: 318, endPoint x: 331, endPoint y: 236, distance: 153.1
click at [331, 236] on div "Module Name: Instrument cluster (IC) DTCs: Identification Info: ECU Part Number…" at bounding box center [604, 163] width 810 height 224
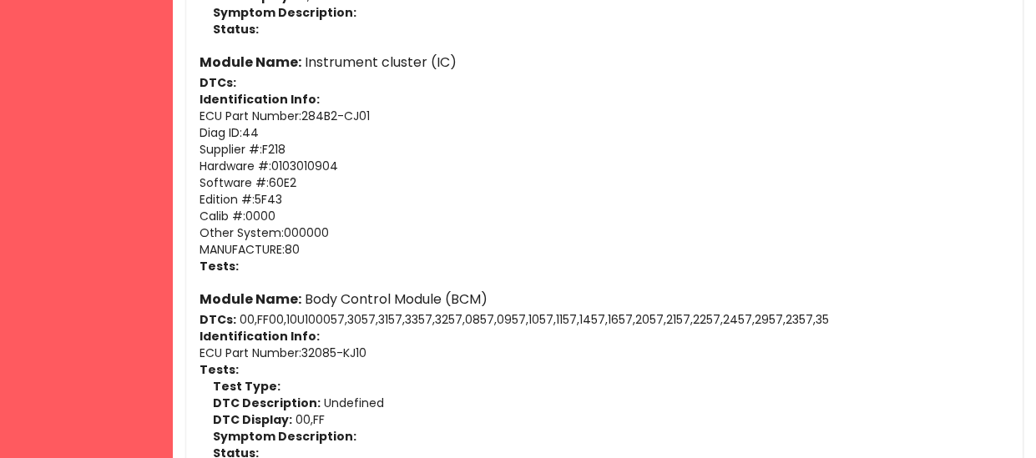
click at [327, 245] on p "MANUFACTURE : 80" at bounding box center [604, 249] width 810 height 17
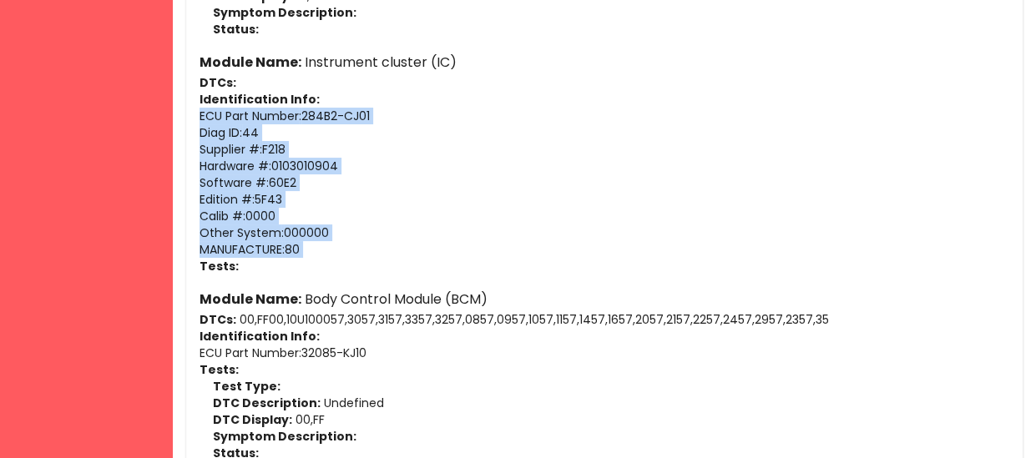
drag, startPoint x: 327, startPoint y: 245, endPoint x: 184, endPoint y: 113, distance: 194.9
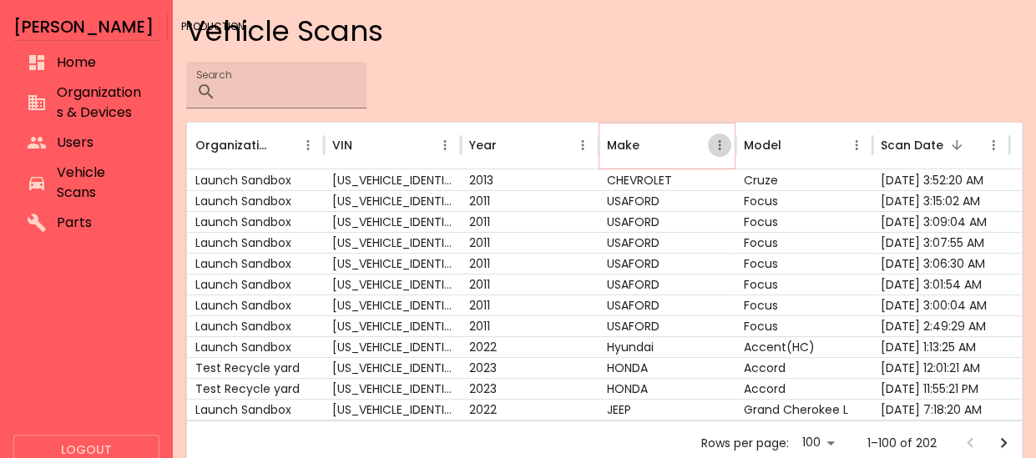
click at [718, 144] on icon "Make column menu" at bounding box center [719, 145] width 15 height 15
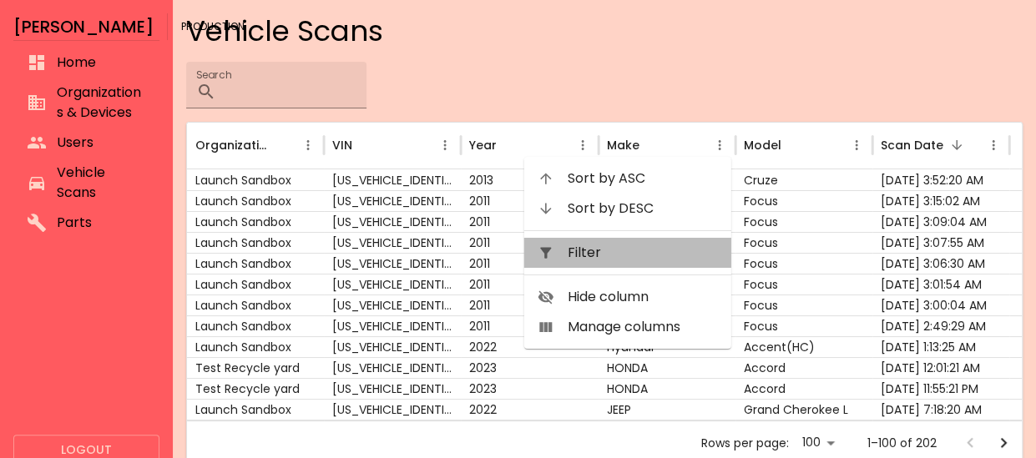
click at [649, 252] on span "Filter" at bounding box center [643, 253] width 150 height 20
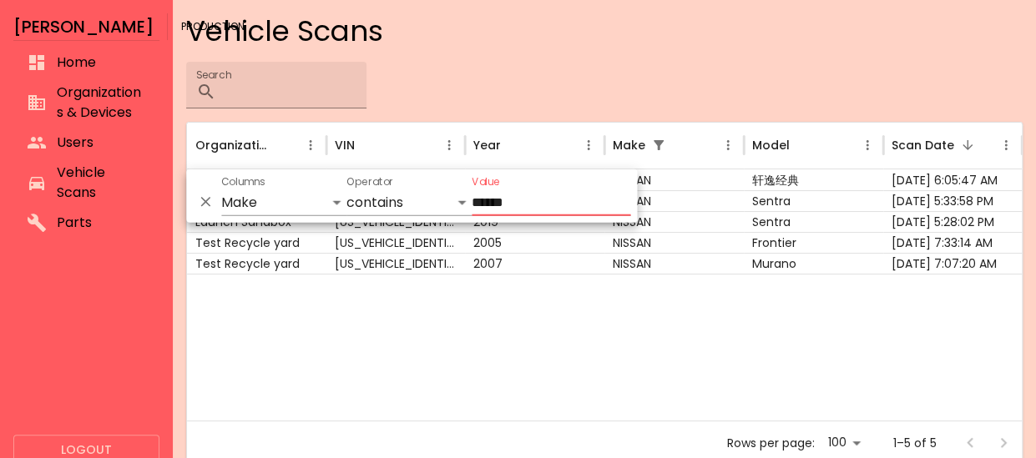
type input "******"
click at [714, 279] on div at bounding box center [604, 347] width 835 height 147
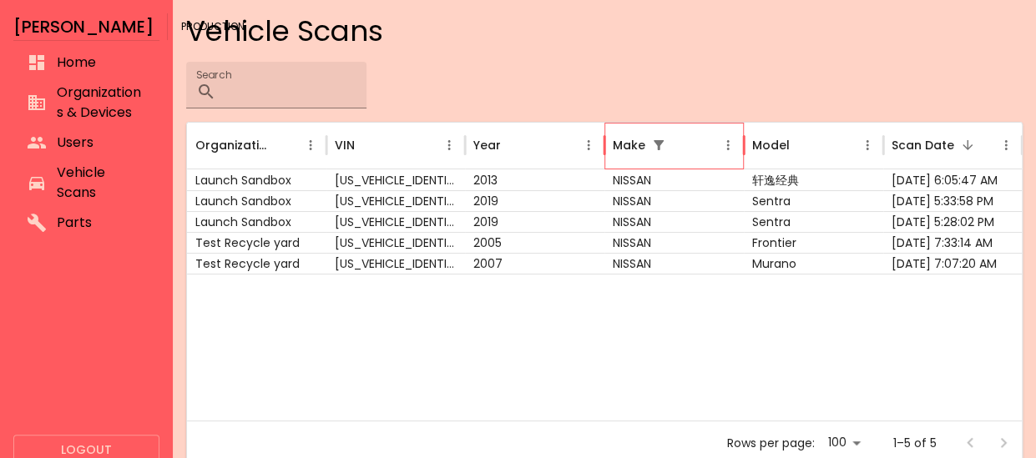
click at [639, 156] on div "Make" at bounding box center [664, 146] width 103 height 46
click at [716, 150] on button "Make column menu" at bounding box center [727, 145] width 23 height 23
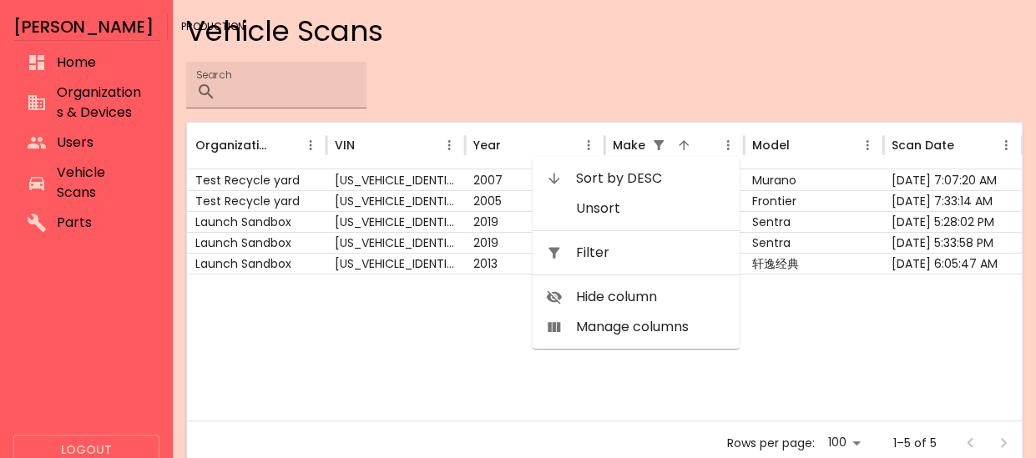
click at [645, 245] on span "Filter" at bounding box center [651, 253] width 150 height 20
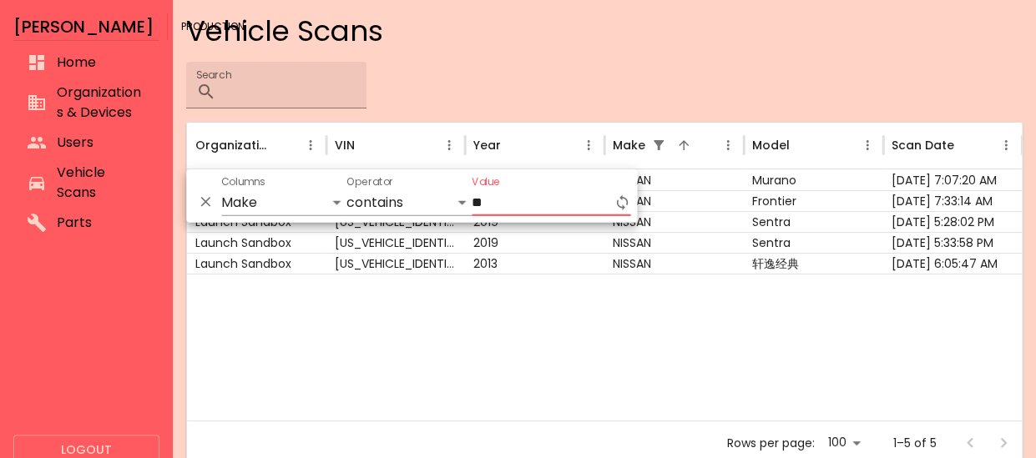
type input "*"
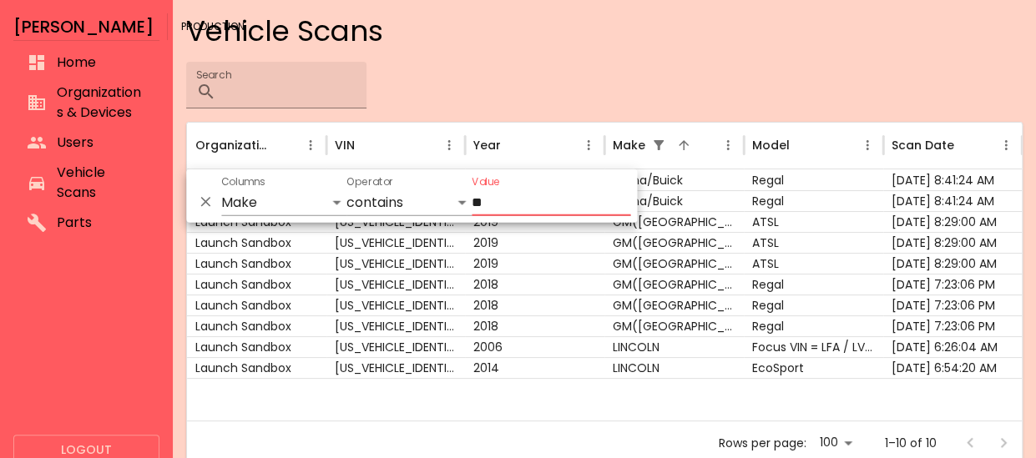
type input "*"
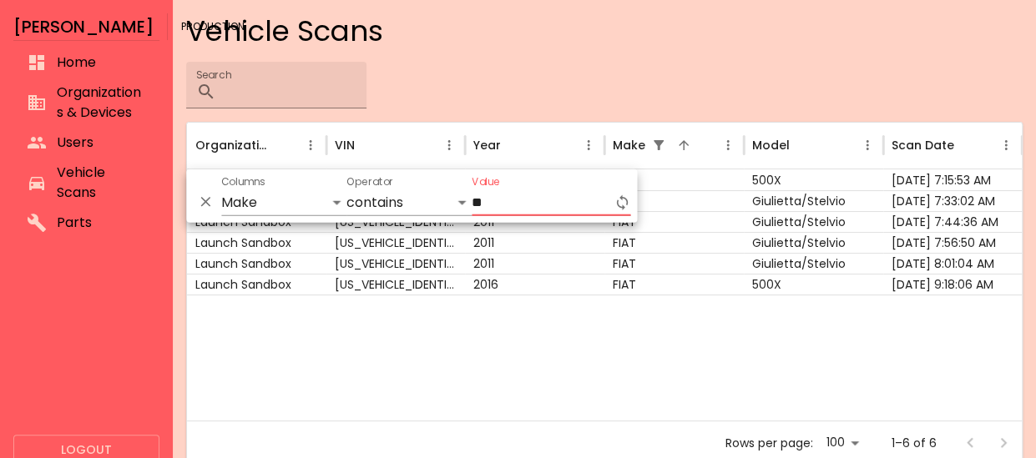
type input "*"
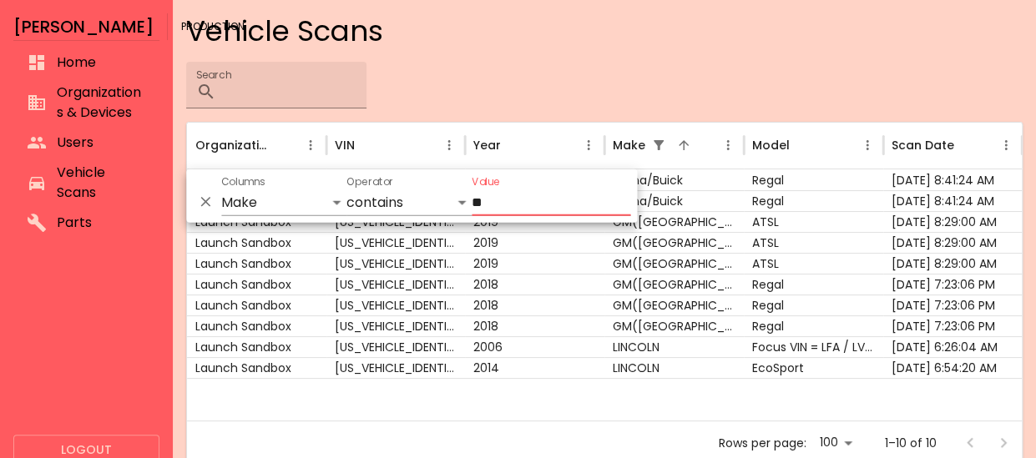
type input "*"
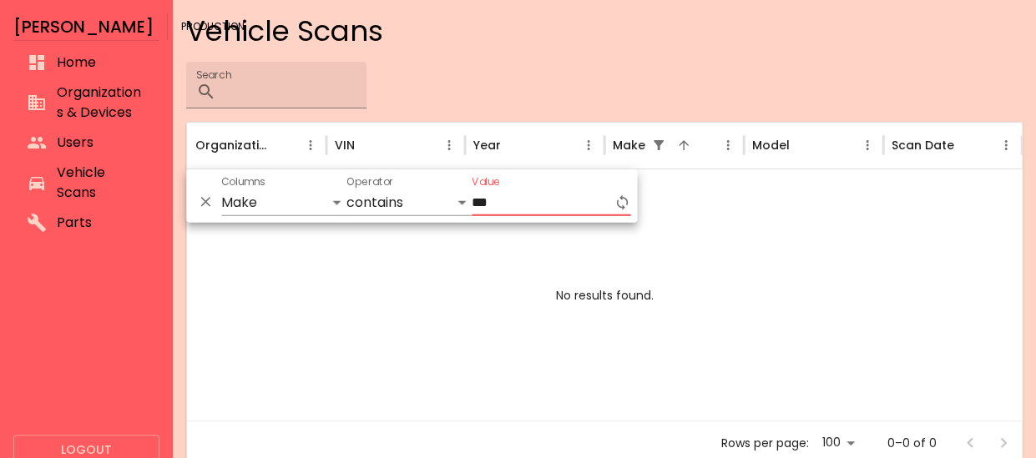
type input "***"
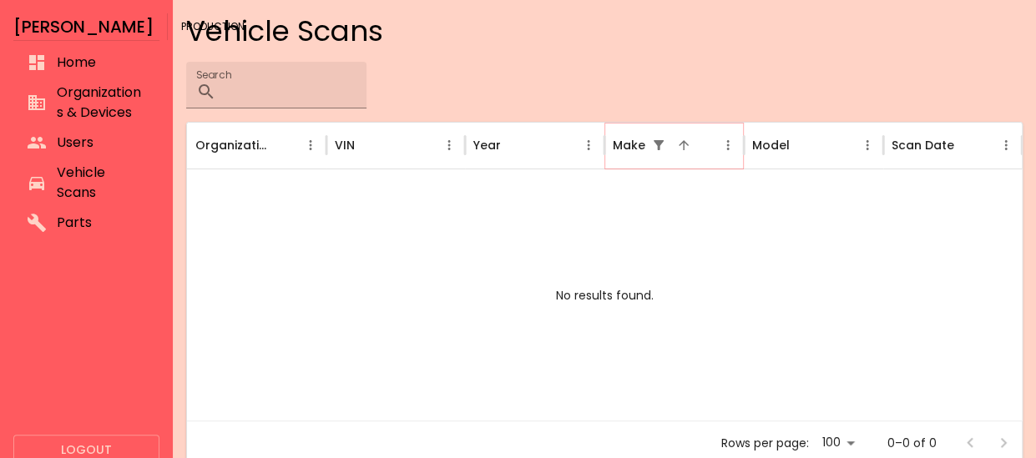
click at [660, 139] on icon "Show filters" at bounding box center [658, 145] width 15 height 15
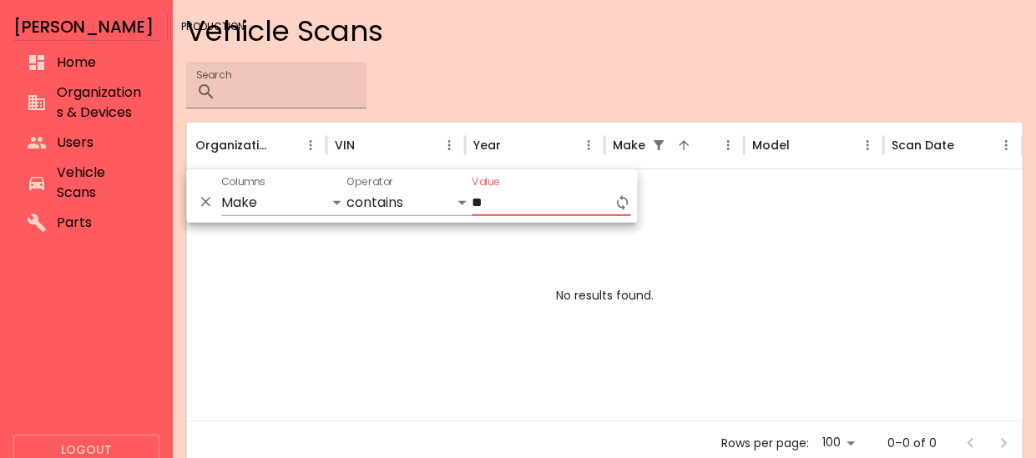
type input "*"
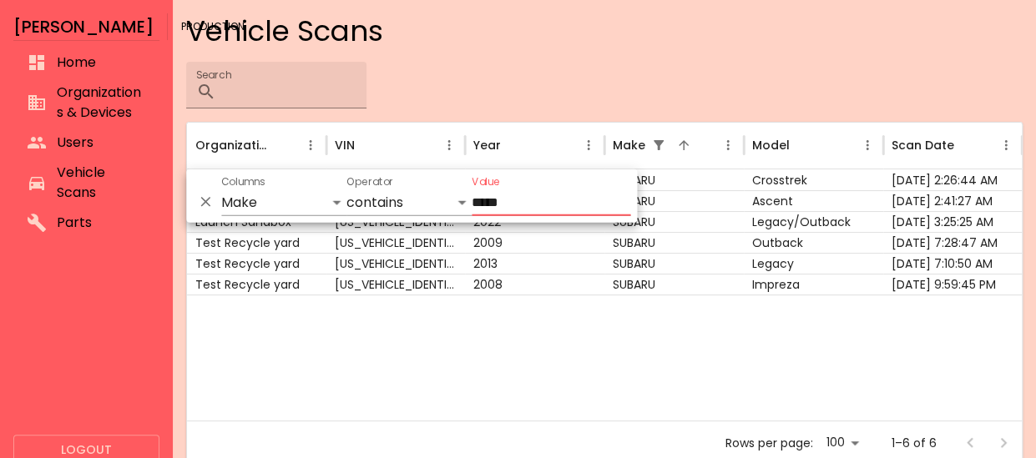
type input "*****"
click at [584, 386] on div at bounding box center [604, 358] width 835 height 126
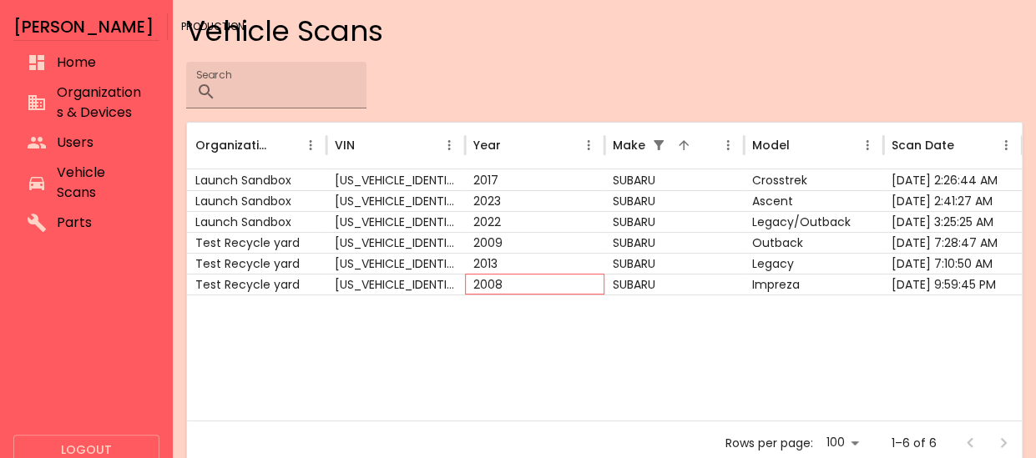
click at [581, 280] on div "2008" at bounding box center [534, 284] width 139 height 21
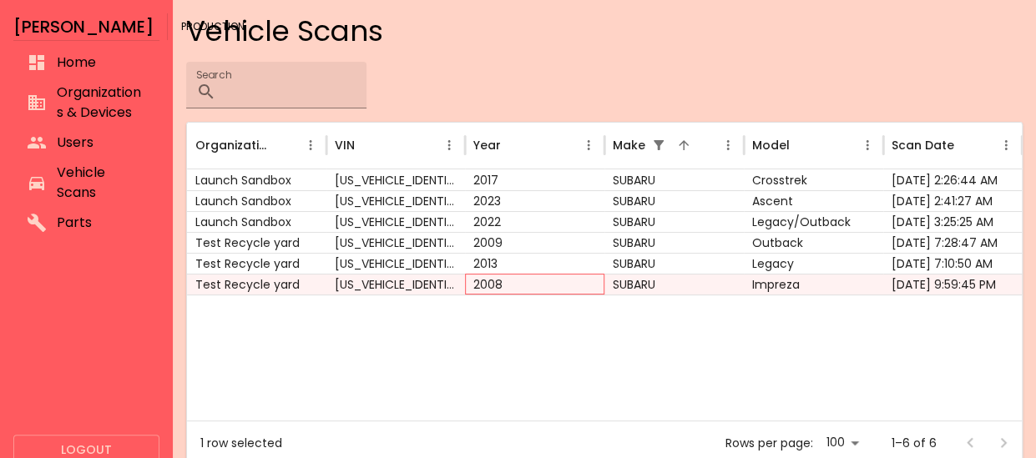
click at [581, 280] on div "2008" at bounding box center [534, 284] width 139 height 21
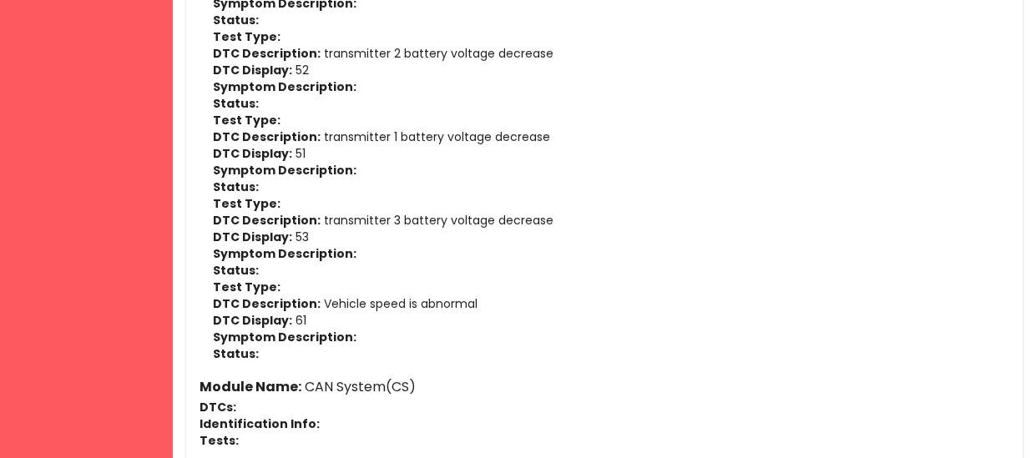
scroll to position [2001, 0]
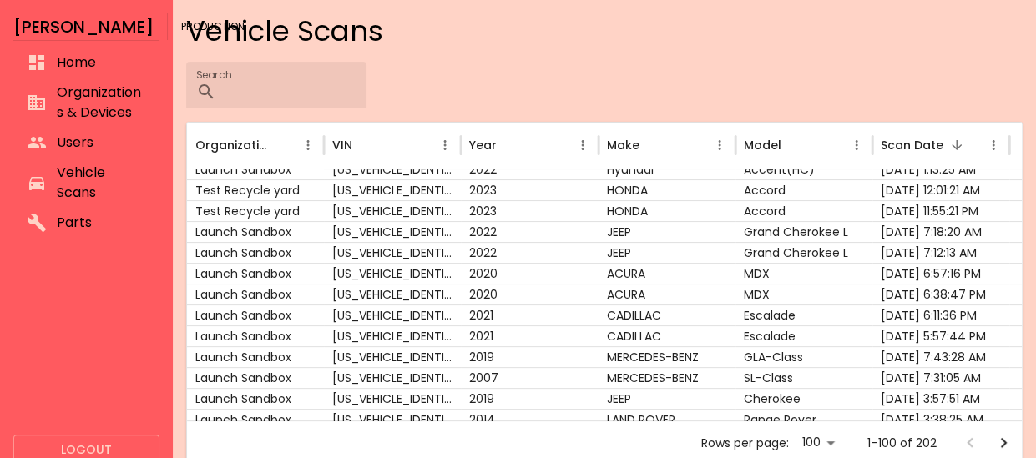
scroll to position [352, 0]
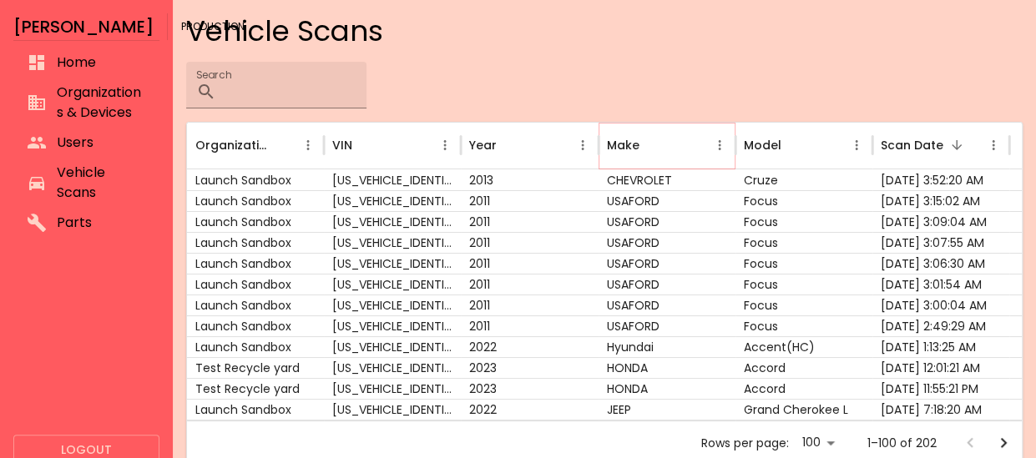
click at [718, 143] on icon "Make column menu" at bounding box center [719, 145] width 15 height 15
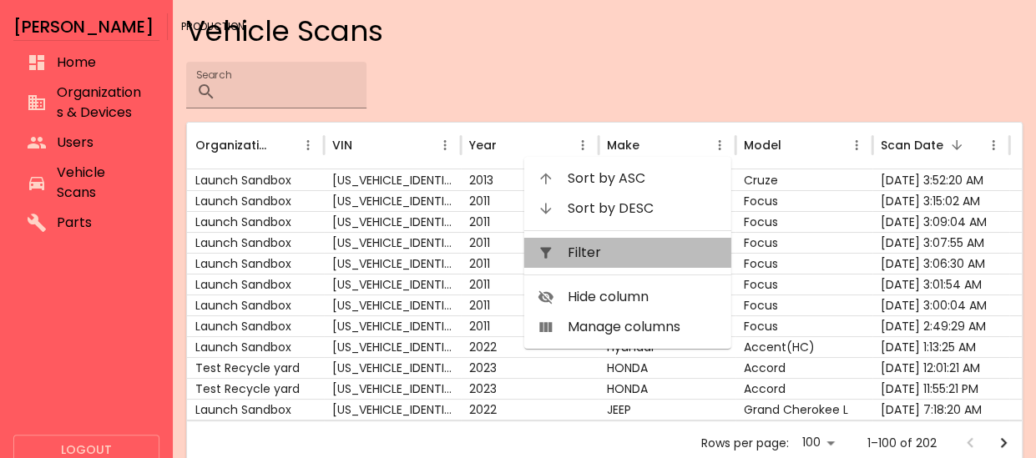
click at [655, 258] on span "Filter" at bounding box center [643, 253] width 150 height 20
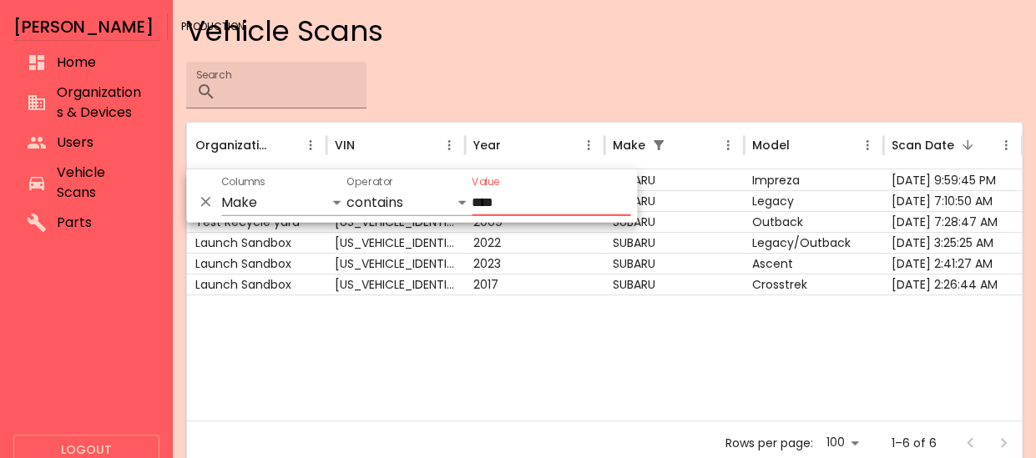
type input "****"
click at [810, 174] on div "Impreza" at bounding box center [813, 179] width 139 height 21
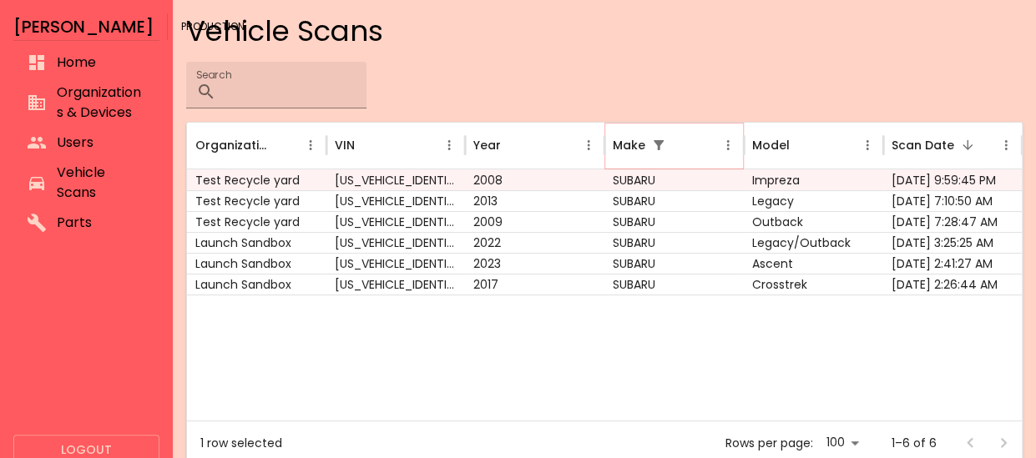
click at [660, 151] on icon "Show filters" at bounding box center [658, 145] width 15 height 15
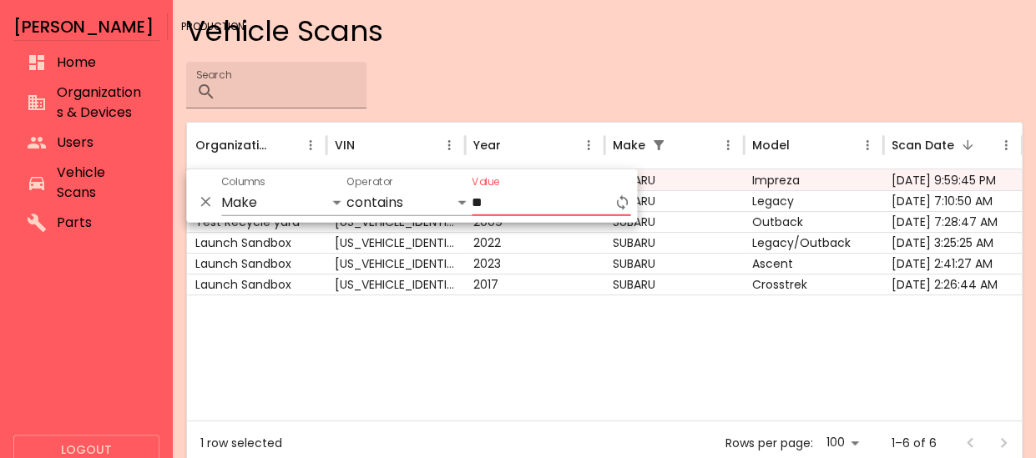
type input "*"
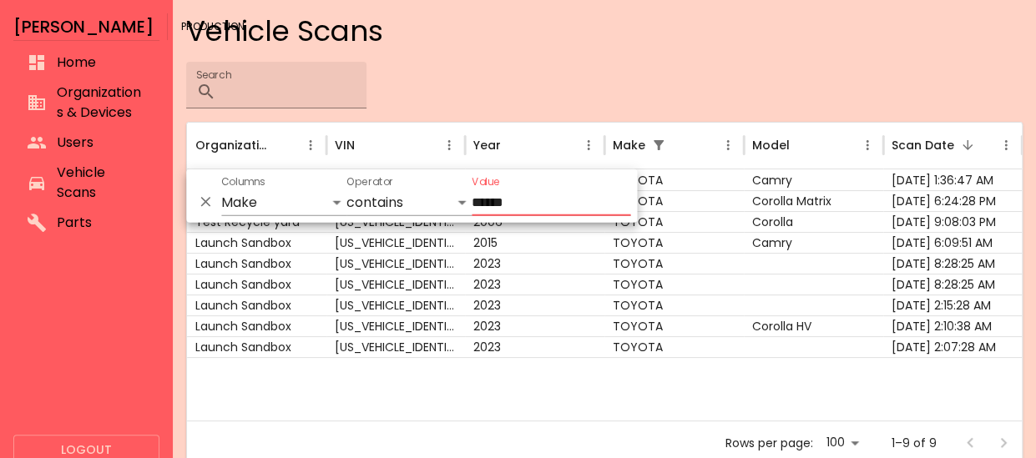
type input "******"
click at [601, 390] on div at bounding box center [604, 388] width 835 height 63
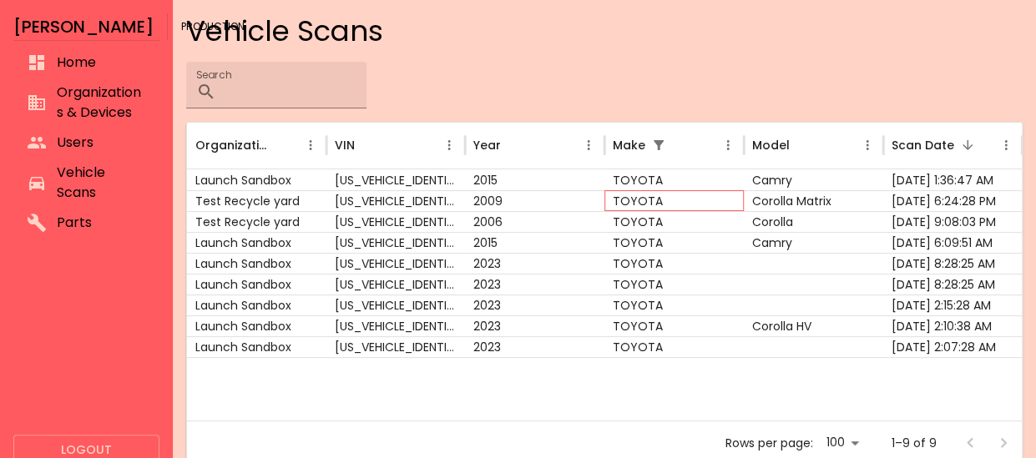
click at [684, 198] on div "TOYOTA" at bounding box center [673, 200] width 139 height 21
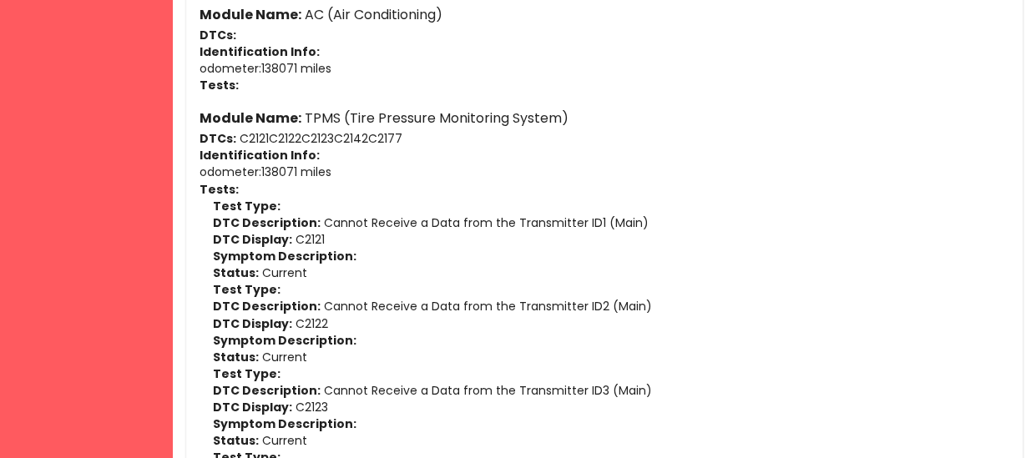
scroll to position [1361, 0]
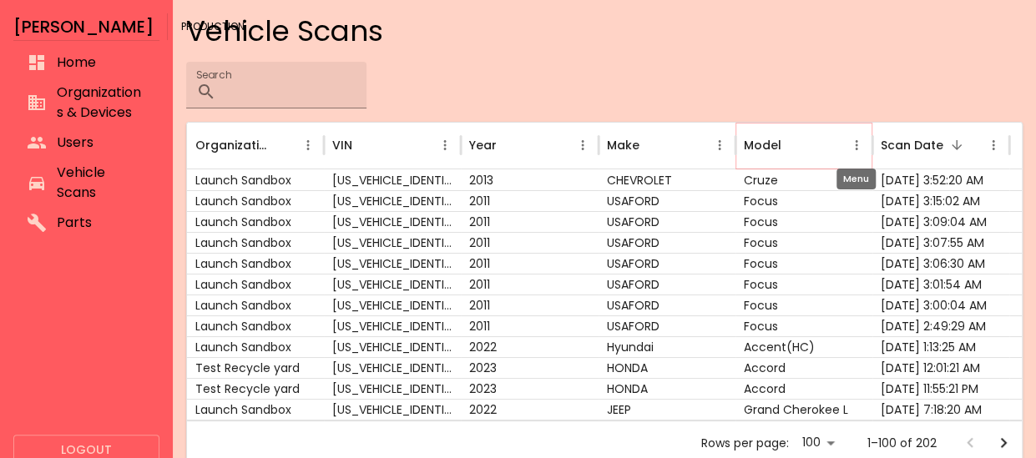
click at [853, 148] on icon "Model column menu" at bounding box center [856, 145] width 15 height 15
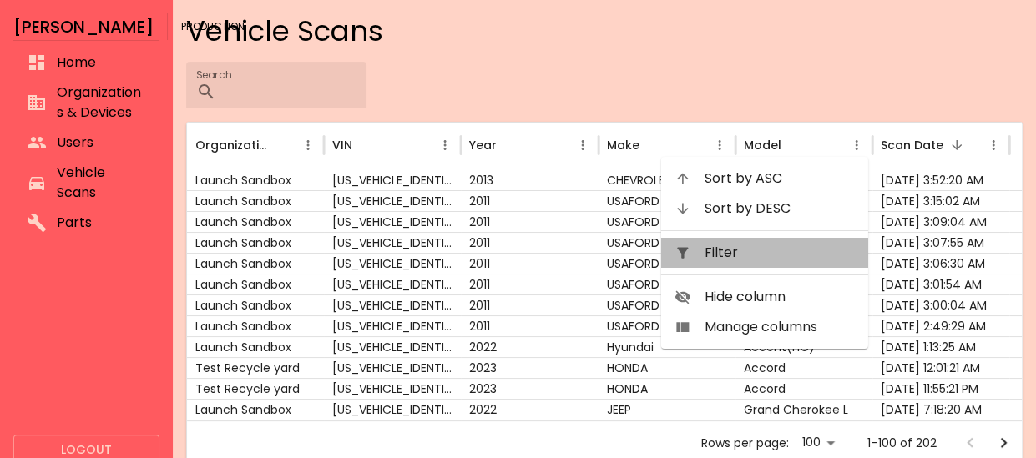
click at [781, 258] on span "Filter" at bounding box center [779, 253] width 150 height 20
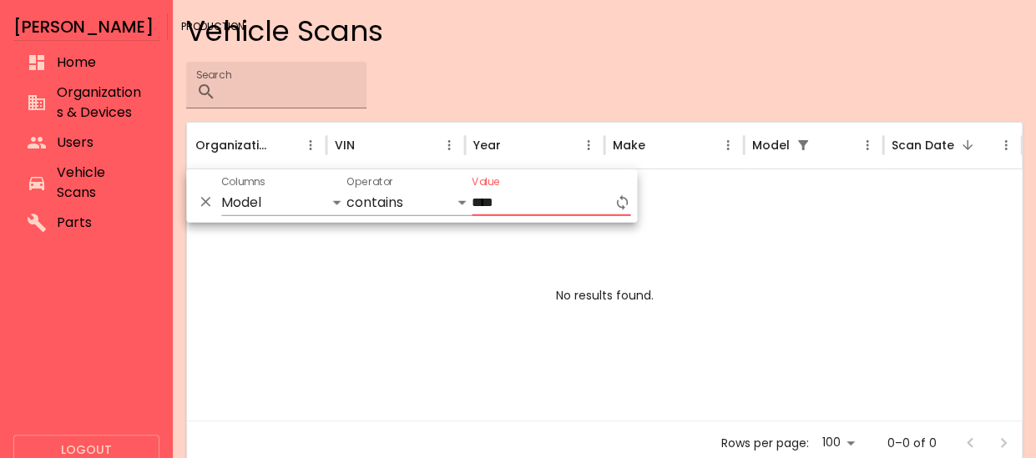
type input "***"
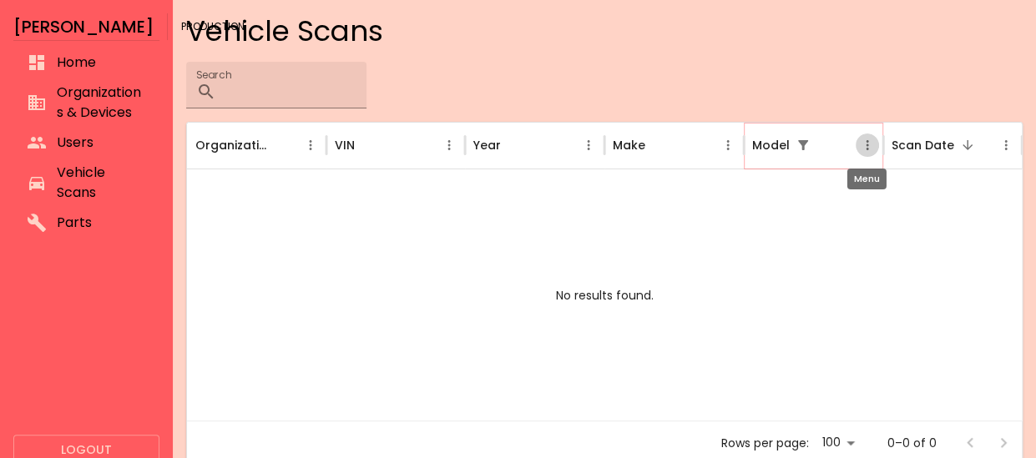
click at [875, 144] on button "Model column menu" at bounding box center [866, 145] width 23 height 23
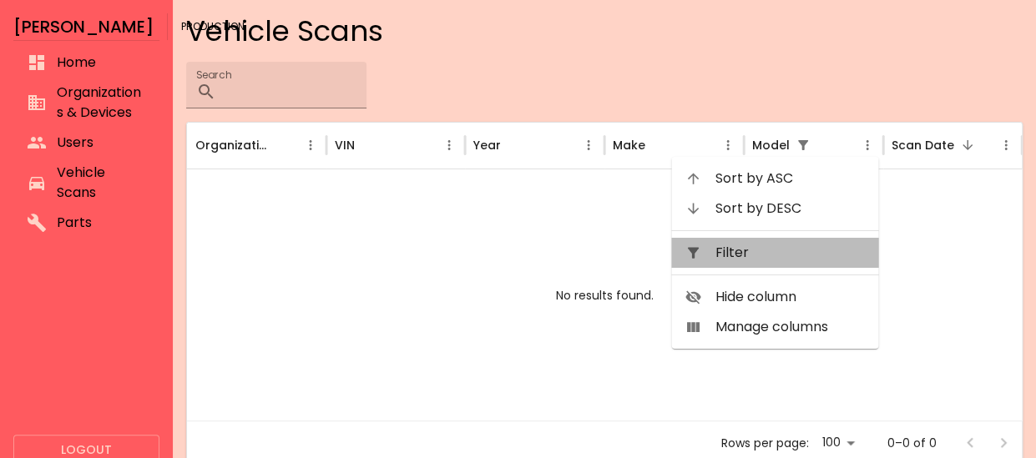
click at [805, 258] on span "Filter" at bounding box center [789, 253] width 150 height 20
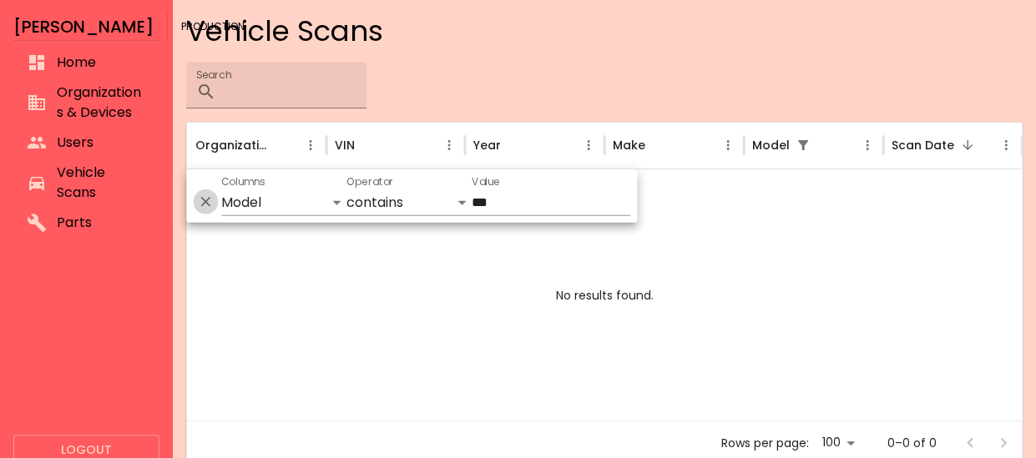
click at [200, 198] on icon "Delete" at bounding box center [205, 202] width 17 height 17
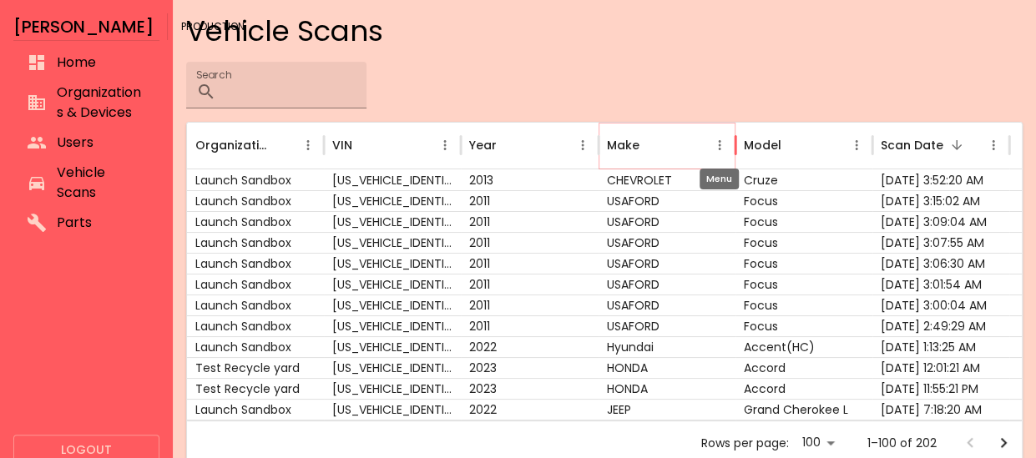
click at [726, 139] on button "Make column menu" at bounding box center [719, 145] width 23 height 23
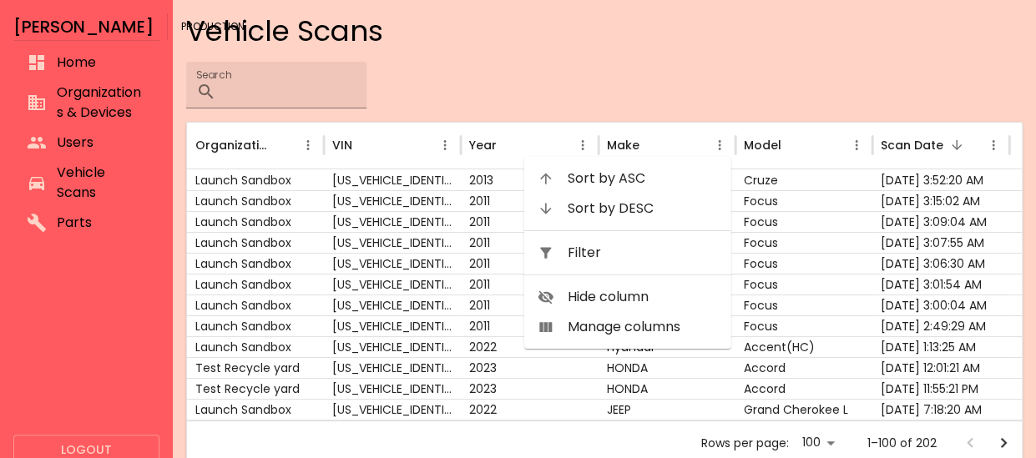
click at [571, 259] on span "Filter" at bounding box center [643, 253] width 150 height 20
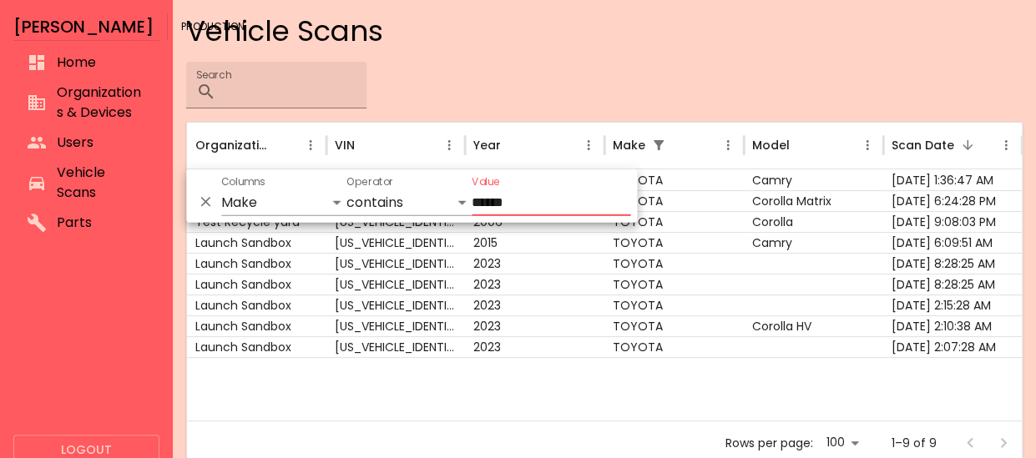
click at [580, 207] on input "******" at bounding box center [551, 202] width 159 height 27
type input "******"
click at [558, 391] on div at bounding box center [604, 388] width 835 height 63
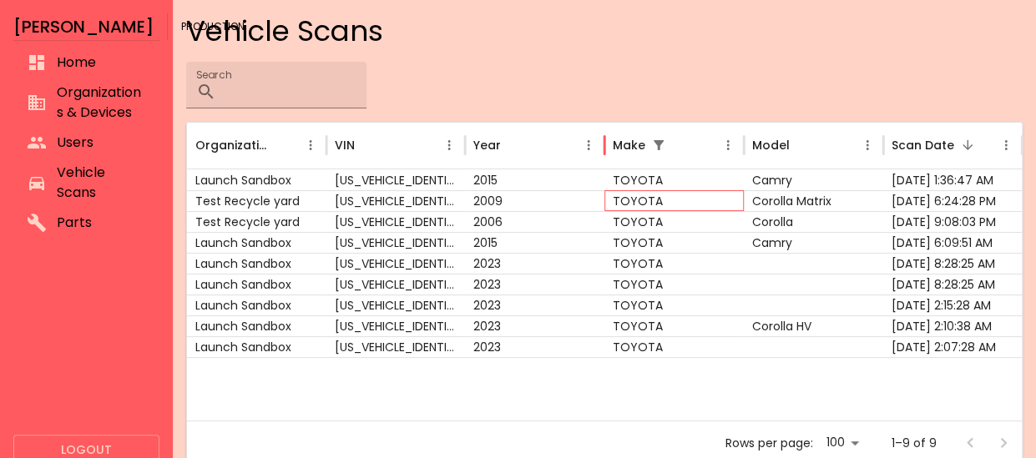
click at [676, 201] on div "TOYOTA" at bounding box center [673, 200] width 139 height 21
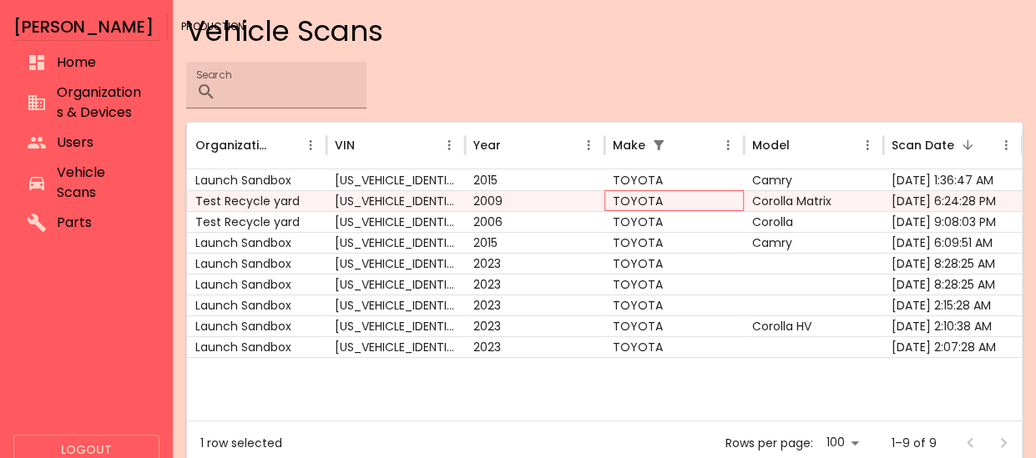
click at [676, 201] on div "TOYOTA" at bounding box center [673, 200] width 139 height 21
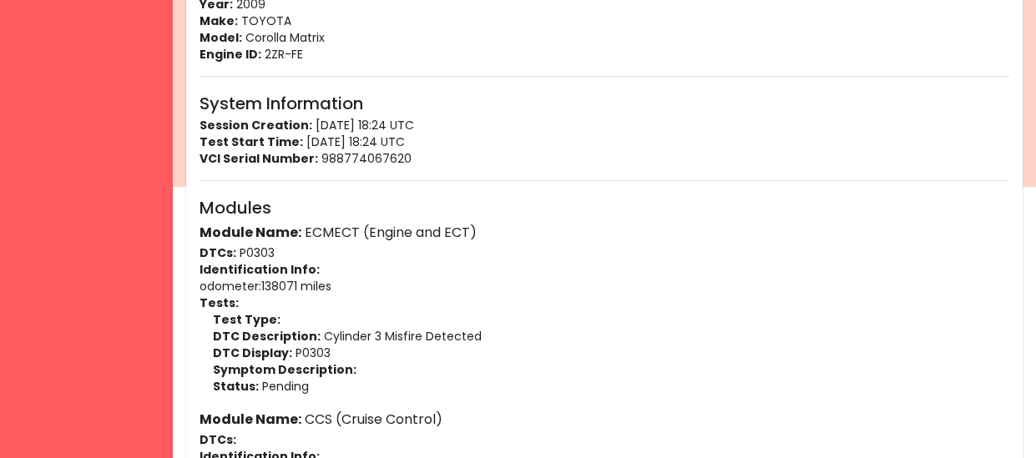
scroll to position [275, 0]
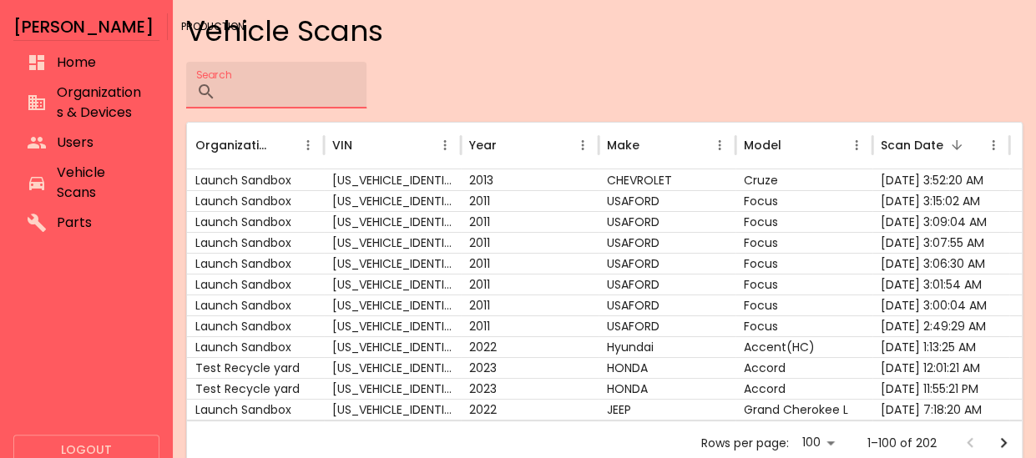
click at [301, 83] on input "Search" at bounding box center [295, 85] width 144 height 47
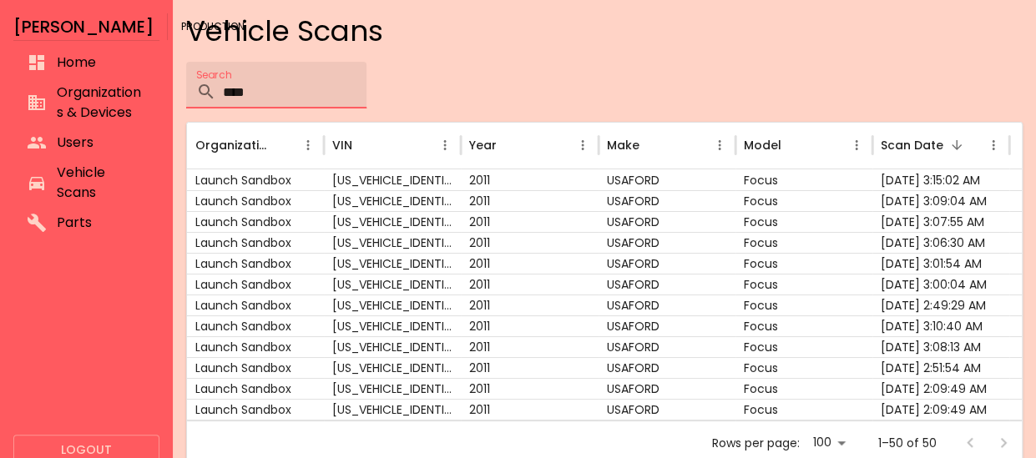
type input "****"
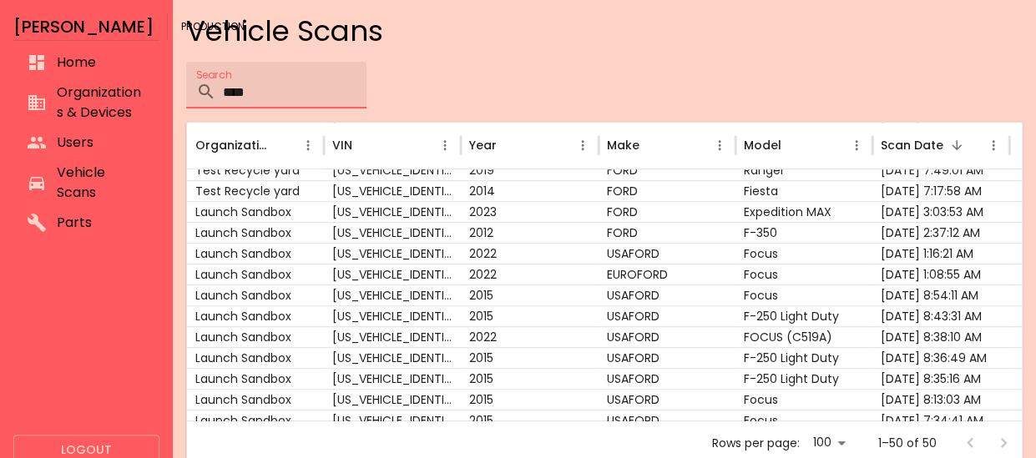
scroll to position [452, 0]
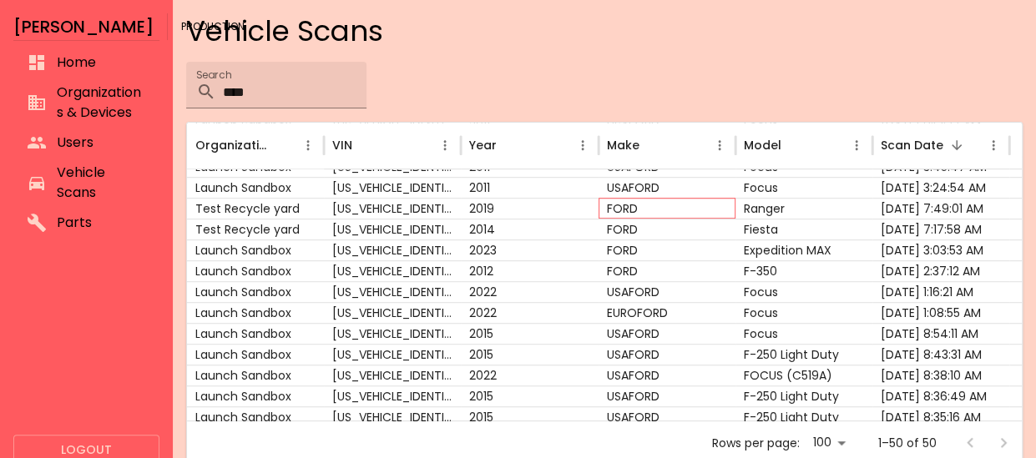
click at [631, 214] on div "FORD" at bounding box center [666, 208] width 137 height 21
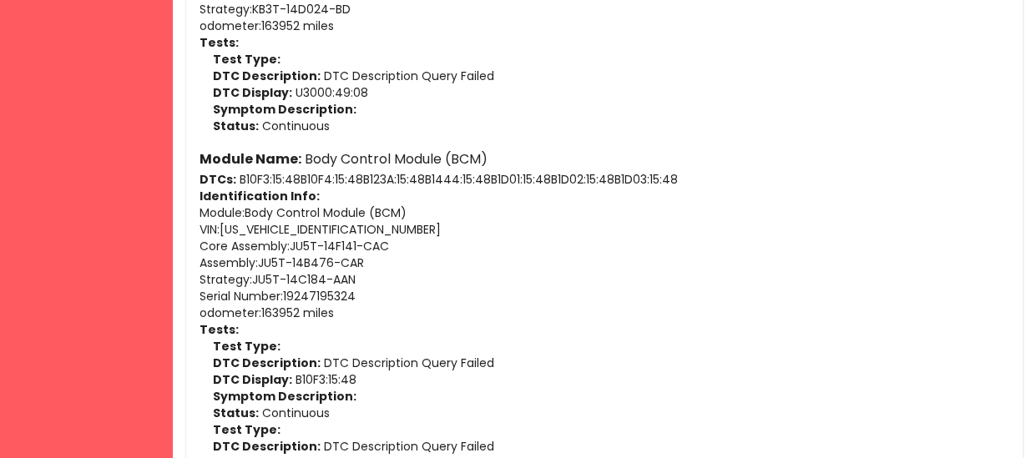
scroll to position [1702, 0]
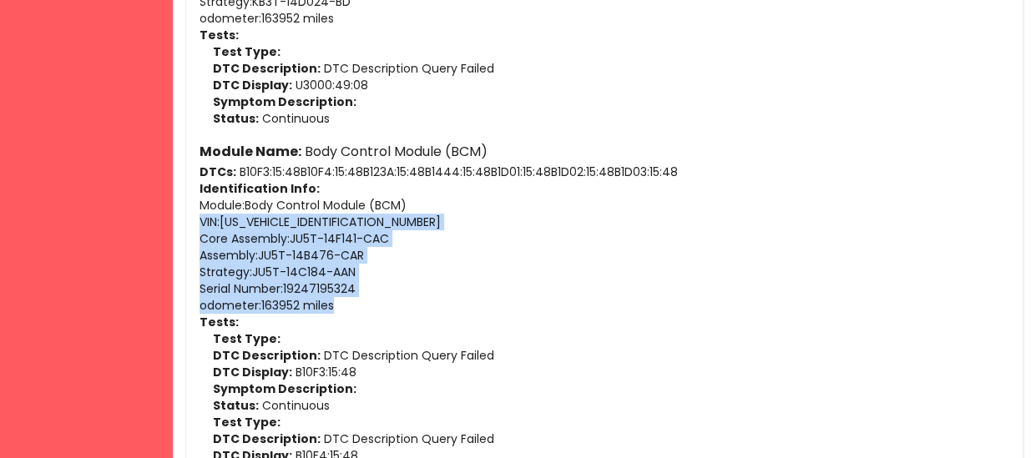
drag, startPoint x: 350, startPoint y: 303, endPoint x: 199, endPoint y: 216, distance: 174.2
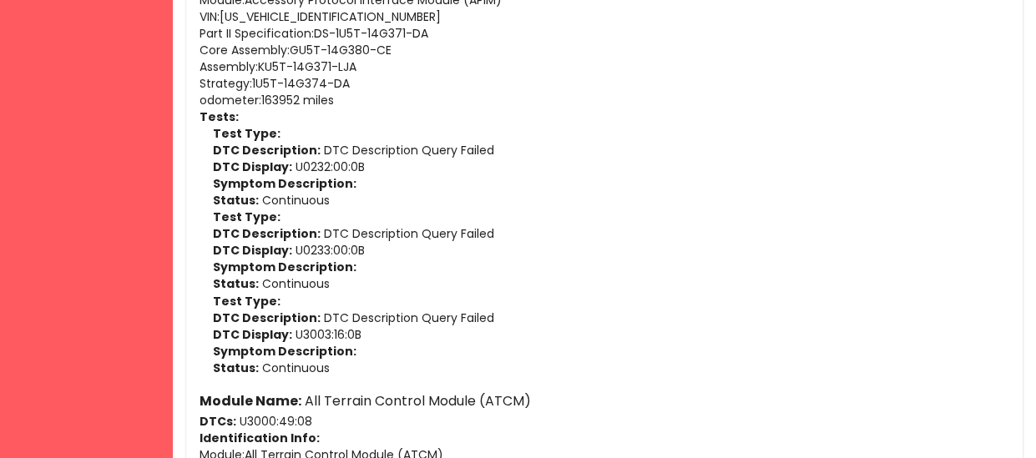
scroll to position [1102, 0]
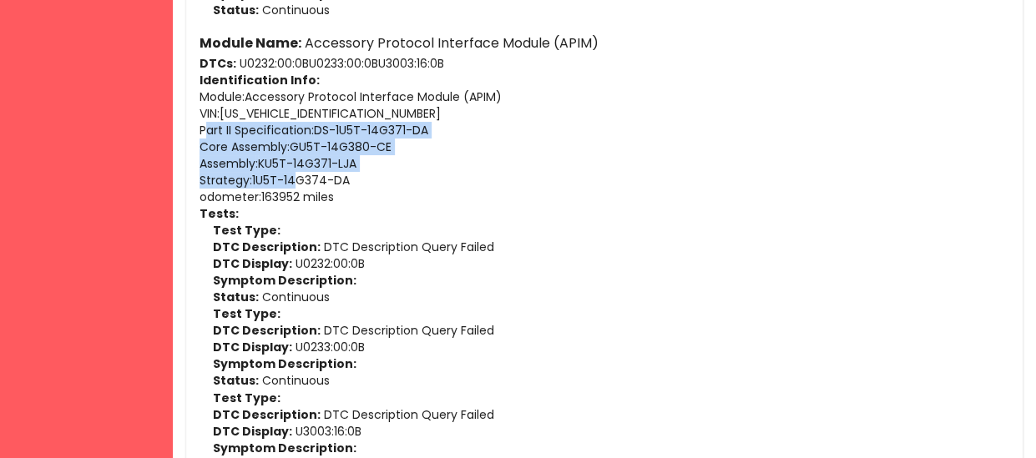
drag, startPoint x: 204, startPoint y: 126, endPoint x: 294, endPoint y: 169, distance: 100.0
click at [294, 169] on div "Module Name: Accessory Protocol Interface Module (APIM) DTCs: U0232:00:0B U0233…" at bounding box center [604, 252] width 810 height 441
click at [294, 169] on p "Assembly : KU5T-14G371-LJA" at bounding box center [604, 163] width 810 height 17
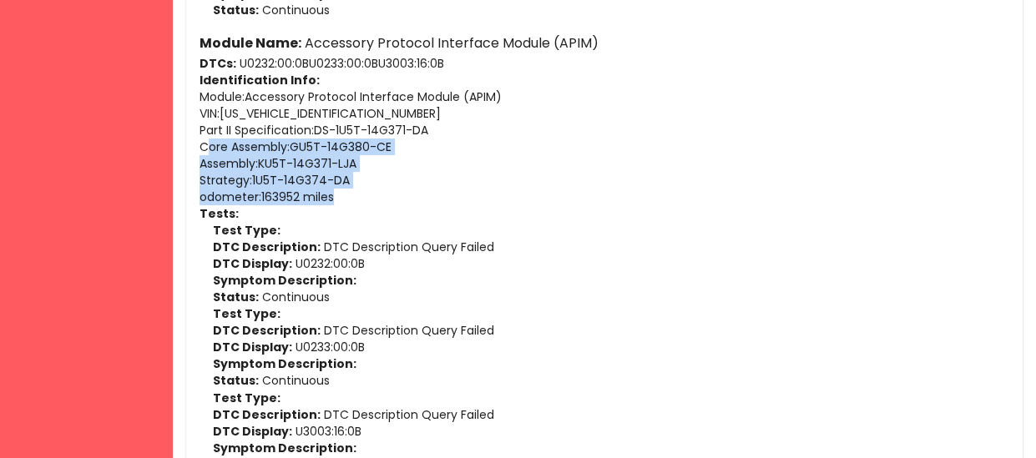
drag, startPoint x: 364, startPoint y: 196, endPoint x: 205, endPoint y: 139, distance: 168.4
click at [205, 139] on div "Module Name: Accessory Protocol Interface Module (APIM) DTCs: U0232:00:0B U0233…" at bounding box center [604, 252] width 810 height 441
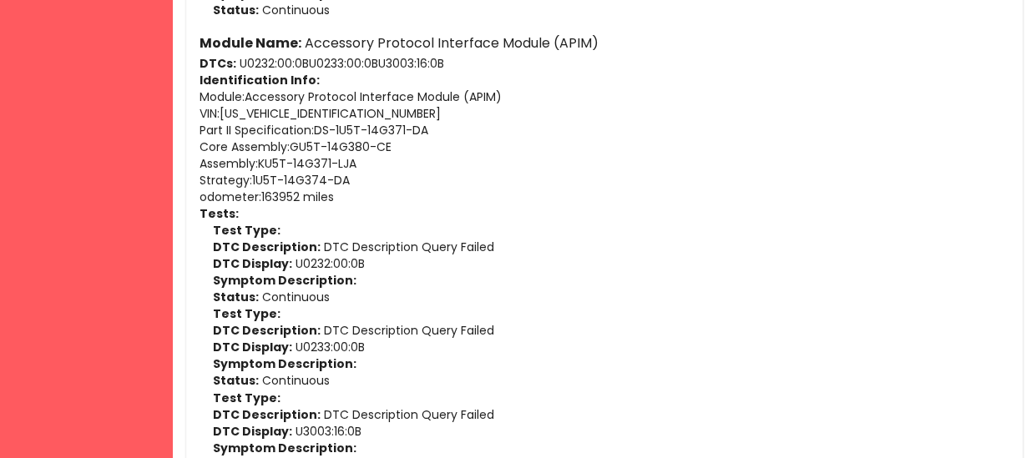
click at [200, 136] on p "Part II Specification : DS-1U5T-14G371-DA" at bounding box center [604, 130] width 810 height 17
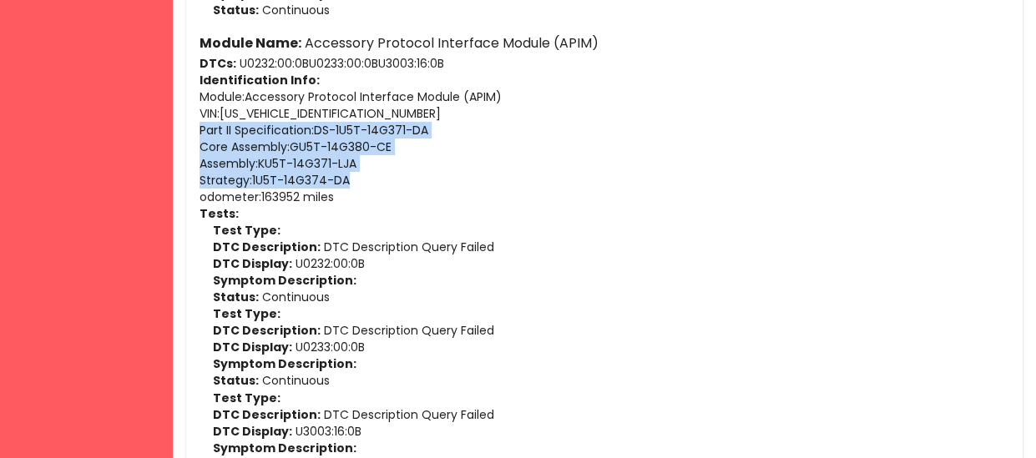
drag, startPoint x: 200, startPoint y: 129, endPoint x: 352, endPoint y: 178, distance: 159.7
click at [352, 178] on div "Module Name: Accessory Protocol Interface Module (APIM) DTCs: U0232:00:0B U0233…" at bounding box center [604, 252] width 810 height 441
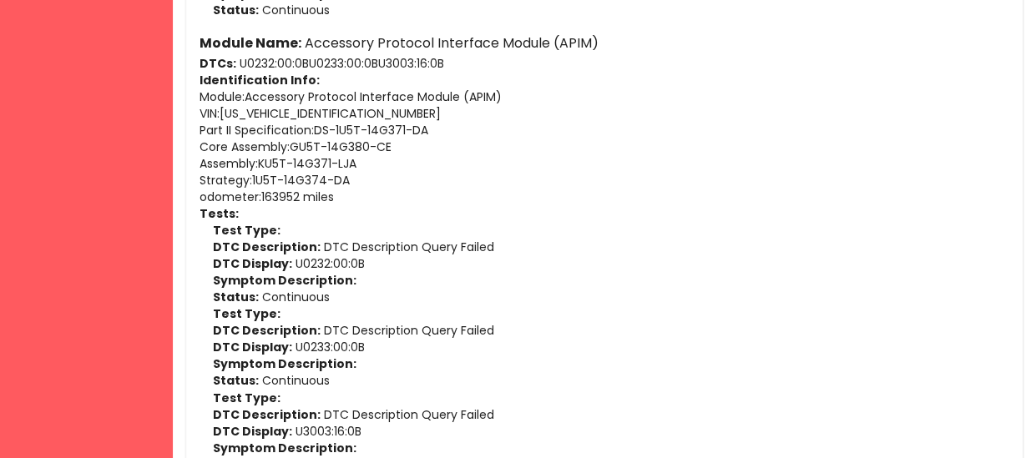
click at [733, 77] on p "Identification Info:" at bounding box center [604, 80] width 810 height 17
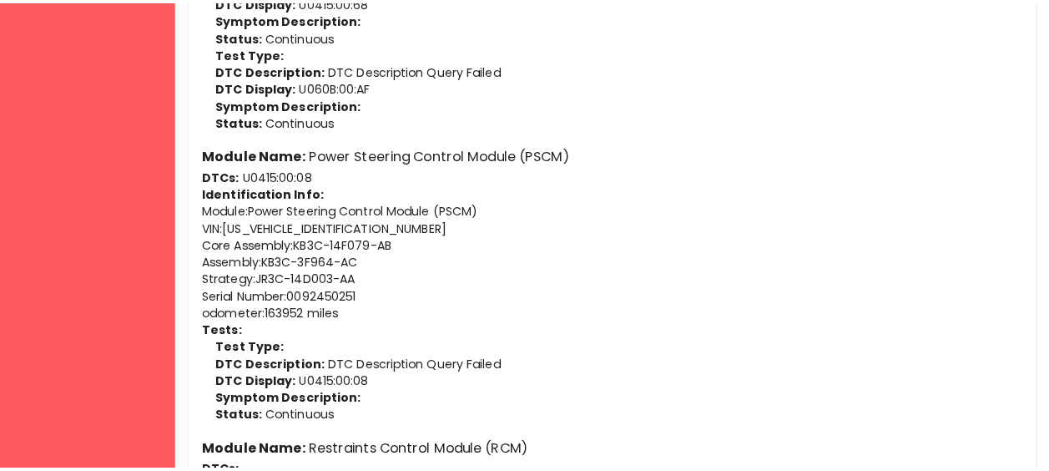
scroll to position [5801, 0]
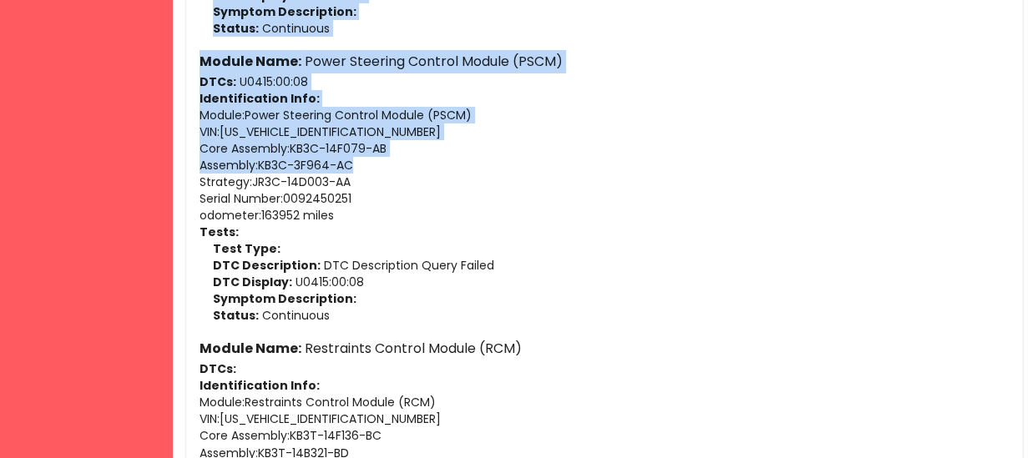
drag, startPoint x: 362, startPoint y: 159, endPoint x: 149, endPoint y: 164, distance: 212.9
drag, startPoint x: 149, startPoint y: 164, endPoint x: 224, endPoint y: 171, distance: 74.7
click at [224, 171] on p "Assembly : KB3C-3F964-AC" at bounding box center [604, 165] width 810 height 17
click at [369, 158] on p "Assembly : KB3C-3F964-AC" at bounding box center [604, 165] width 810 height 17
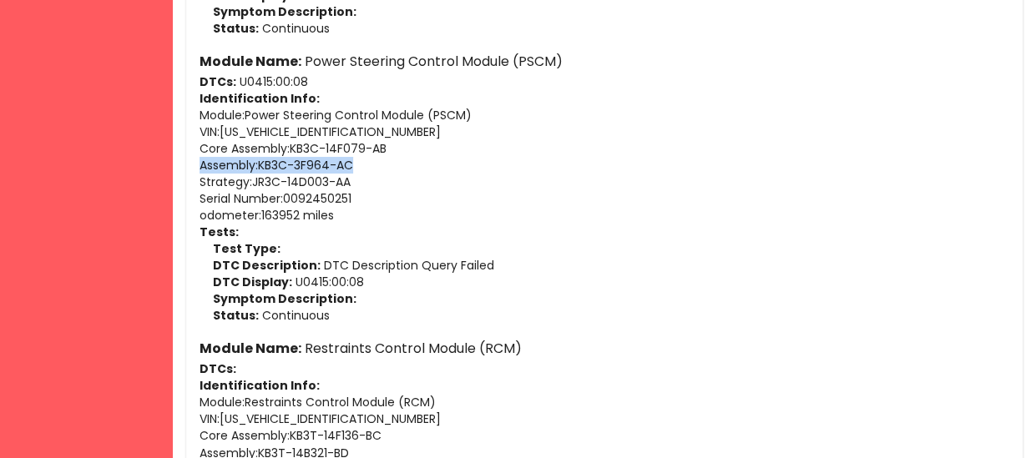
drag, startPoint x: 368, startPoint y: 161, endPoint x: 200, endPoint y: 159, distance: 167.8
click at [200, 159] on p "Assembly : KB3C-3F964-AC" at bounding box center [604, 165] width 810 height 17
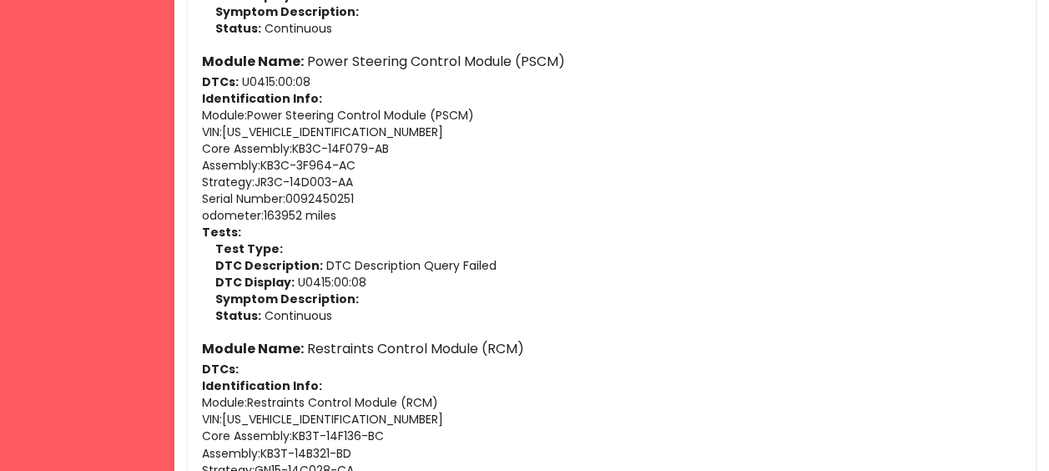
click at [284, 352] on strong "Module Name:" at bounding box center [252, 348] width 102 height 19
drag, startPoint x: 257, startPoint y: 165, endPoint x: 202, endPoint y: 160, distance: 55.3
click at [202, 160] on p "Assembly : KB3C-3F964-AC" at bounding box center [611, 165] width 821 height 17
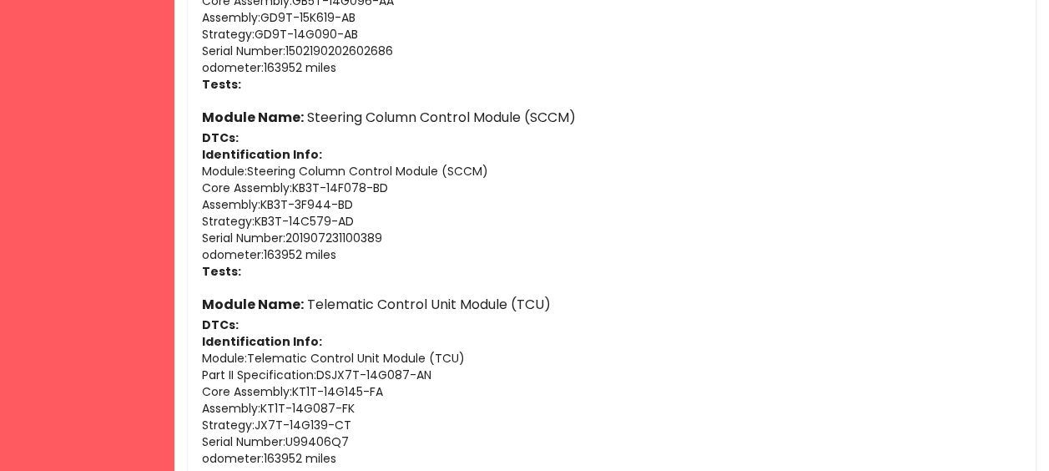
scroll to position [6742, 0]
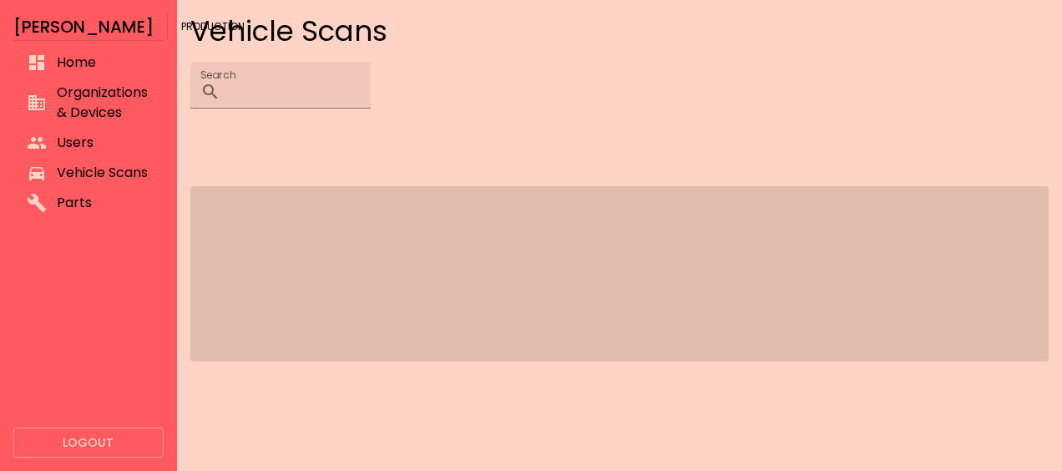
click at [103, 165] on span "Vehicle Scans" at bounding box center [103, 173] width 93 height 20
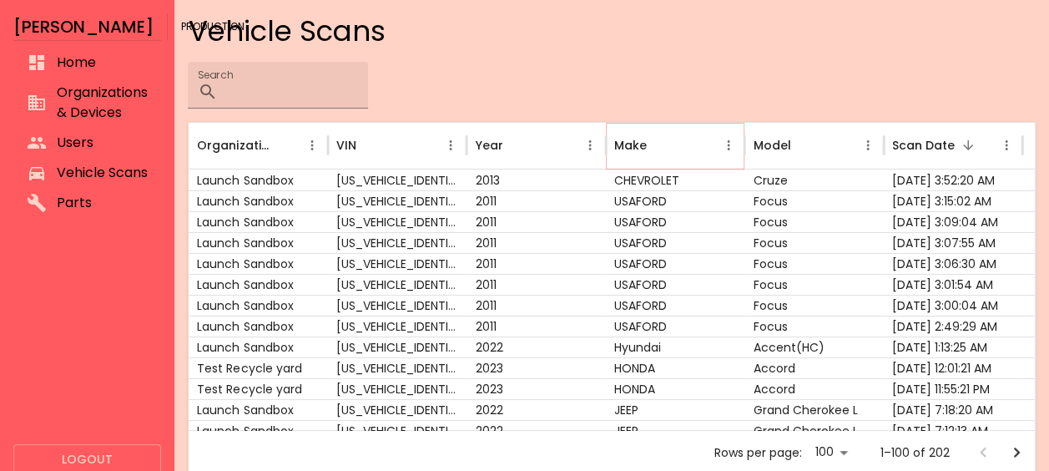
click at [721, 144] on icon "Make column menu" at bounding box center [728, 145] width 15 height 15
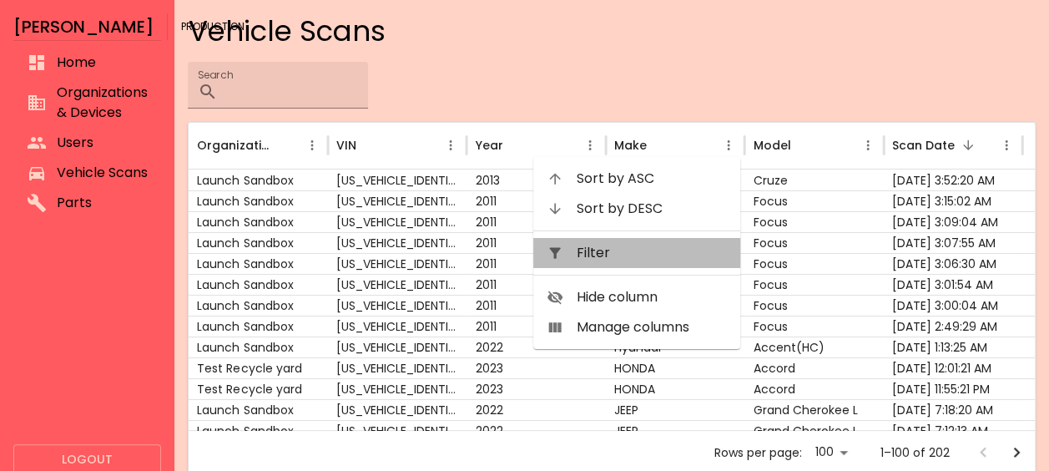
click at [659, 247] on span "Filter" at bounding box center [652, 253] width 150 height 20
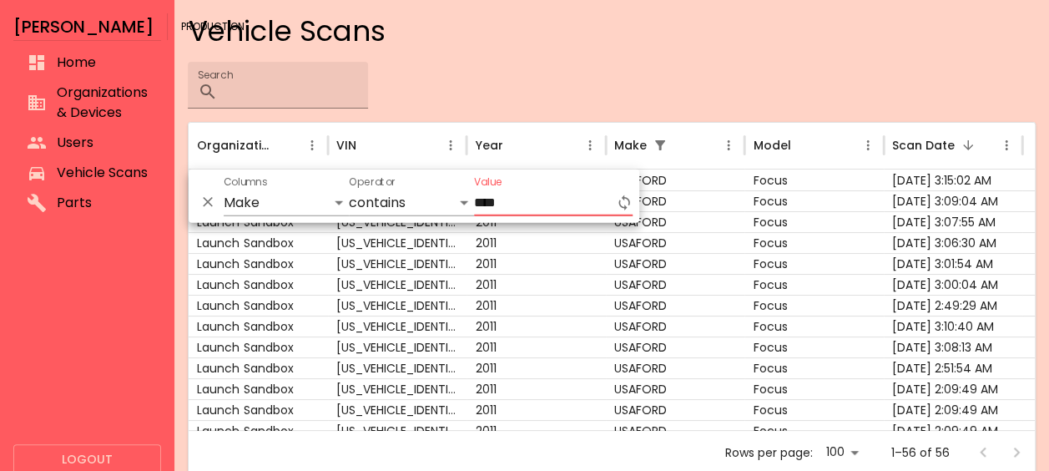
type input "****"
click at [535, 199] on input "****" at bounding box center [553, 202] width 159 height 27
click at [568, 99] on div "Search ​" at bounding box center [612, 85] width 848 height 47
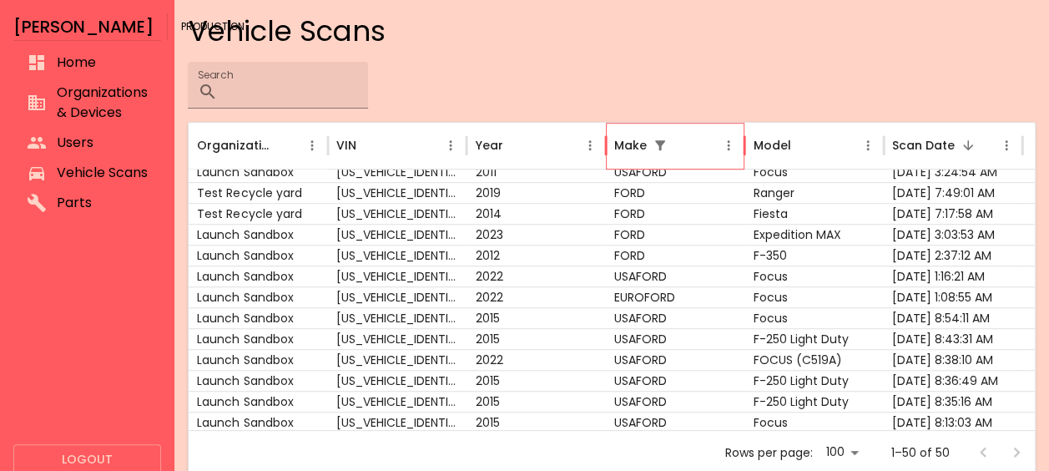
scroll to position [431, 0]
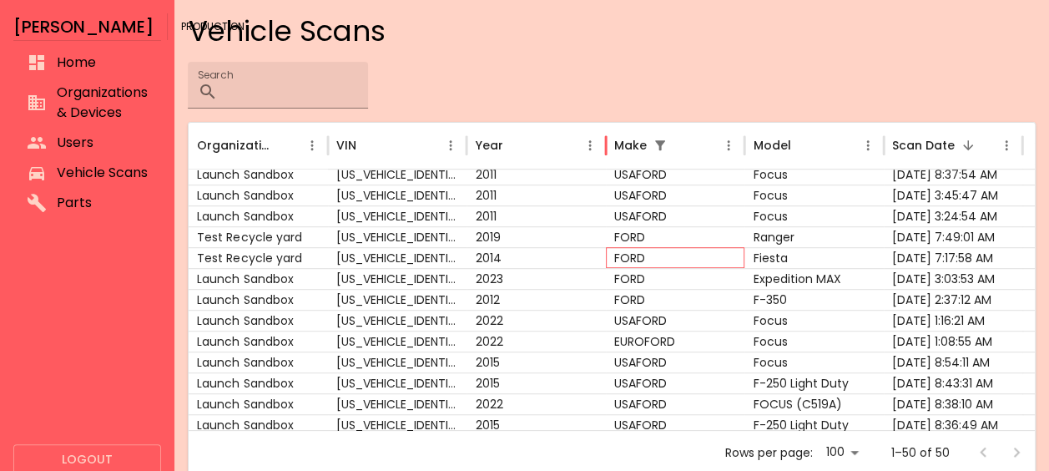
click at [664, 252] on div "FORD" at bounding box center [675, 257] width 139 height 21
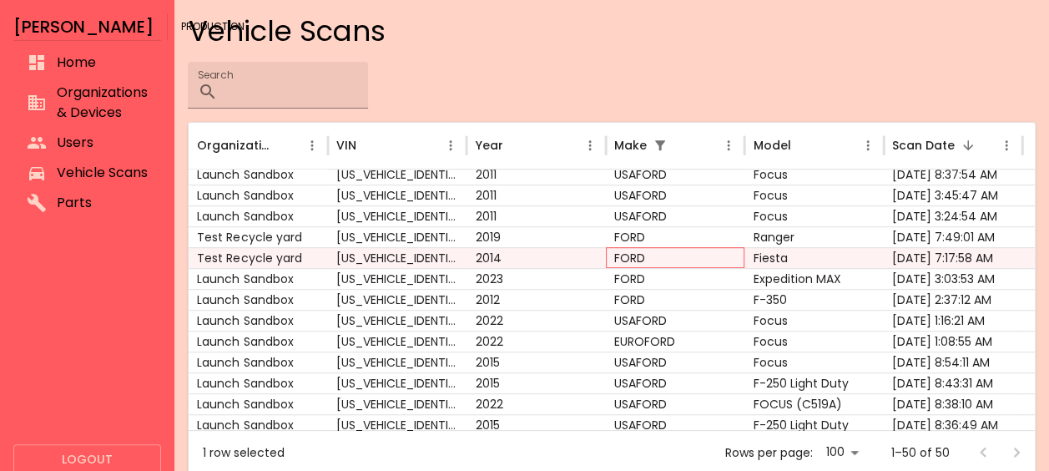
click at [664, 252] on div "FORD" at bounding box center [675, 257] width 139 height 21
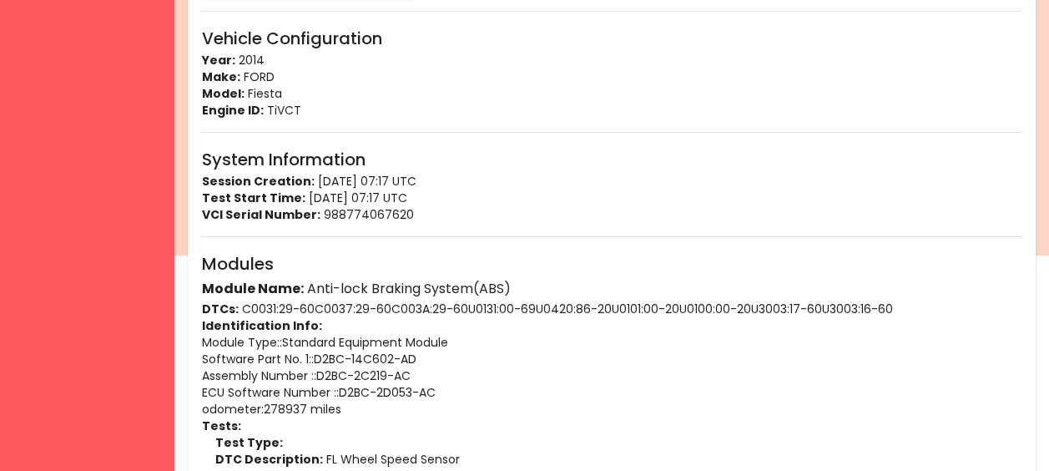
scroll to position [216, 0]
drag, startPoint x: 202, startPoint y: 374, endPoint x: 308, endPoint y: 377, distance: 106.0
click at [308, 377] on p "Assembly Number : : D2BC-2C219-AC" at bounding box center [611, 374] width 821 height 17
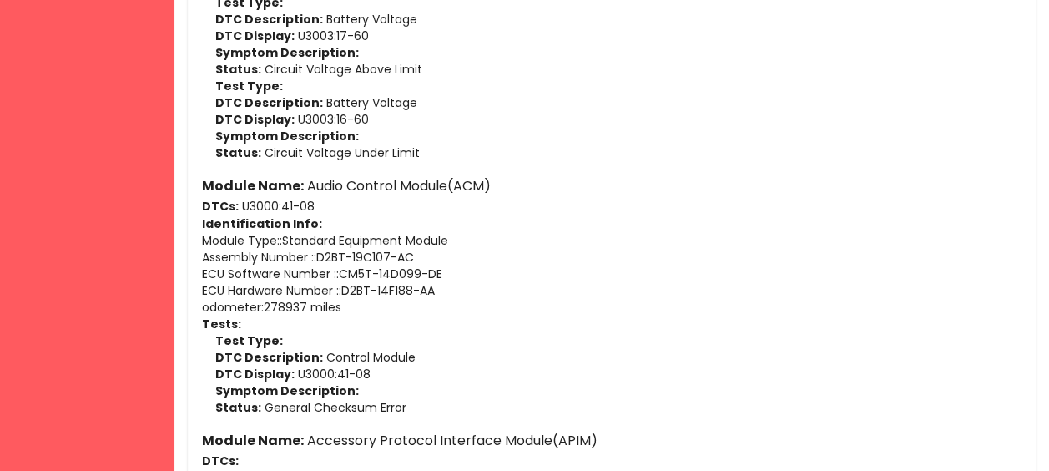
scroll to position [1239, 0]
drag, startPoint x: 421, startPoint y: 256, endPoint x: 322, endPoint y: 257, distance: 98.5
click at [322, 257] on p "Assembly Number : : D2BT-19C107-AC" at bounding box center [611, 258] width 821 height 17
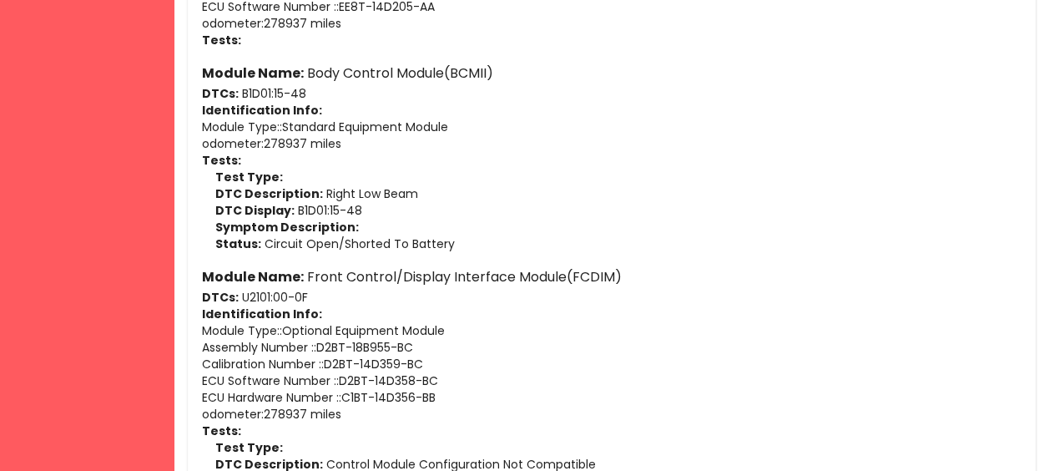
scroll to position [1761, 0]
drag, startPoint x: 462, startPoint y: 399, endPoint x: 351, endPoint y: 396, distance: 111.1
click at [351, 396] on p "ECU Hardware Number : : C1BT-14D356-BB" at bounding box center [611, 396] width 821 height 17
click at [350, 395] on p "ECU Hardware Number : : C1BT-14D356-BB" at bounding box center [611, 396] width 821 height 17
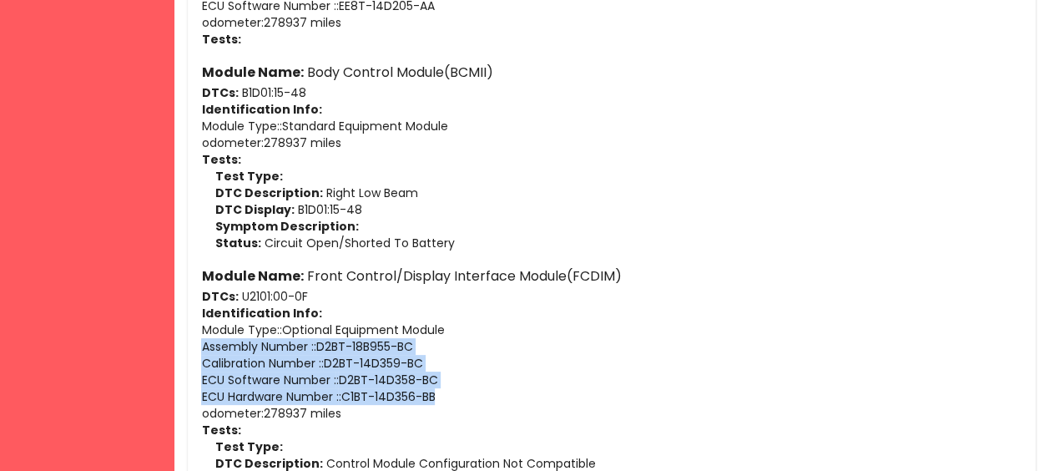
drag, startPoint x: 457, startPoint y: 396, endPoint x: 188, endPoint y: 346, distance: 274.2
click at [188, 346] on div "Basic Information ID: 68b894c6883f9c84936d2230 VIN: [US_VEHICLE_IDENTIFICATION_…" at bounding box center [612, 74] width 848 height 3547
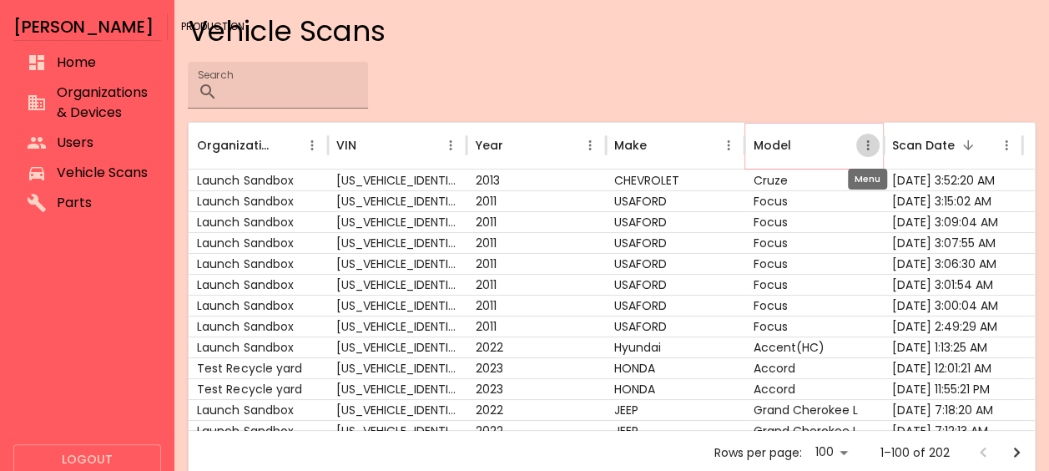
click at [865, 144] on icon "Model column menu" at bounding box center [867, 145] width 15 height 15
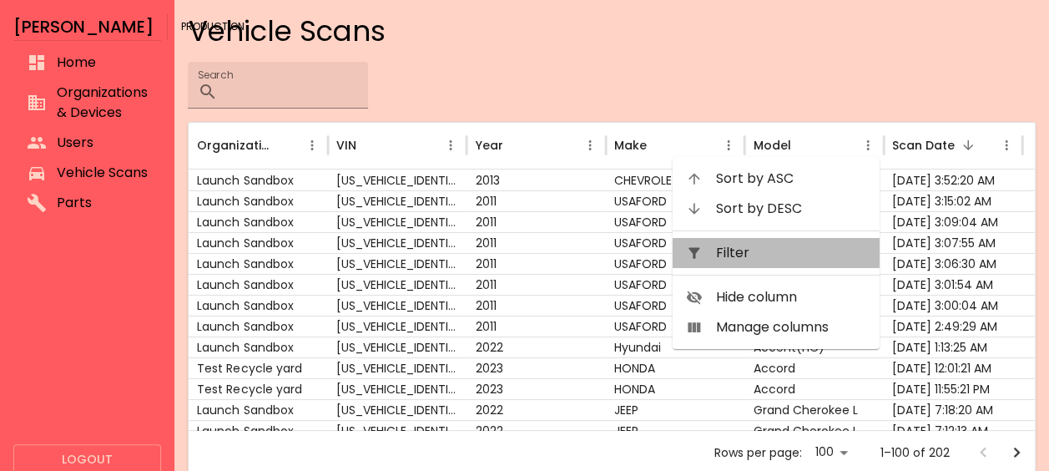
click at [785, 254] on span "Filter" at bounding box center [791, 253] width 150 height 20
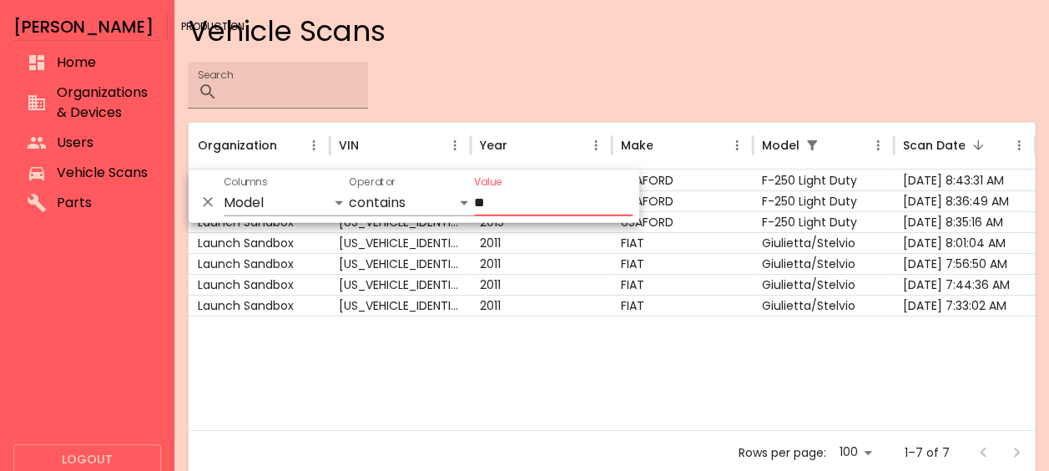
type input "*"
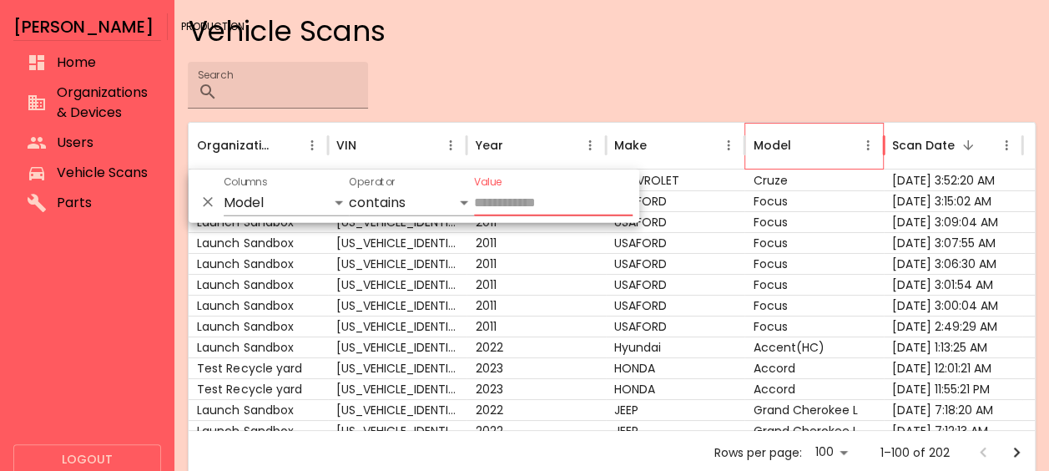
click at [776, 72] on div "Search ​" at bounding box center [612, 85] width 848 height 47
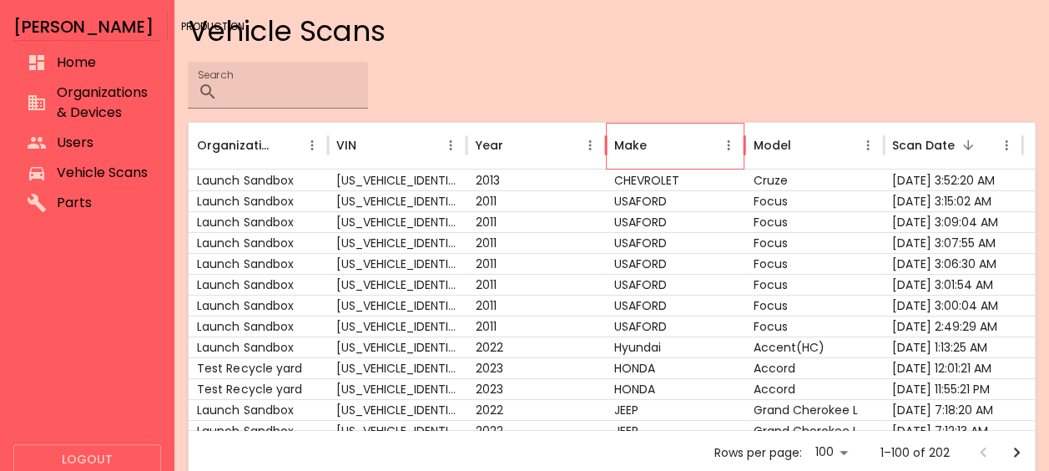
click at [728, 132] on div at bounding box center [728, 146] width 23 height 46
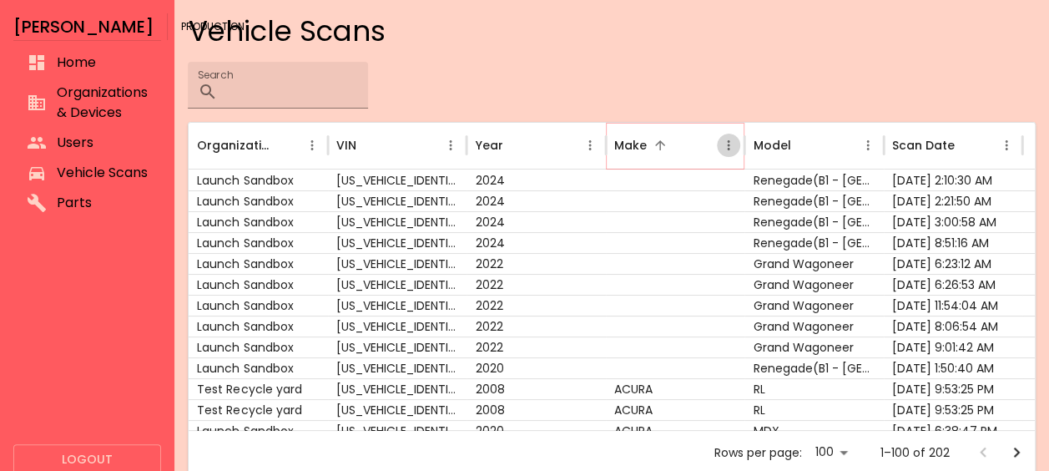
click at [731, 140] on icon "Make column menu" at bounding box center [728, 145] width 15 height 15
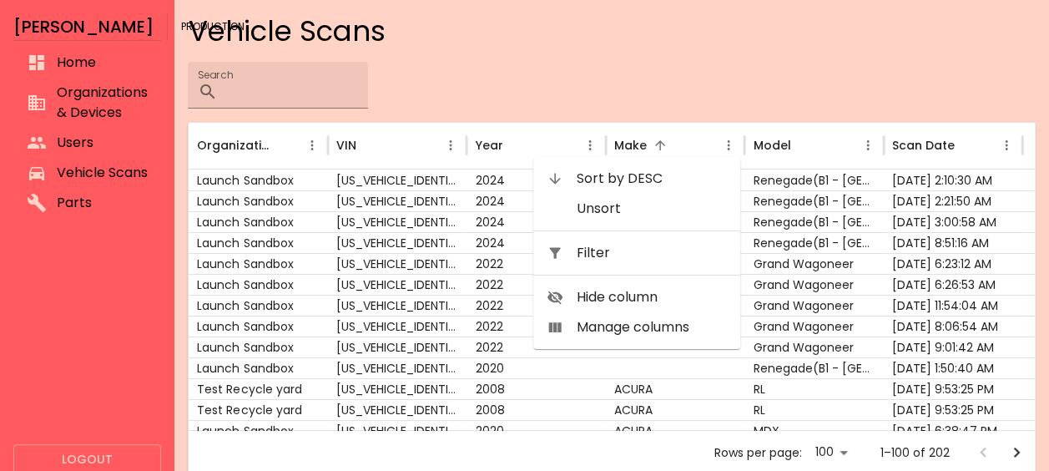
click at [649, 255] on span "Filter" at bounding box center [652, 253] width 150 height 20
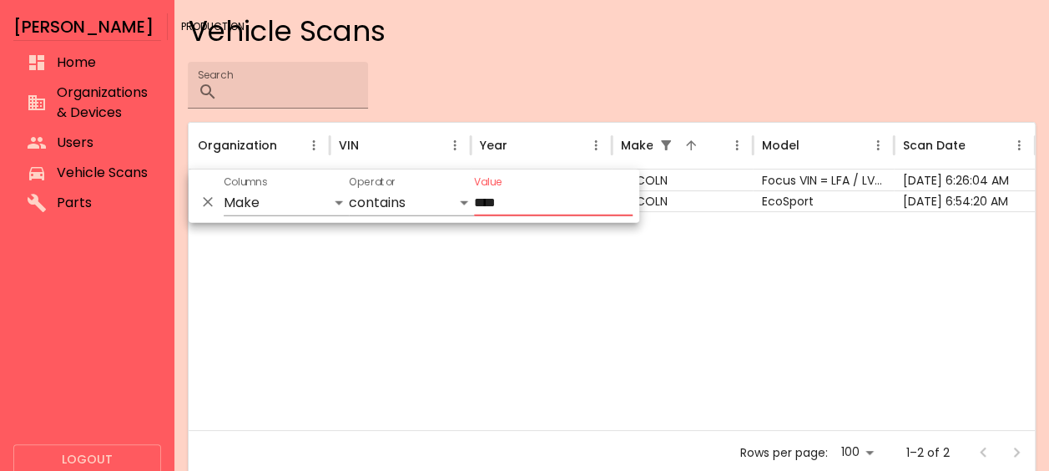
type input "****"
click at [649, 255] on div at bounding box center [612, 320] width 846 height 219
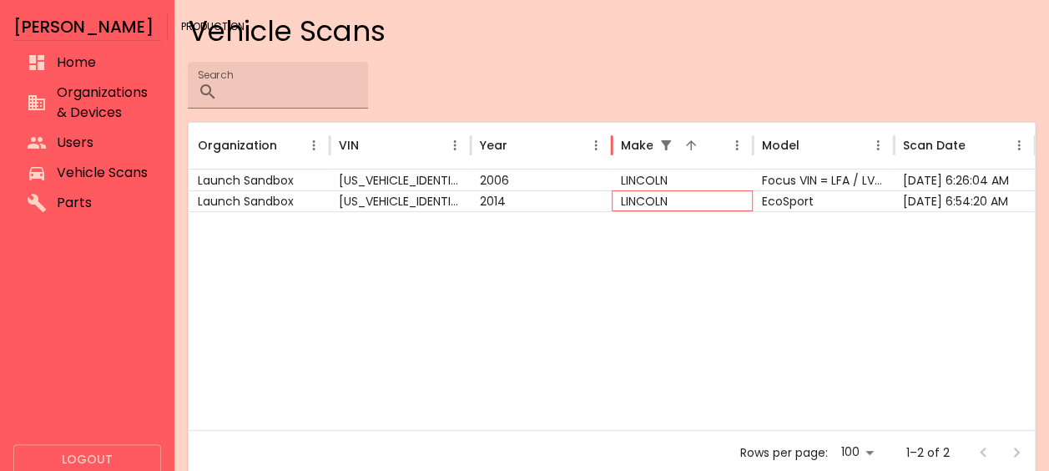
click at [624, 210] on div "LINCOLN" at bounding box center [682, 200] width 141 height 21
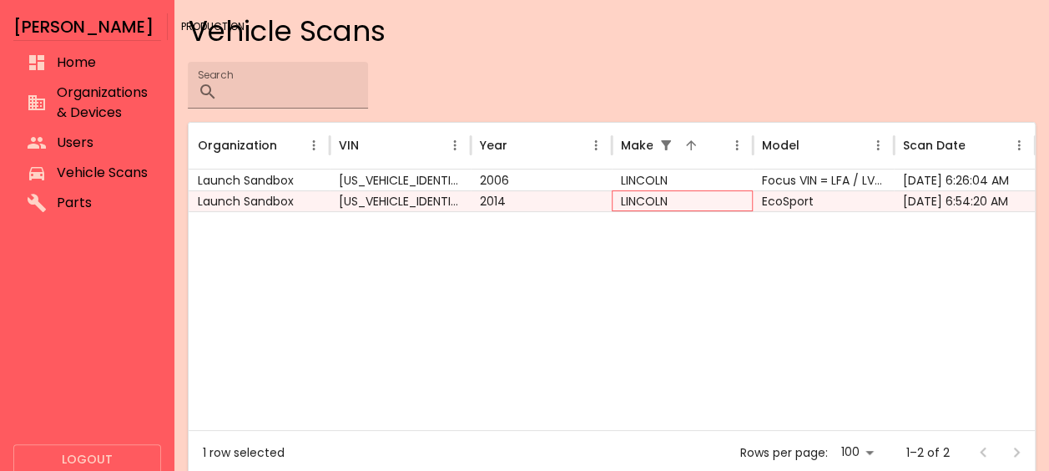
click at [624, 210] on div "LINCOLN" at bounding box center [682, 200] width 141 height 21
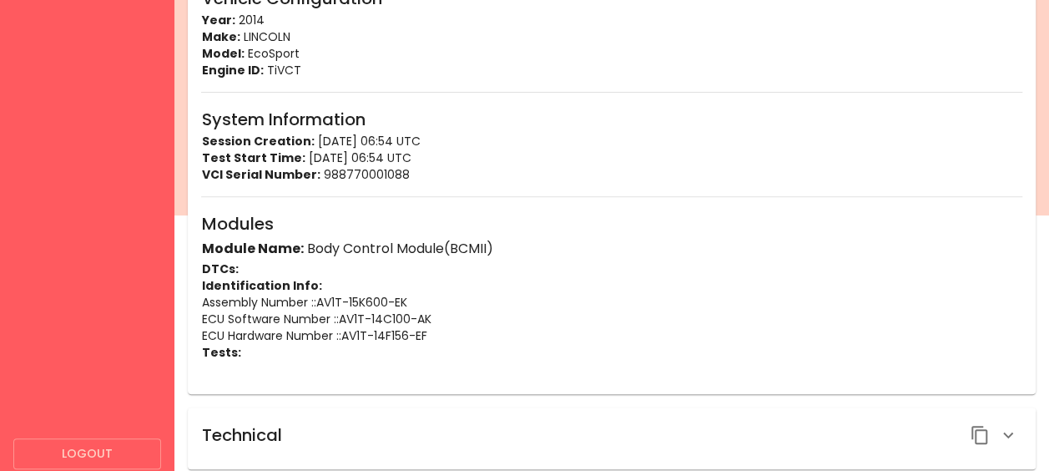
scroll to position [265, 0]
